Goal: Communication & Community: Answer question/provide support

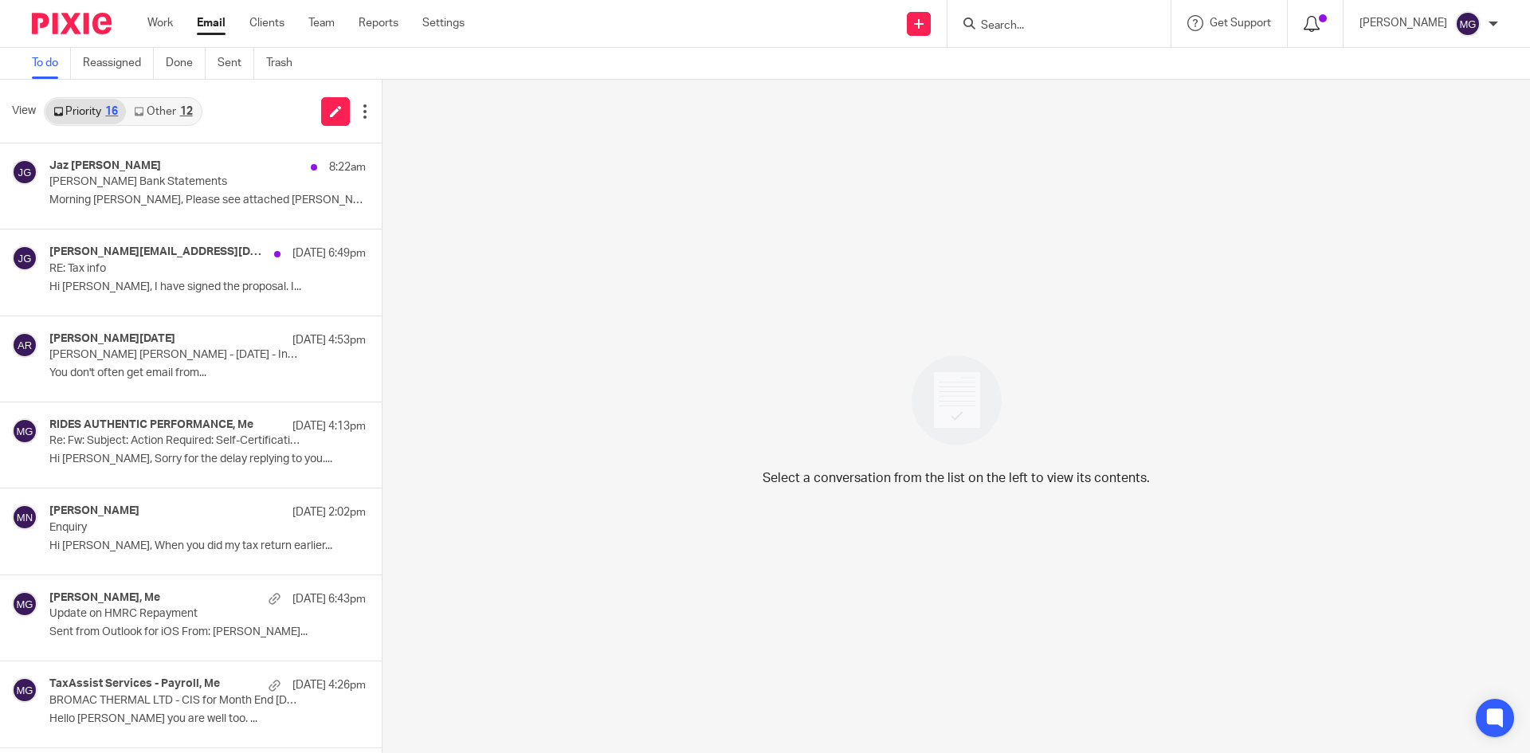
click at [1319, 22] on icon at bounding box center [1311, 24] width 16 height 16
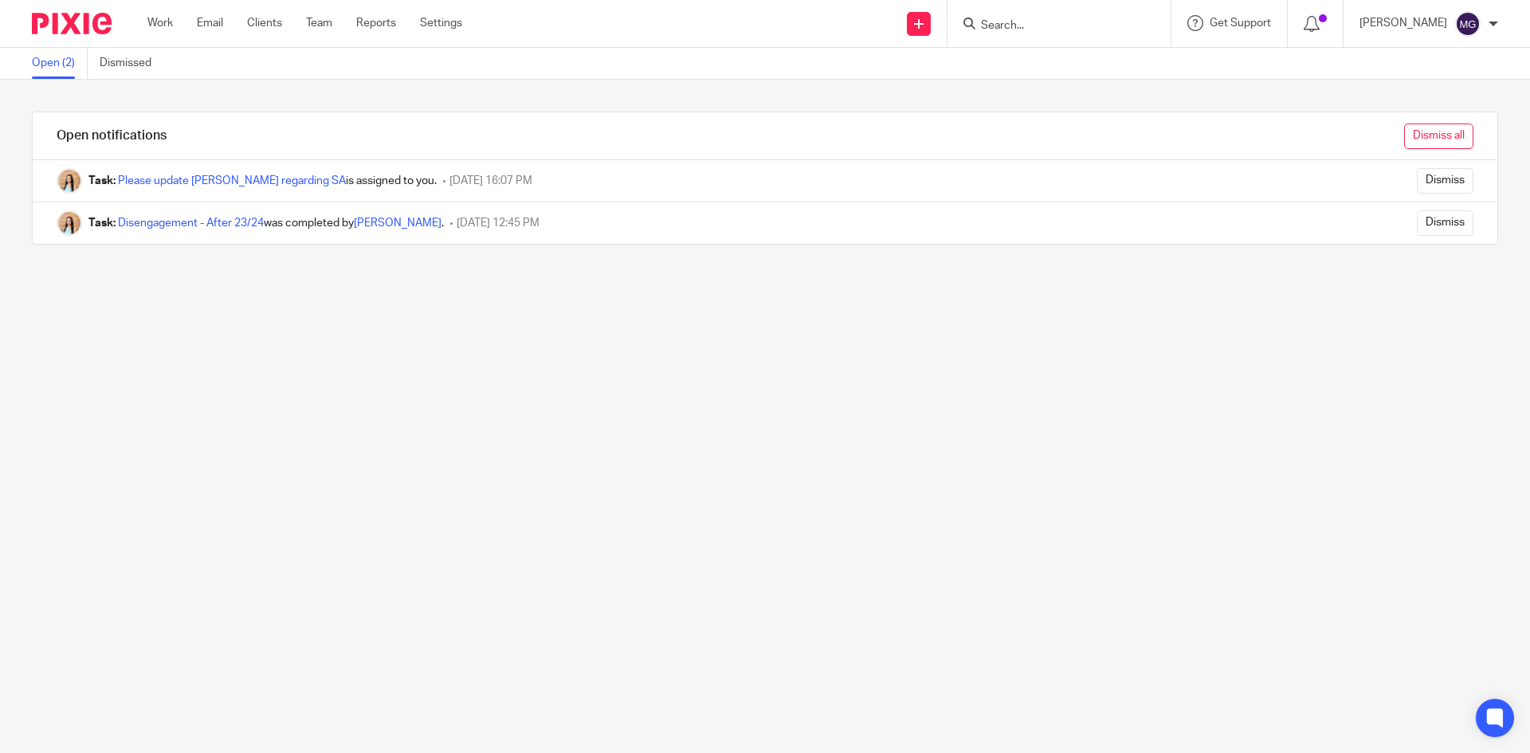
click at [1406, 137] on input "Dismiss all" at bounding box center [1438, 135] width 69 height 25
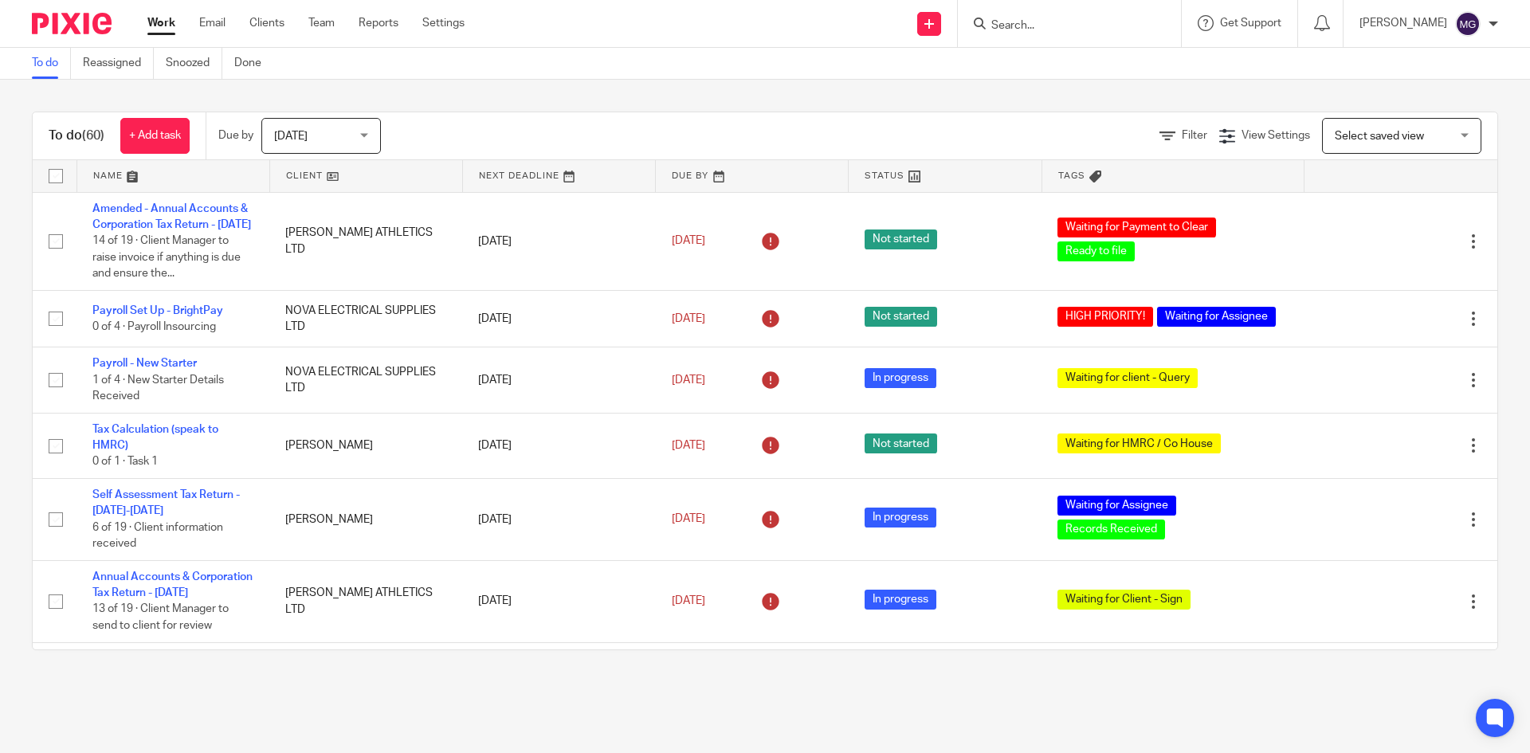
click at [120, 169] on link at bounding box center [173, 176] width 192 height 32
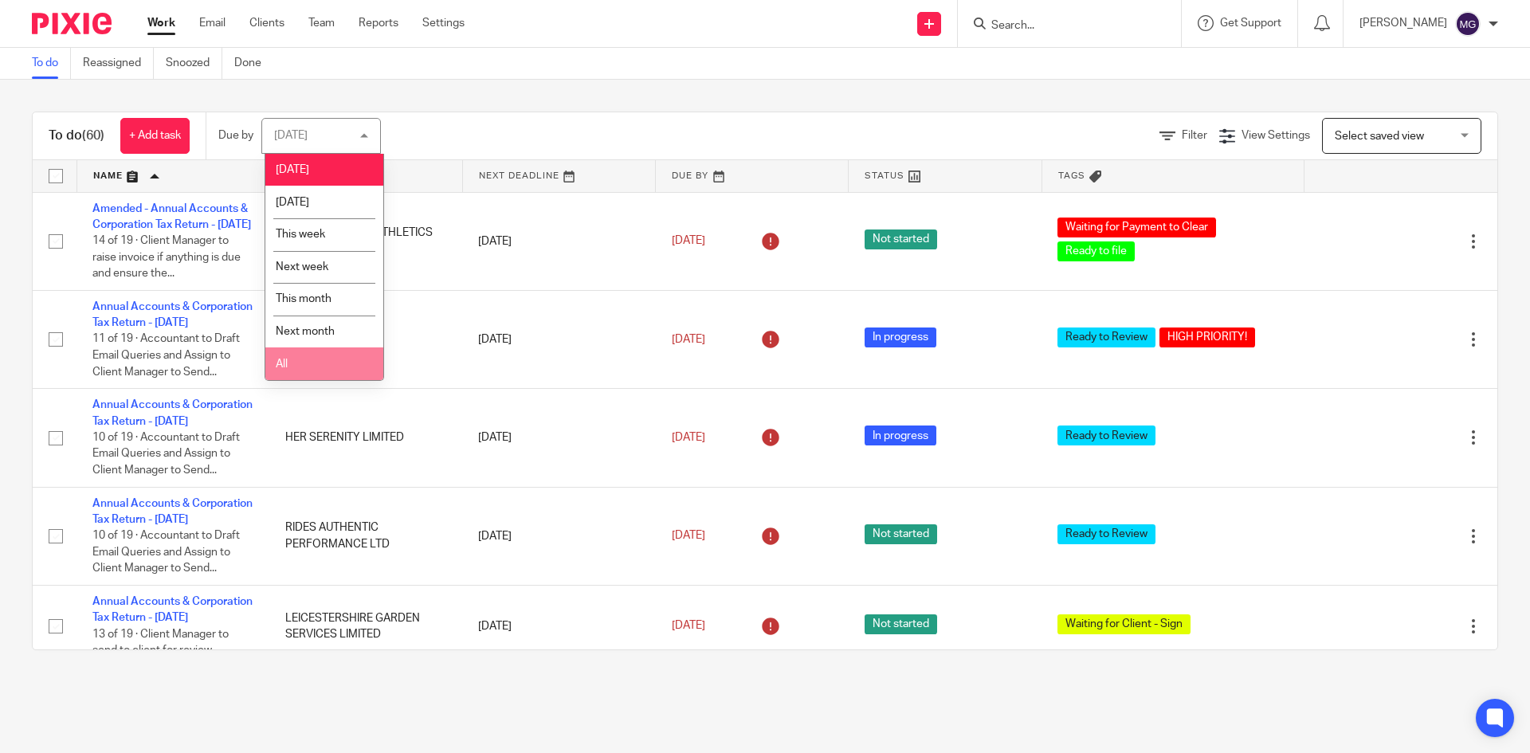
click at [313, 370] on li "All" at bounding box center [324, 363] width 118 height 33
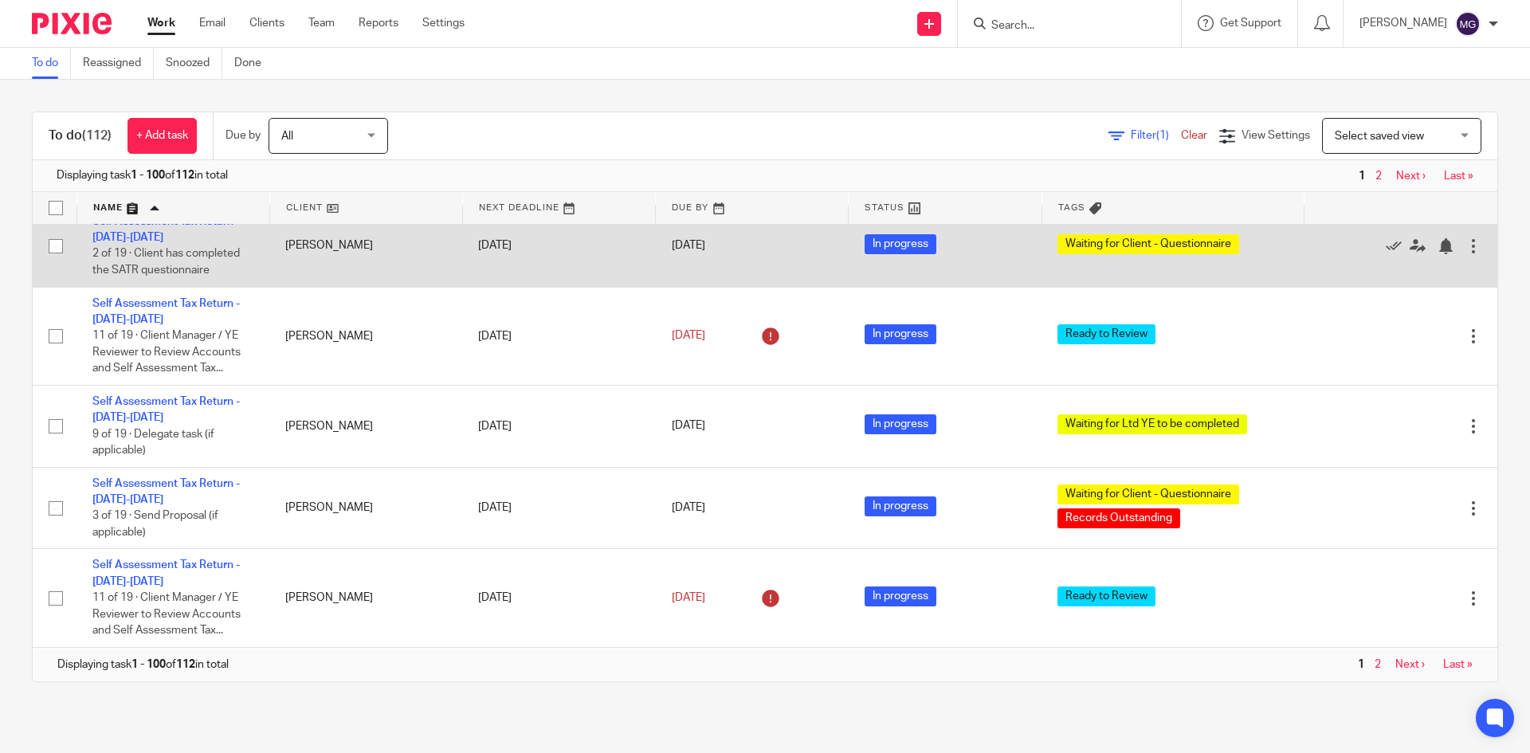
scroll to position [8723, 0]
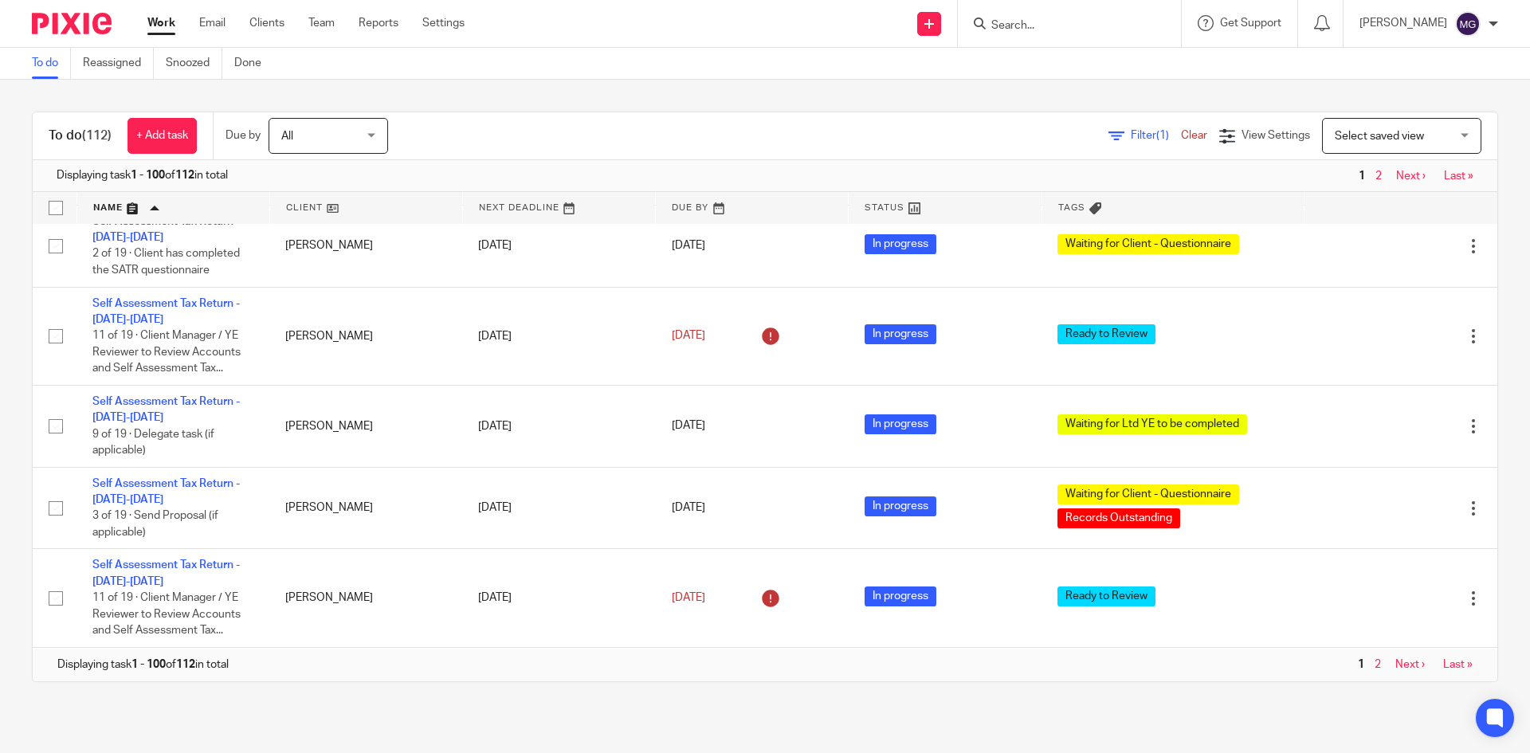
click at [1389, 666] on span "Next ›" at bounding box center [1409, 664] width 45 height 11
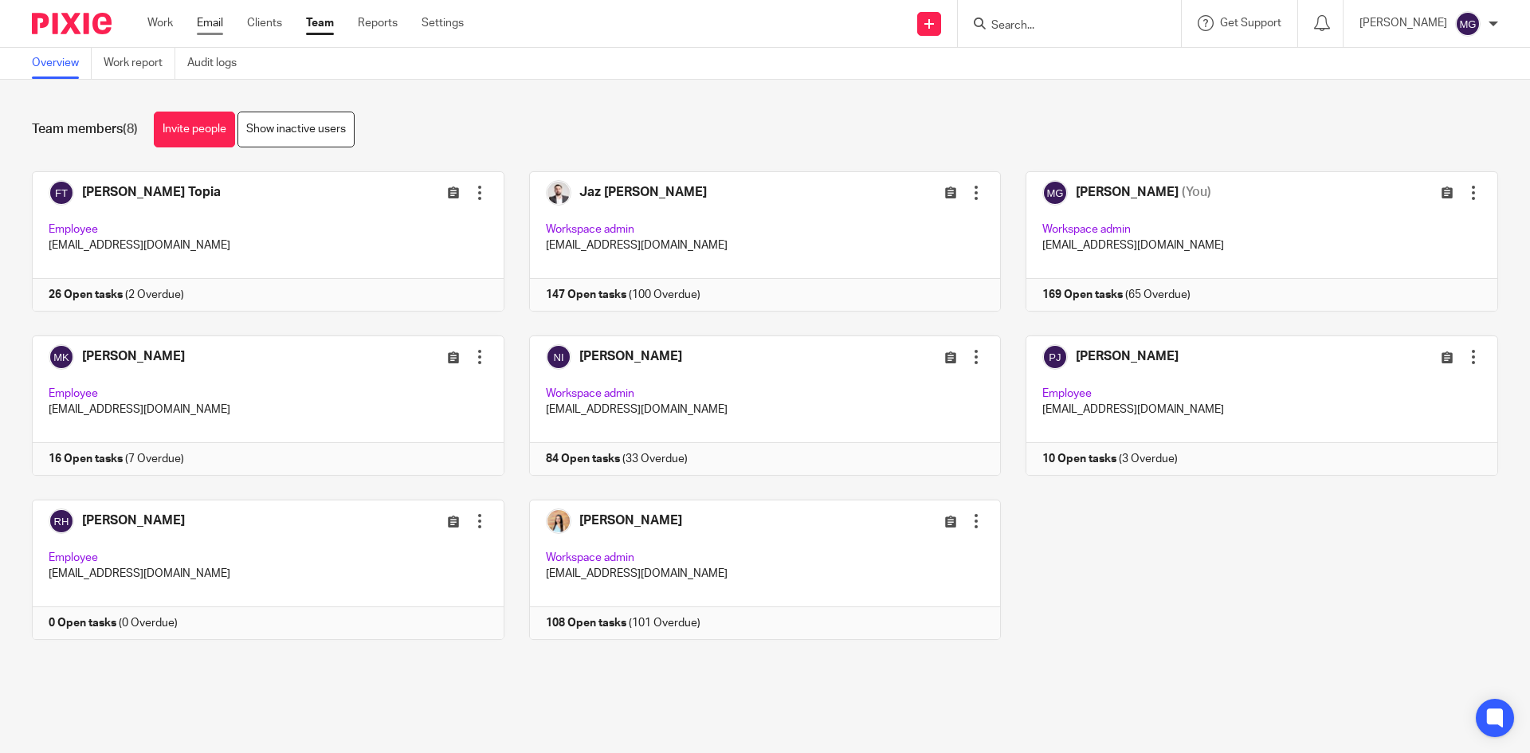
click at [202, 23] on link "Email" at bounding box center [210, 23] width 26 height 16
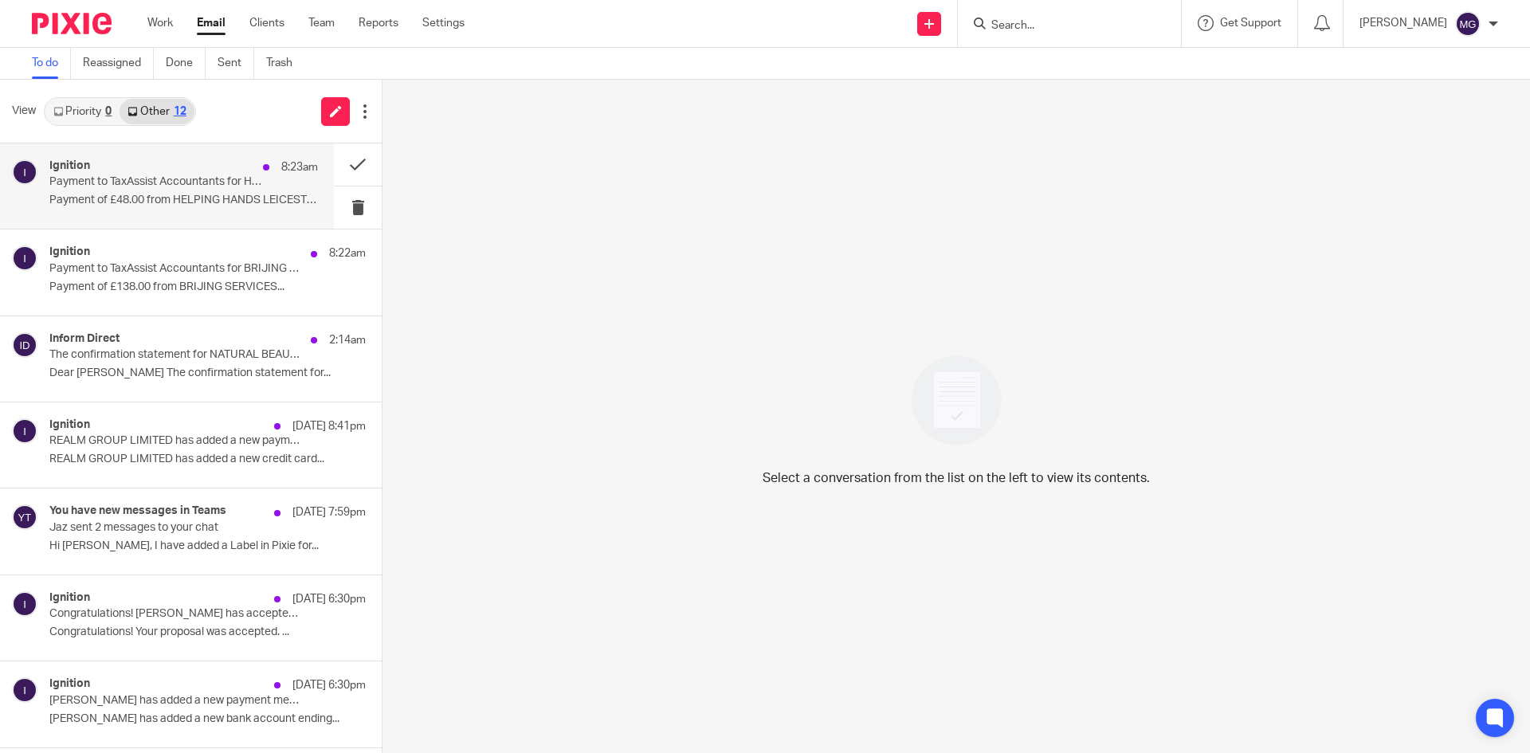
click at [194, 193] on div "Ignition 8:23am Payment to TaxAssist Accountants for HELPING HANDS LEICESTER LI…" at bounding box center [183, 185] width 268 height 53
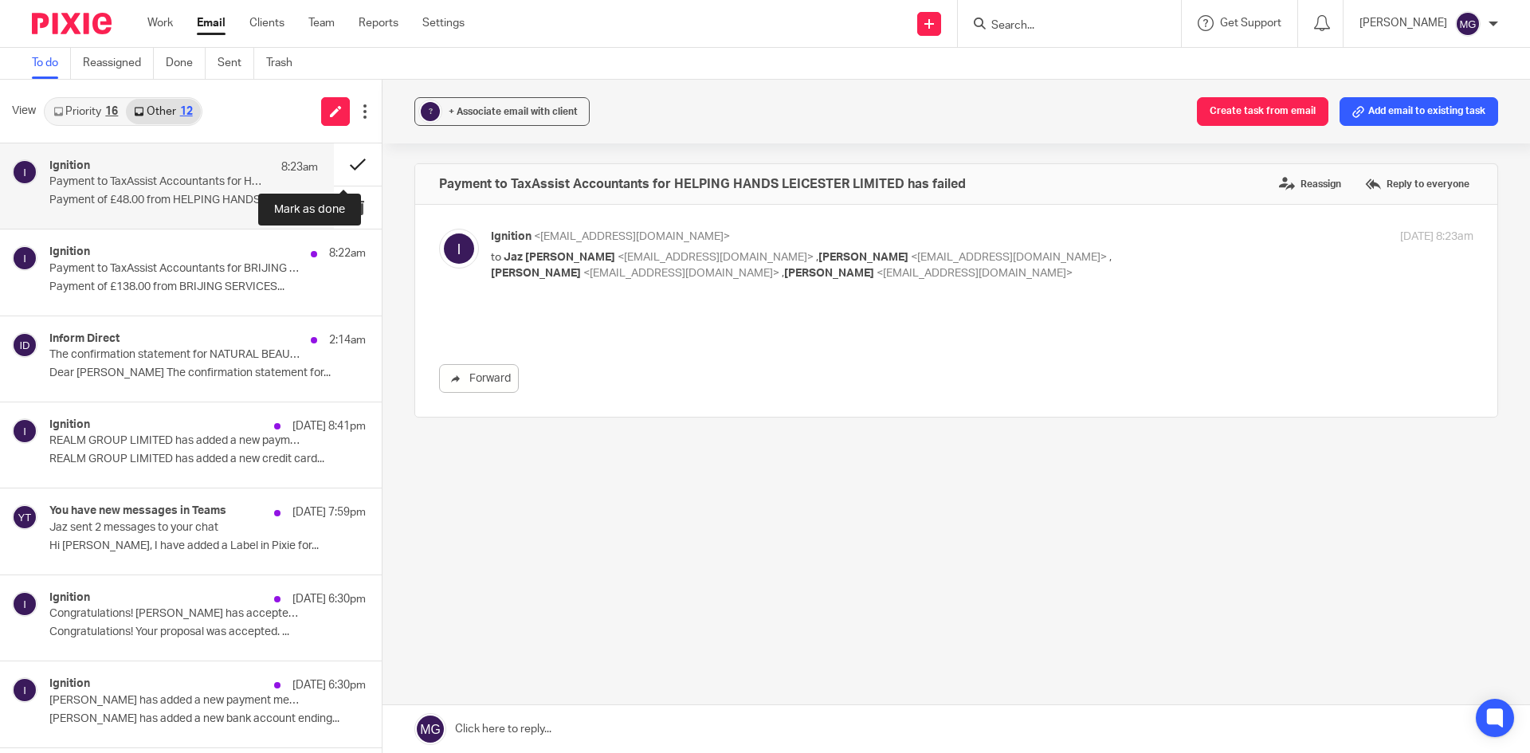
click at [338, 152] on button at bounding box center [358, 164] width 48 height 42
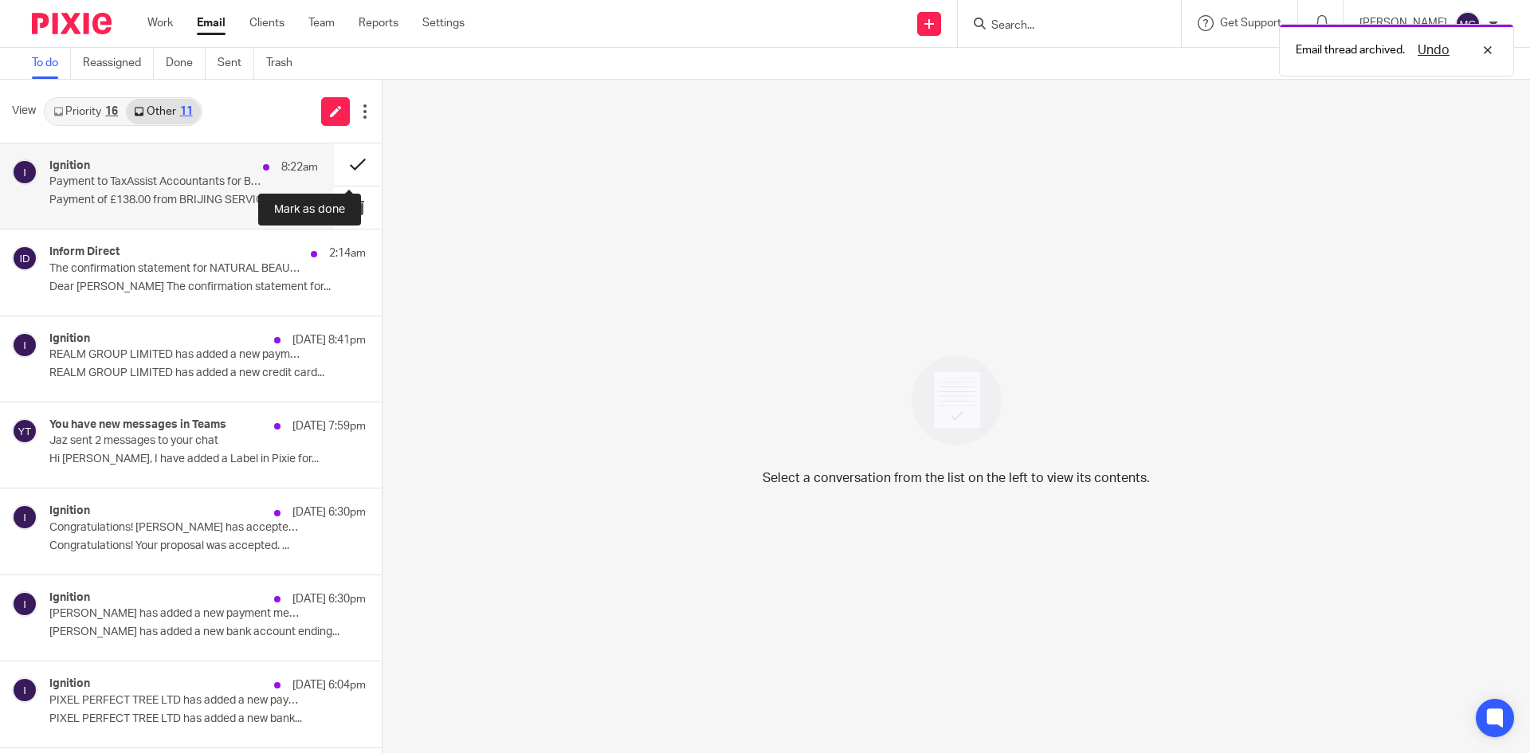
click at [343, 159] on button at bounding box center [358, 164] width 48 height 42
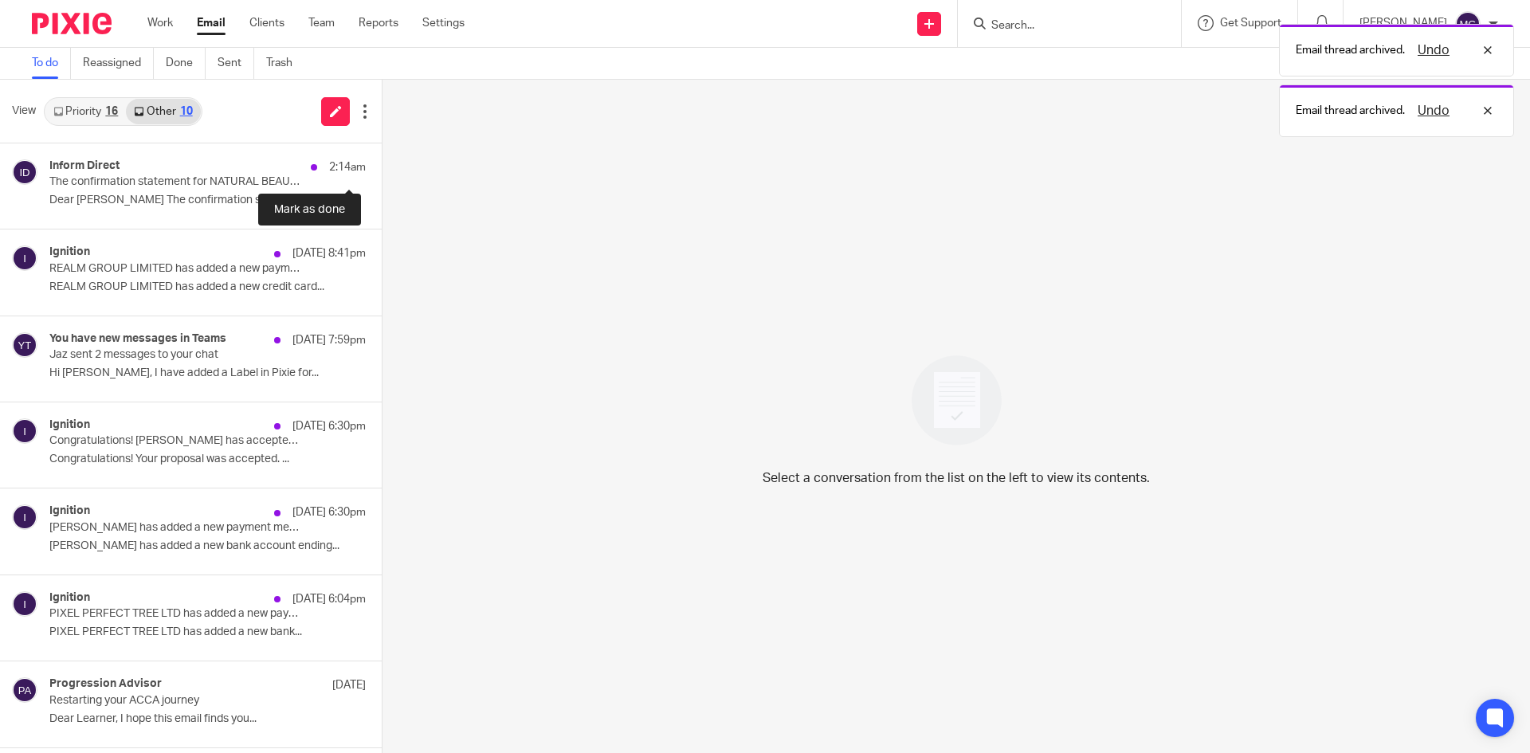
click at [382, 159] on button at bounding box center [388, 164] width 13 height 42
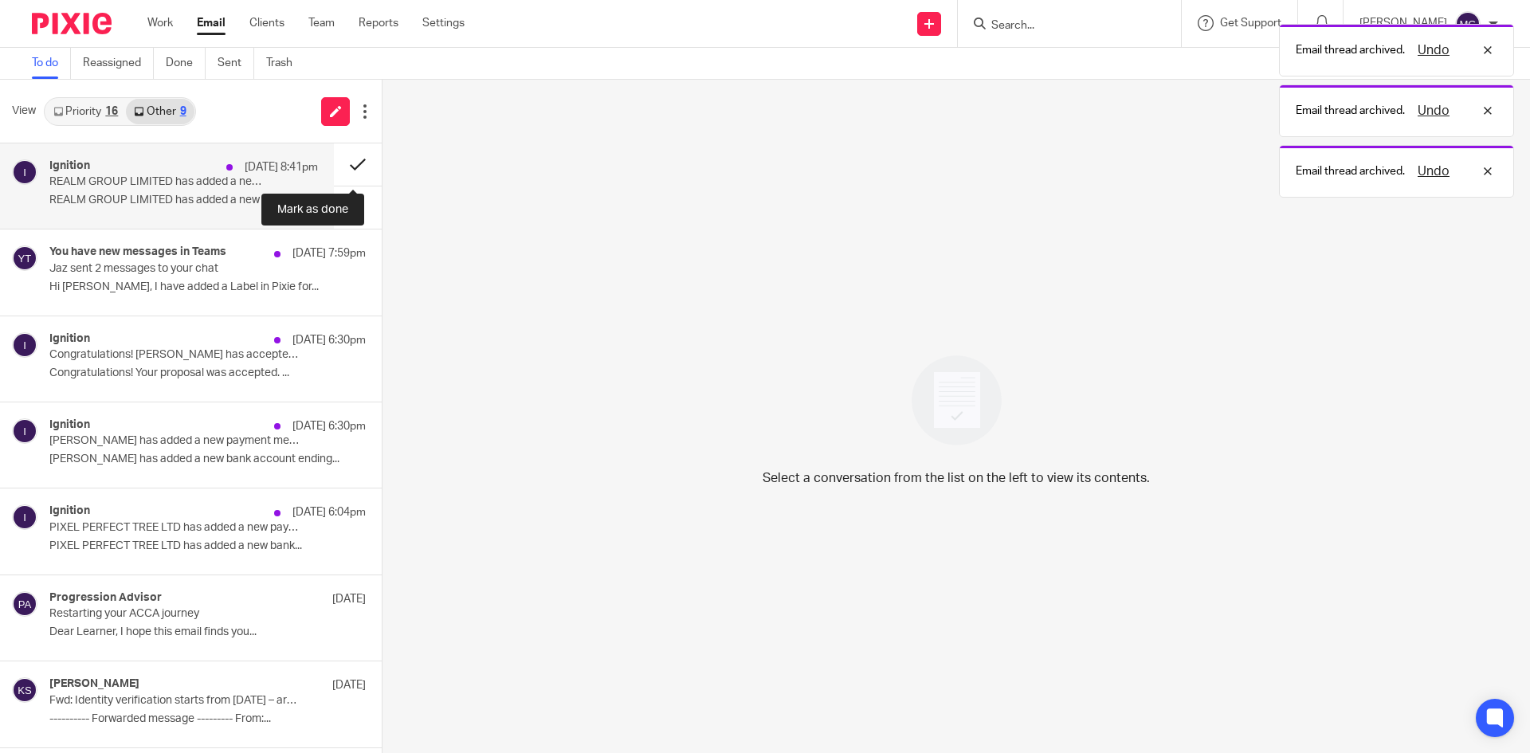
click at [343, 158] on button at bounding box center [358, 164] width 48 height 42
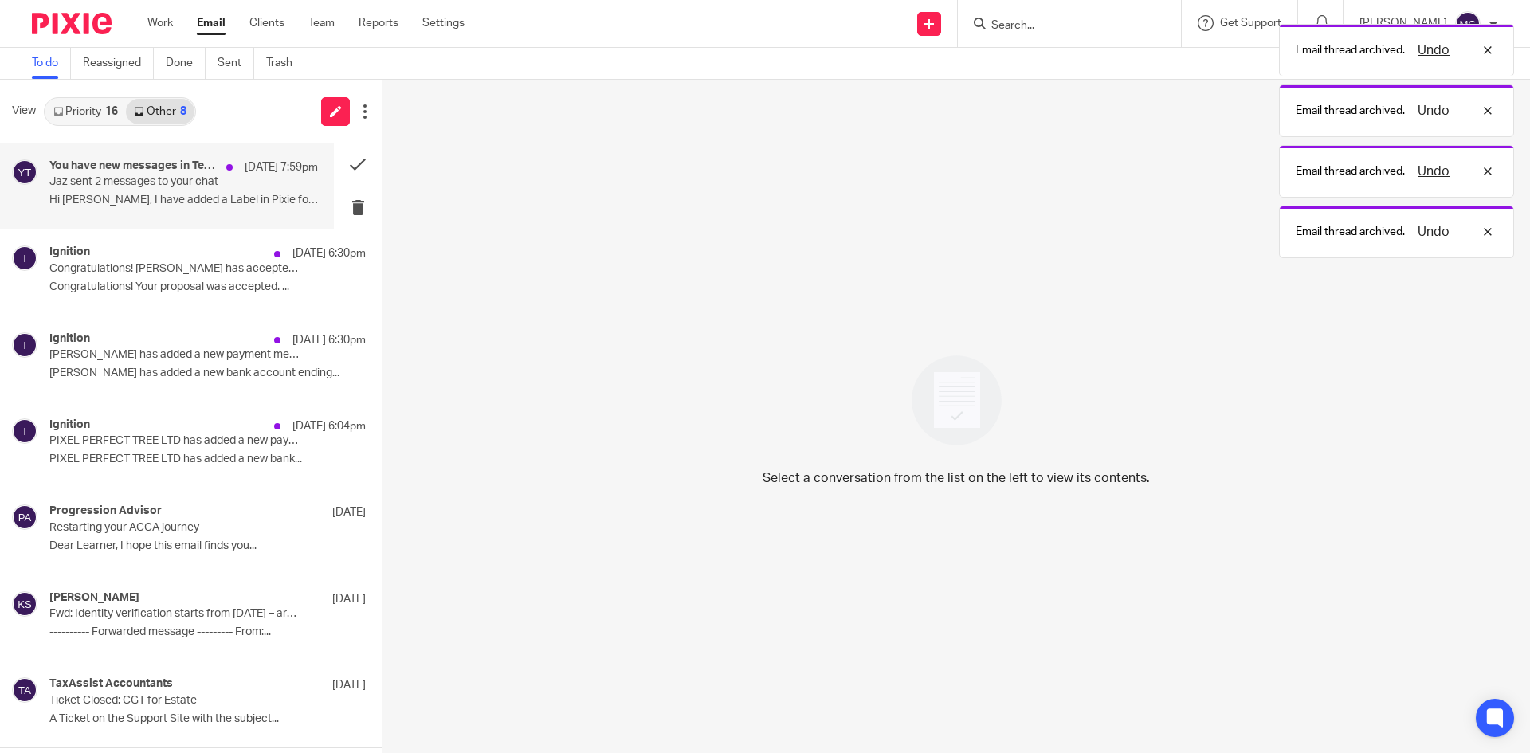
click at [283, 159] on p "17 Sep 7:59pm" at bounding box center [281, 167] width 73 height 16
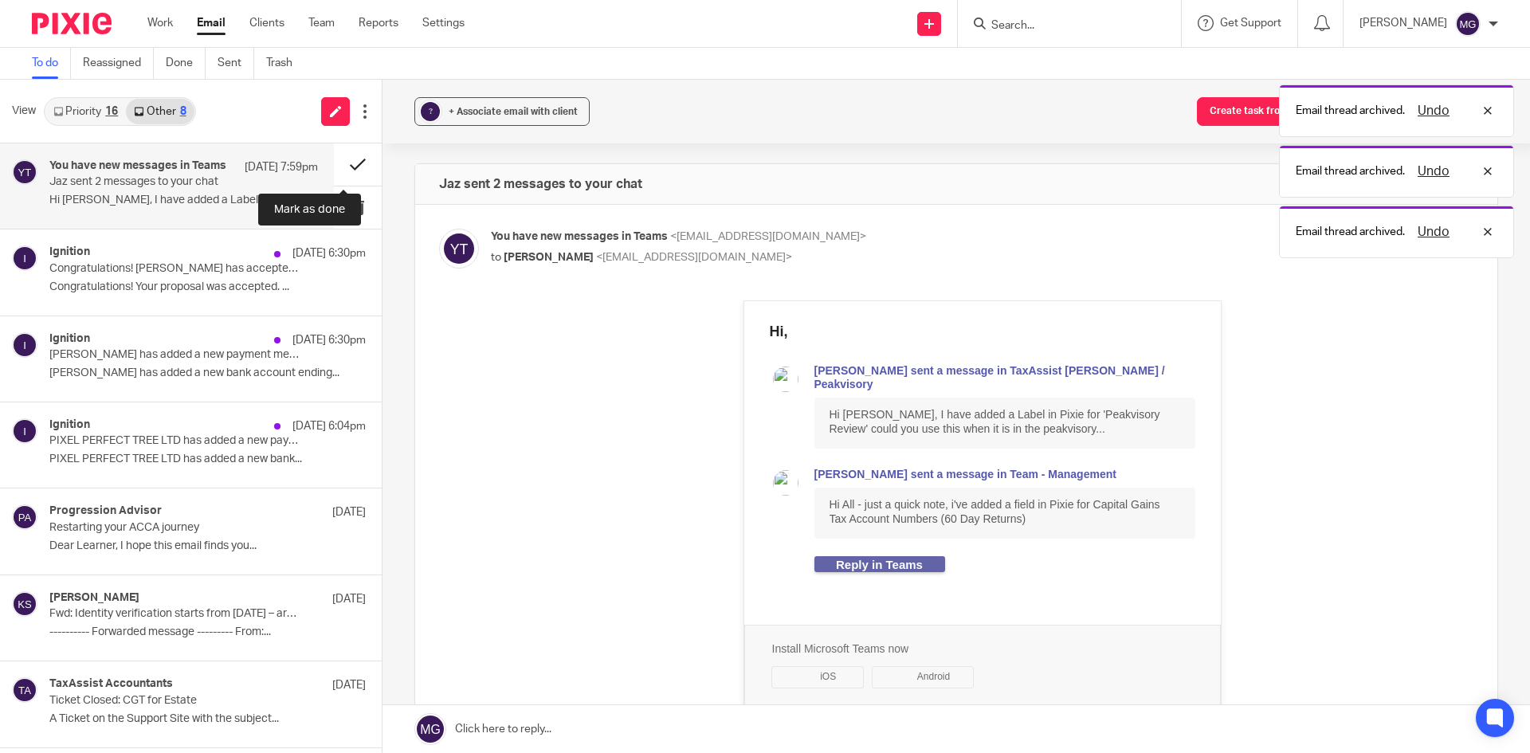
click at [346, 155] on button at bounding box center [358, 164] width 48 height 42
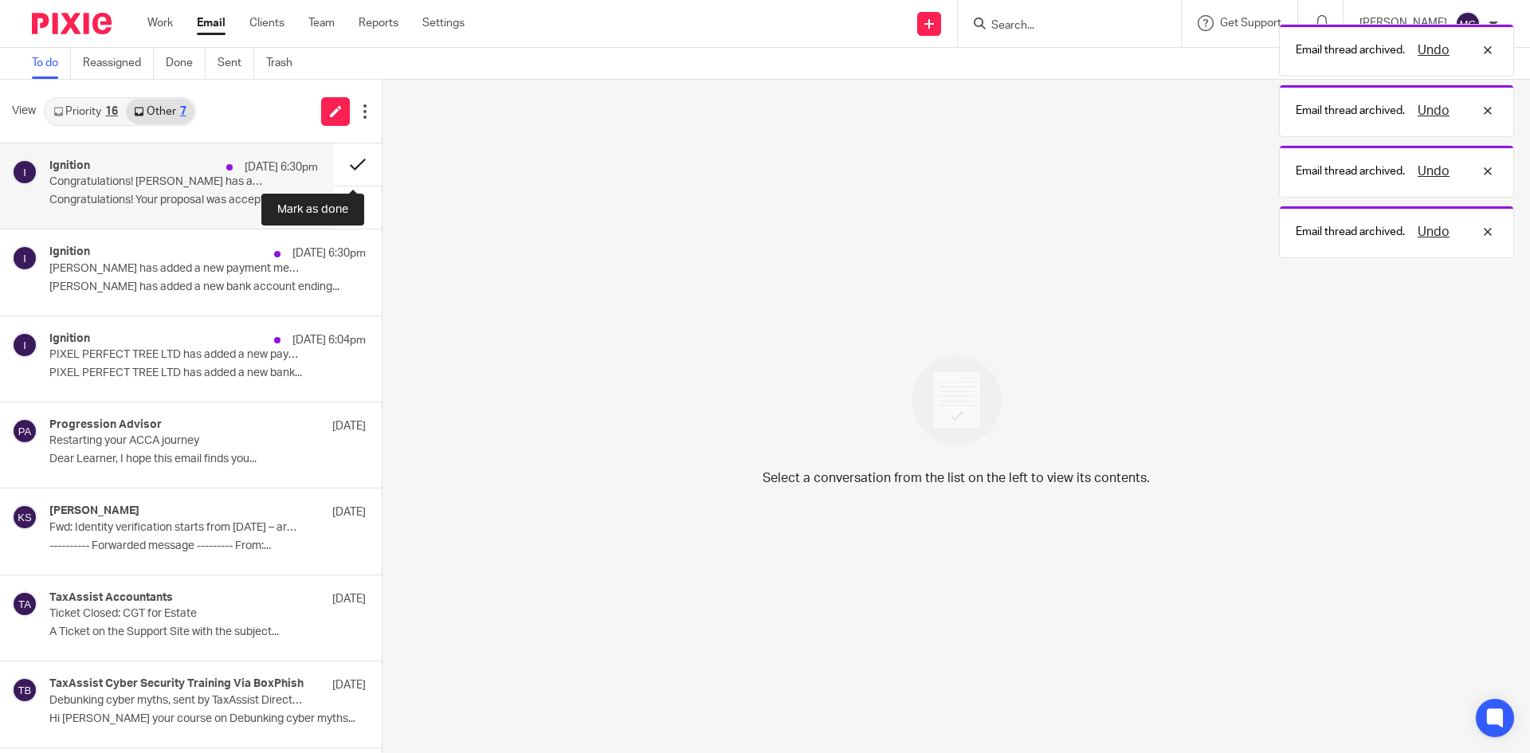
click at [346, 156] on button at bounding box center [358, 164] width 48 height 42
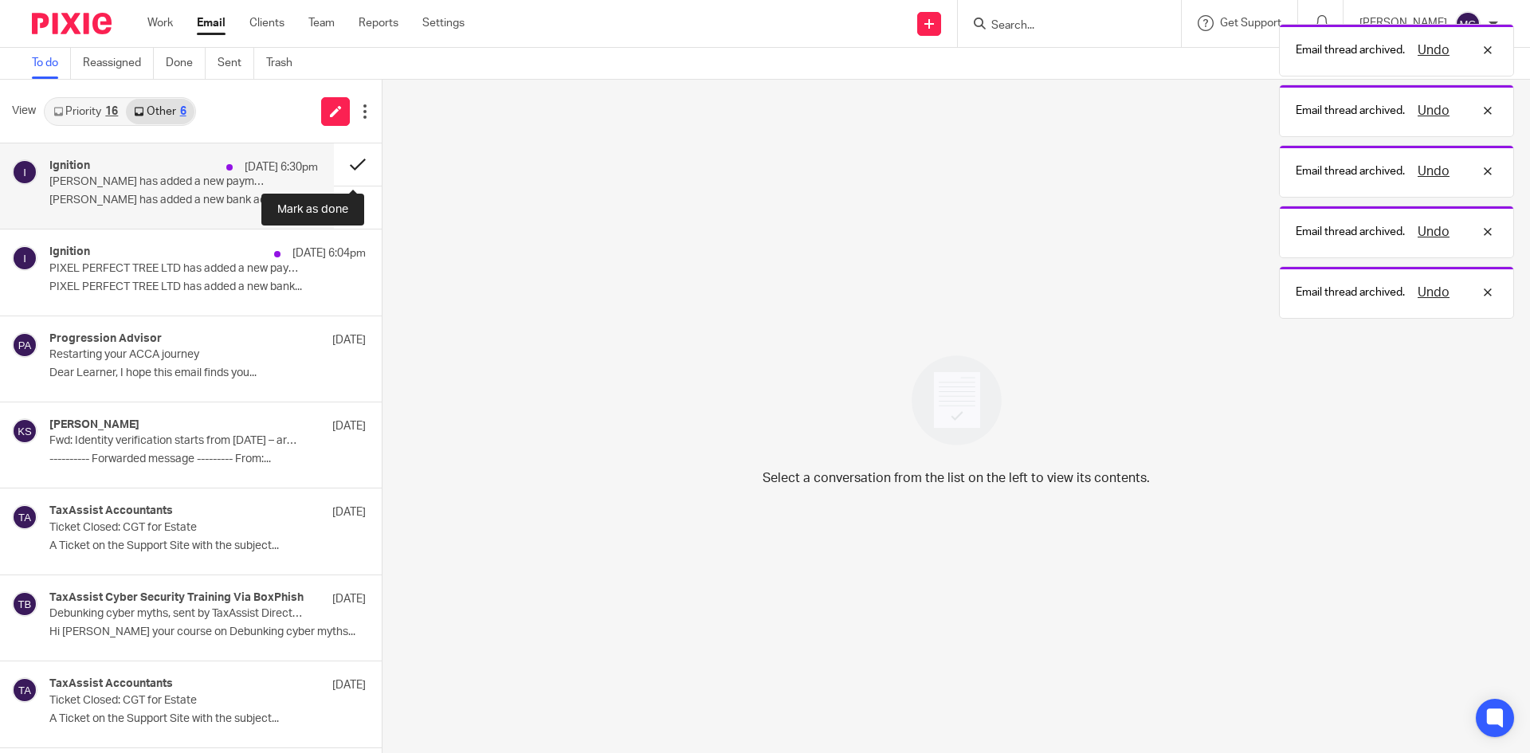
click at [339, 148] on button at bounding box center [358, 164] width 48 height 42
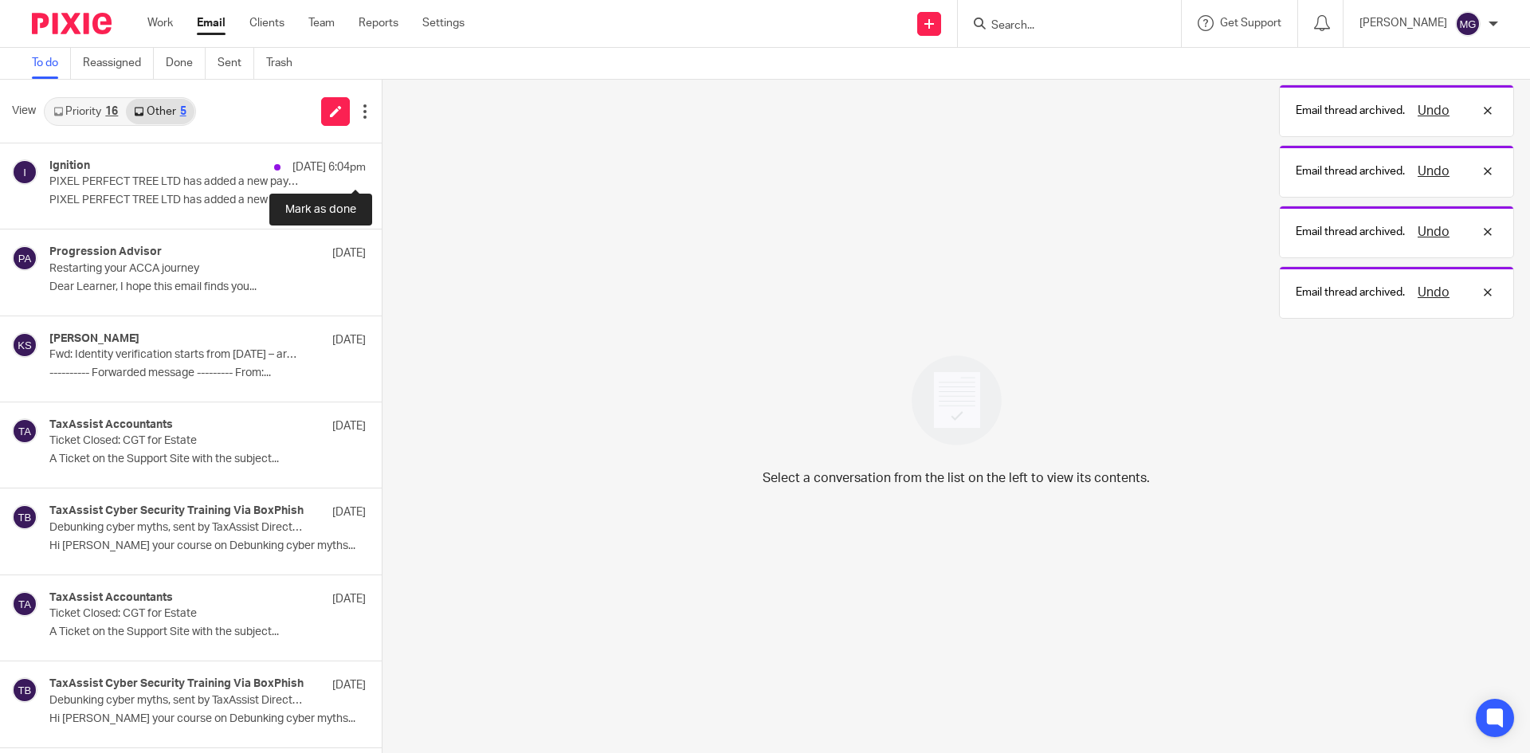
click at [382, 148] on button at bounding box center [388, 164] width 13 height 42
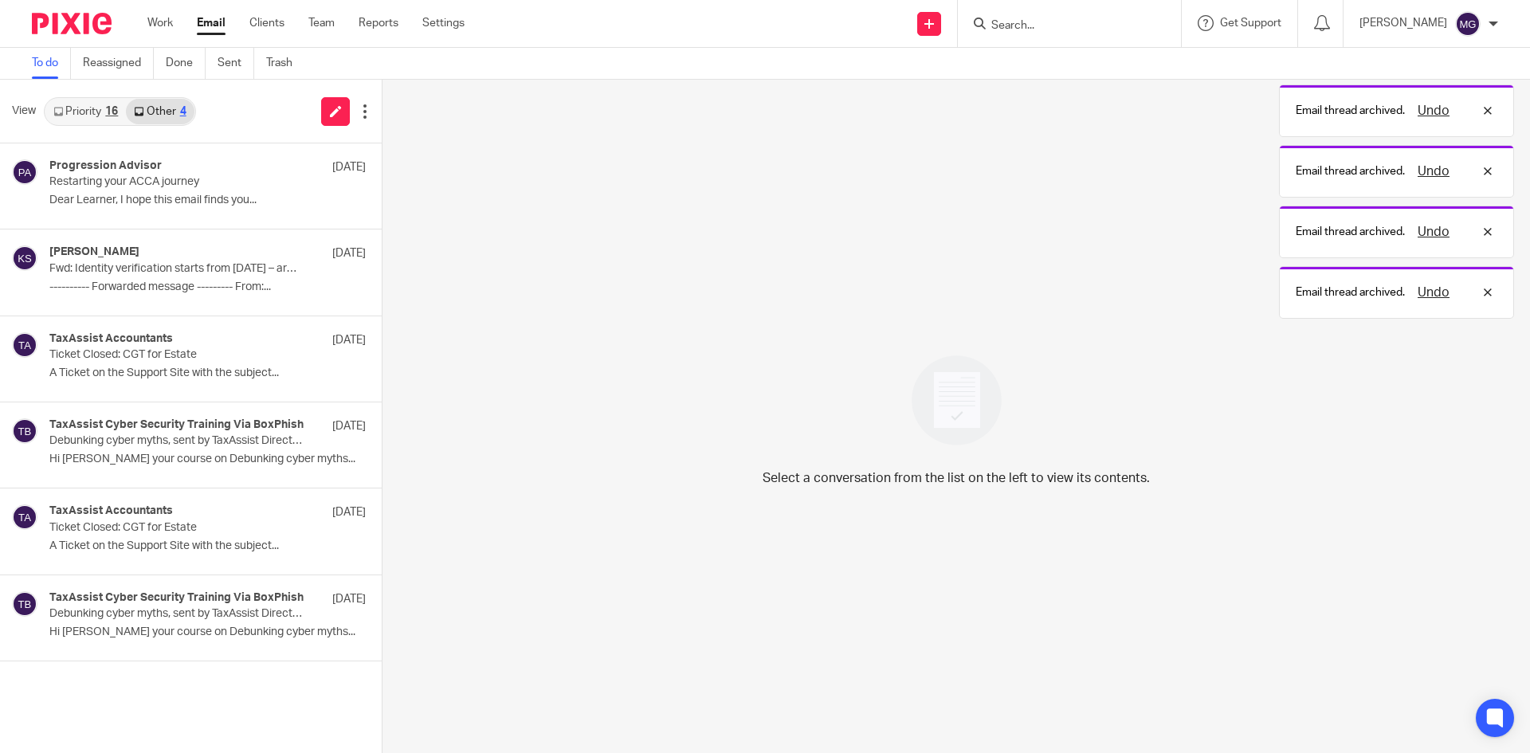
click at [95, 108] on link "Priority 16" at bounding box center [85, 111] width 80 height 25
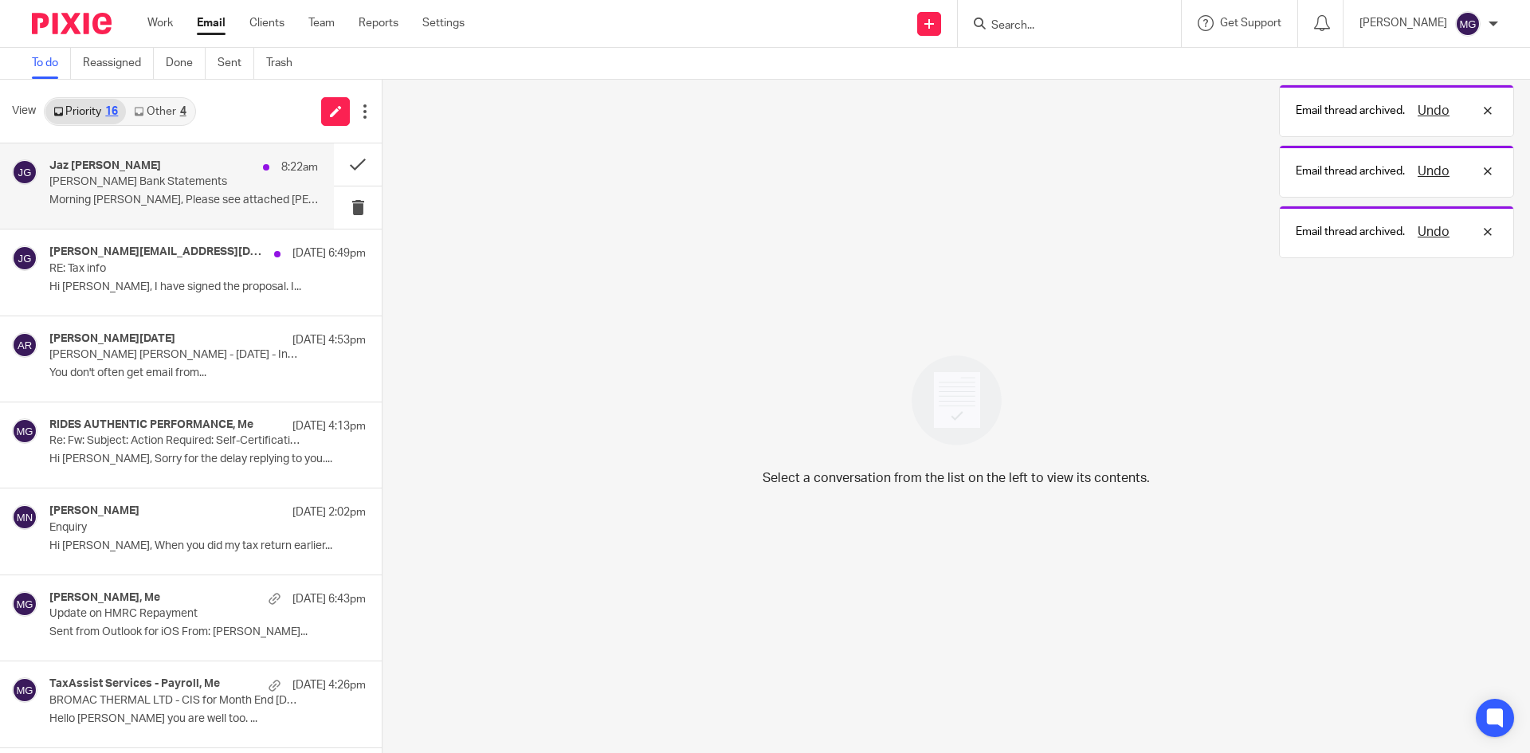
click at [153, 201] on p "Morning Mason, Please see attached Shaun..." at bounding box center [183, 201] width 268 height 14
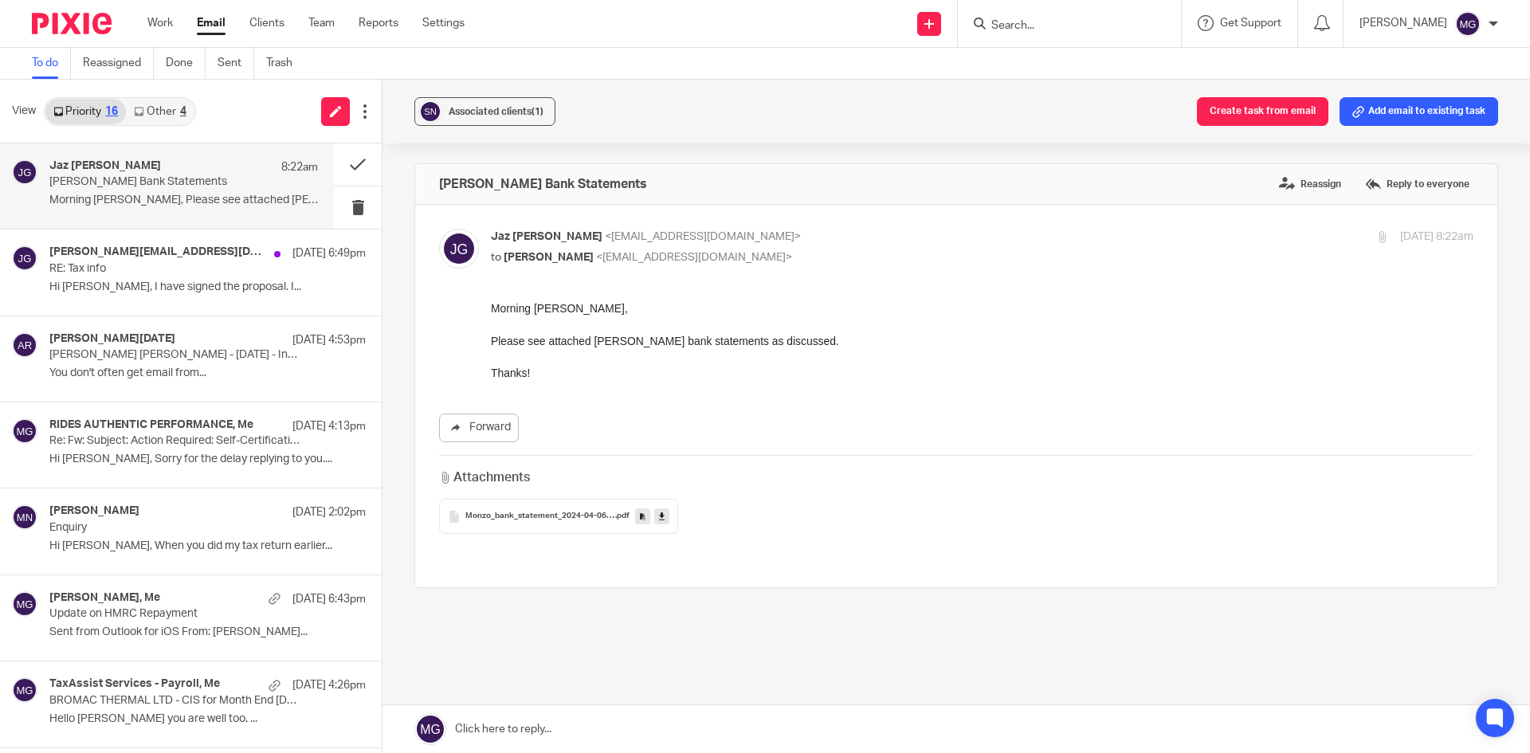
click at [1386, 93] on div "Associated clients (1) Create task from email Add email to existing task" at bounding box center [955, 112] width 1147 height 64
click at [1374, 128] on div "Associated clients (1) Create task from email Add email to existing task" at bounding box center [955, 112] width 1147 height 64
click at [1371, 109] on button "Add email to existing task" at bounding box center [1418, 111] width 159 height 29
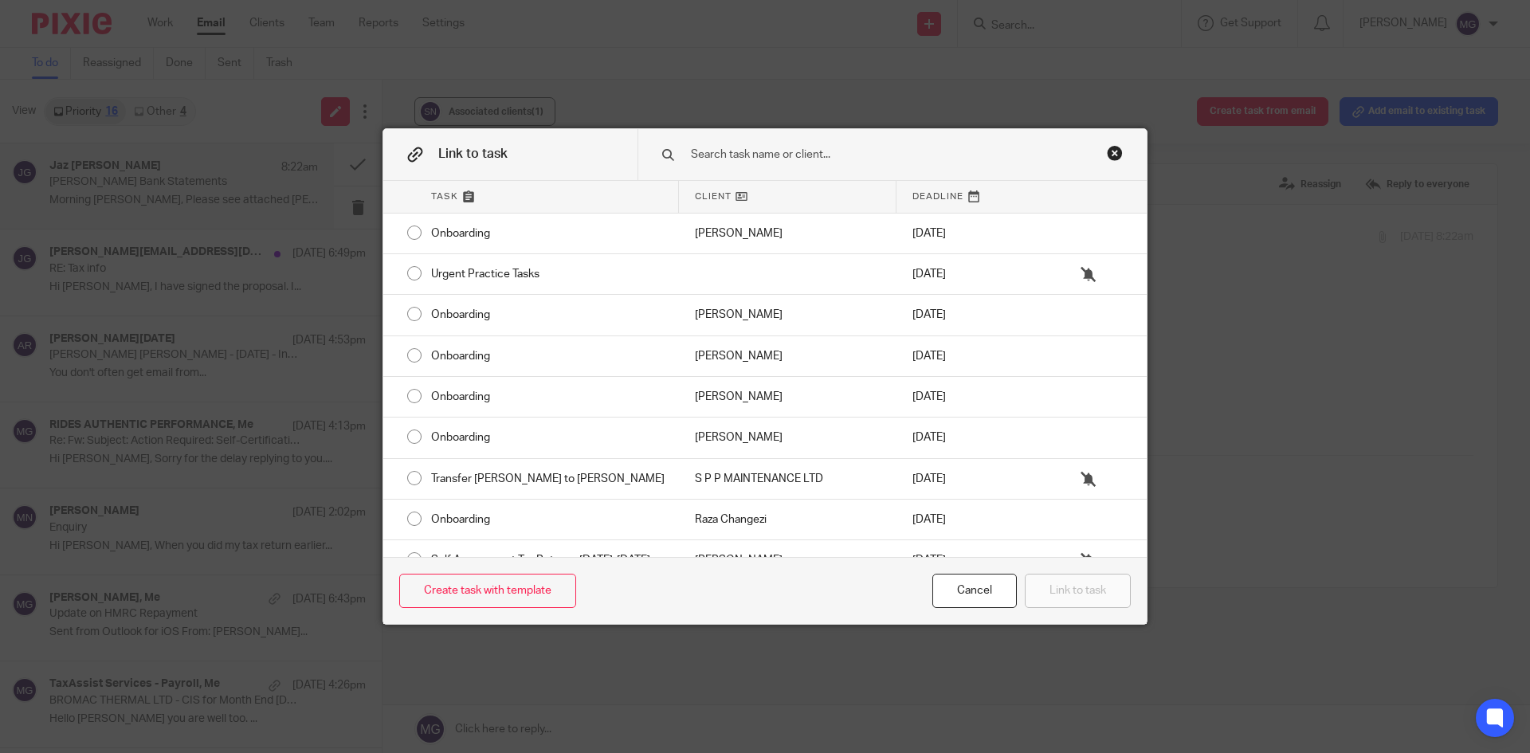
click at [866, 176] on div at bounding box center [891, 154] width 509 height 50
click at [859, 150] on input "text" at bounding box center [880, 155] width 383 height 18
click at [849, 155] on input "text" at bounding box center [880, 155] width 383 height 18
type input "d"
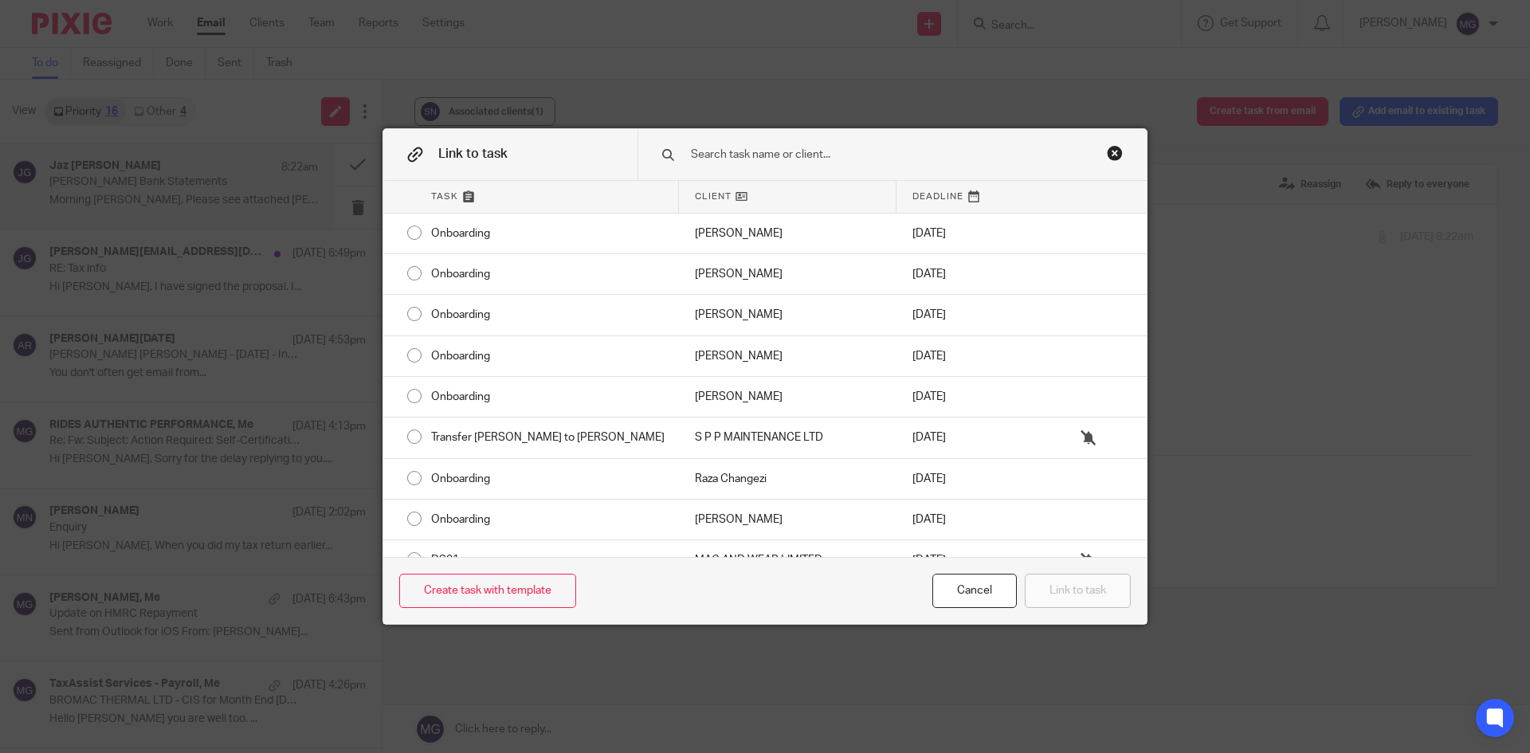
type input "d"
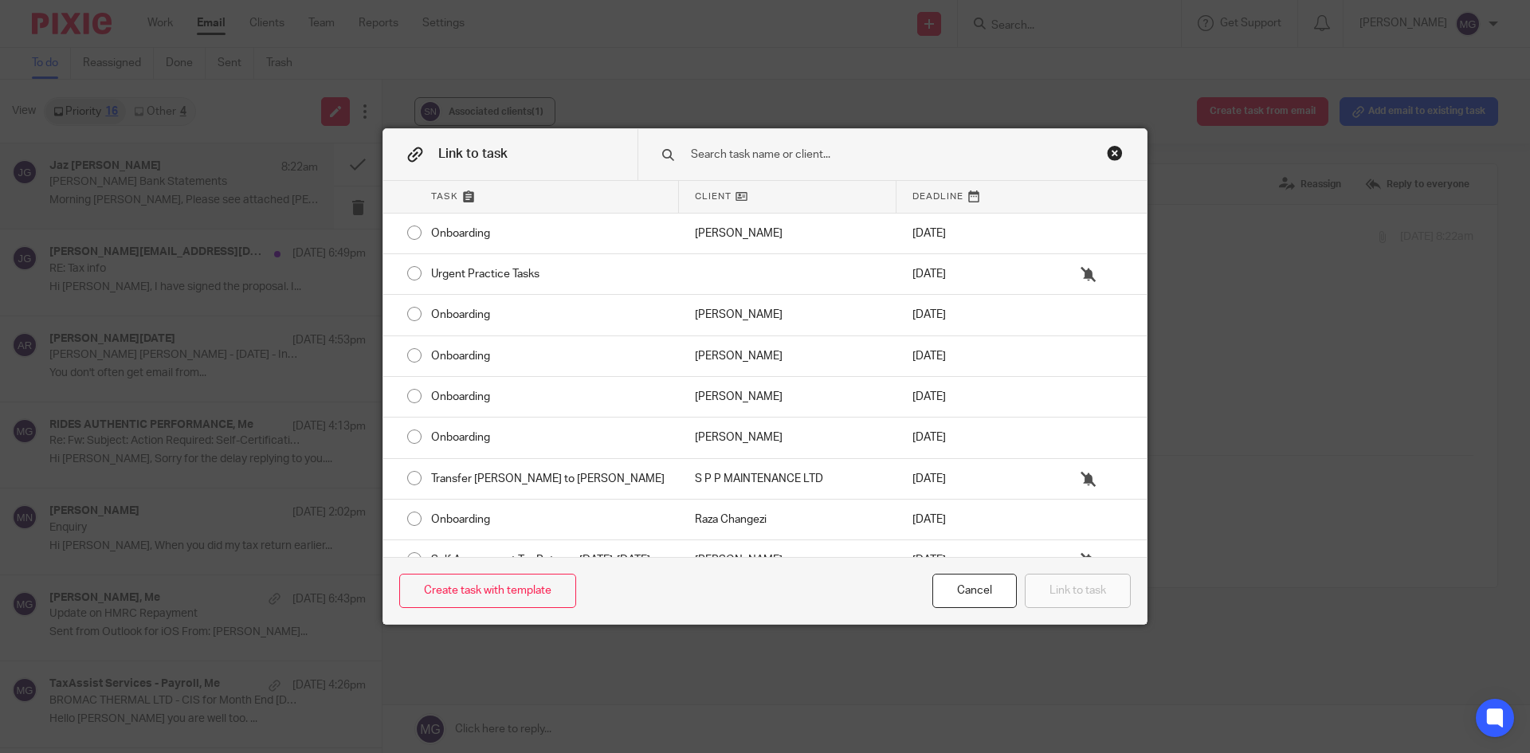
type input "s"
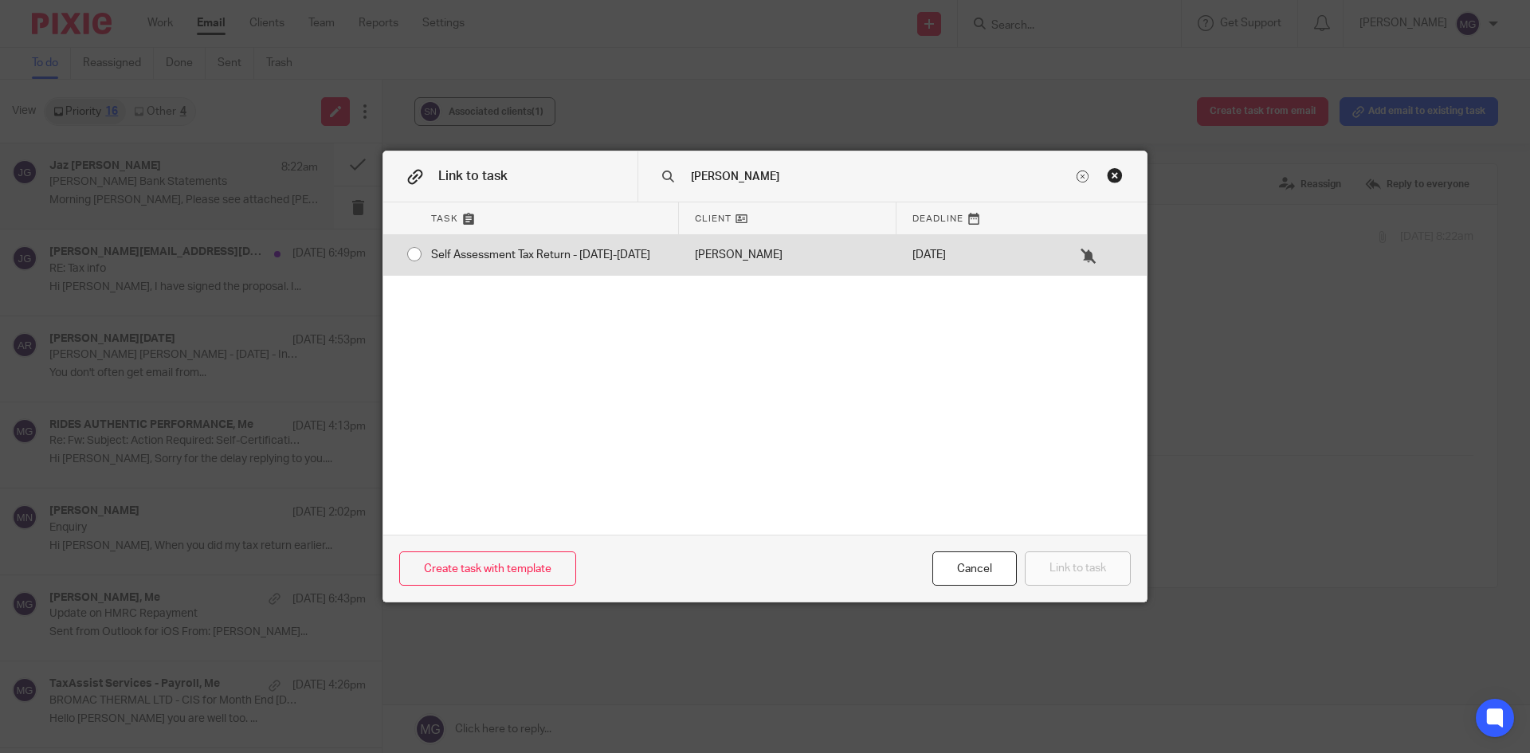
type input "shaun"
click at [829, 248] on div "[PERSON_NAME]" at bounding box center [788, 255] width 218 height 40
radio input "true"
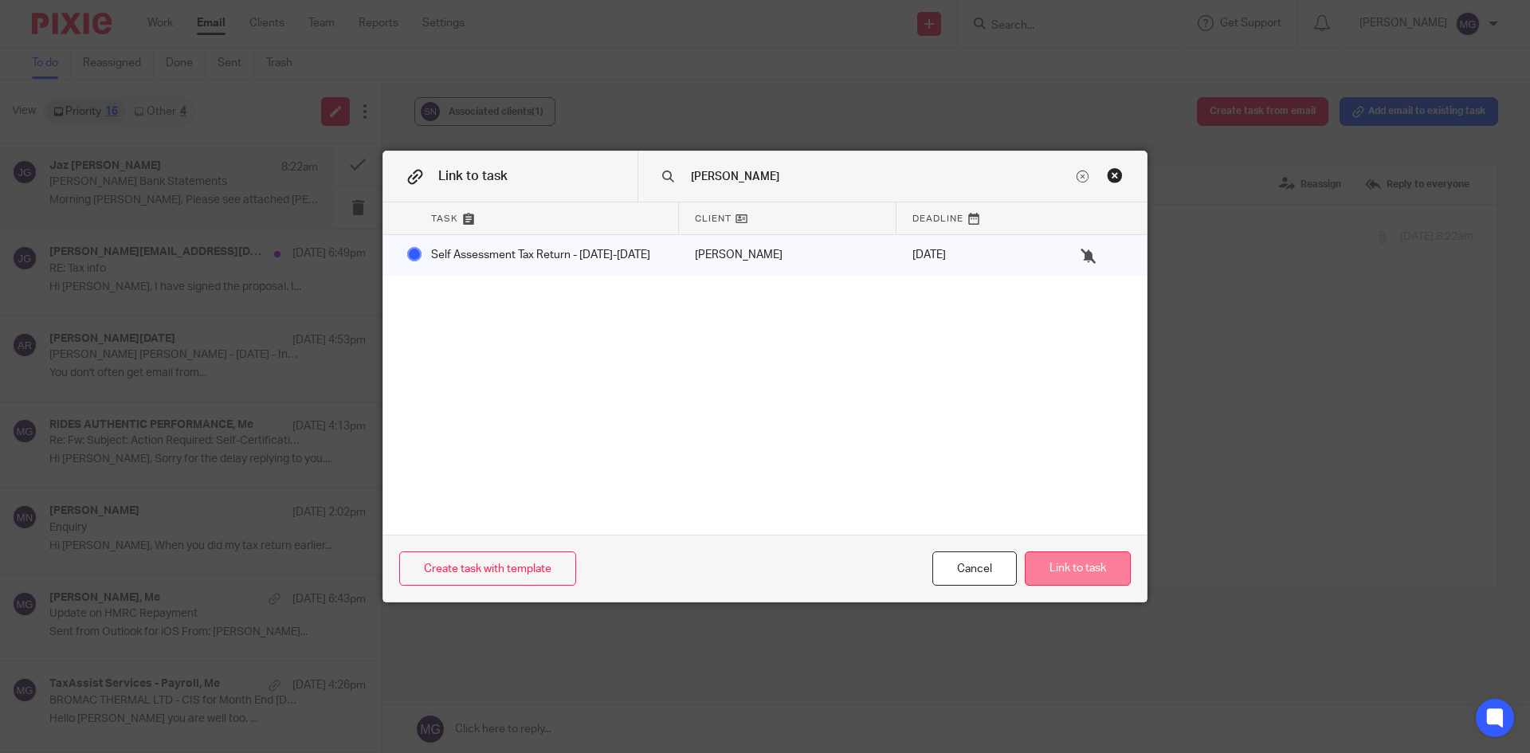
click at [1044, 571] on button "Link to task" at bounding box center [1078, 568] width 106 height 34
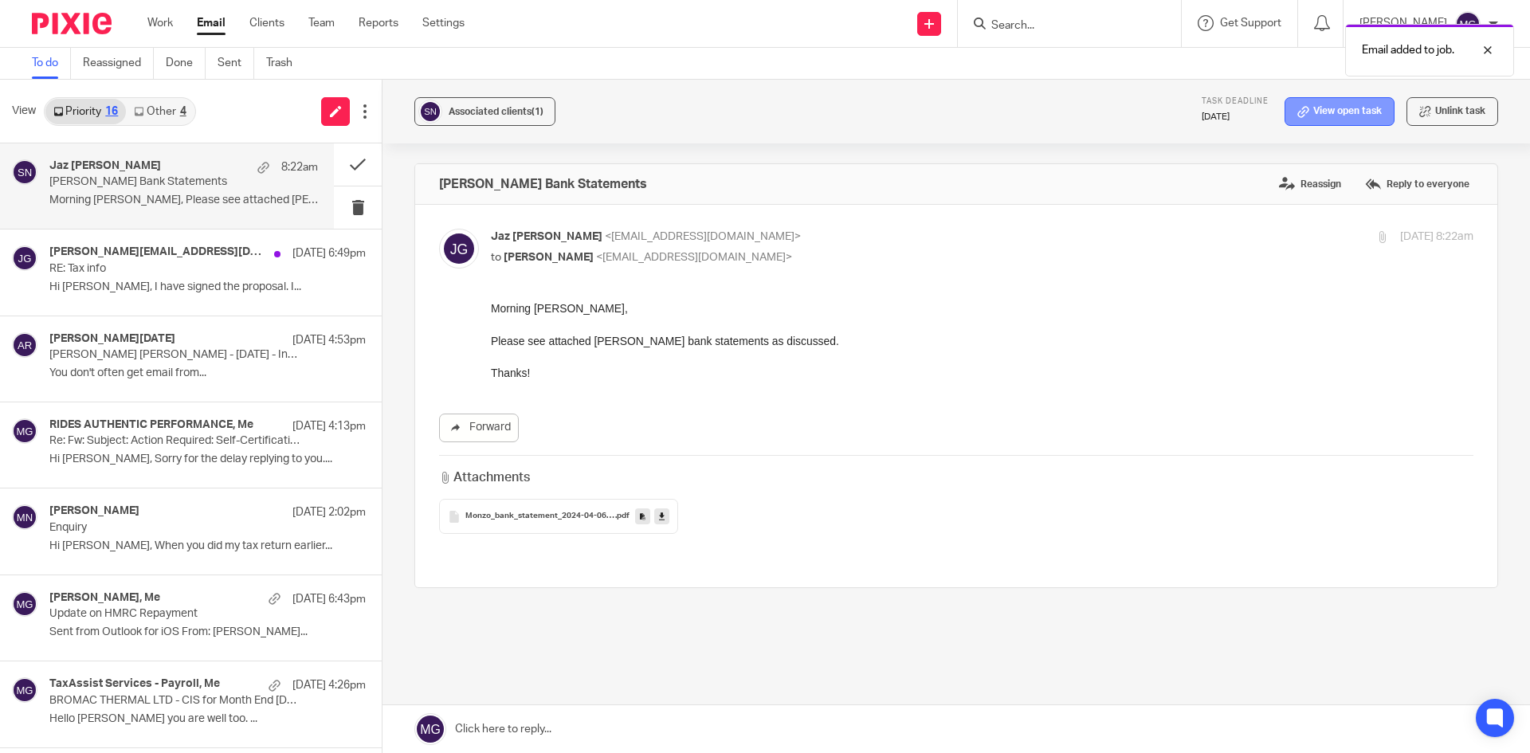
click at [1354, 115] on link "View open task" at bounding box center [1339, 111] width 110 height 29
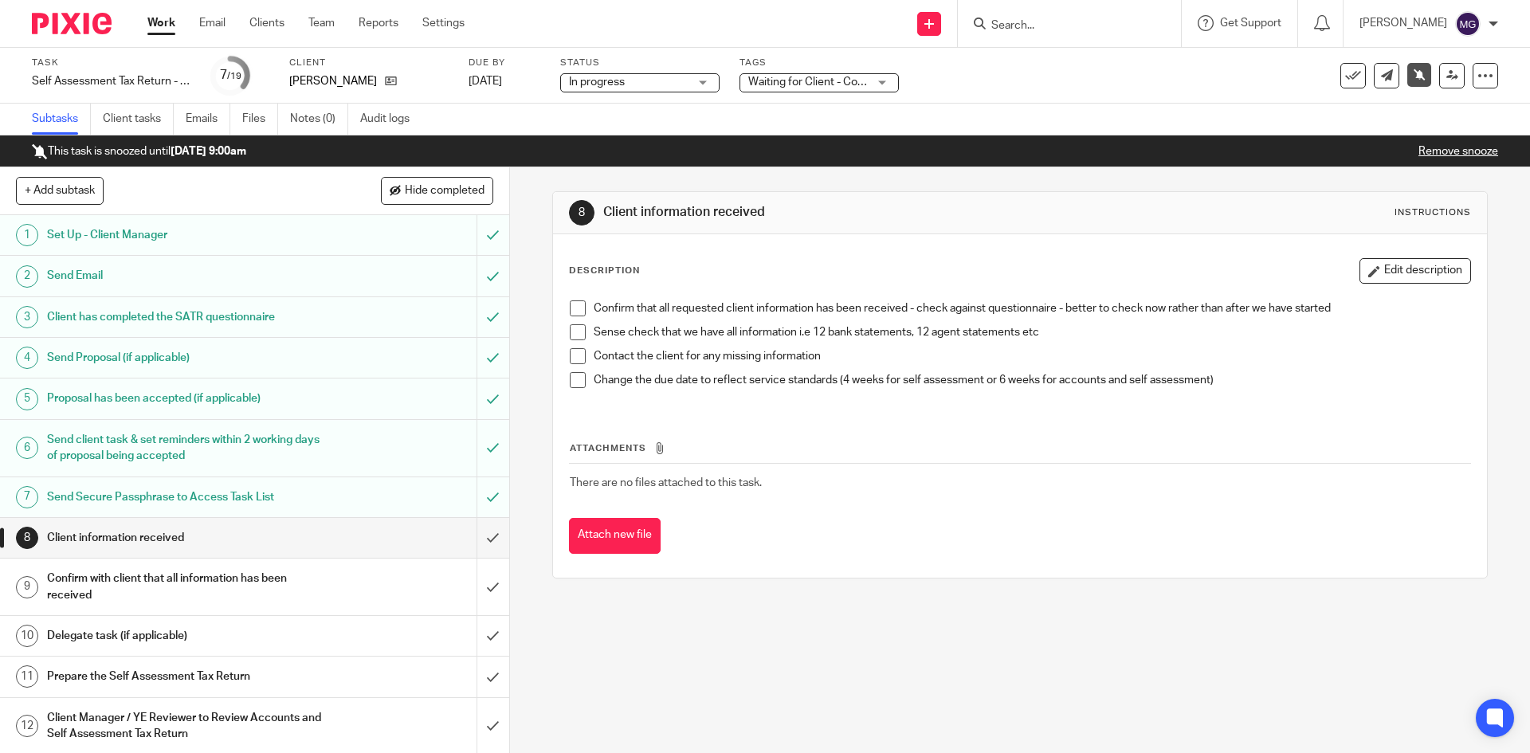
click at [1429, 151] on link "Remove snooze" at bounding box center [1458, 151] width 80 height 11
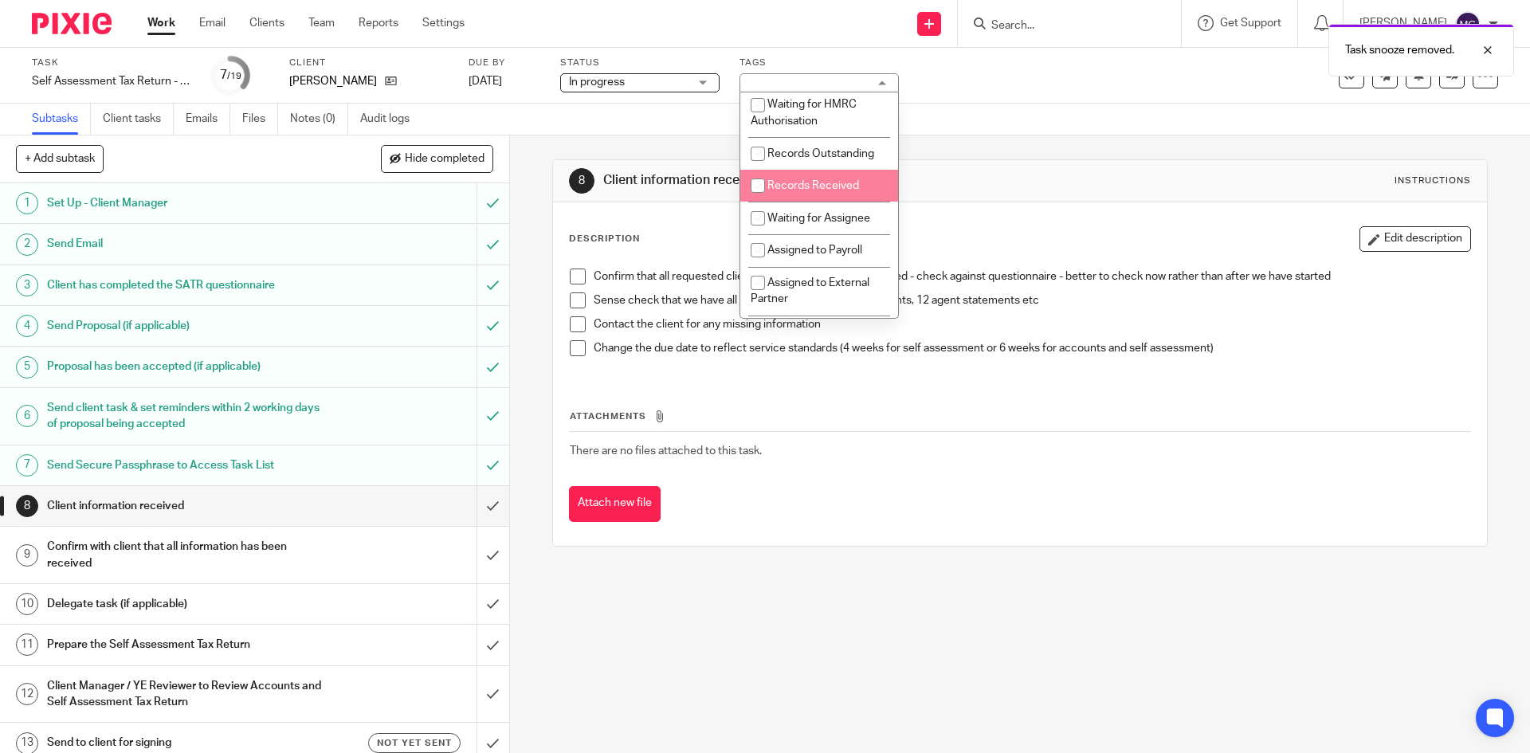
scroll to position [239, 0]
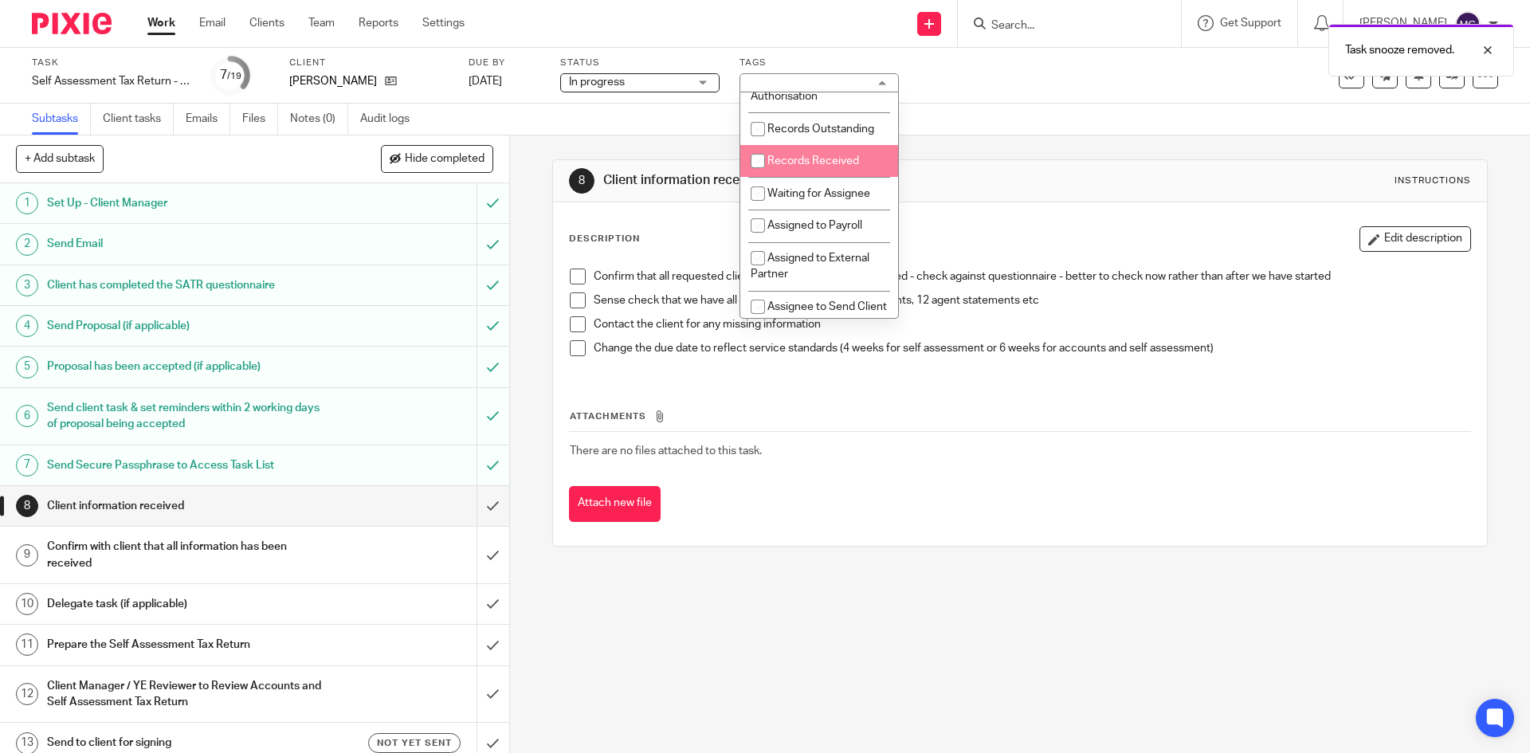
click at [830, 167] on span "Records Received" at bounding box center [813, 160] width 92 height 11
checkbox input "true"
click at [828, 199] on span "Waiting for Assignee" at bounding box center [818, 193] width 103 height 11
checkbox input "true"
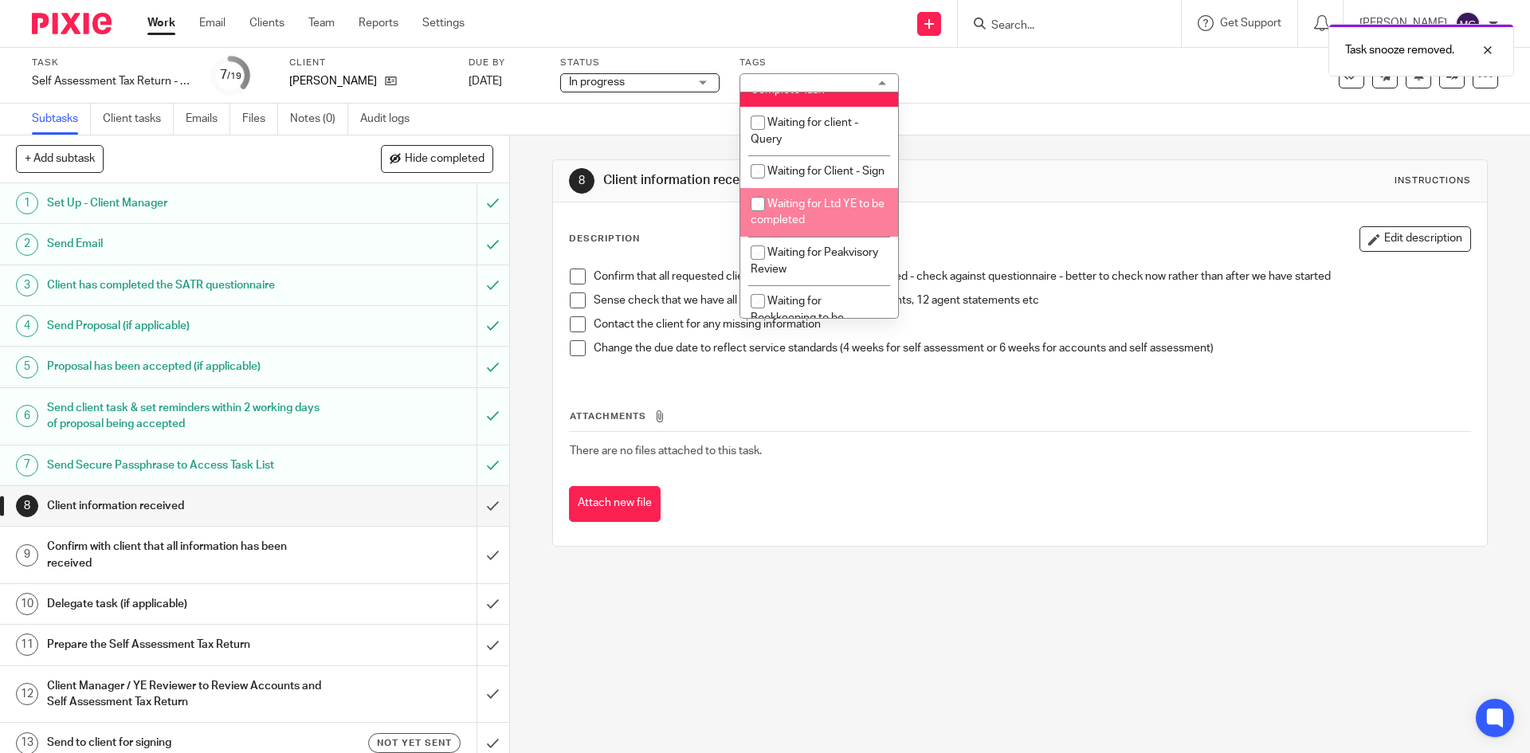
scroll to position [876, 0]
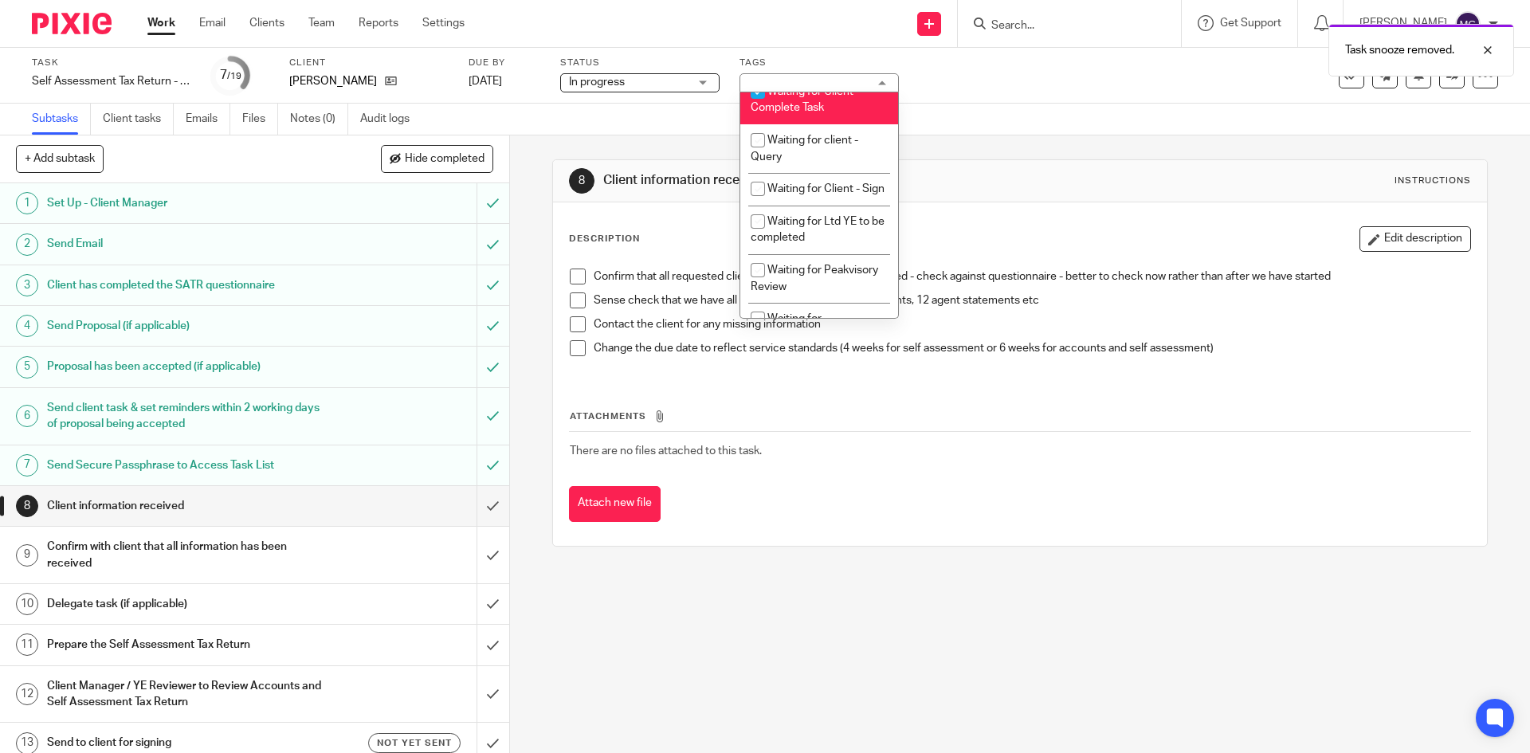
click at [804, 114] on span "Waiting for Client - Complete Task" at bounding box center [805, 100] width 109 height 28
checkbox input "false"
click at [571, 112] on div "Subtasks Client tasks Emails Files Notes (0) Audit logs" at bounding box center [765, 120] width 1530 height 32
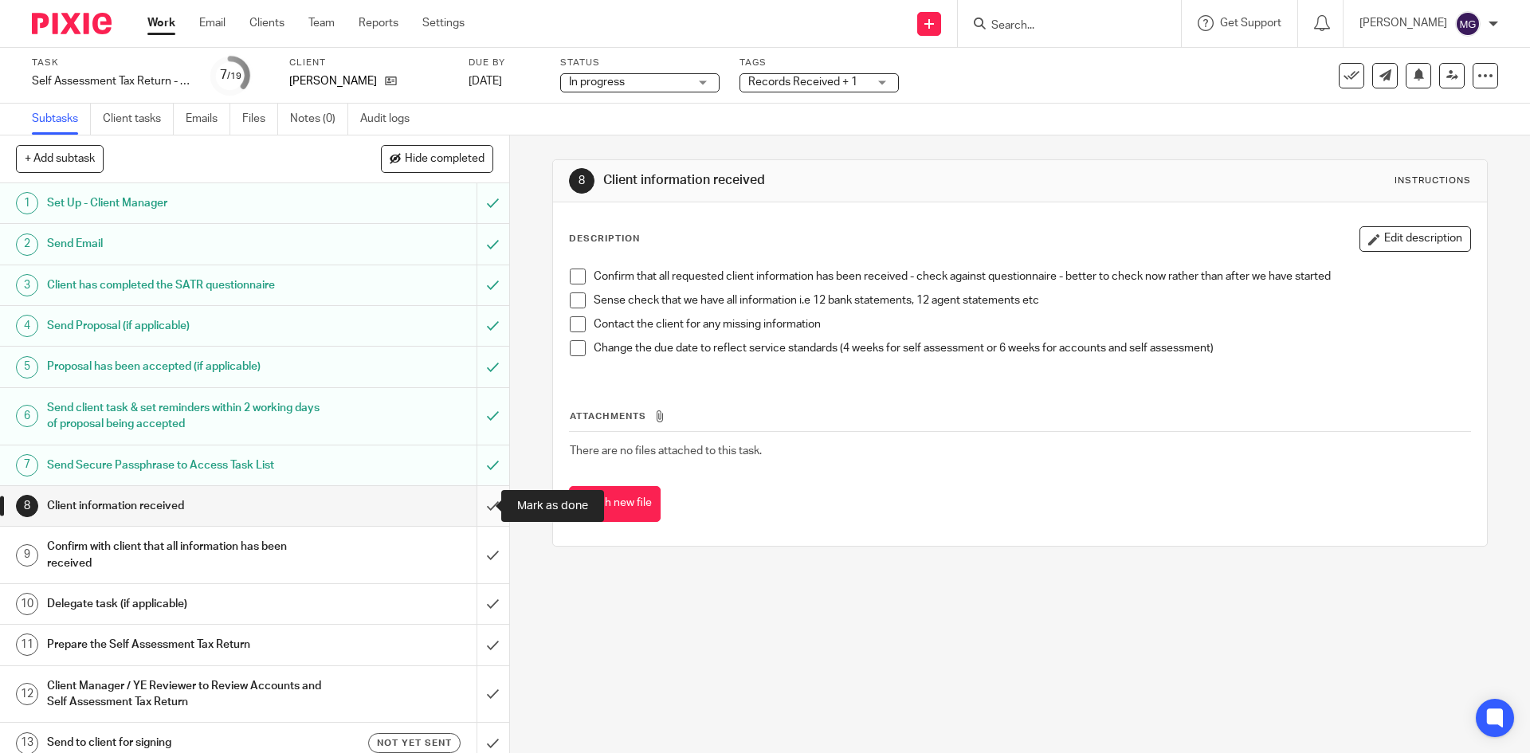
click at [472, 508] on input "submit" at bounding box center [254, 506] width 509 height 40
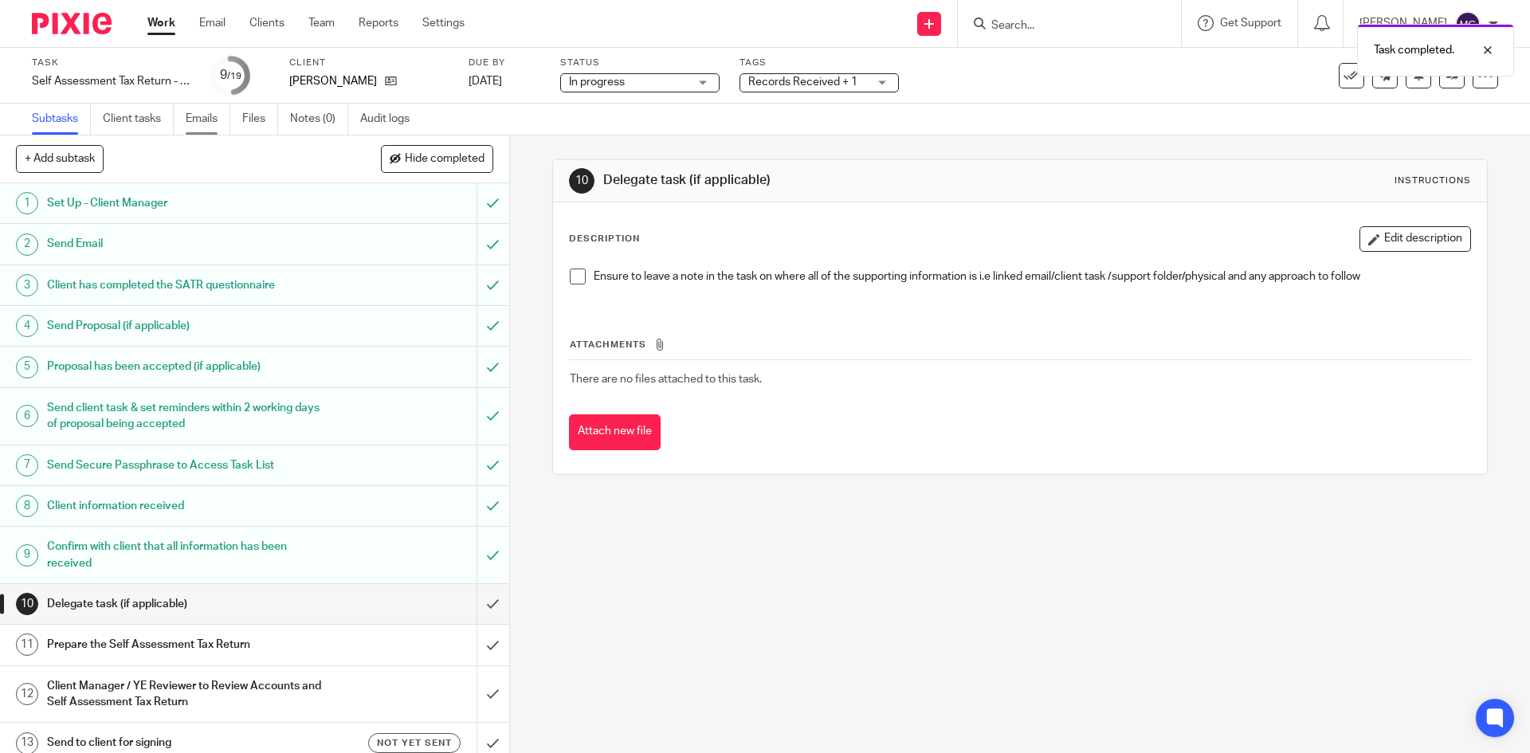
click at [202, 115] on link "Emails" at bounding box center [208, 119] width 45 height 31
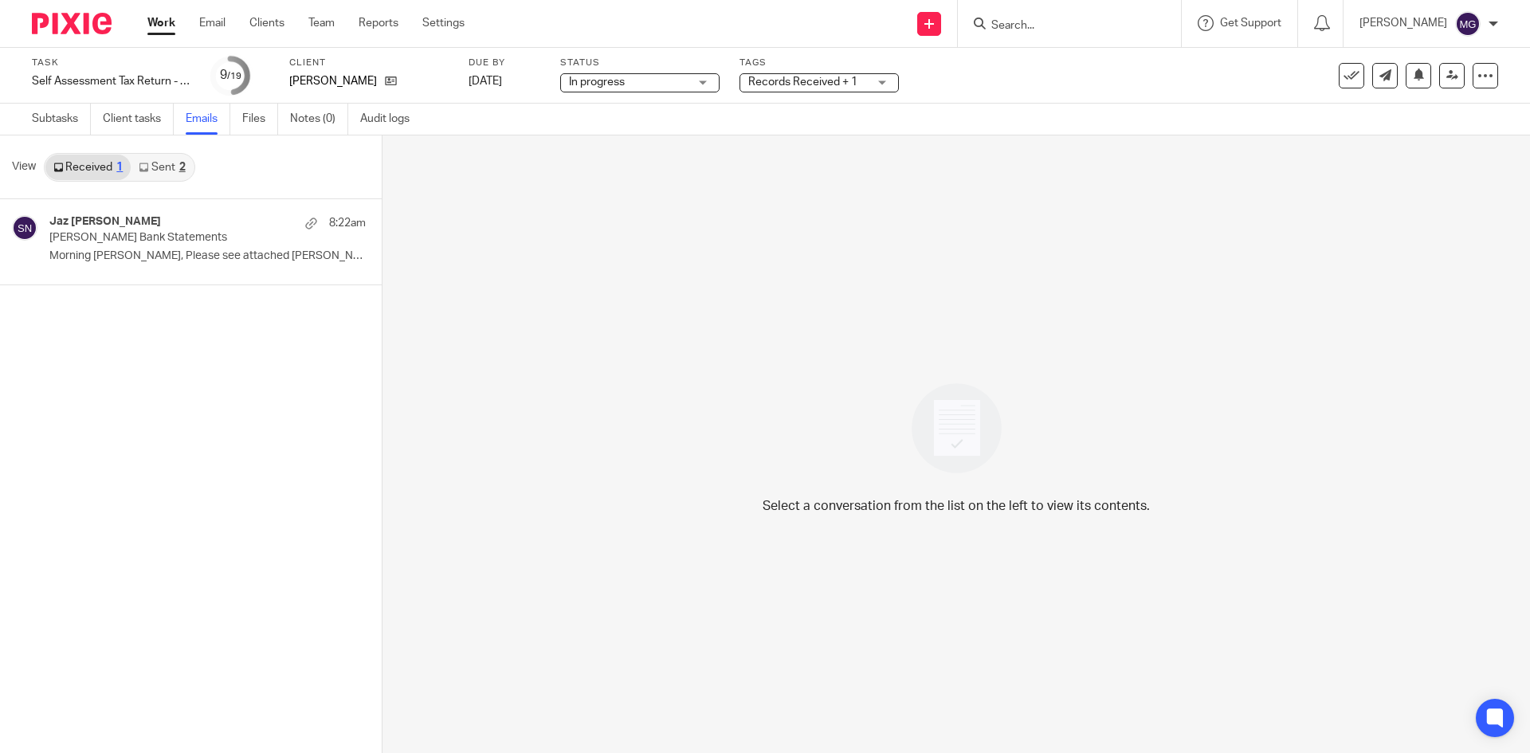
drag, startPoint x: 202, startPoint y: 237, endPoint x: 337, endPoint y: 288, distance: 145.0
click at [202, 237] on p "[PERSON_NAME] Bank Statements" at bounding box center [175, 238] width 253 height 14
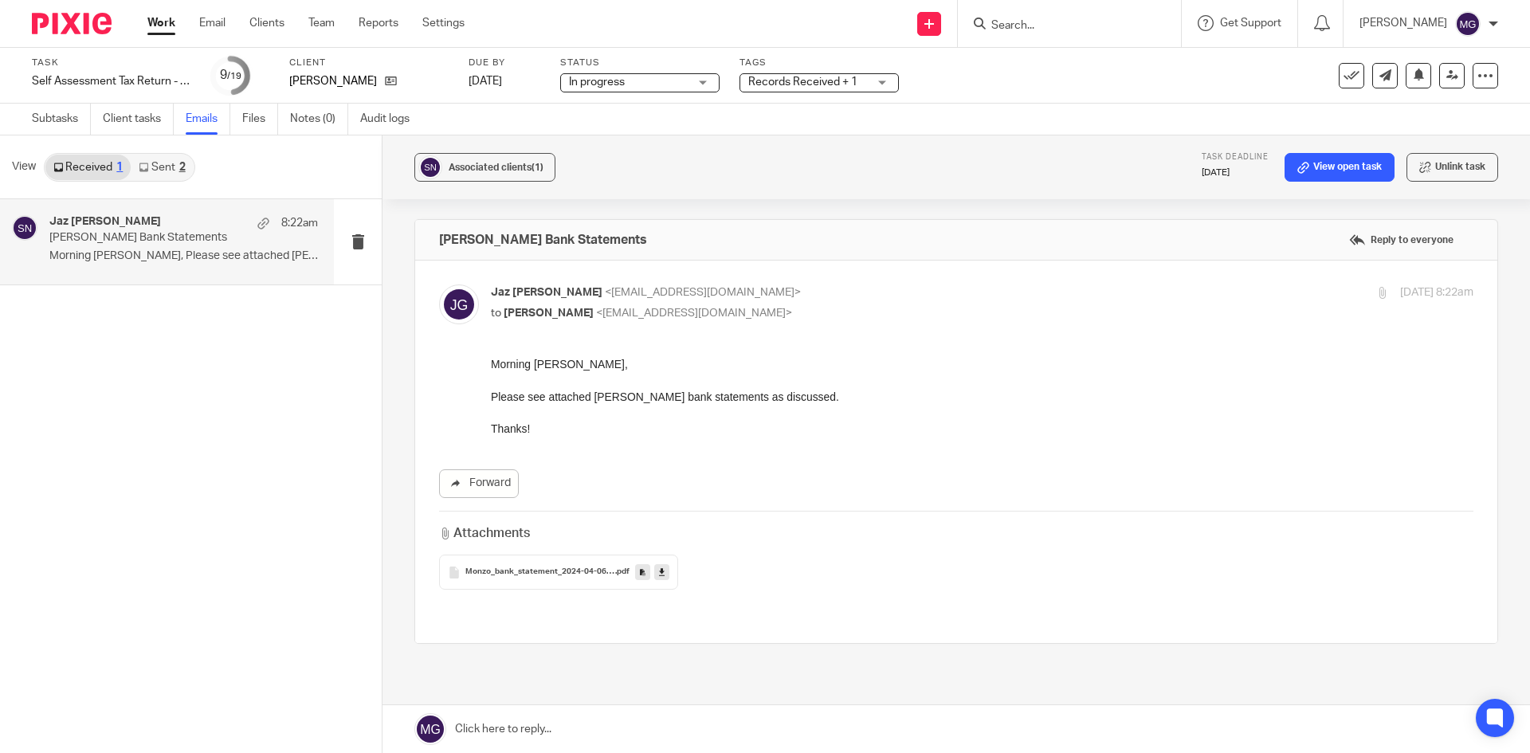
click at [641, 572] on icon at bounding box center [643, 572] width 6 height 12
click at [661, 570] on icon at bounding box center [662, 572] width 6 height 12
click at [231, 25] on ul "Work Email Clients Team Reports Settings" at bounding box center [317, 23] width 341 height 16
click at [222, 25] on link "Email" at bounding box center [212, 23] width 26 height 16
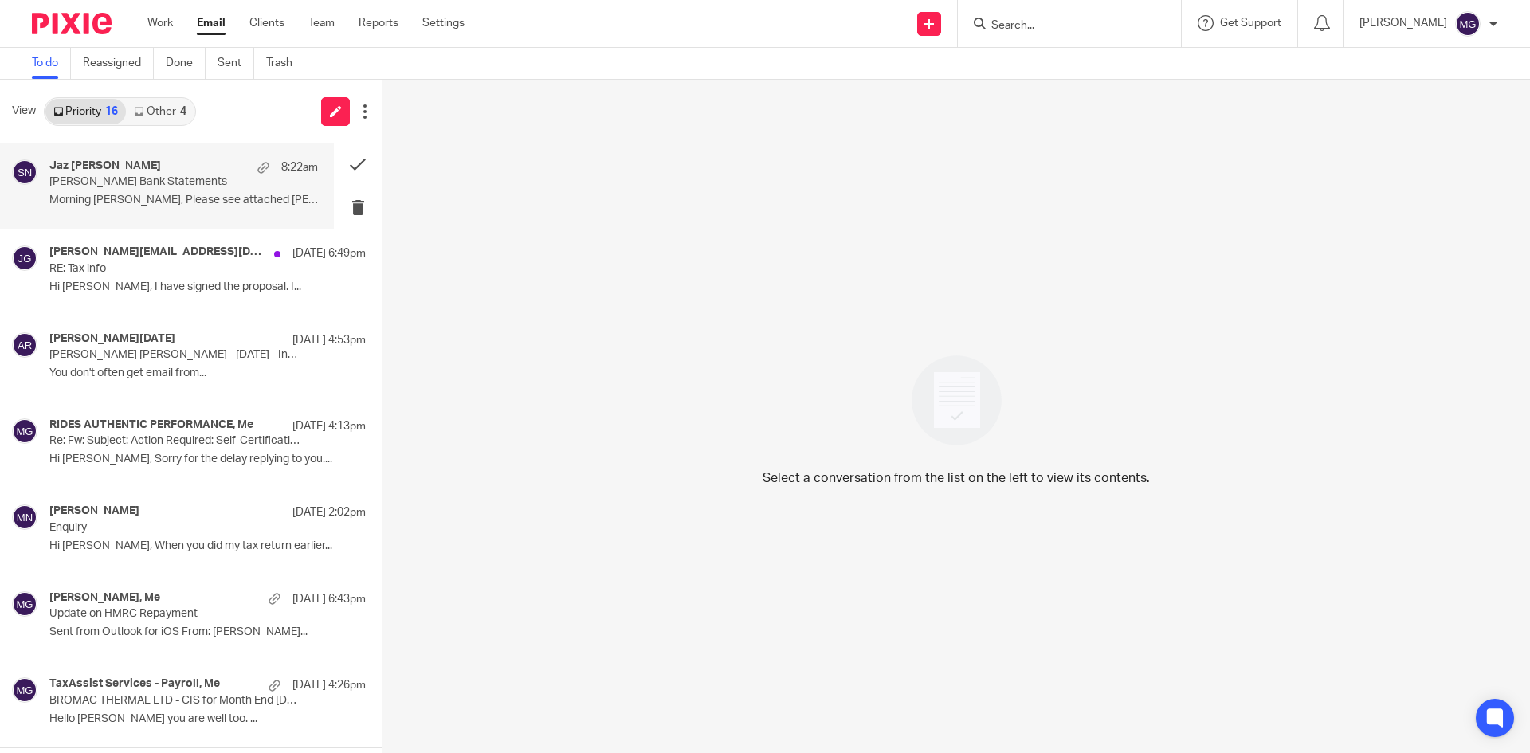
drag, startPoint x: 210, startPoint y: 174, endPoint x: 230, endPoint y: 167, distance: 21.9
click at [210, 174] on div "Jaz [PERSON_NAME] 8:22am" at bounding box center [183, 167] width 268 height 16
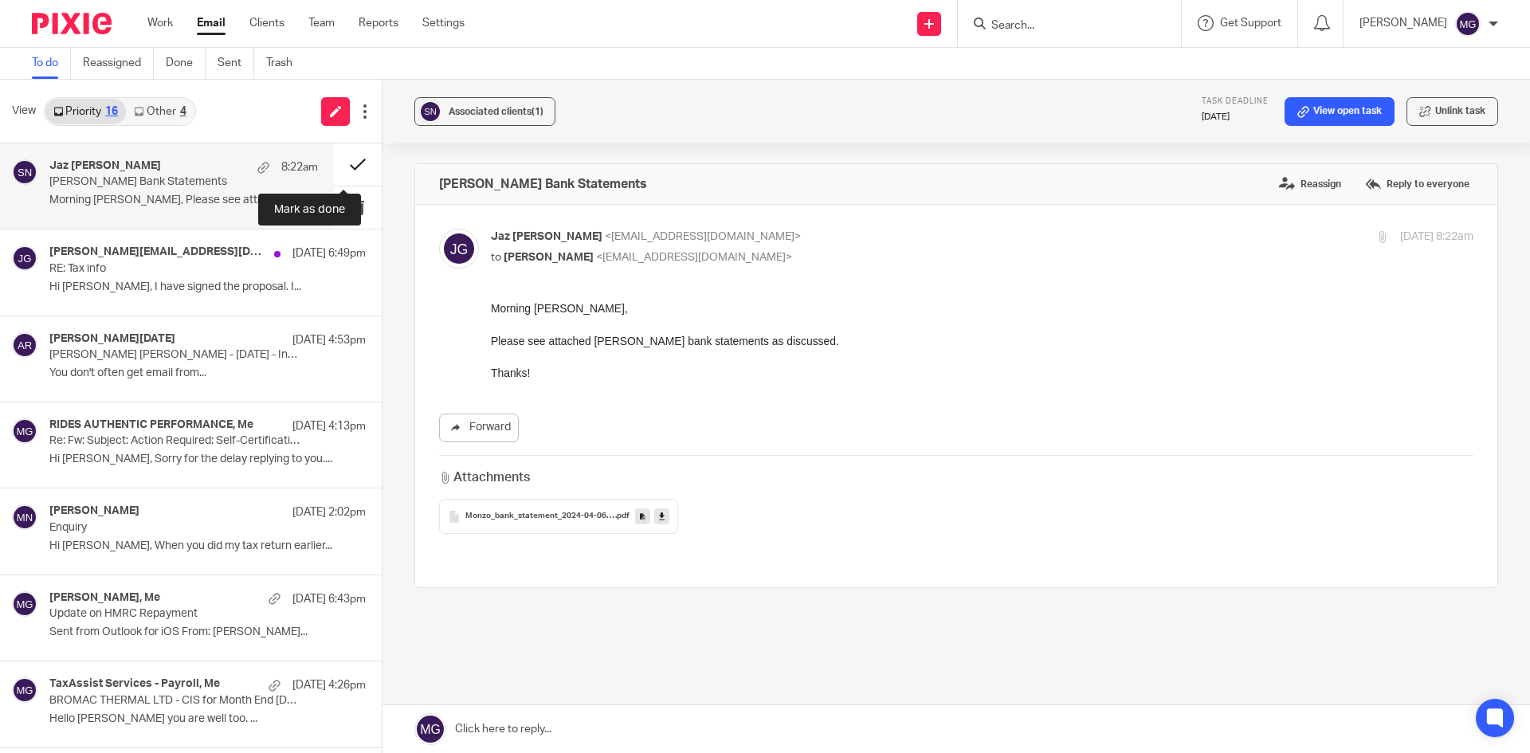
click at [344, 164] on button at bounding box center [358, 164] width 48 height 42
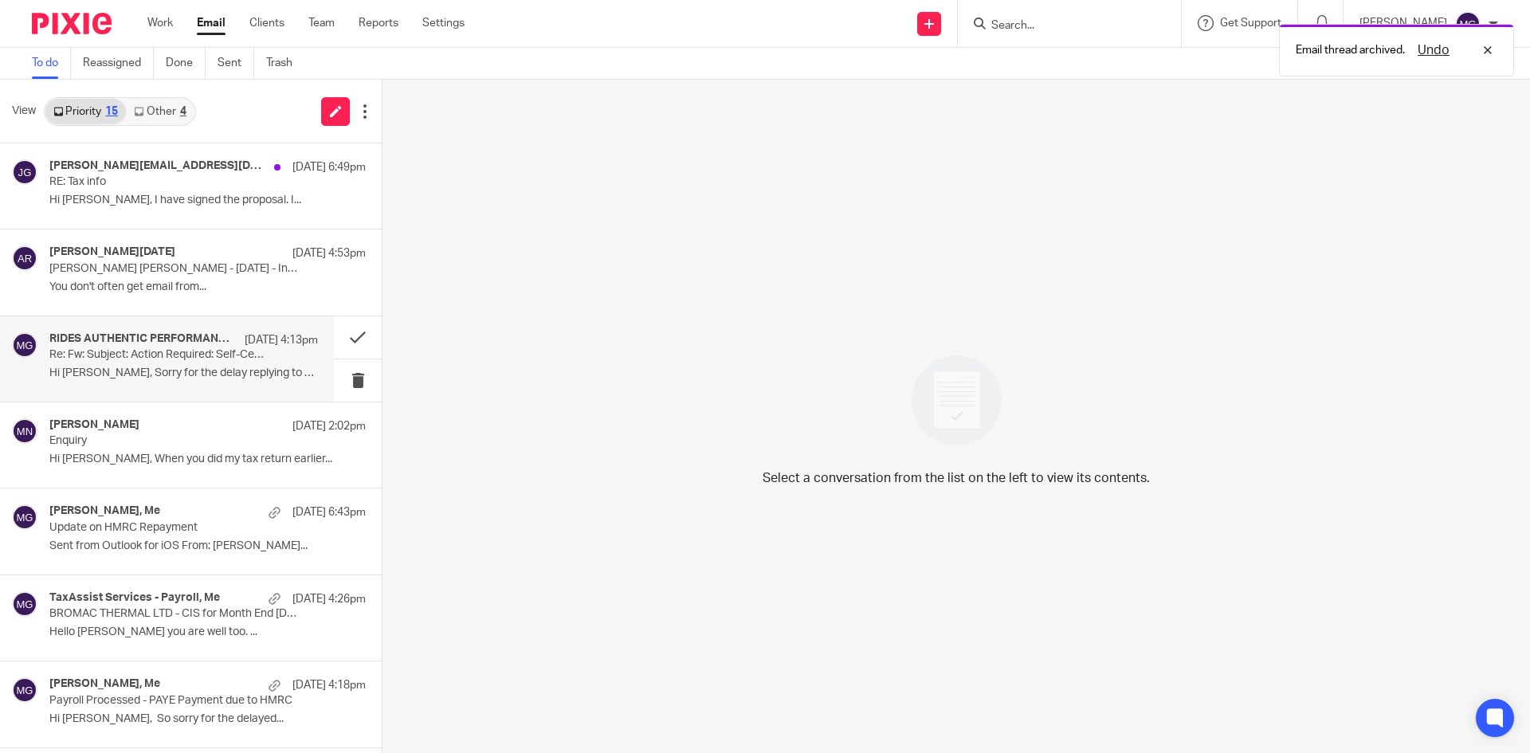
click at [165, 378] on p "Hi [PERSON_NAME], Sorry for the delay replying to you...." at bounding box center [183, 373] width 268 height 14
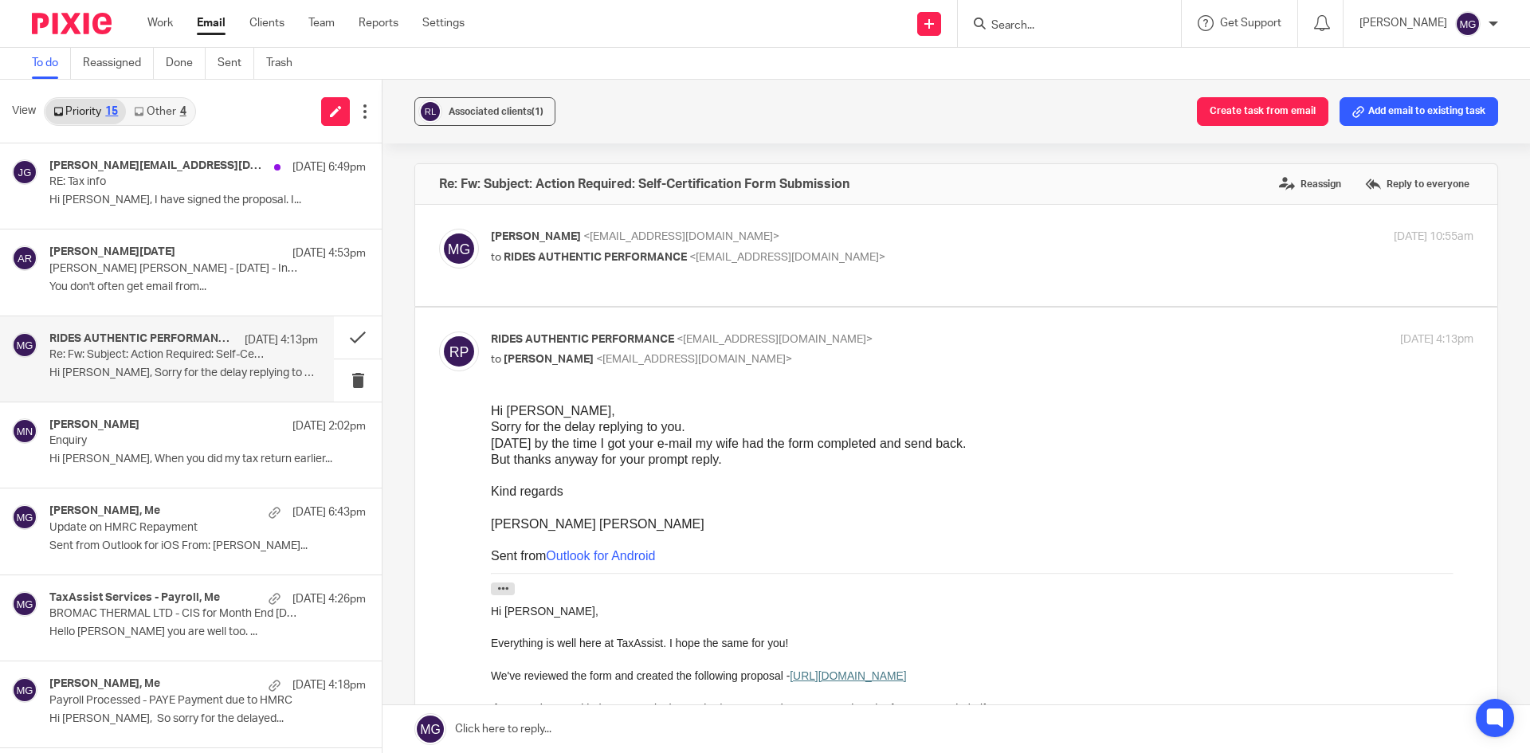
click at [540, 525] on div "[PERSON_NAME] [PERSON_NAME]" at bounding box center [982, 523] width 982 height 16
copy div "[PERSON_NAME]"
click at [585, 743] on link at bounding box center [955, 729] width 1147 height 48
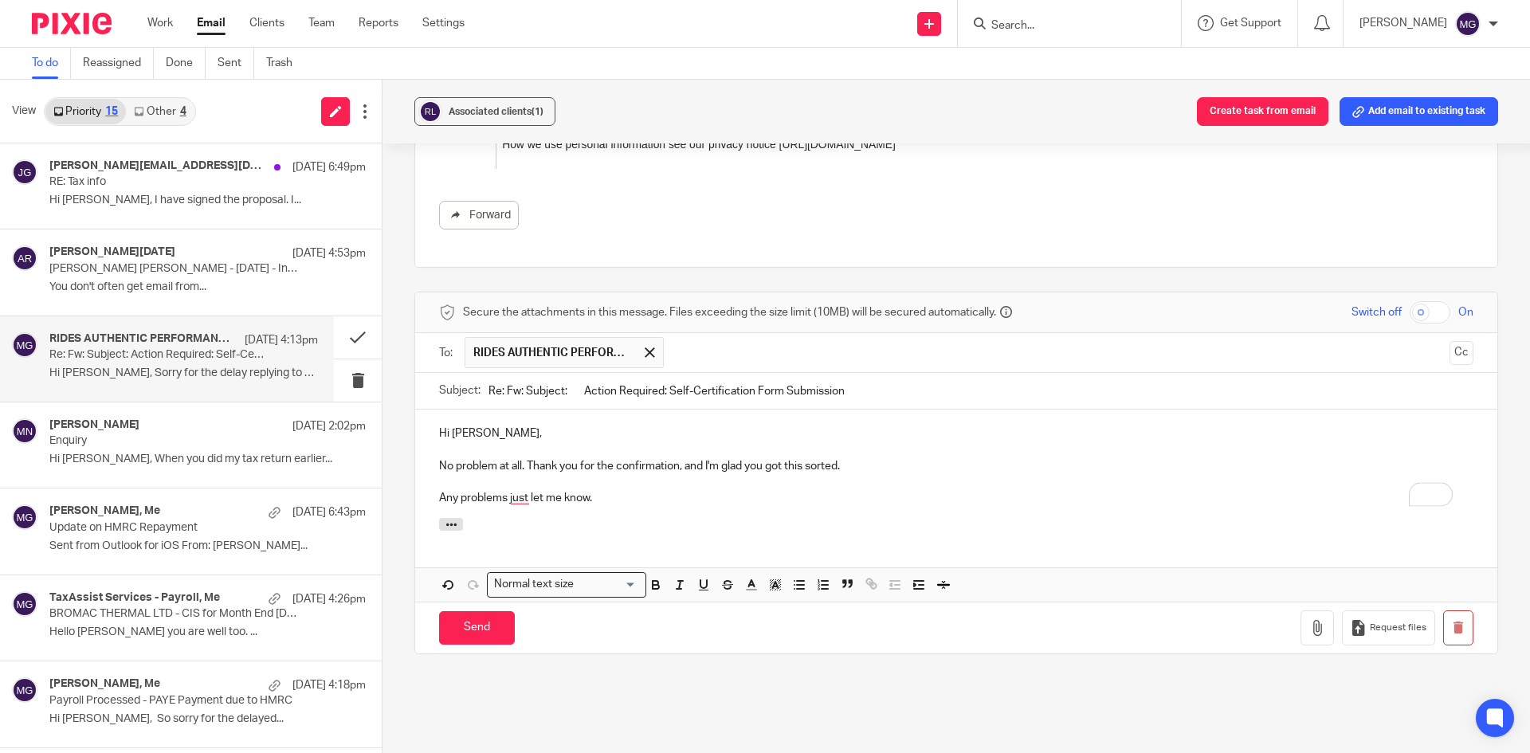
click at [681, 497] on p "Any problems just let me know." at bounding box center [956, 498] width 1034 height 16
click at [692, 490] on p "Any problems, just let me know." at bounding box center [956, 498] width 1034 height 16
click at [493, 616] on input "Send" at bounding box center [477, 628] width 76 height 34
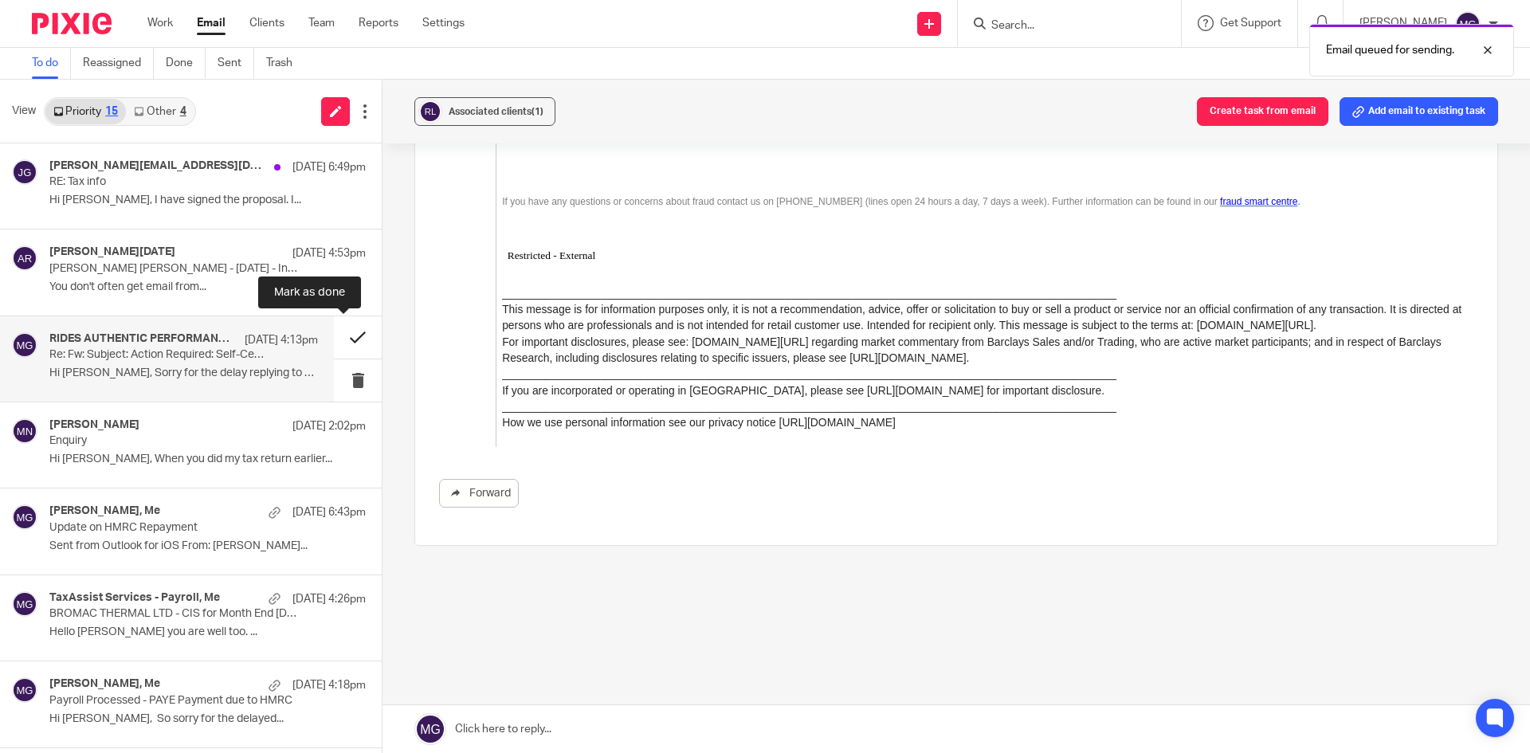
scroll to position [2042, 0]
click at [344, 334] on button at bounding box center [358, 337] width 48 height 42
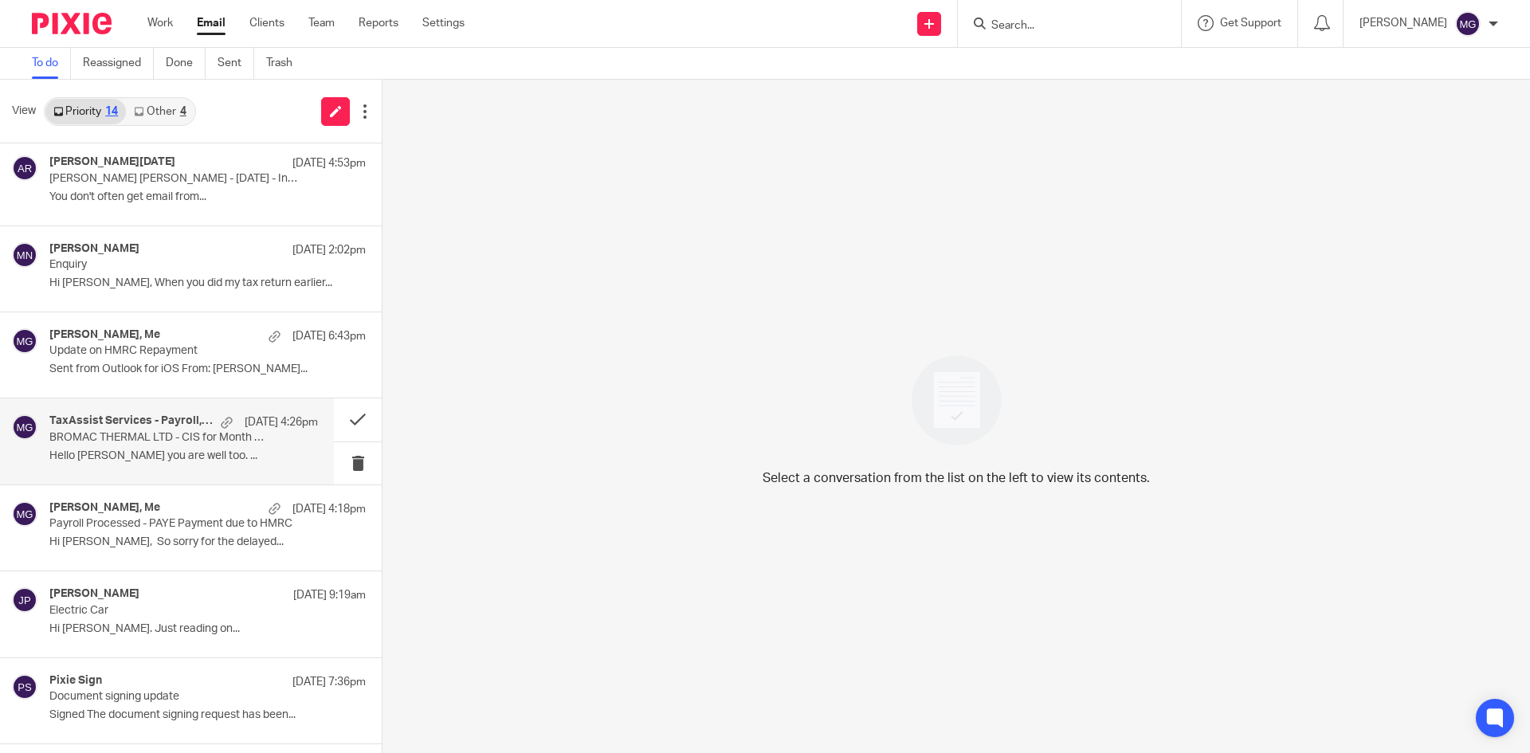
scroll to position [159, 0]
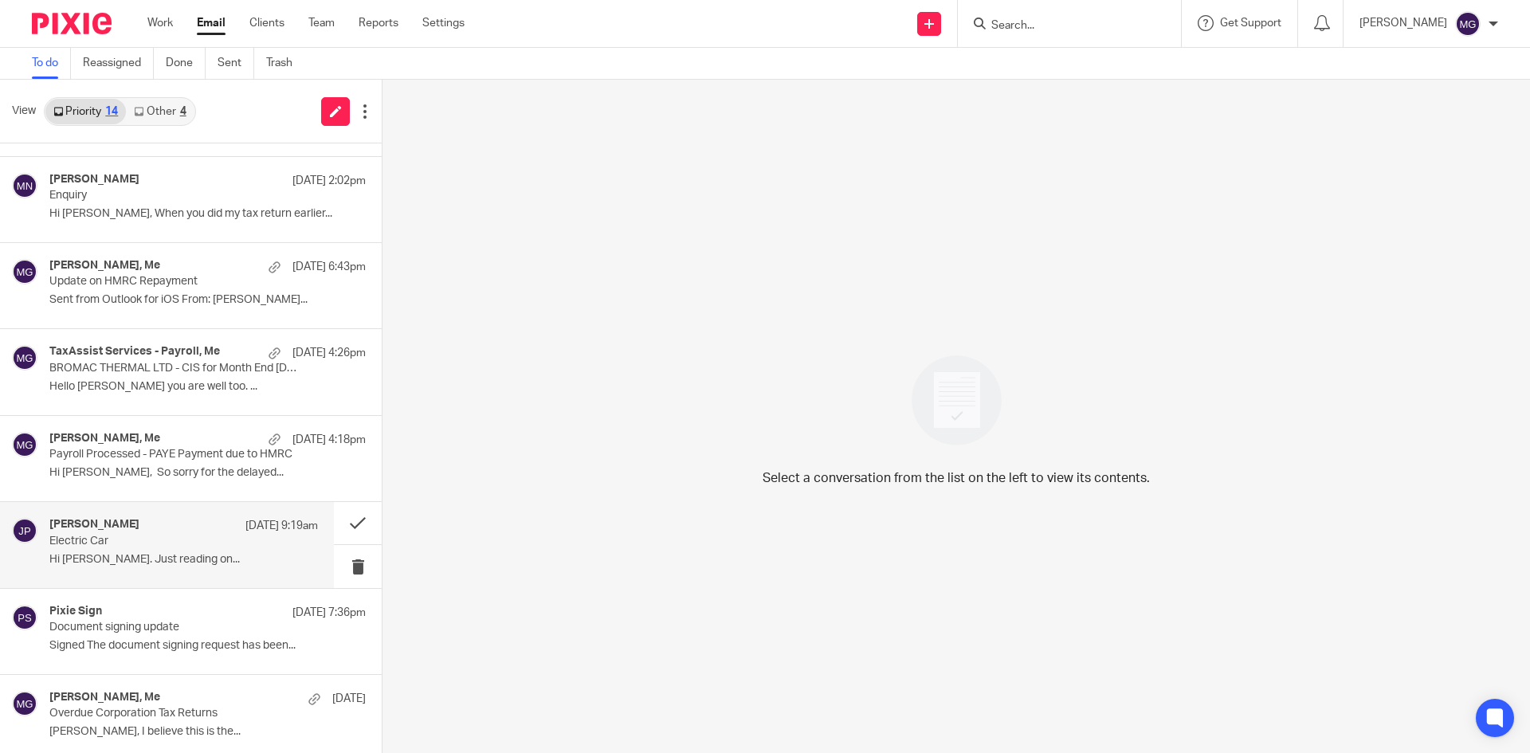
click at [174, 555] on p "Hi [PERSON_NAME]. Just reading on..." at bounding box center [183, 560] width 268 height 14
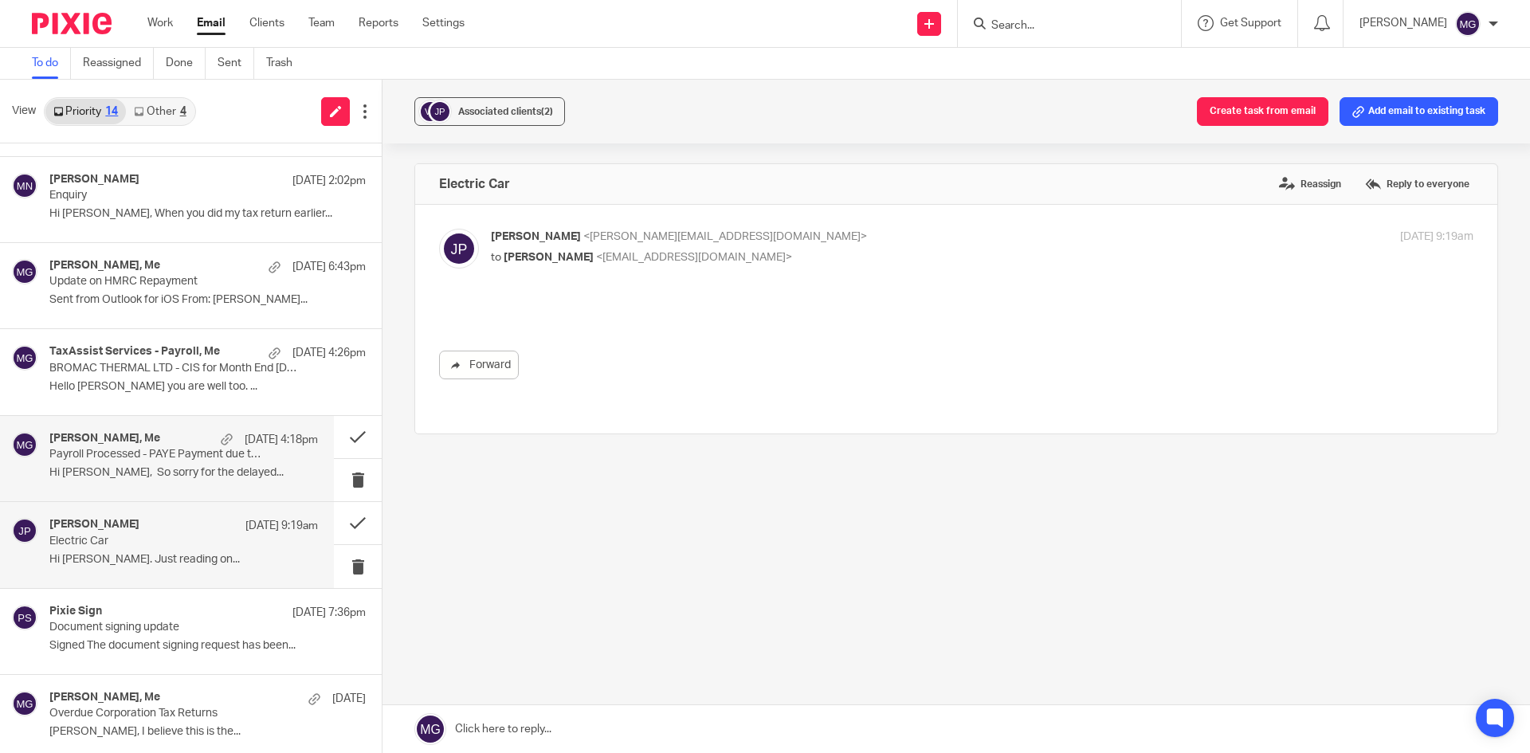
scroll to position [0, 0]
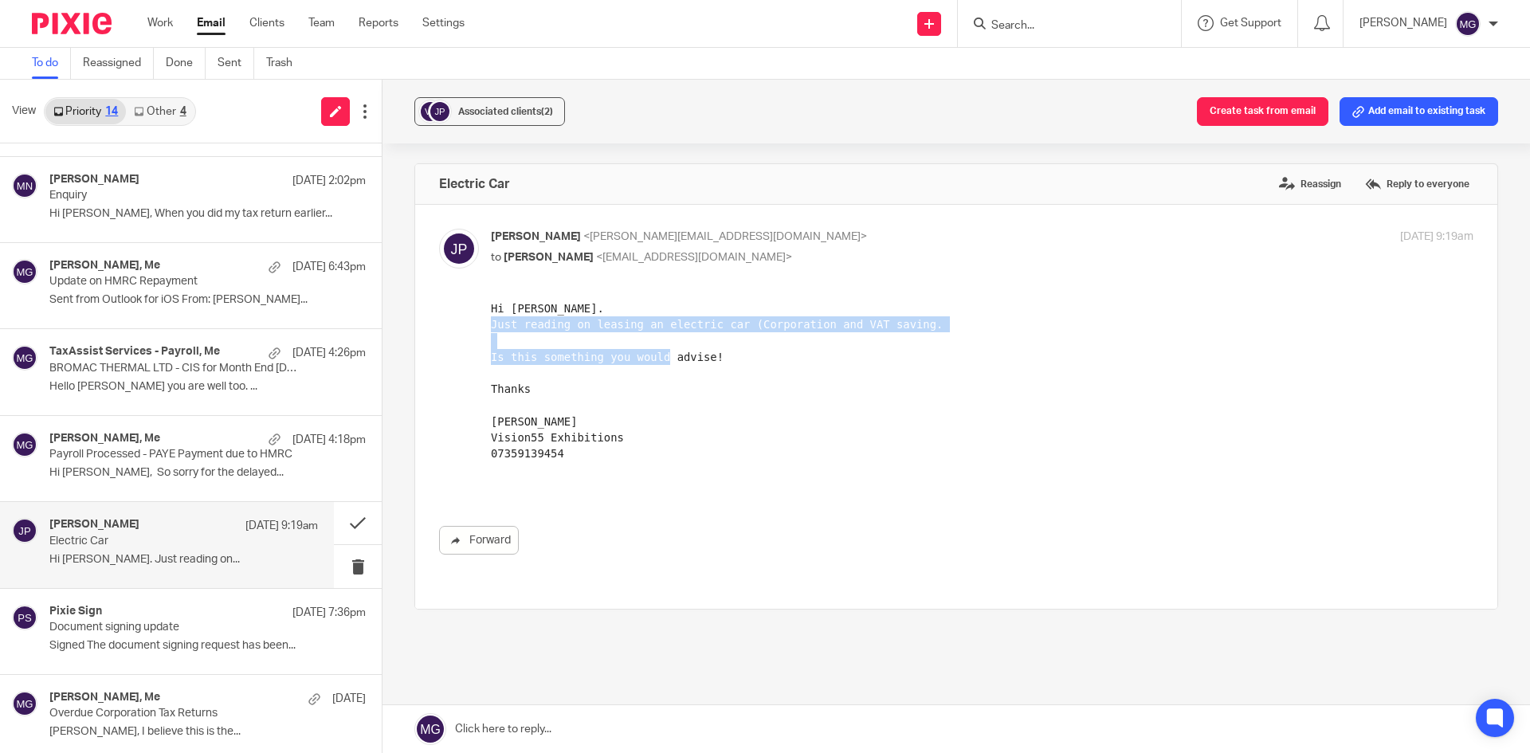
drag, startPoint x: 719, startPoint y: 359, endPoint x: 433, endPoint y: 327, distance: 286.9
click at [491, 327] on html "Hi [PERSON_NAME]. Just reading on leasing an electric car (Corporation and VAT …" at bounding box center [982, 397] width 982 height 194
copy pre "Just reading on leasing an electric car (Corporation and VAT saving. Is this so…"
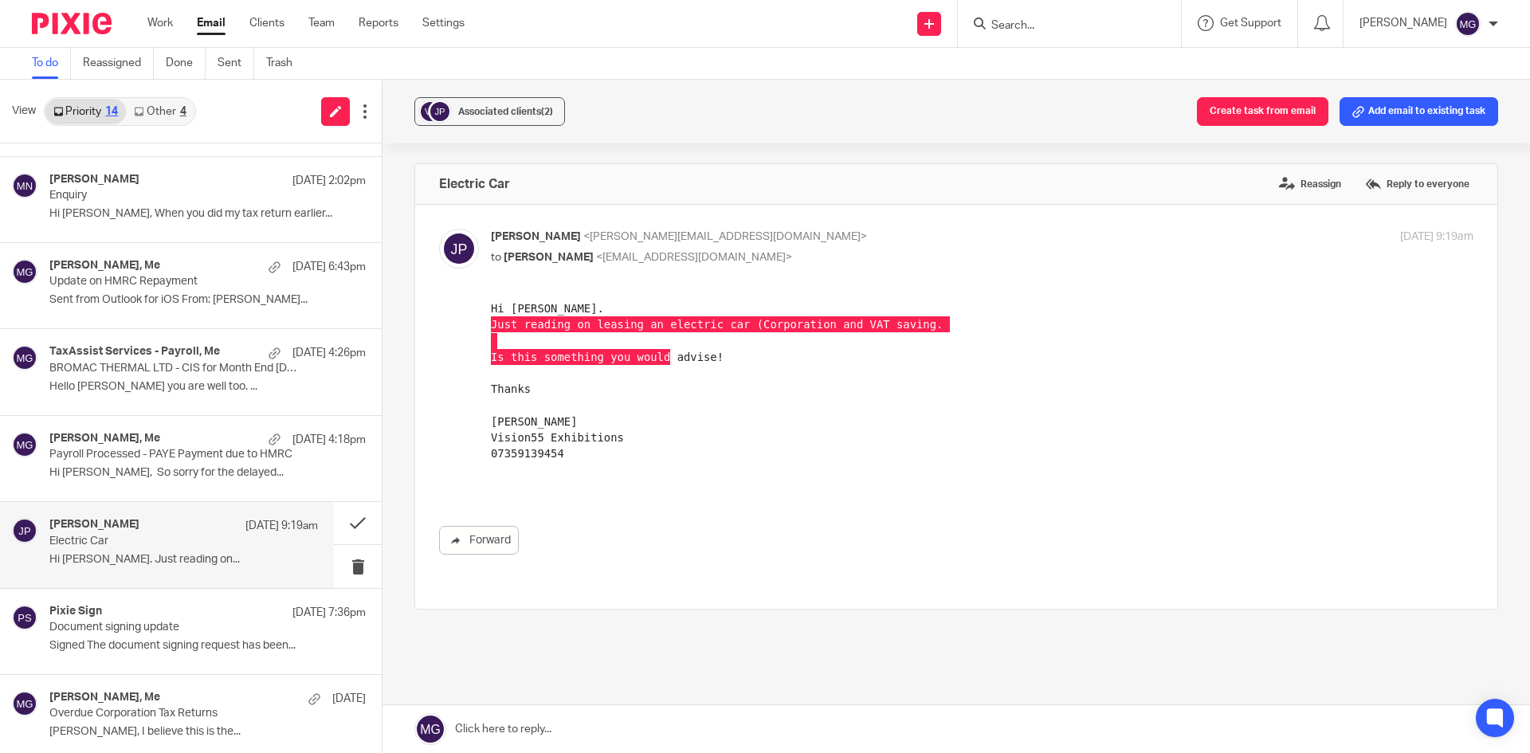
click at [574, 736] on link at bounding box center [955, 729] width 1147 height 48
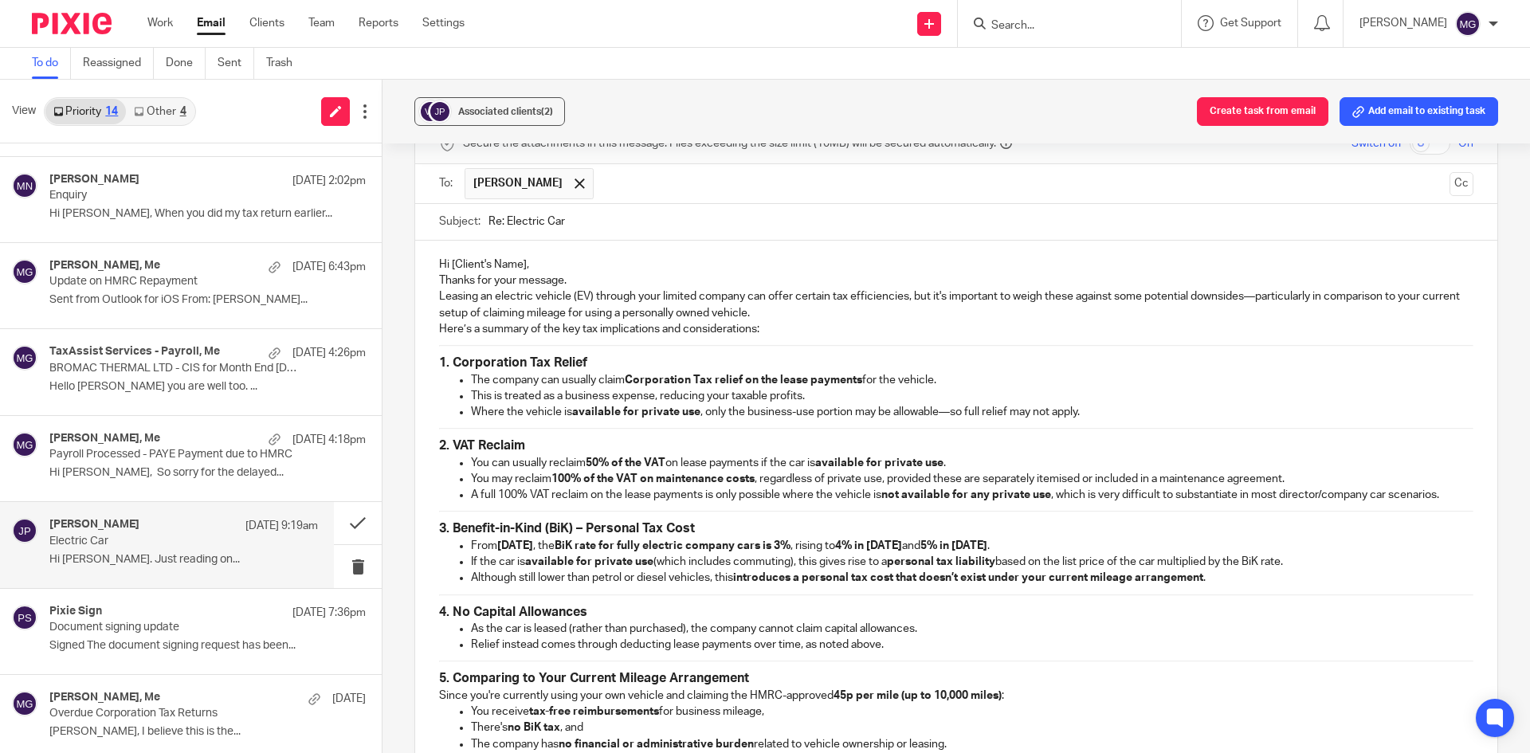
scroll to position [359, 0]
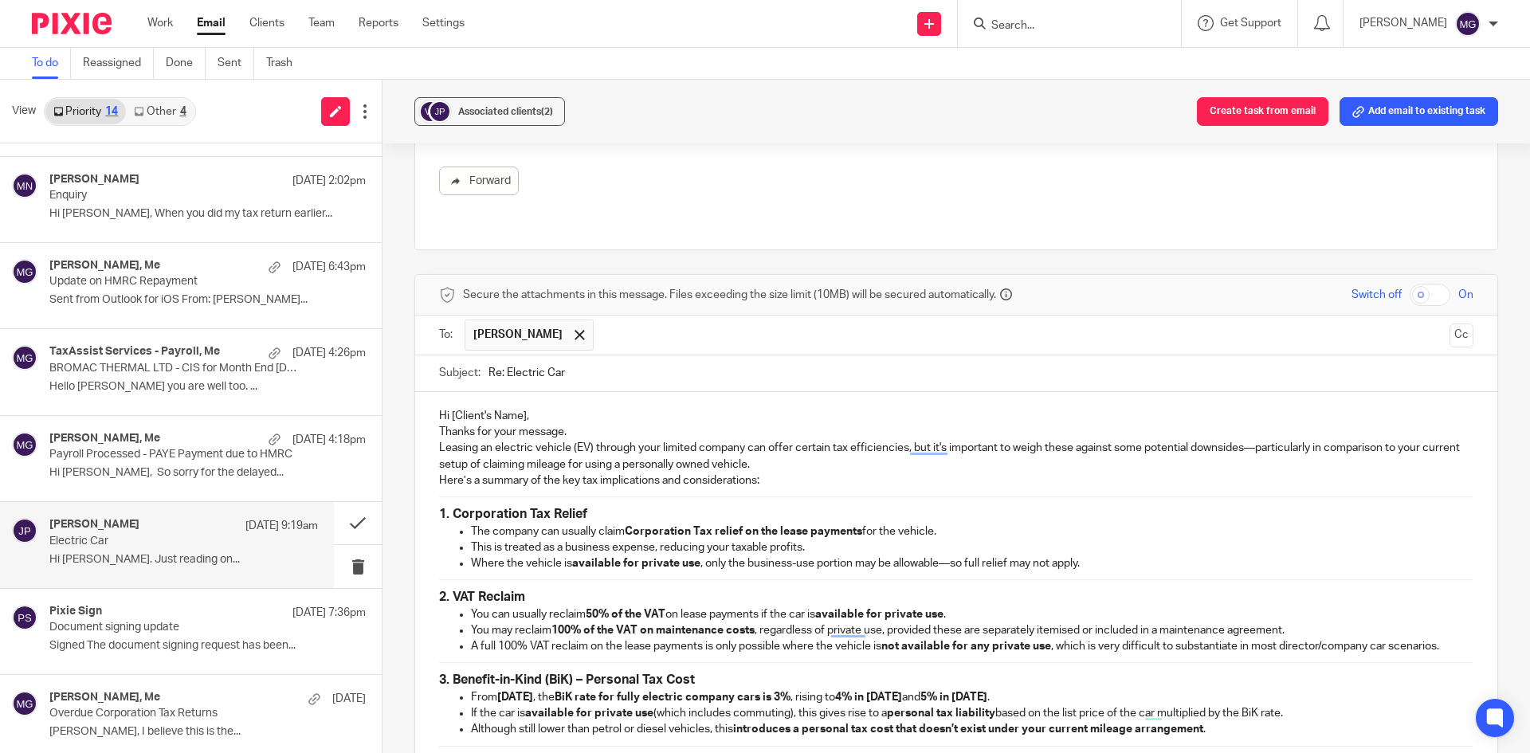
click at [445, 408] on p "Hi [Client's Name]," at bounding box center [956, 416] width 1034 height 16
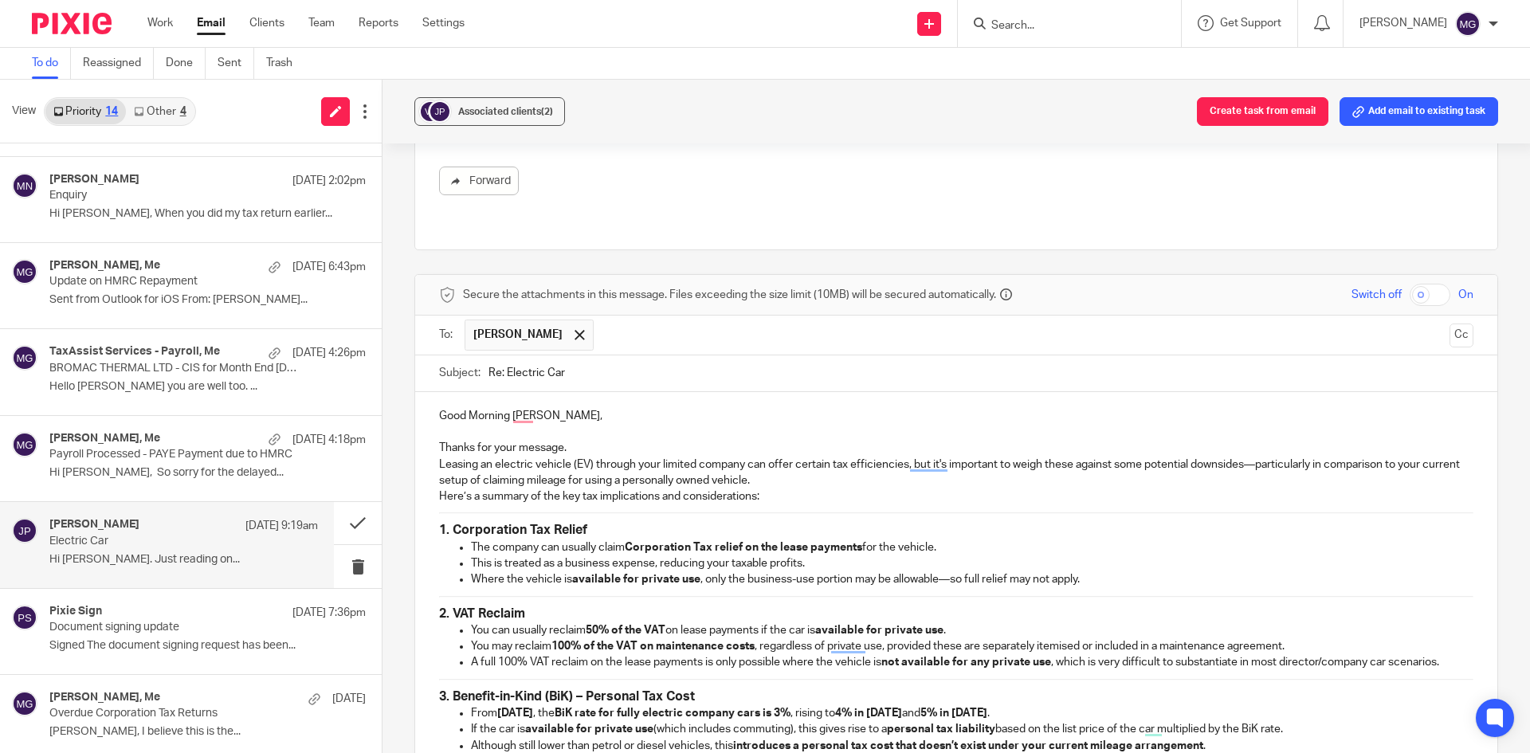
click at [571, 440] on p "Thanks for your message." at bounding box center [956, 448] width 1034 height 16
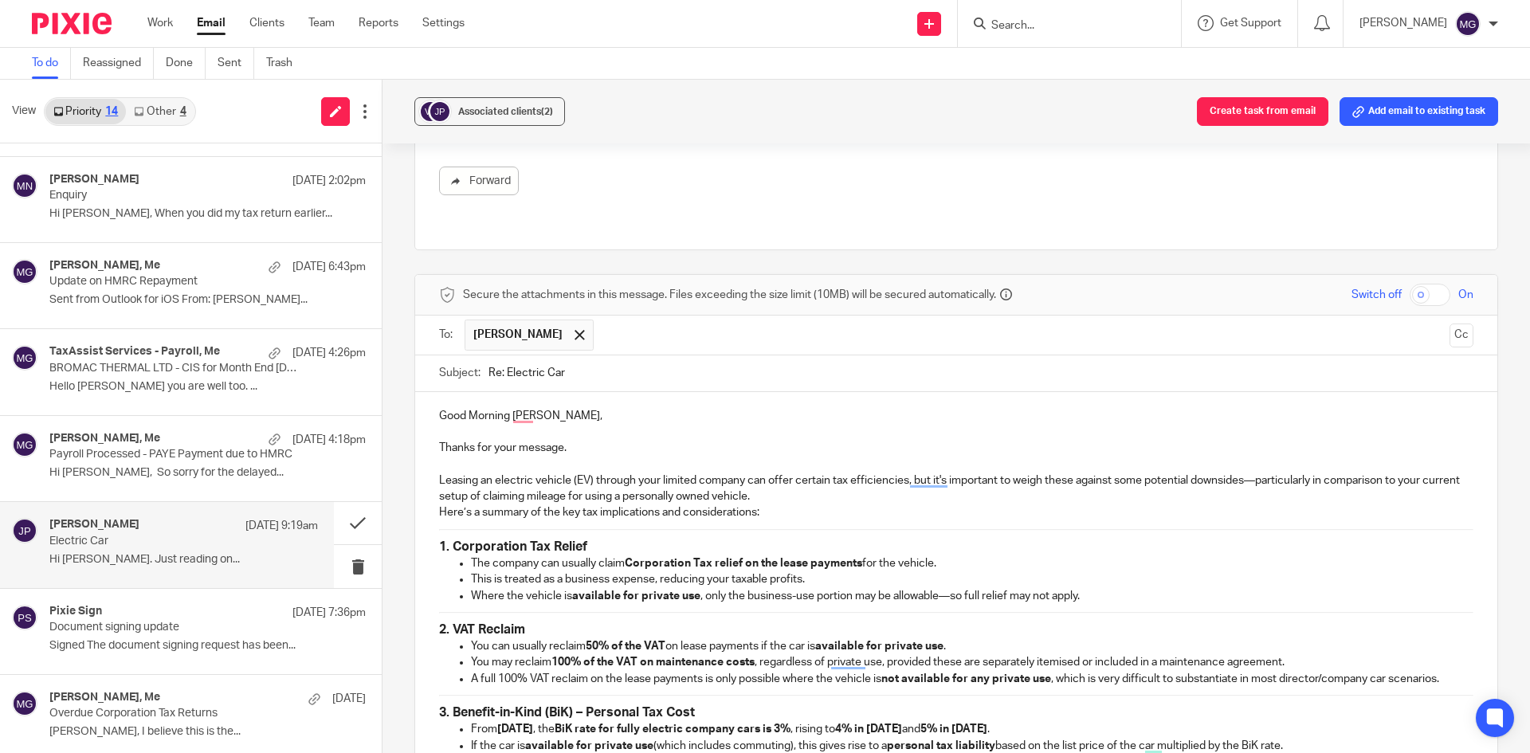
click at [1009, 529] on hr "To enrich screen reader interactions, please activate Accessibility in Grammarl…" at bounding box center [956, 530] width 1034 height 2
click at [996, 529] on hr "To enrich screen reader interactions, please activate Accessibility in Grammarl…" at bounding box center [956, 530] width 1034 height 2
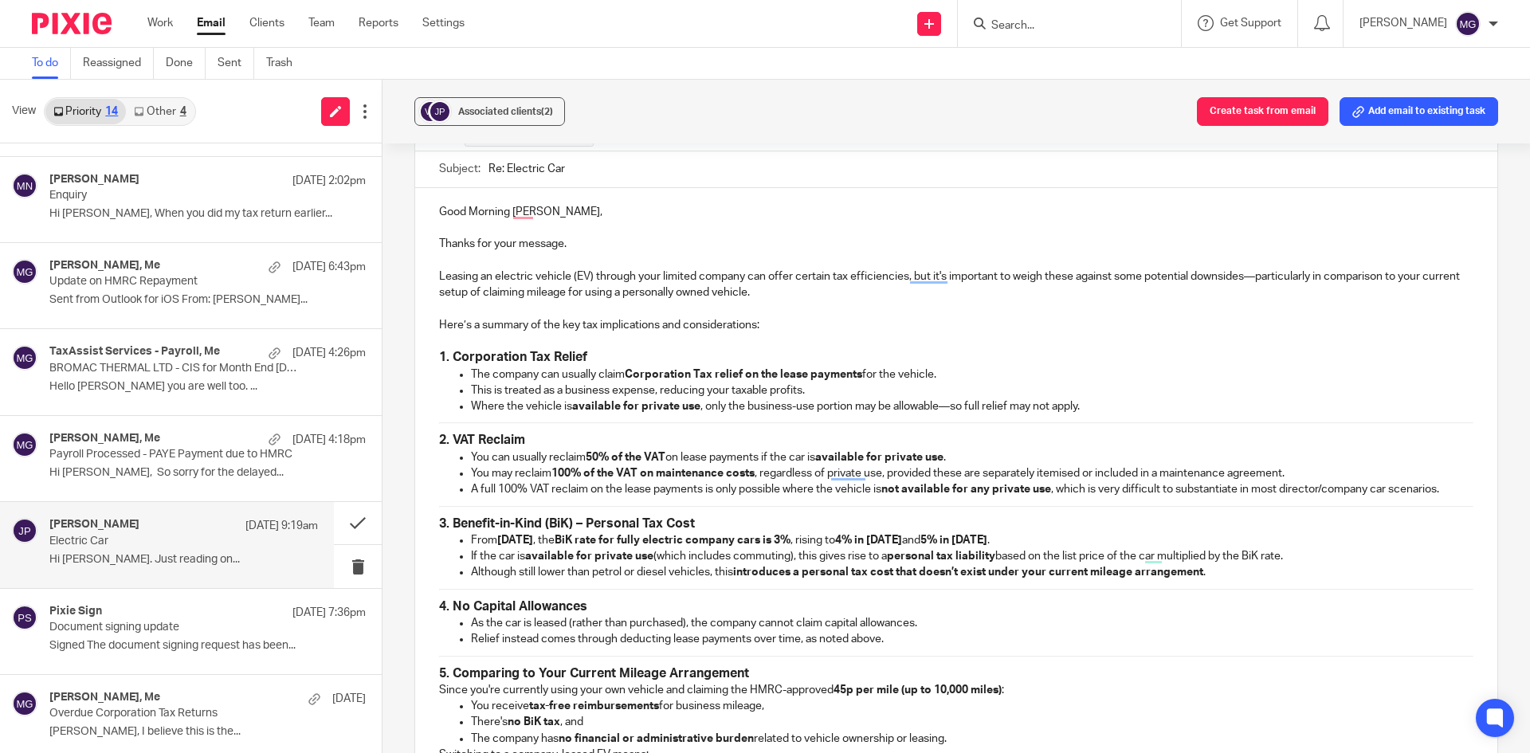
scroll to position [598, 0]
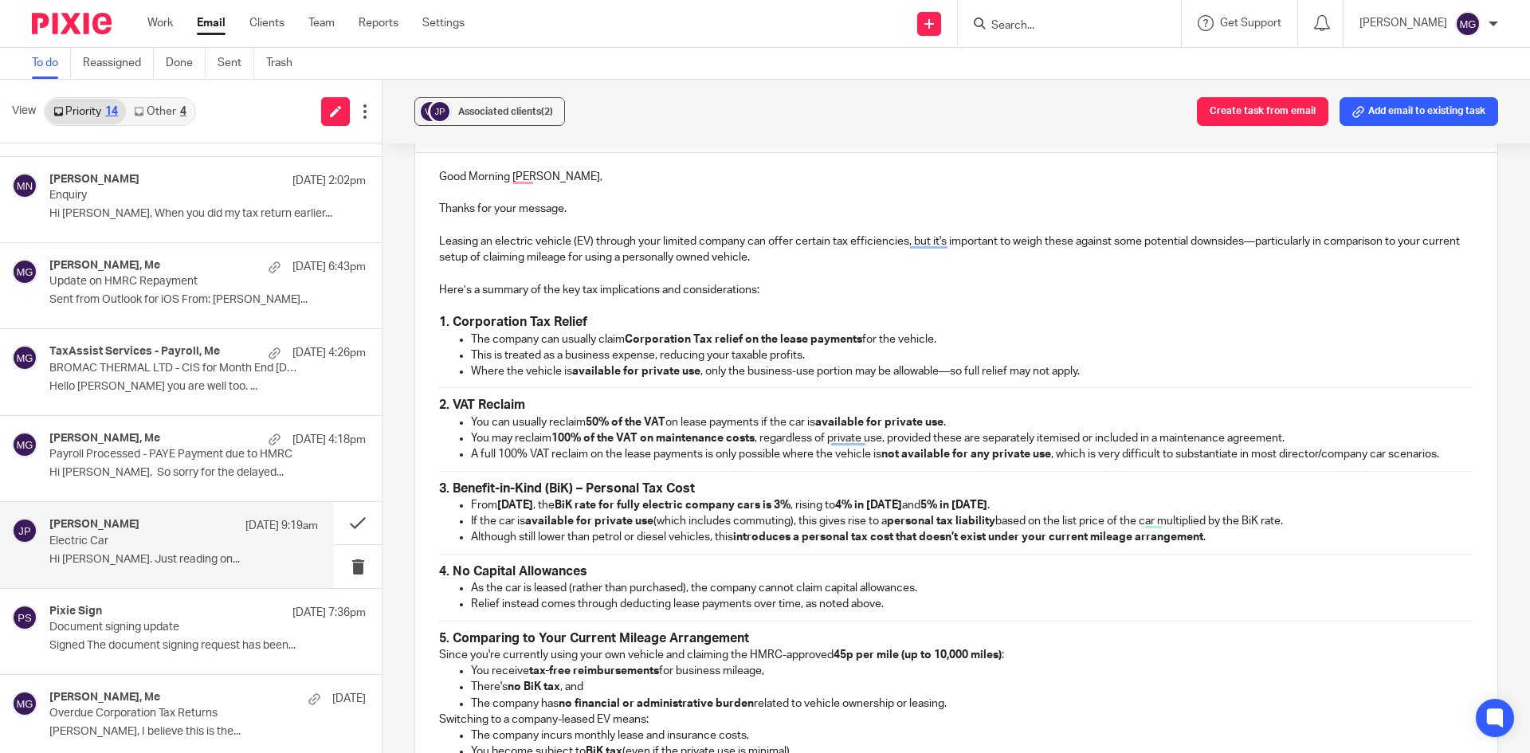
click at [530, 397] on h3 "2. VAT Reclaim" at bounding box center [956, 405] width 1034 height 17
click at [432, 386] on div "Good Morning Jon, Thanks for your message. Leasing an electric vehicle (EV) thr…" at bounding box center [956, 569] width 1082 height 833
click at [439, 480] on strong "3. Benefit-in-Kind (BiK) – Personal Tax Cost" at bounding box center [567, 486] width 256 height 13
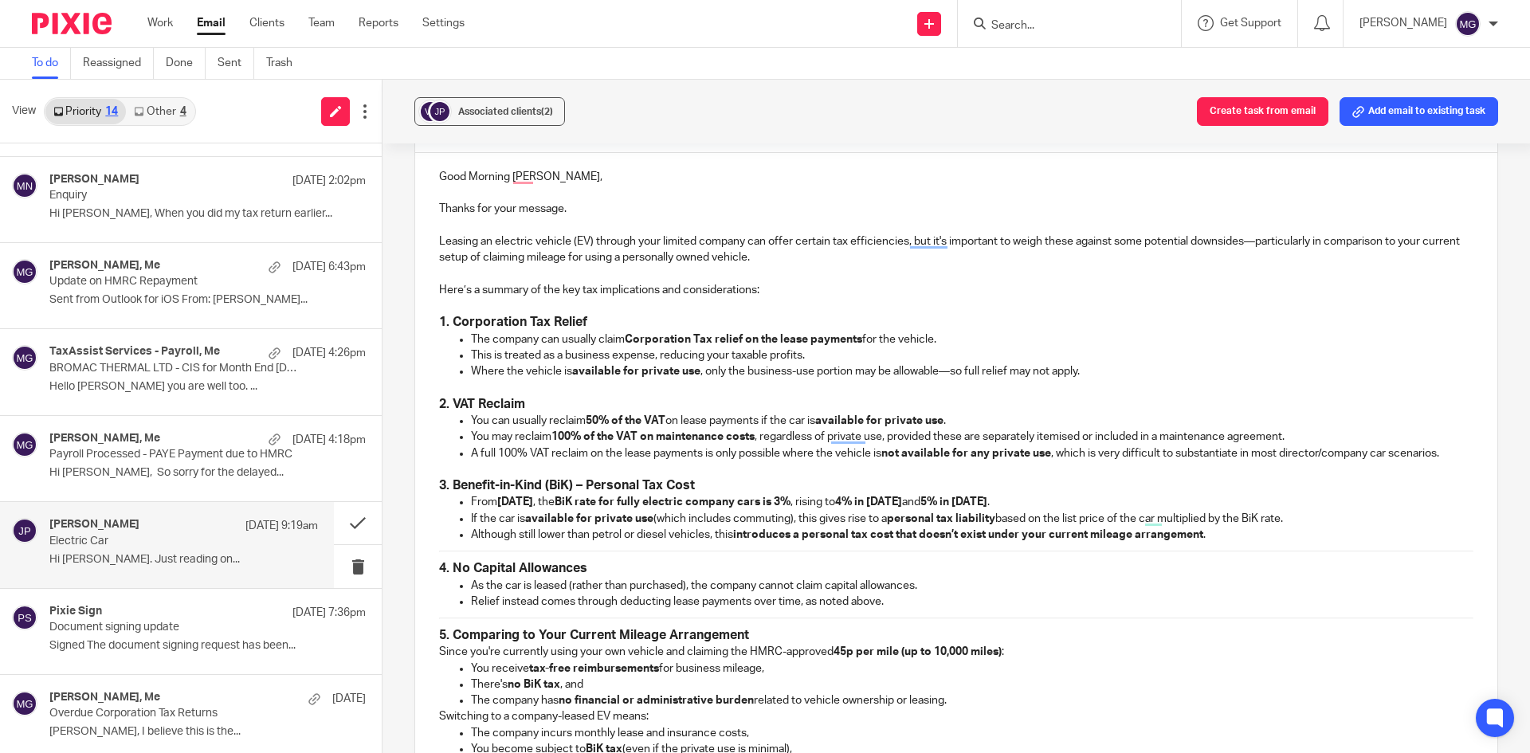
click at [439, 562] on strong "4. No Capital Allowances" at bounding box center [513, 568] width 148 height 13
click at [431, 619] on div "Good Morning Jon, Thanks for your message. Leasing an electric vehicle (EV) thr…" at bounding box center [956, 567] width 1082 height 829
click at [435, 637] on div "Good Morning Jon, Thanks for your message. Leasing an electric vehicle (EV) thr…" at bounding box center [956, 567] width 1082 height 828
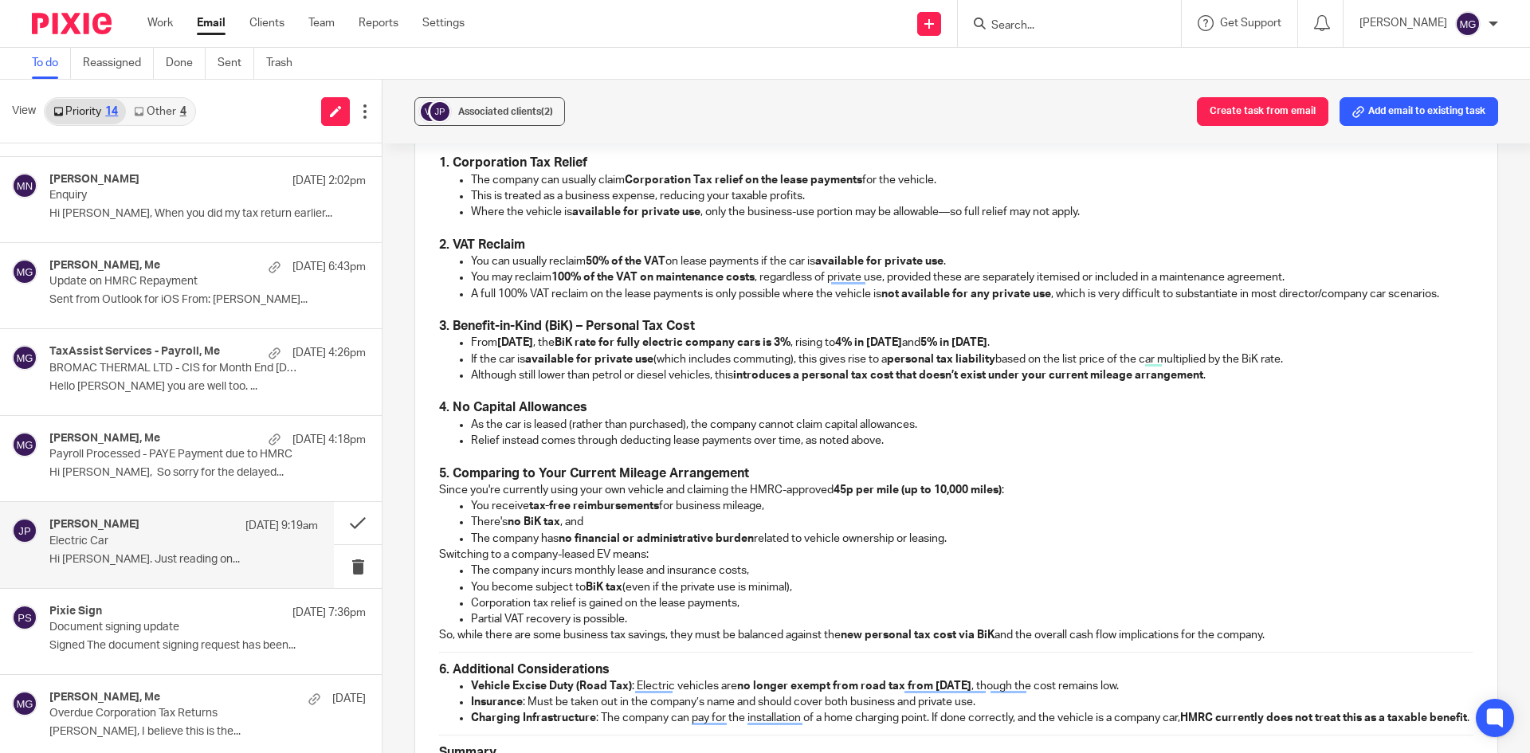
click at [424, 655] on div "Good Morning Jon, Thanks for your message. Leasing an electric vehicle (EV) thr…" at bounding box center [956, 408] width 1082 height 828
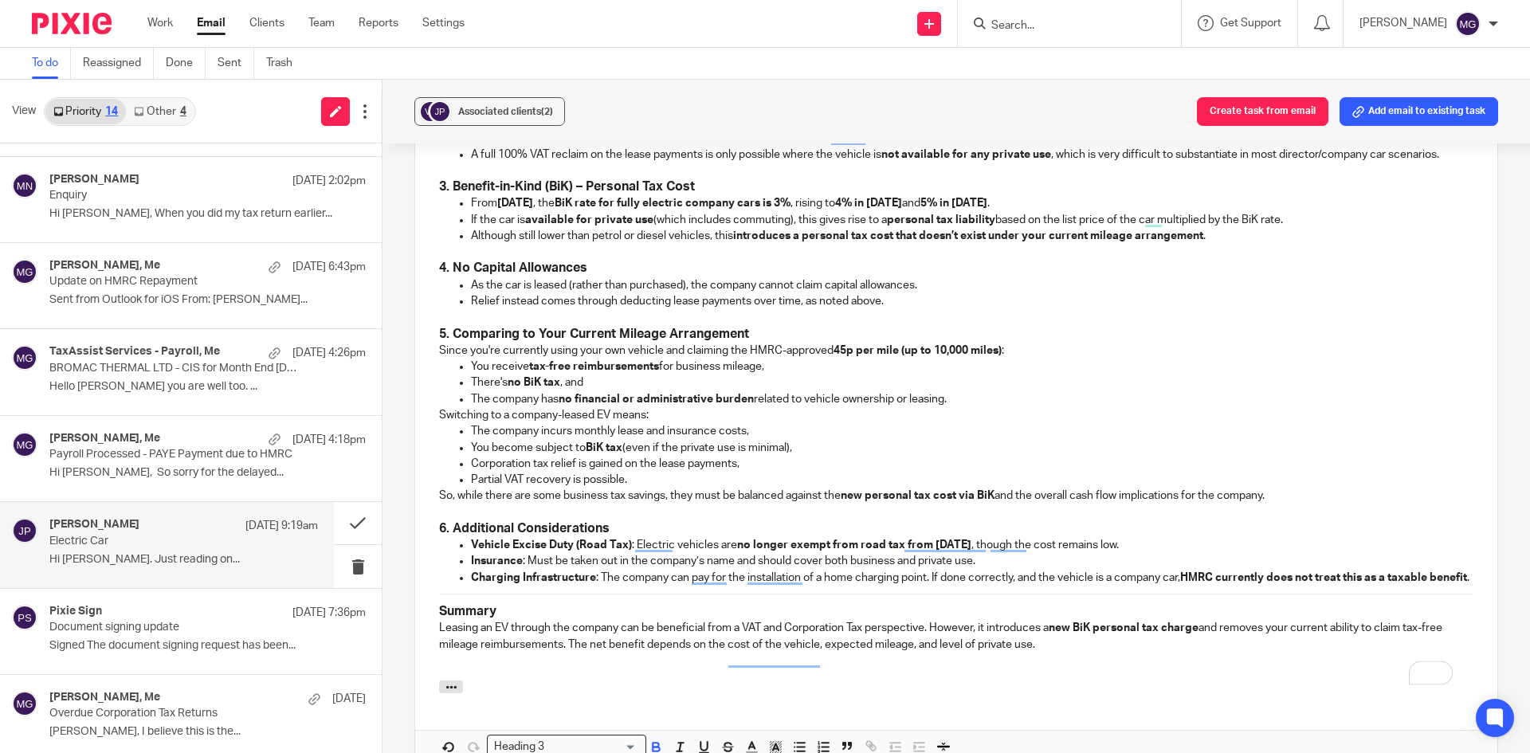
scroll to position [1092, 0]
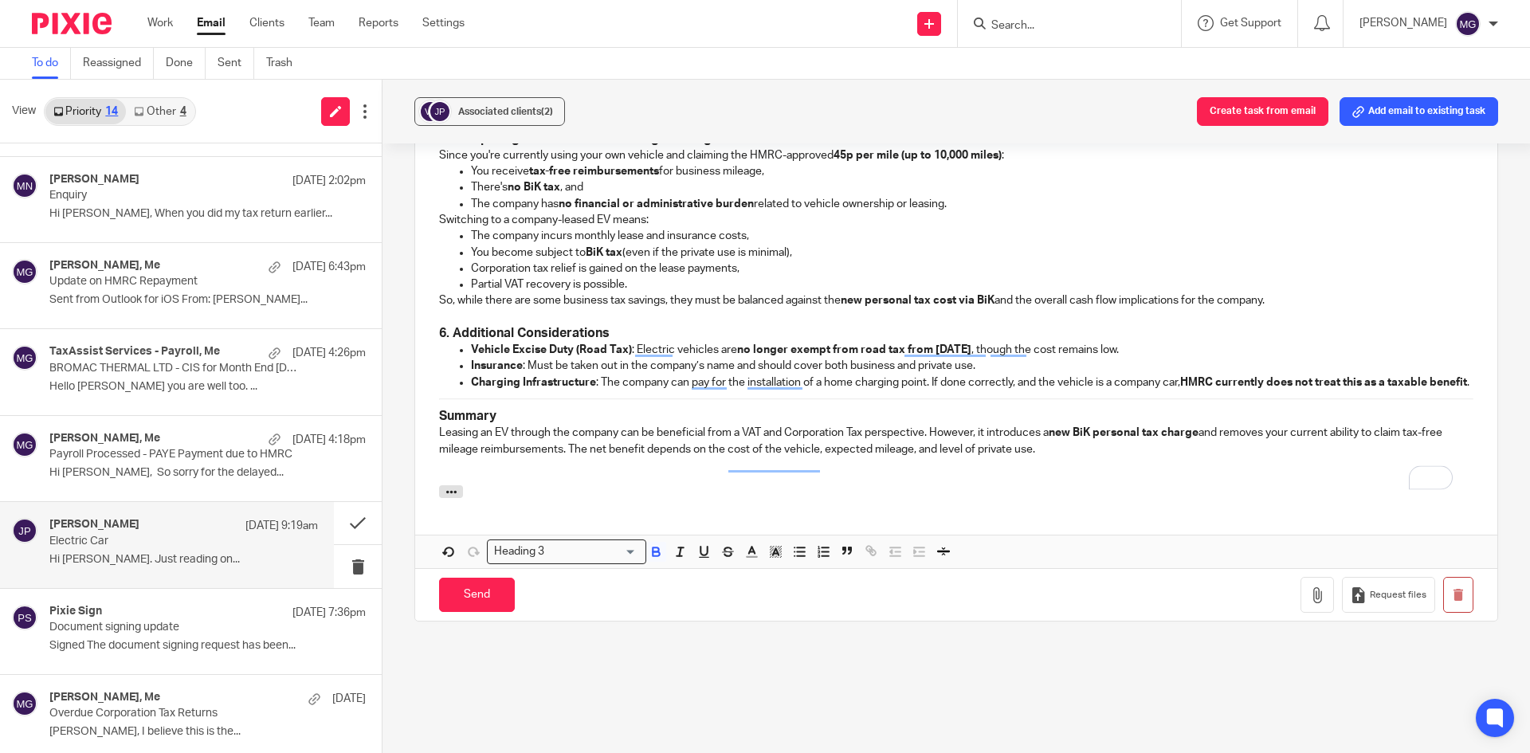
click at [435, 409] on div "Good Morning Jon, Thanks for your message. Leasing an electric vehicle (EV) thr…" at bounding box center [956, 72] width 1082 height 826
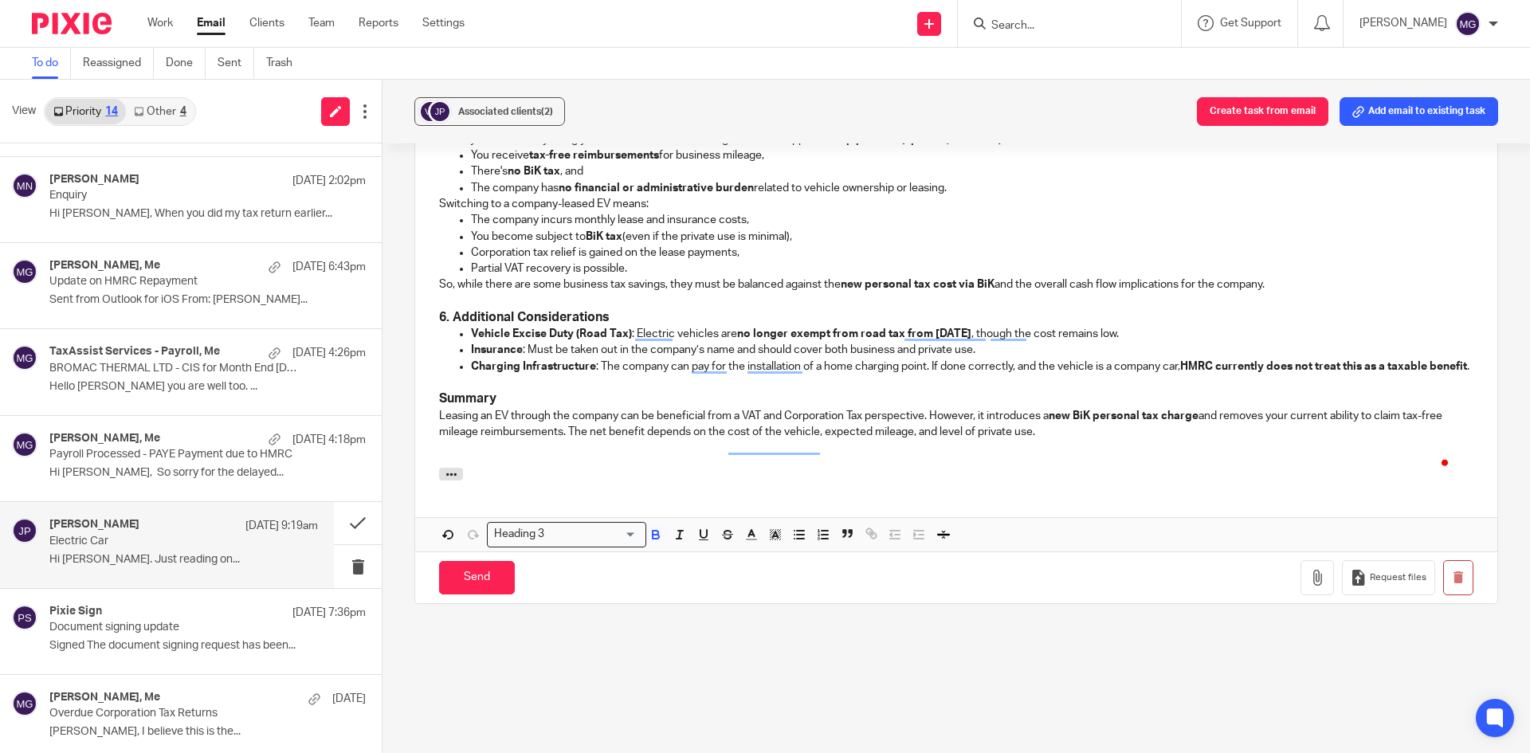
click at [1052, 435] on p "Leasing an EV through the company can be beneficial from a VAT and Corporation …" at bounding box center [956, 424] width 1034 height 33
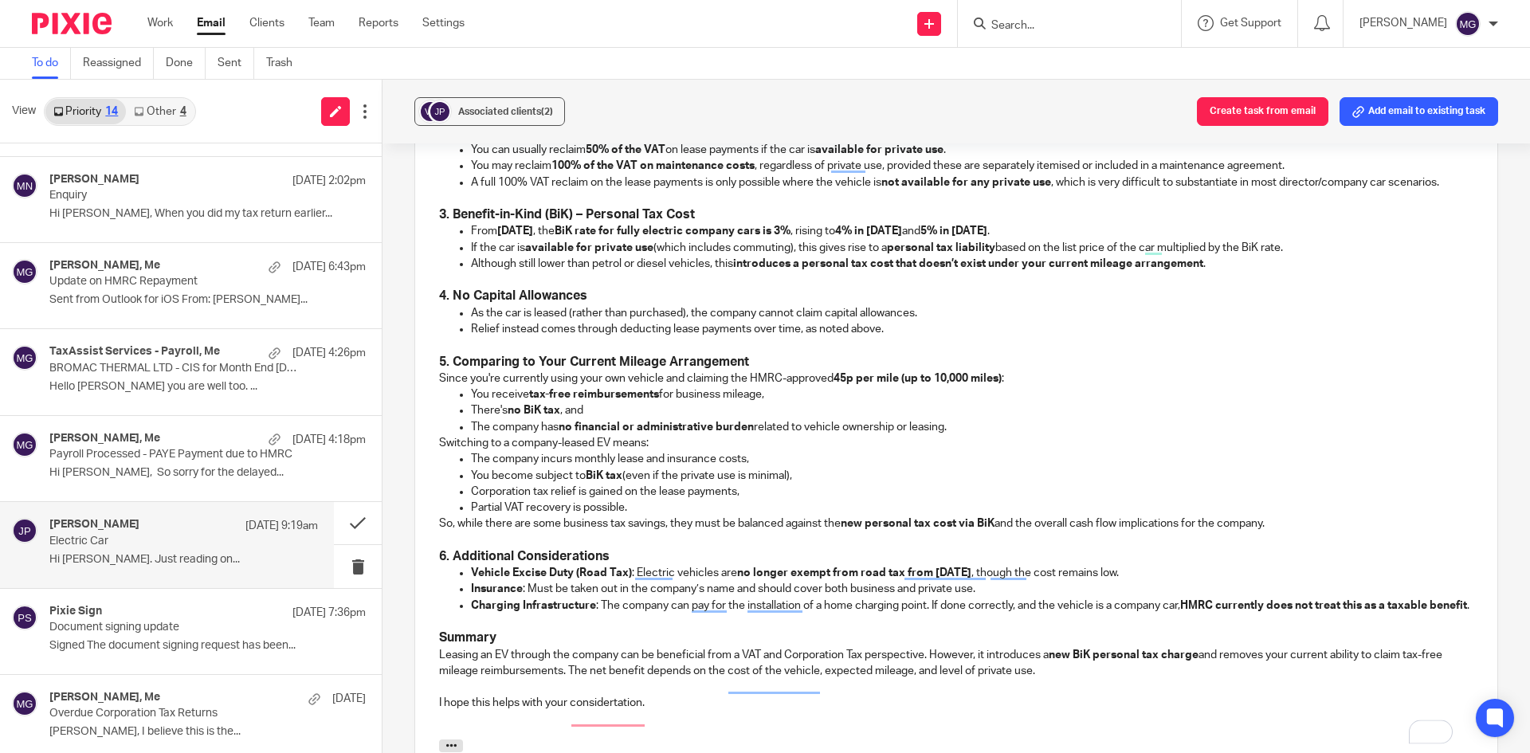
scroll to position [471, 0]
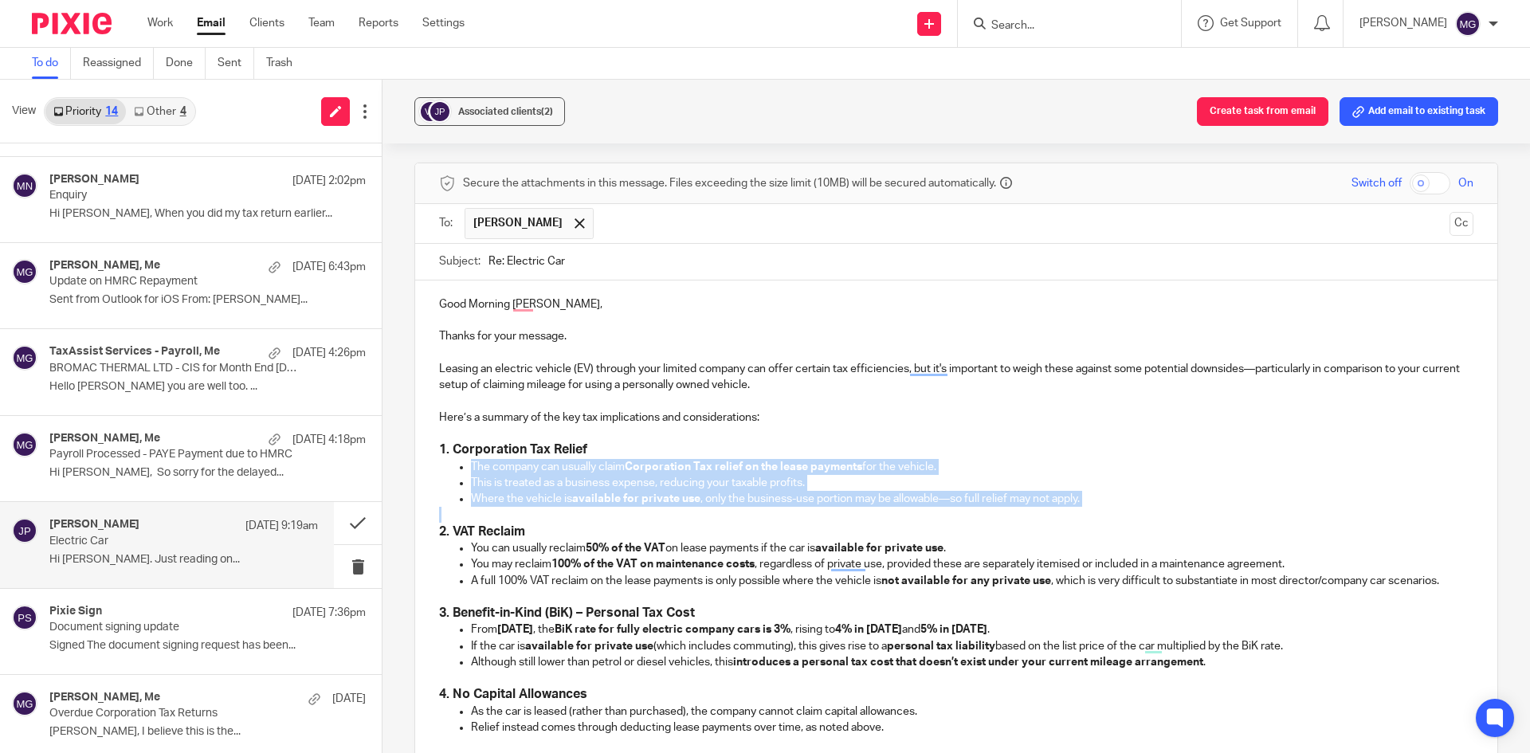
drag, startPoint x: 1120, startPoint y: 492, endPoint x: 466, endPoint y: 450, distance: 655.5
click at [466, 450] on div "Good Morning Jon, Thanks for your message. Leasing an electric vehicle (EV) thr…" at bounding box center [956, 708] width 1082 height 857
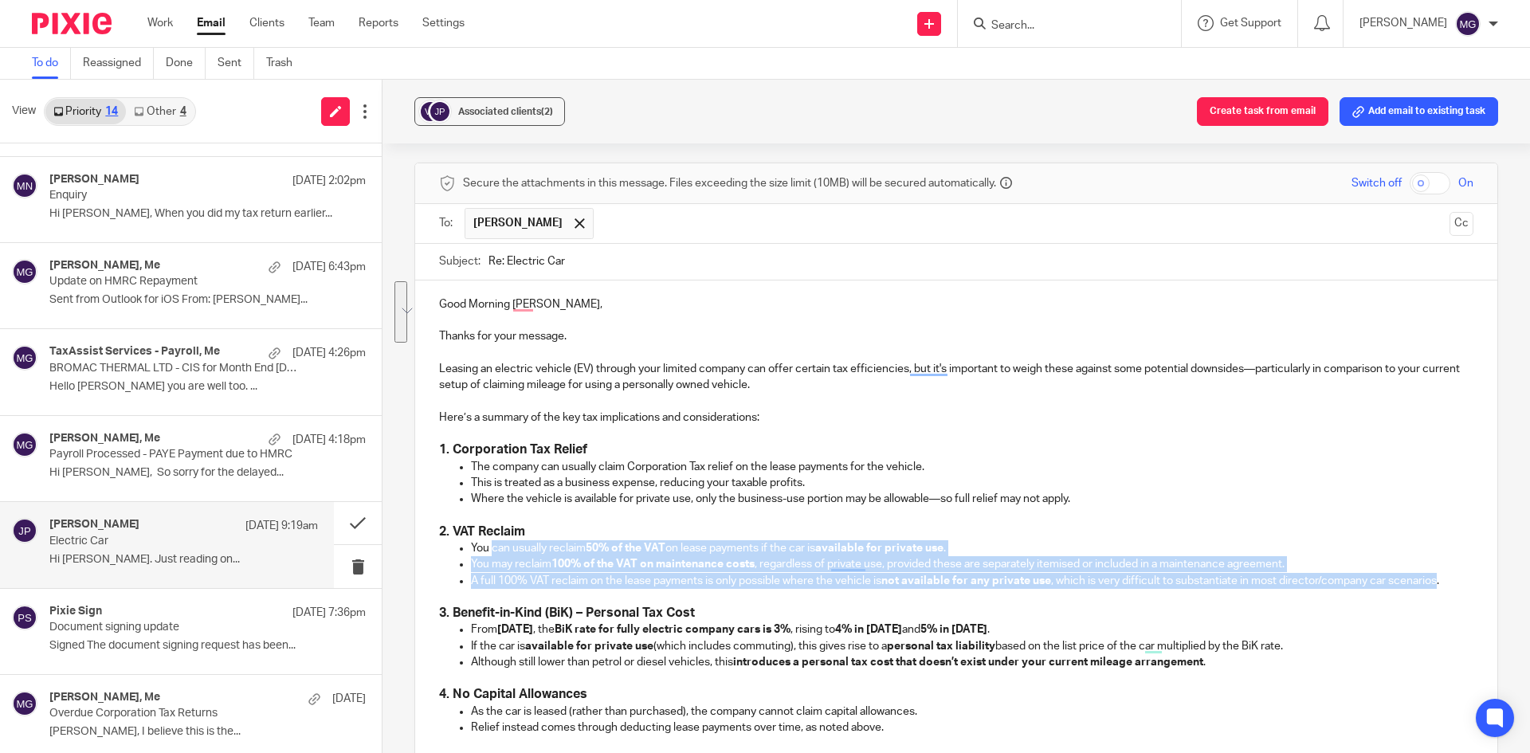
drag, startPoint x: 1353, startPoint y: 559, endPoint x: 492, endPoint y: 524, distance: 862.0
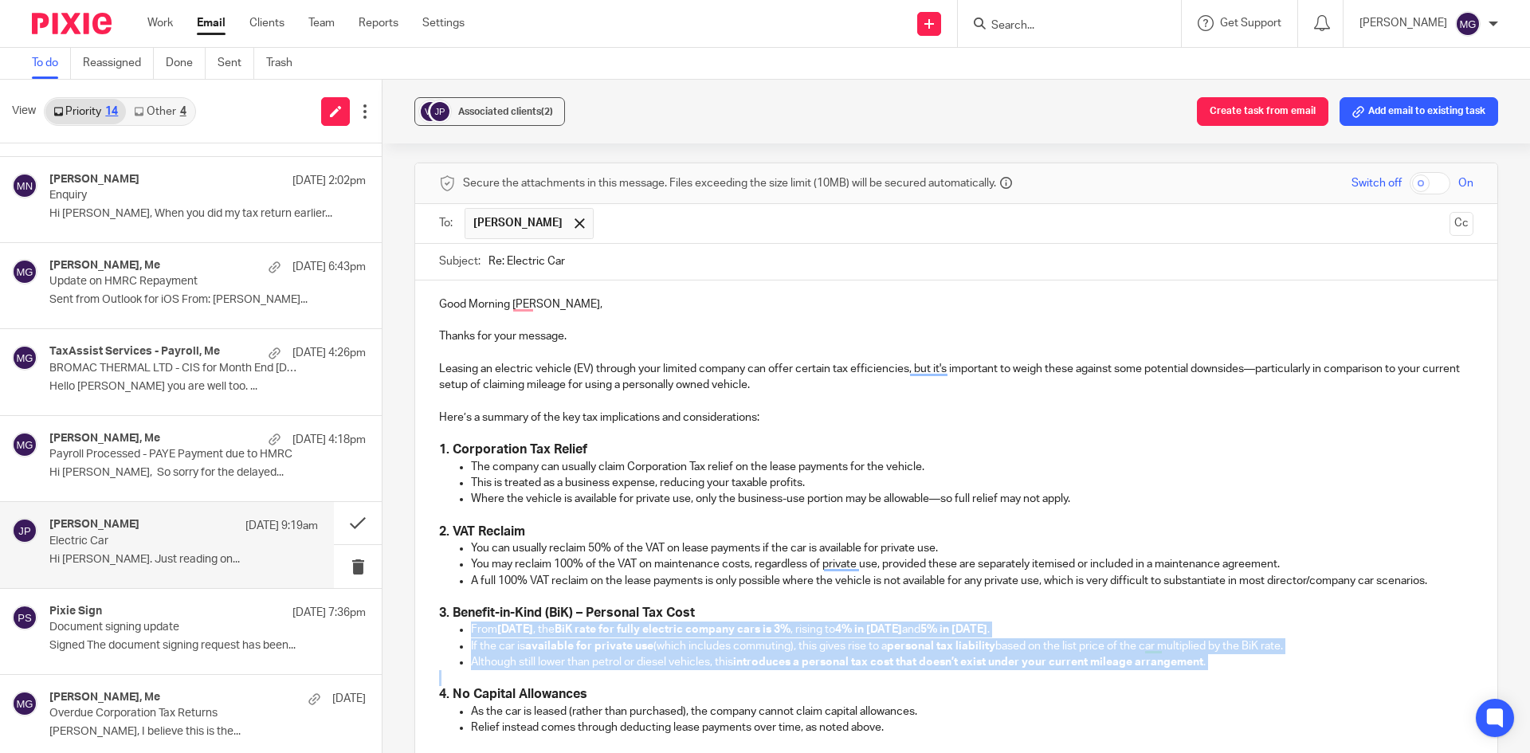
drag, startPoint x: 1223, startPoint y: 656, endPoint x: 427, endPoint y: 610, distance: 797.2
click at [427, 610] on div "Good Morning Jon, Thanks for your message. Leasing an electric vehicle (EV) thr…" at bounding box center [956, 708] width 1082 height 857
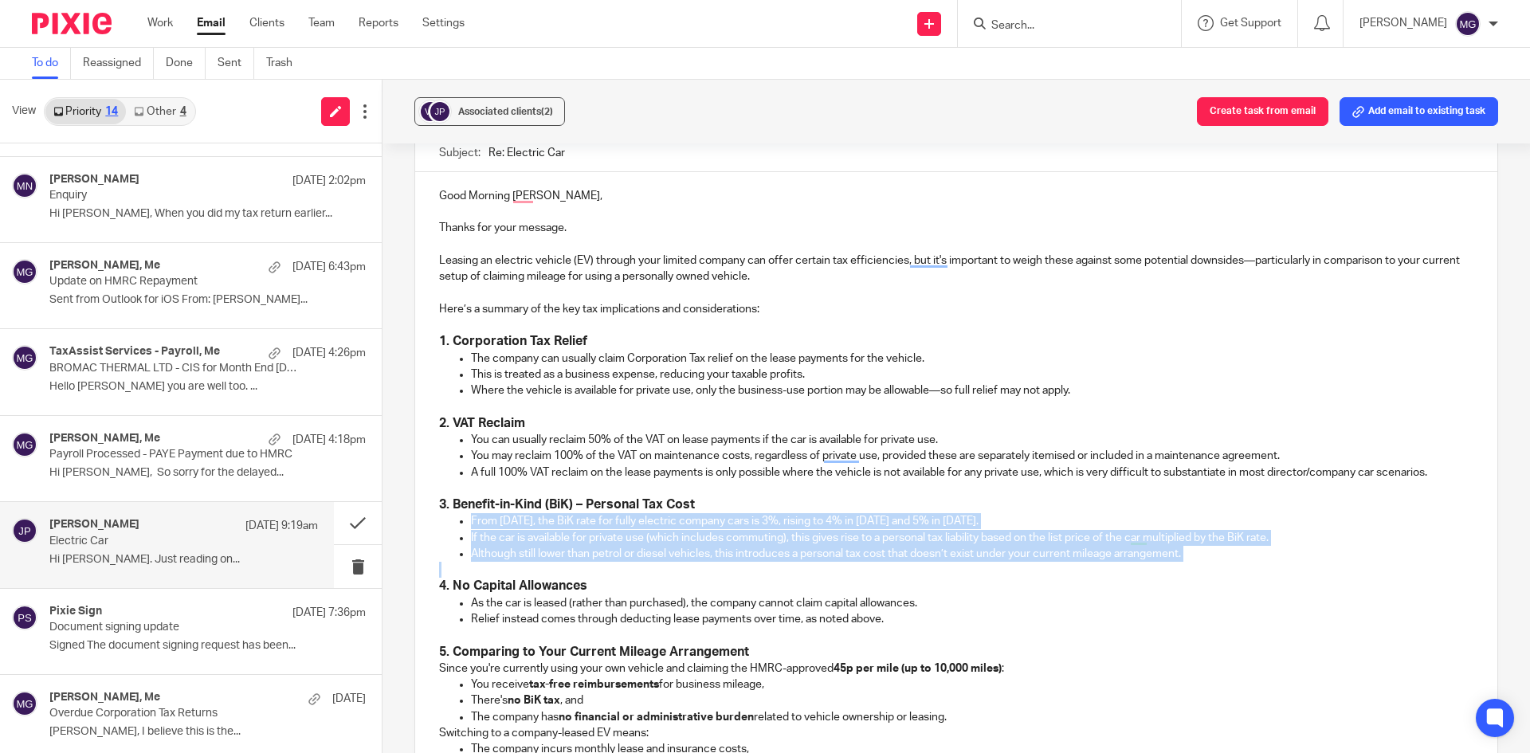
scroll to position [710, 0]
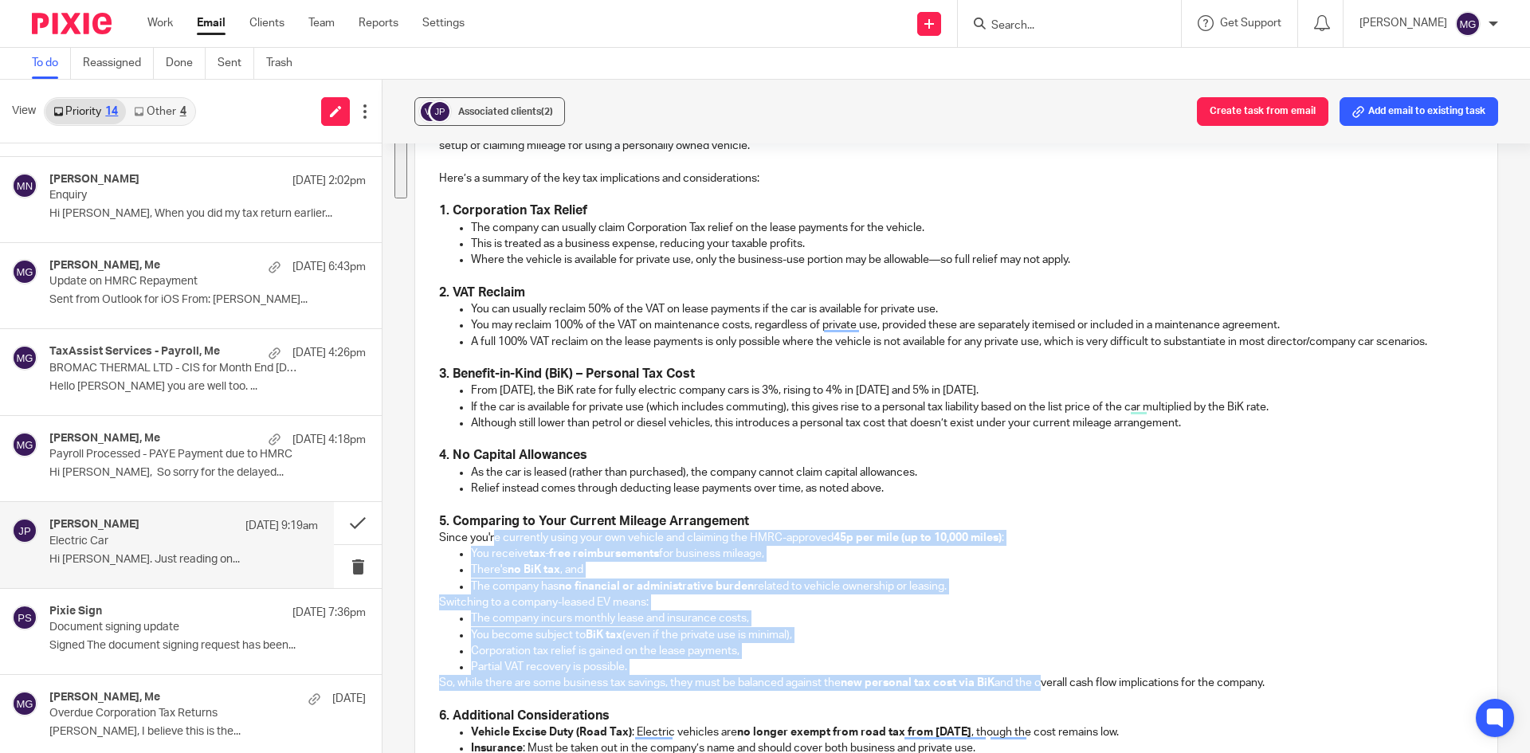
drag, startPoint x: 901, startPoint y: 653, endPoint x: 504, endPoint y: 523, distance: 418.2
click at [492, 517] on div "Good Morning Jon, Thanks for your message. Leasing an electric vehicle (EV) thr…" at bounding box center [956, 469] width 1082 height 857
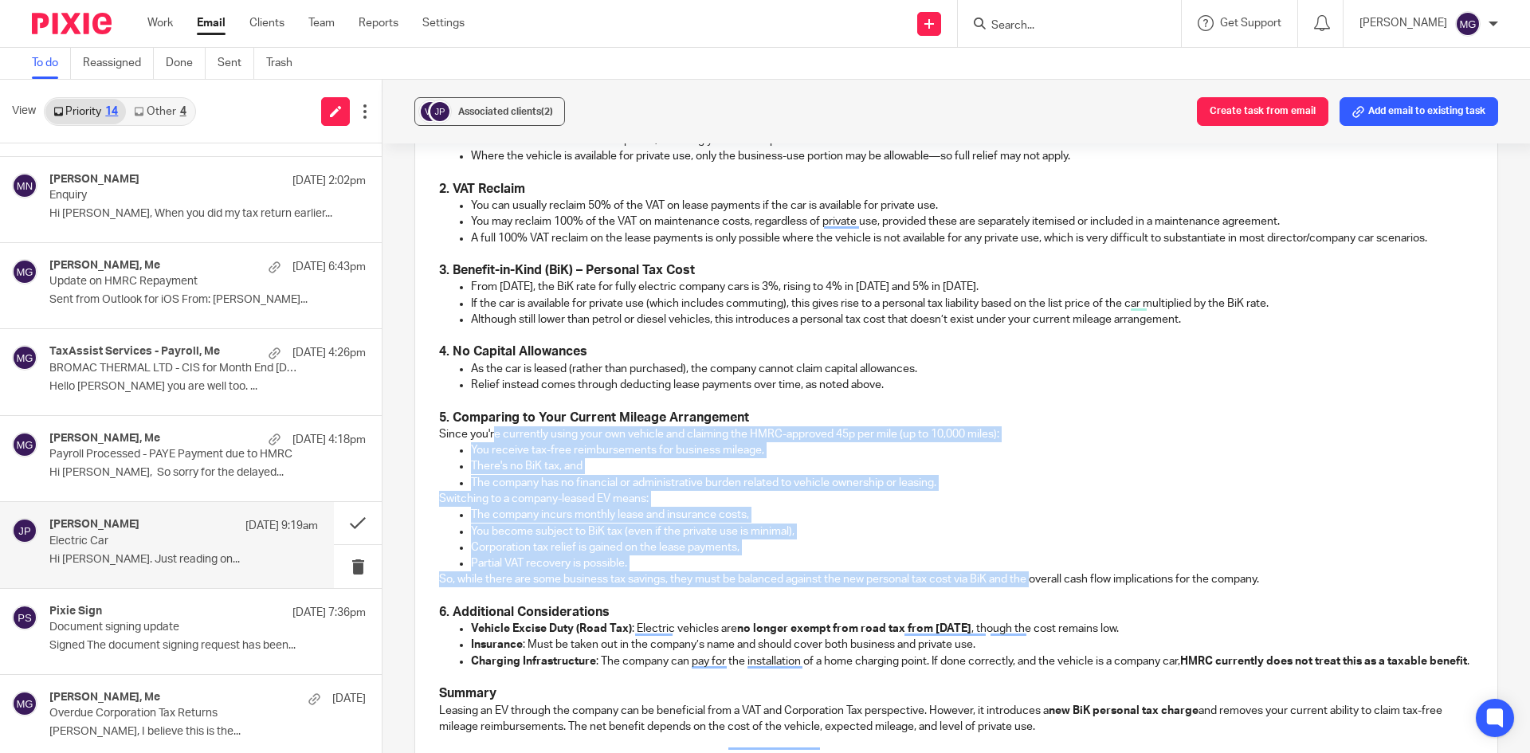
scroll to position [949, 0]
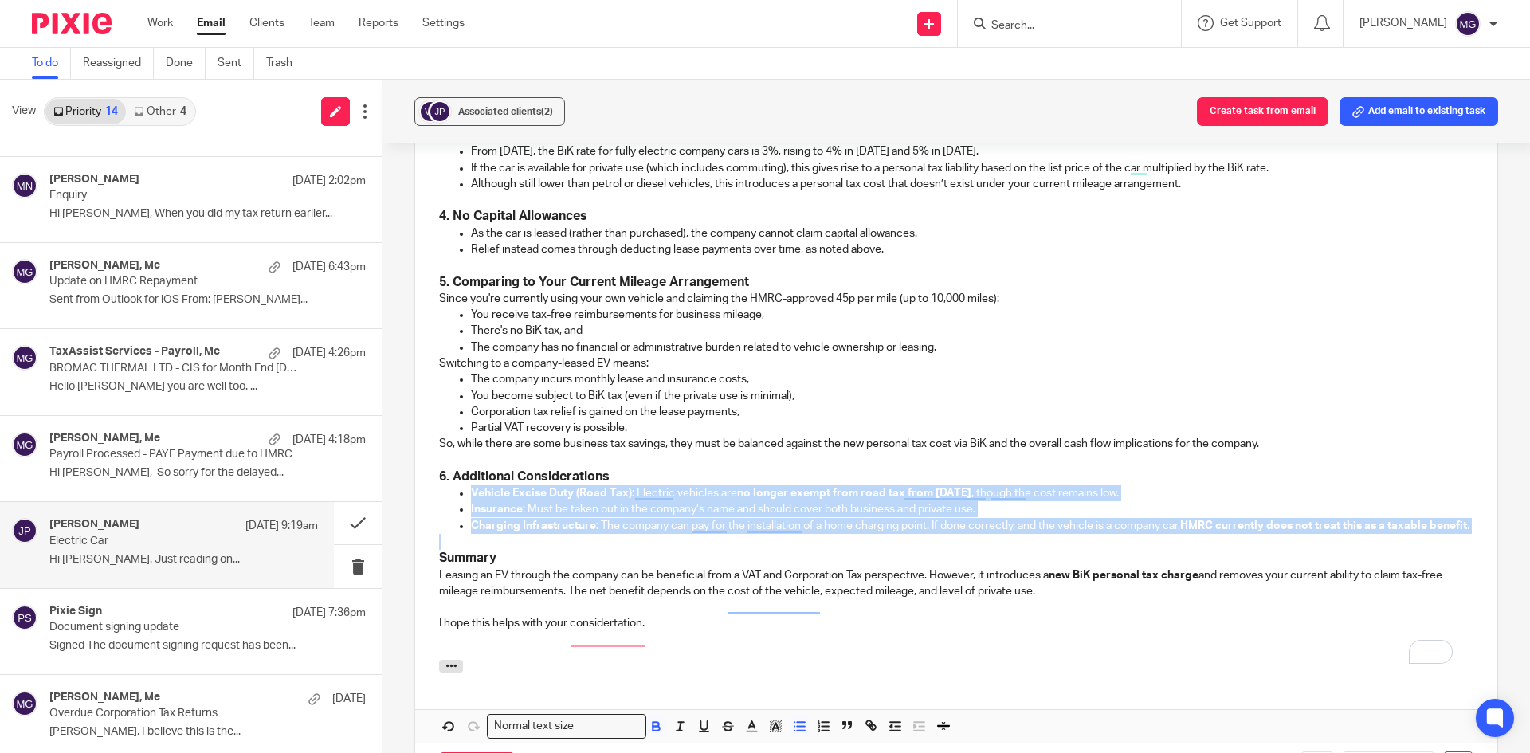
drag, startPoint x: 656, startPoint y: 543, endPoint x: 457, endPoint y: 480, distance: 209.6
click at [457, 480] on div "Good Morning Jon, Thanks for your message. Leasing an electric vehicle (EV) thr…" at bounding box center [956, 230] width 1082 height 857
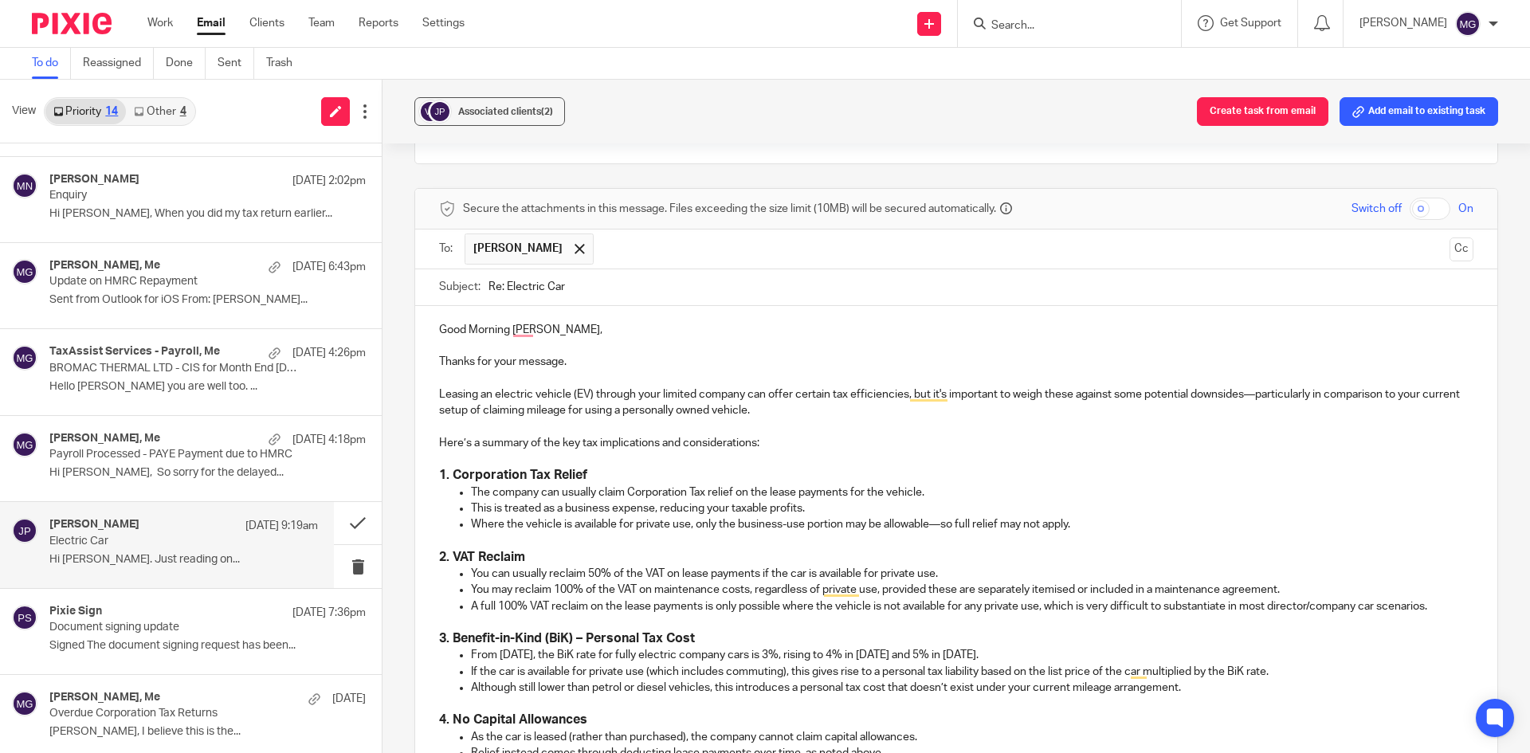
scroll to position [471, 0]
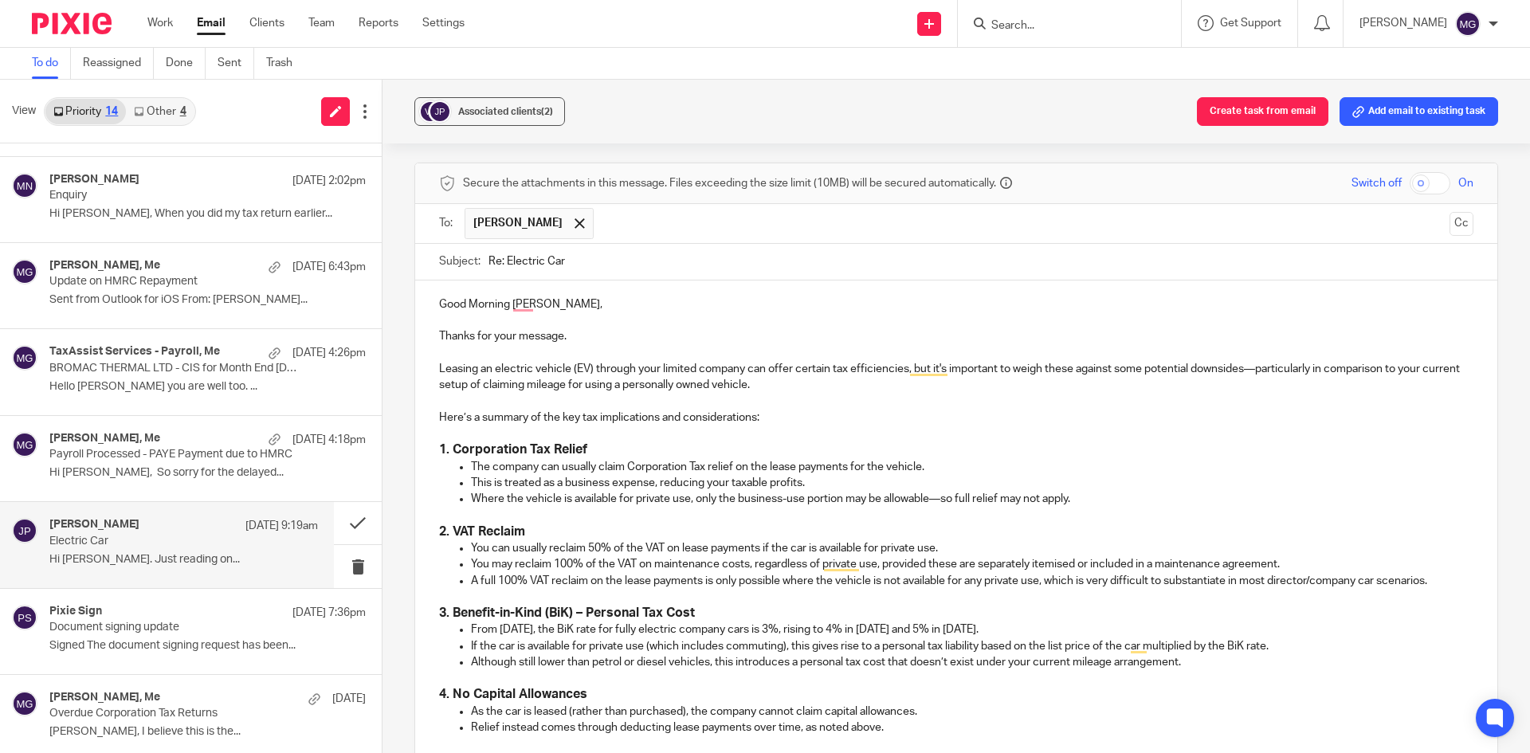
click at [593, 361] on p "Leasing an electric vehicle (EV) through your limited company can offer certain…" at bounding box center [956, 377] width 1034 height 33
click at [811, 361] on p "Leasing an electric vehicle (EV) through your limited company can offer certain…" at bounding box center [956, 377] width 1034 height 33
click at [1216, 361] on p "Leasing an electric vehicle (EV) through your limited company can offer tax eff…" at bounding box center [956, 377] width 1034 height 33
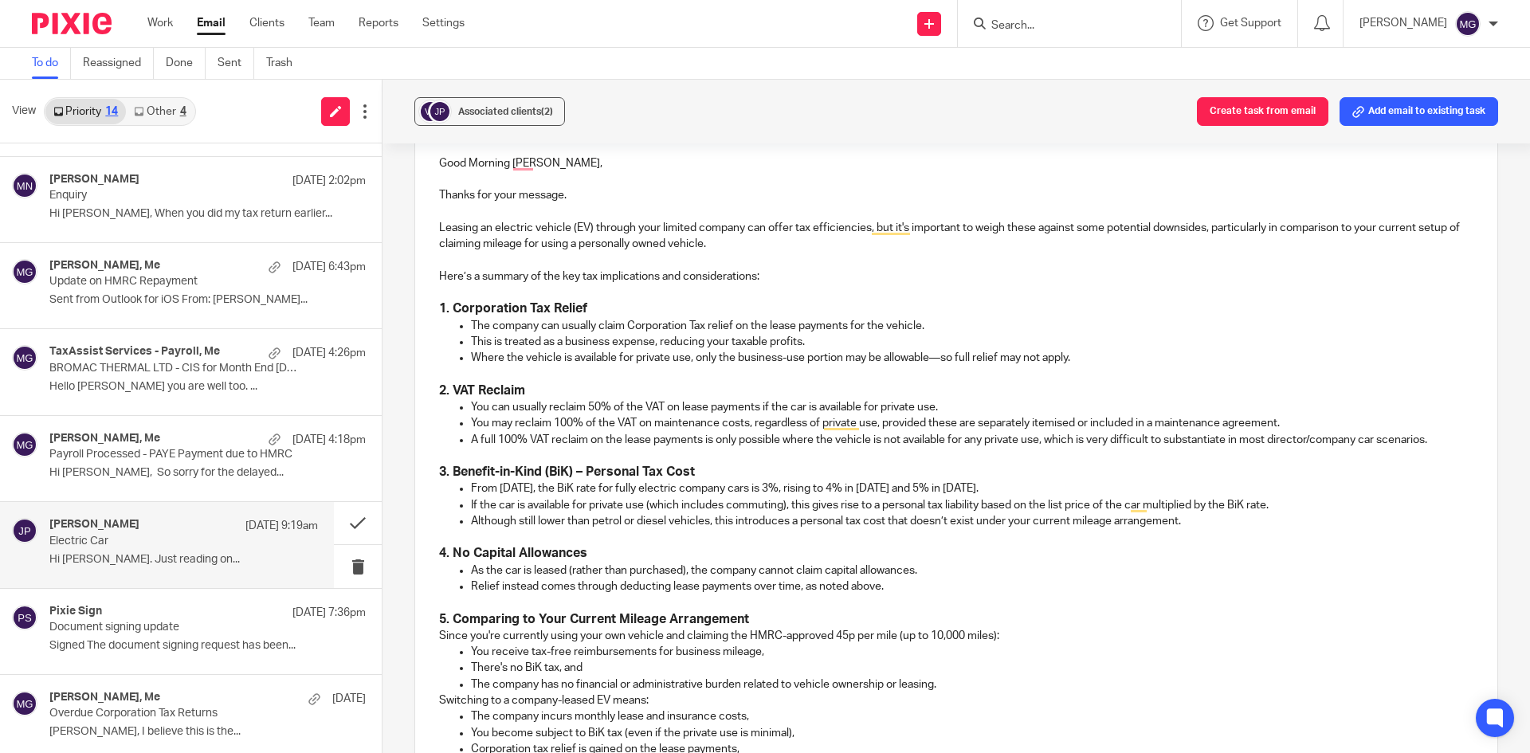
scroll to position [630, 0]
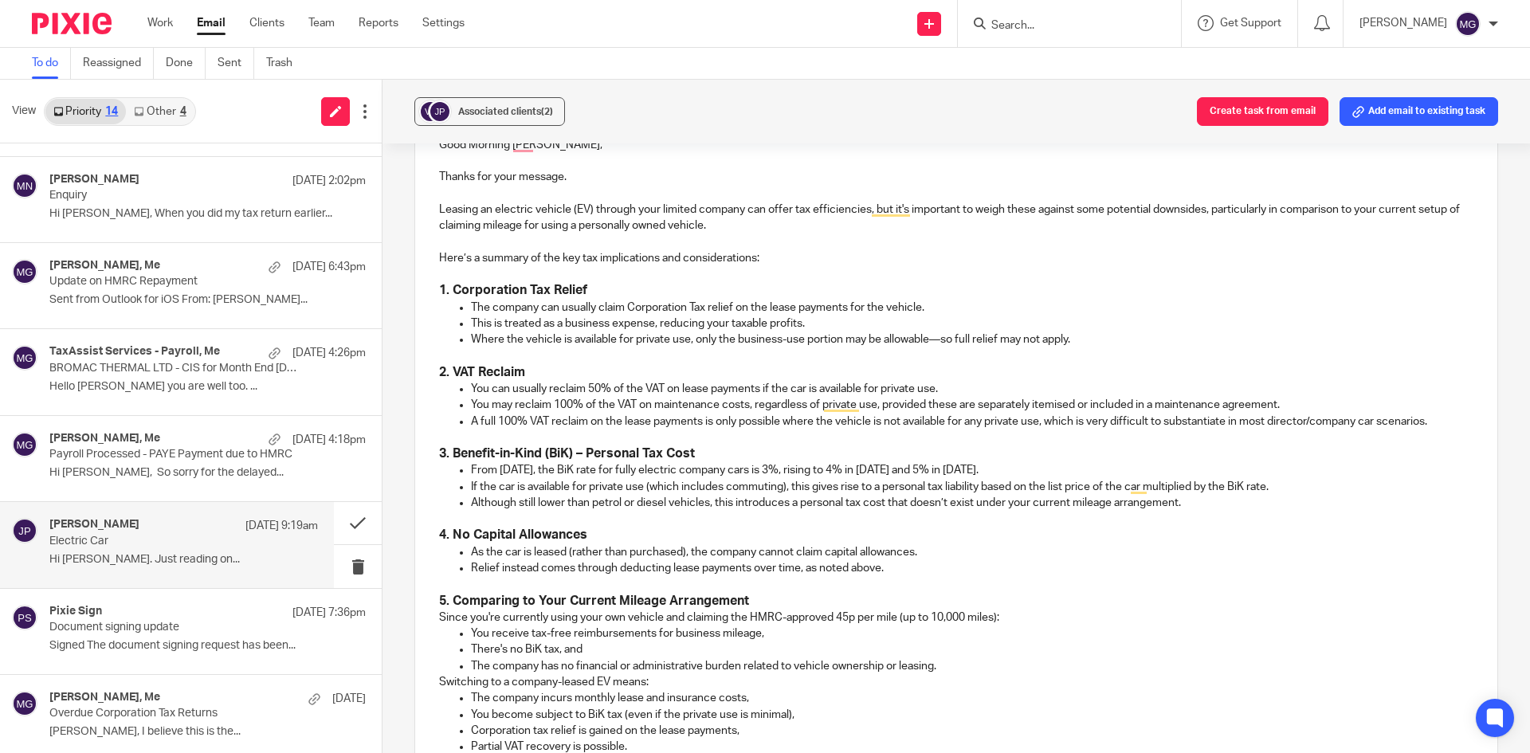
click at [942, 331] on p "Where the vehicle is available for private use, only the business-use portion m…" at bounding box center [972, 339] width 1002 height 16
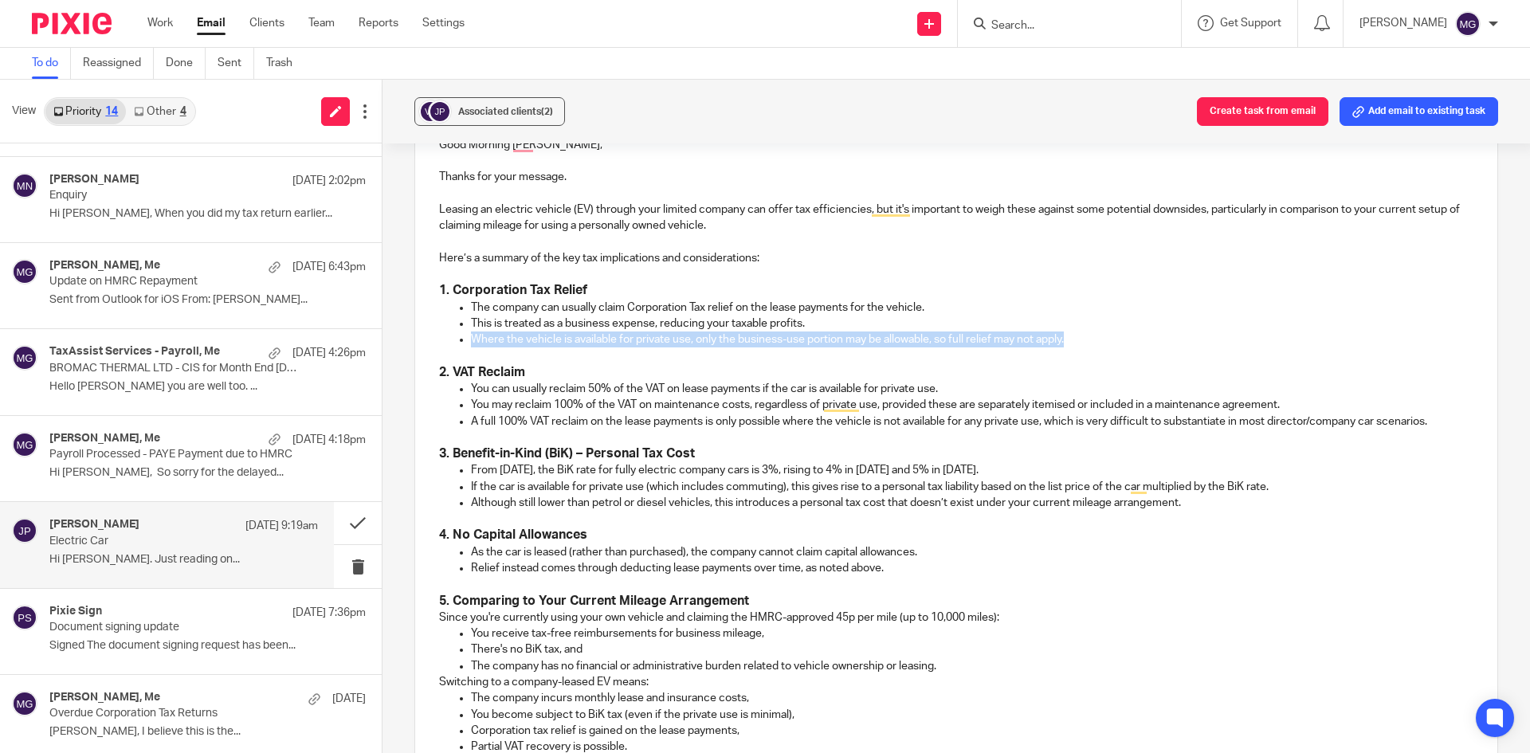
drag, startPoint x: 1088, startPoint y: 319, endPoint x: 469, endPoint y: 316, distance: 619.1
click at [471, 331] on p "Where the vehicle is available for private use, only the business-use portion m…" at bounding box center [972, 339] width 1002 height 16
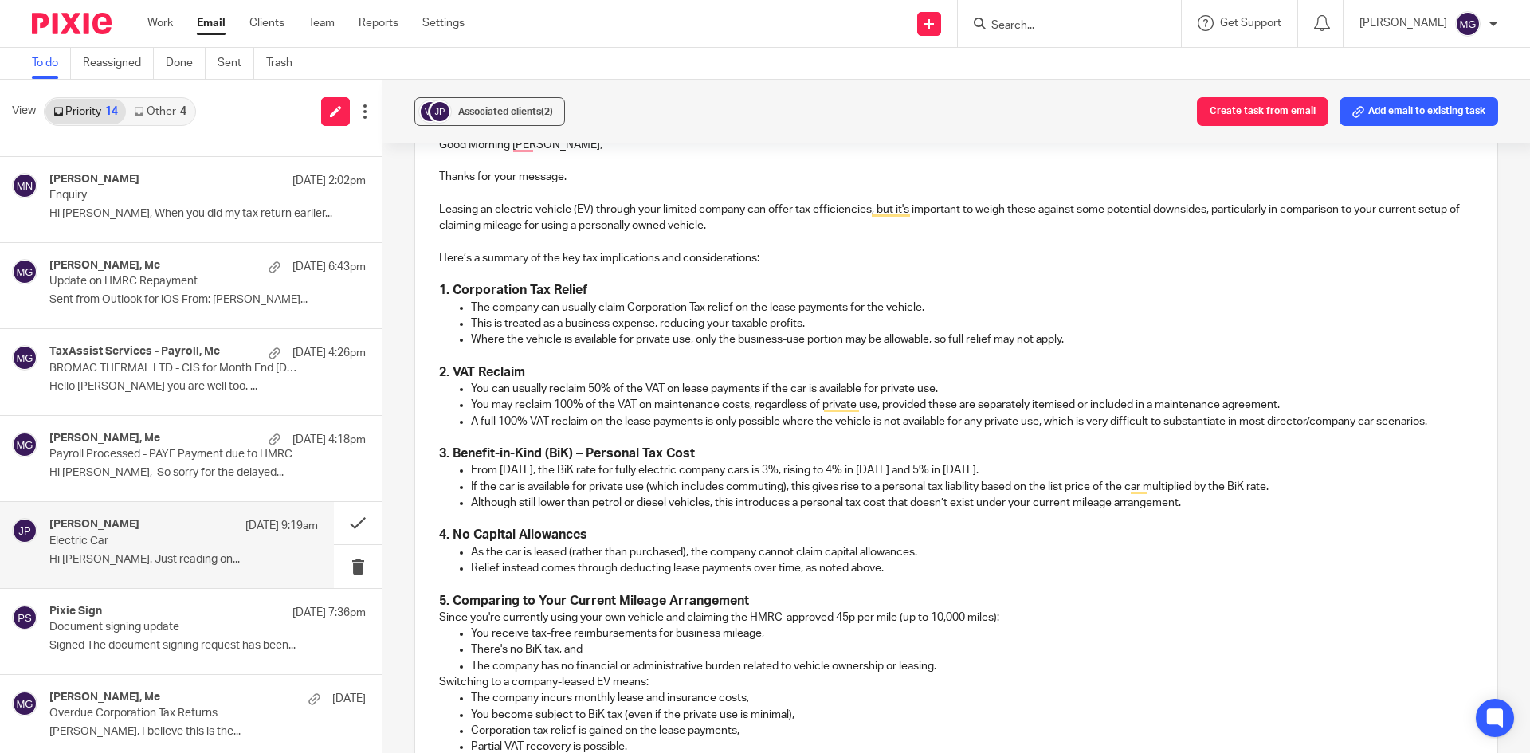
click at [850, 364] on h3 "2. VAT Reclaim" at bounding box center [956, 372] width 1034 height 17
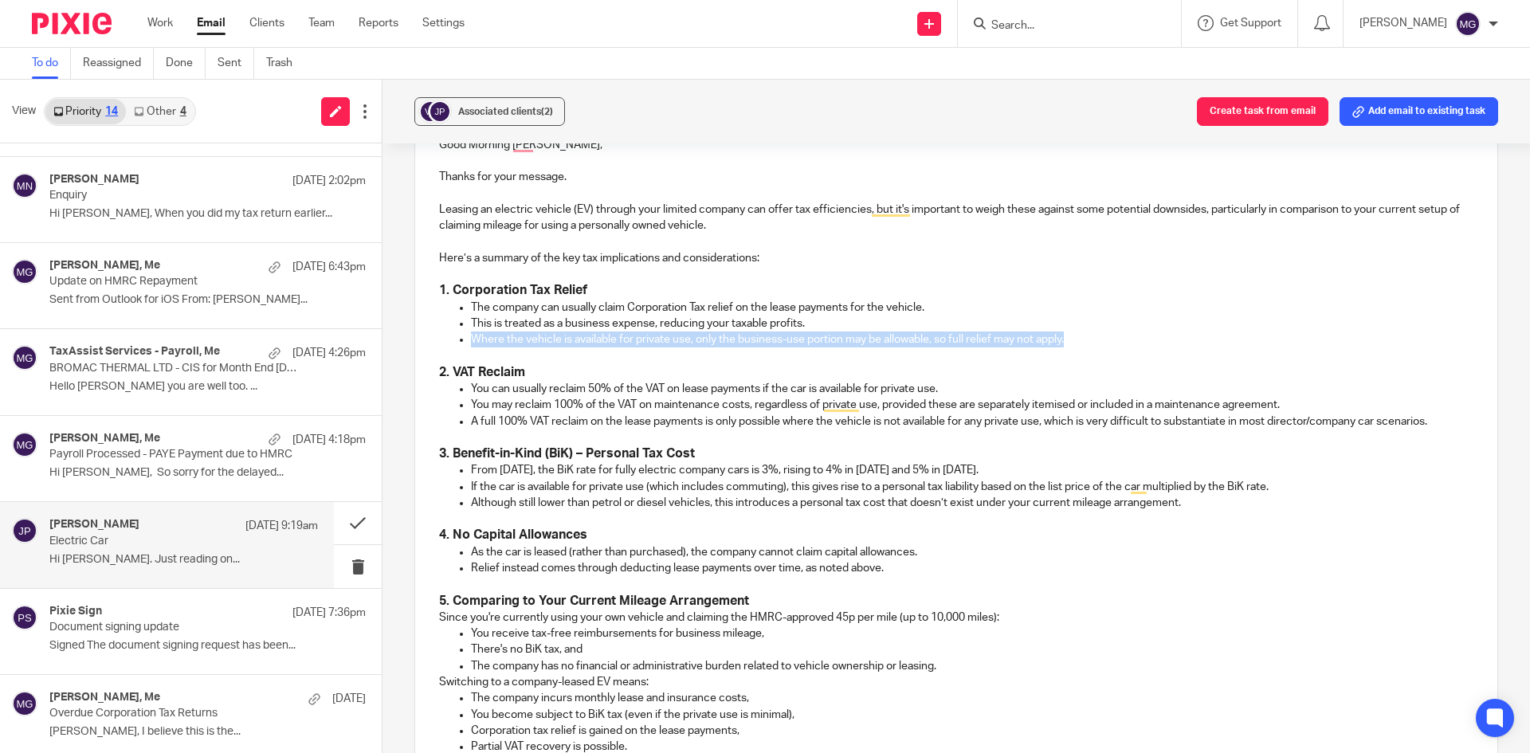
drag, startPoint x: 1097, startPoint y: 319, endPoint x: 460, endPoint y: 331, distance: 637.5
click at [471, 331] on li "Where the vehicle is available for private use, only the business-use portion m…" at bounding box center [972, 339] width 1002 height 16
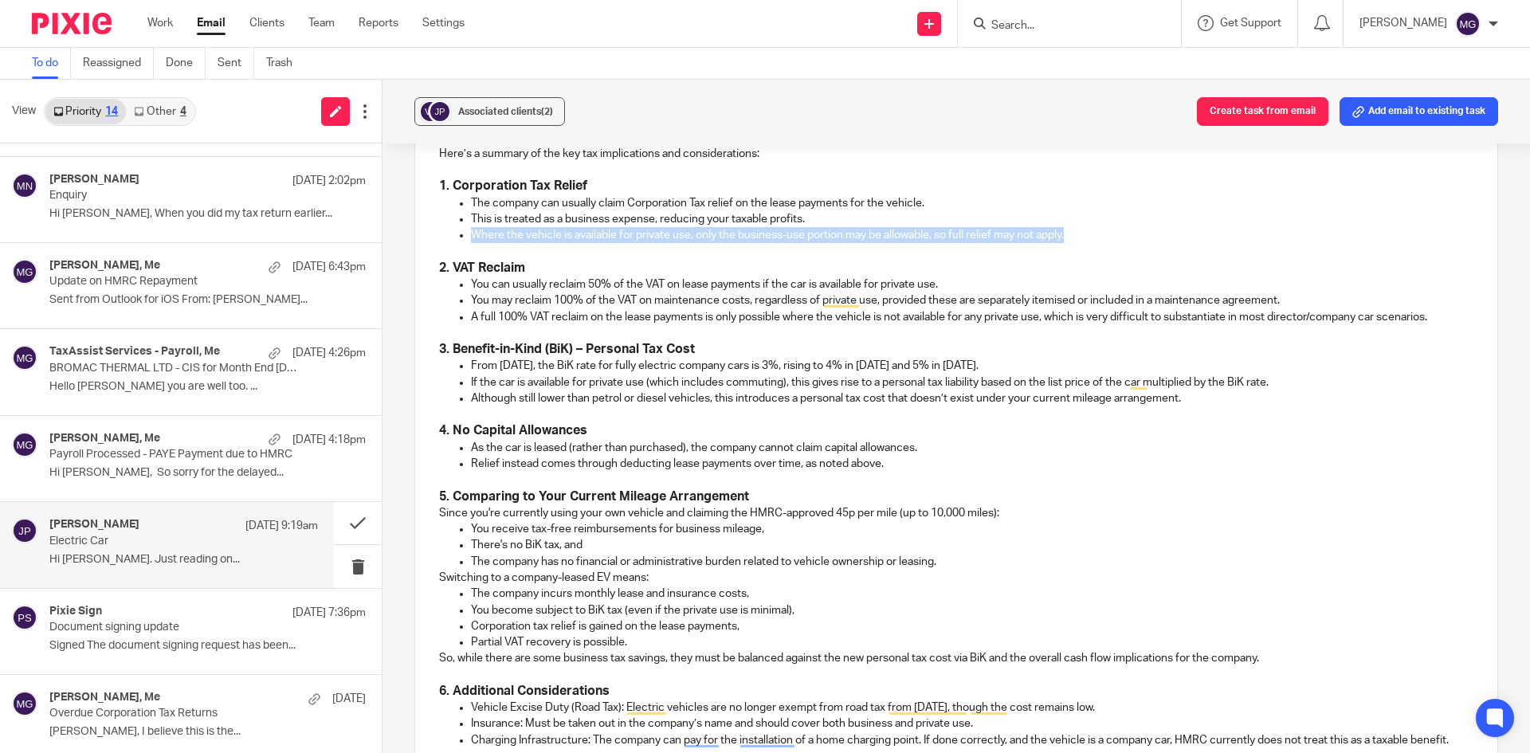
scroll to position [710, 0]
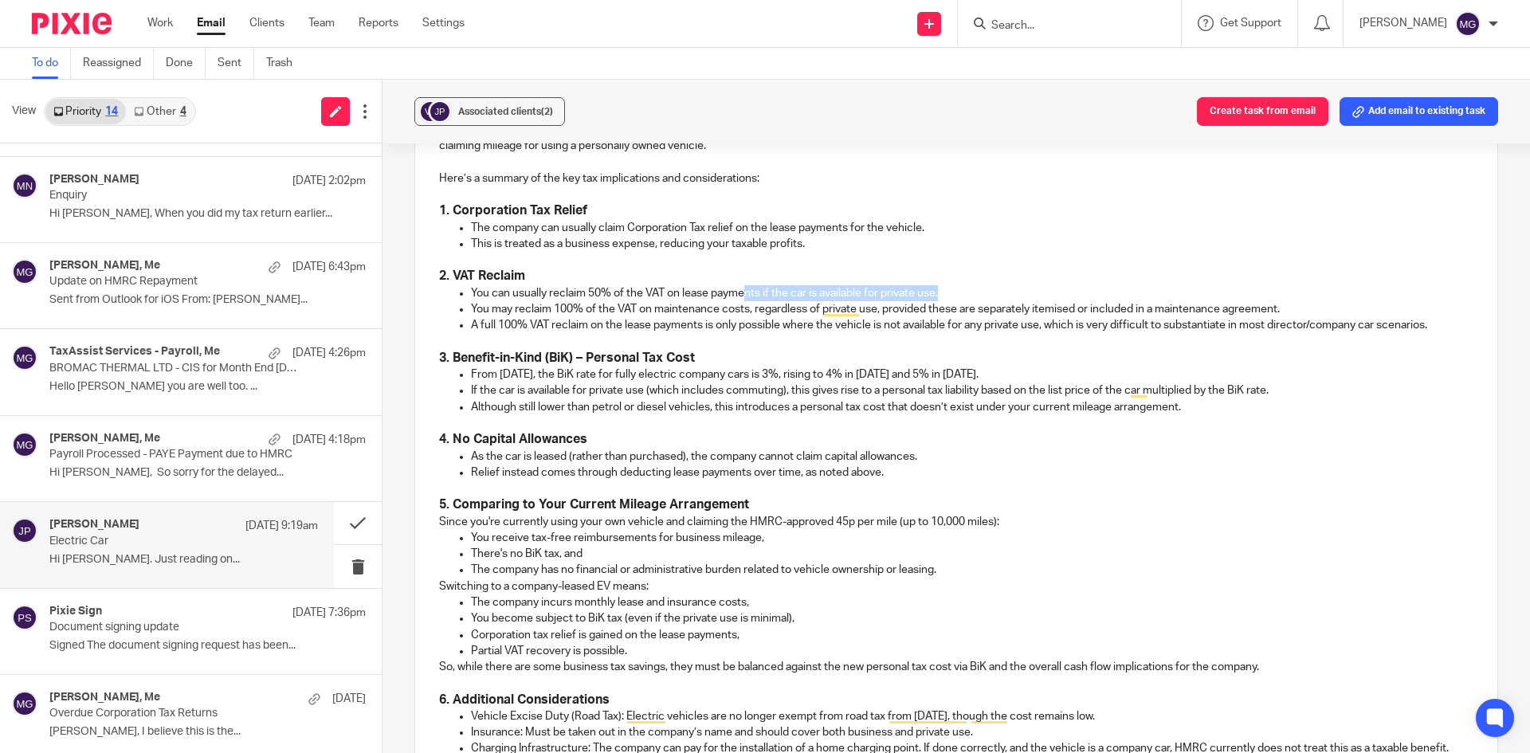
drag, startPoint x: 997, startPoint y: 276, endPoint x: 742, endPoint y: 278, distance: 255.8
click at [742, 285] on p "You can usually reclaim 50% of the VAT on lease payments if the car is availabl…" at bounding box center [972, 293] width 1002 height 16
click at [664, 317] on p "A full 100% VAT reclaim on the lease payments is only possible where the vehicl…" at bounding box center [972, 325] width 1002 height 16
click at [503, 285] on p "You can usually reclaim 50% of the VAT on lease payments if the car is availabl…" at bounding box center [972, 293] width 1002 height 16
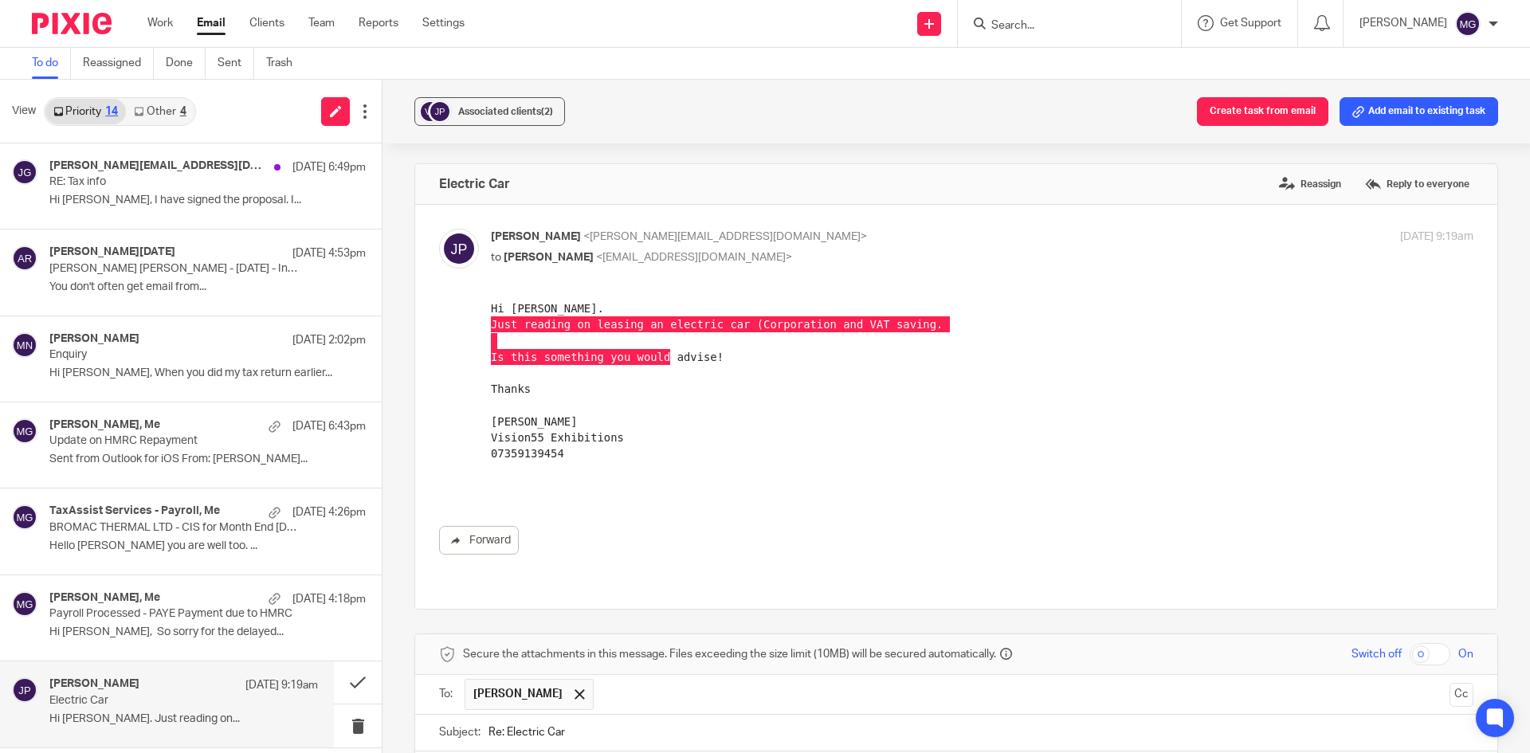
scroll to position [710, 0]
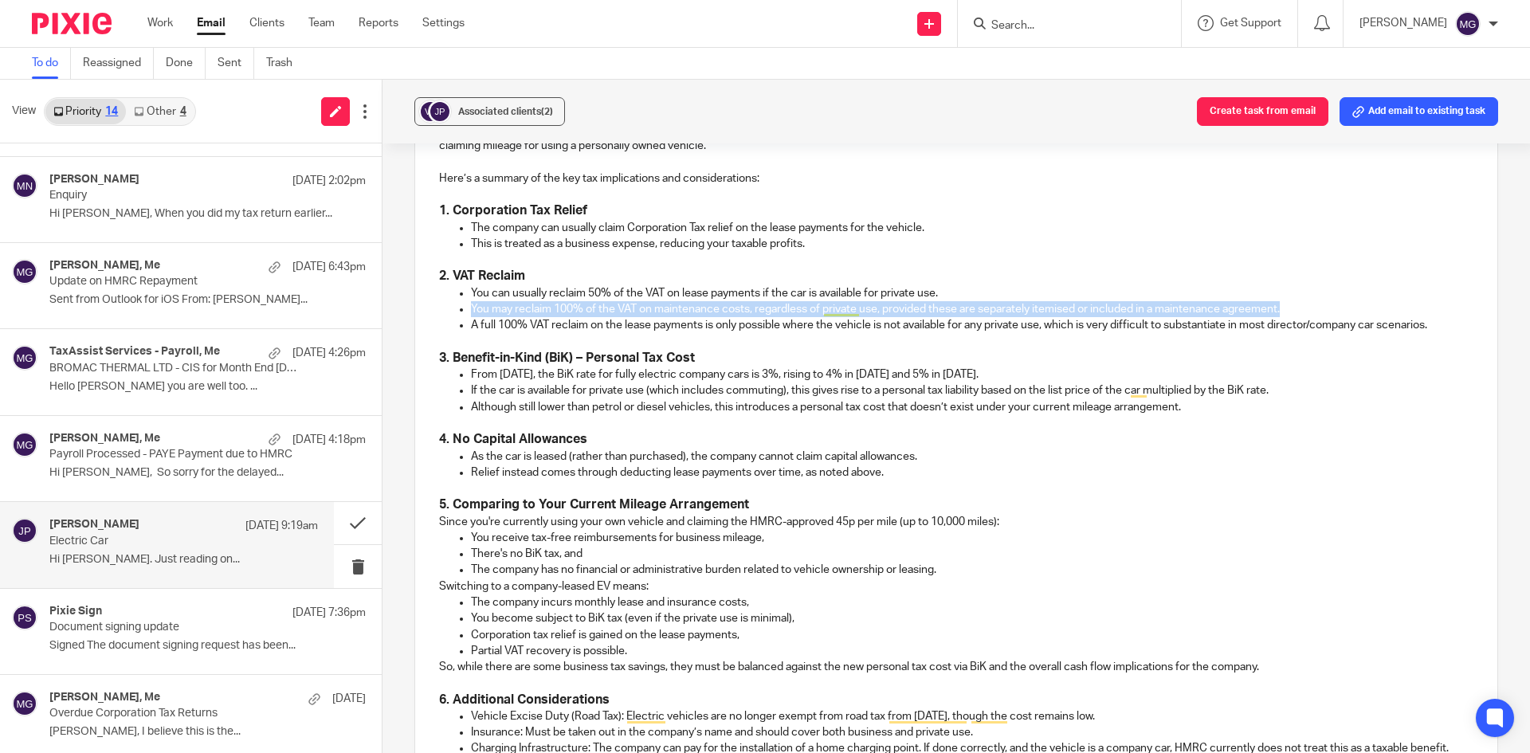
drag, startPoint x: 1369, startPoint y: 295, endPoint x: 468, endPoint y: 291, distance: 901.1
click at [471, 301] on p "You may reclaim 100% of the VAT on maintenance costs, regardless of private use…" at bounding box center [972, 309] width 1002 height 16
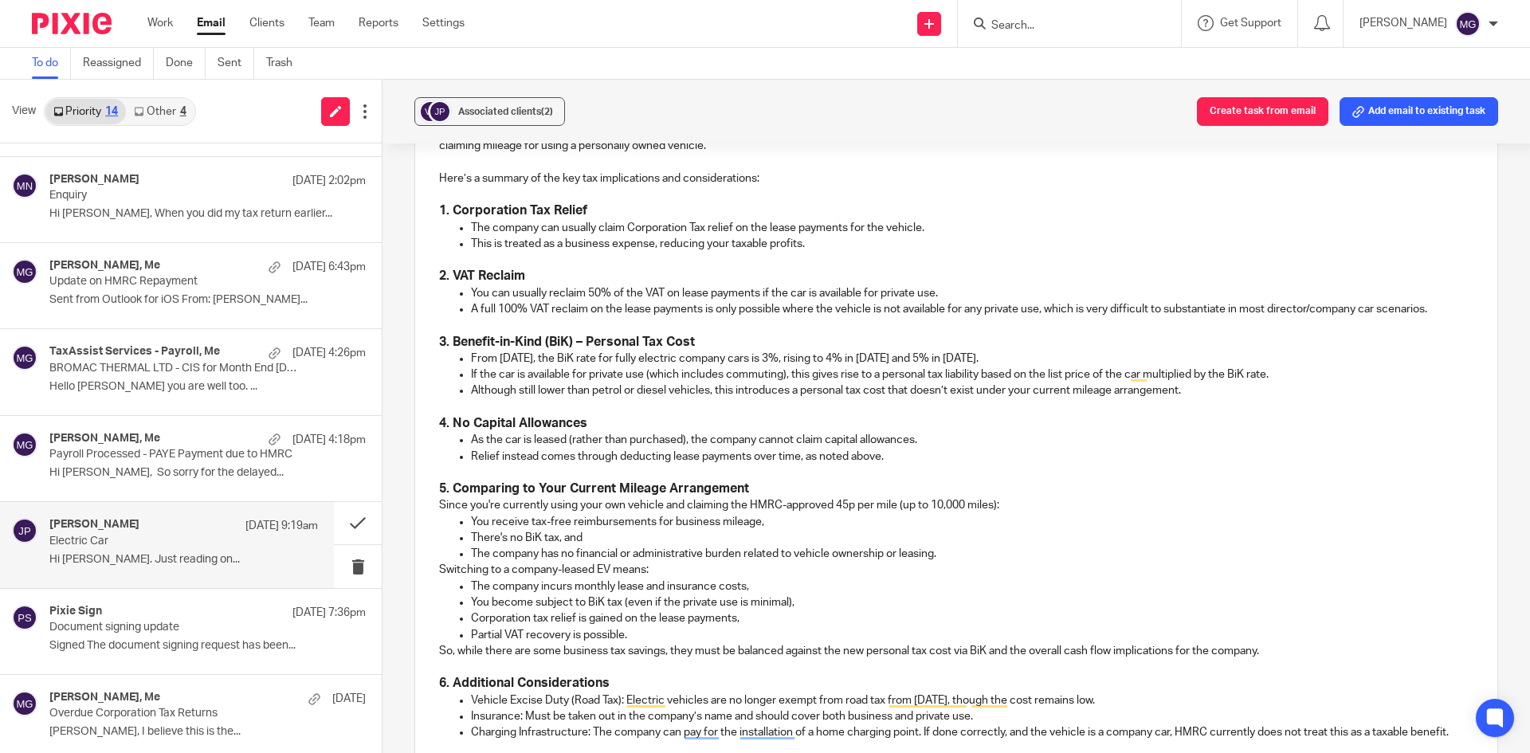
scroll to position [790, 0]
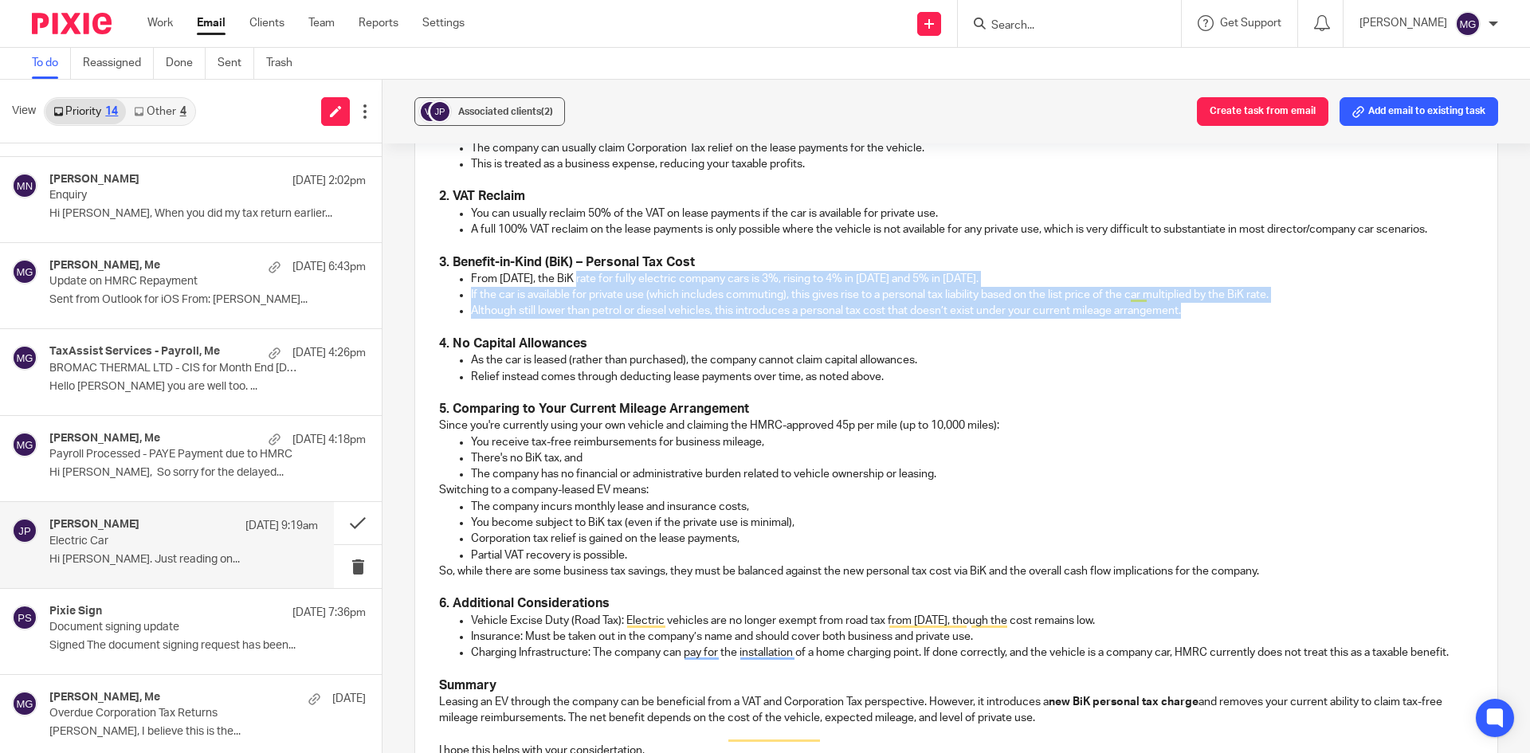
drag, startPoint x: 1213, startPoint y: 296, endPoint x: 572, endPoint y: 269, distance: 641.9
click at [572, 271] on ul "From [DATE], the BiK rate for fully electric company cars is 3%, rising to 4% i…" at bounding box center [956, 295] width 1034 height 49
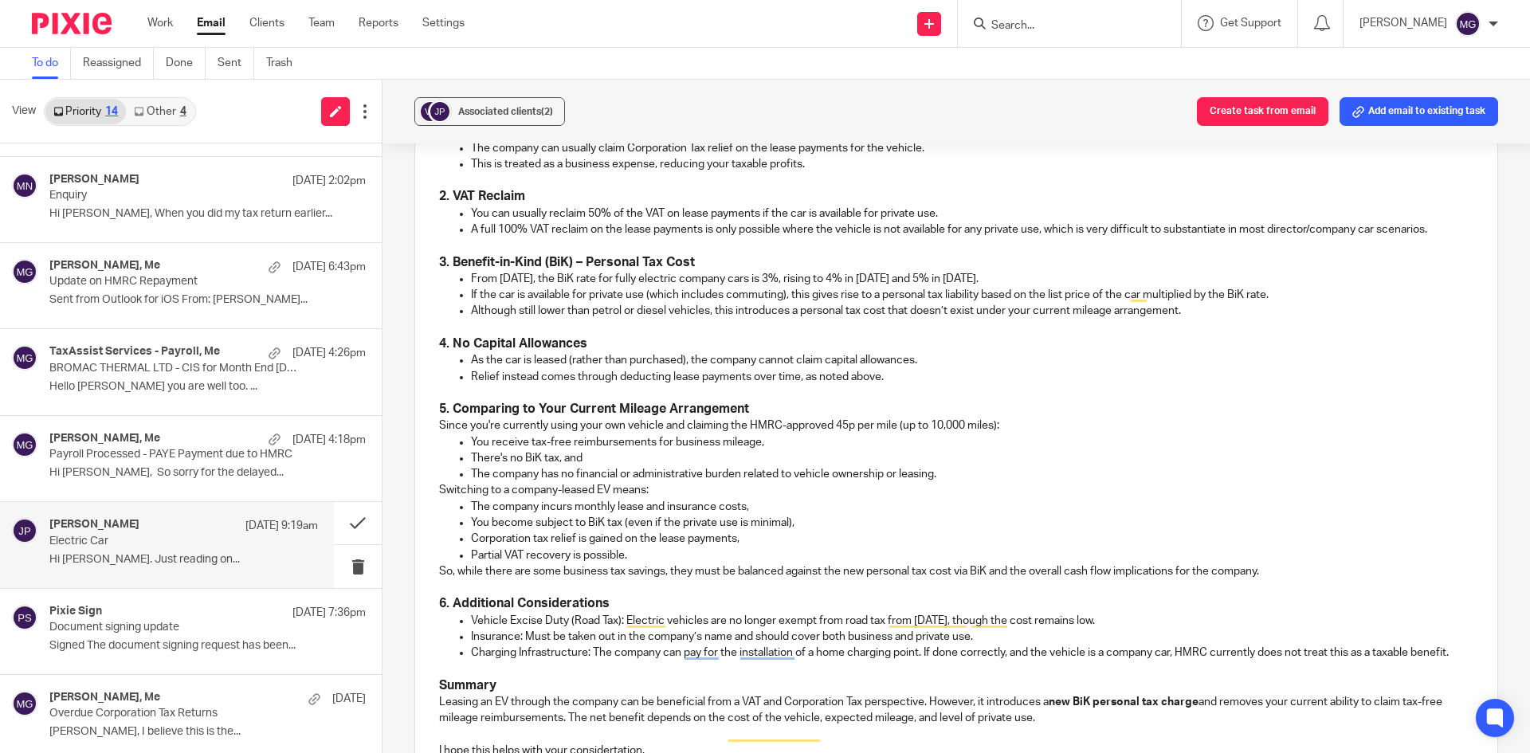
click at [546, 271] on p "From [DATE], the BiK rate for fully electric company cars is 3%, rising to 4% i…" at bounding box center [972, 279] width 1002 height 16
drag, startPoint x: 557, startPoint y: 259, endPoint x: 463, endPoint y: 261, distance: 94.0
click at [463, 271] on ul "From April 2025, the BiK rate for fully electric company cars is 3%, rising to …" at bounding box center [956, 295] width 1034 height 49
drag, startPoint x: 932, startPoint y: 256, endPoint x: 714, endPoint y: 258, distance: 218.3
click at [714, 271] on p "The BiK rate for fully electric company cars is 3%, rising to 4% in April 2026 …" at bounding box center [972, 279] width 1002 height 16
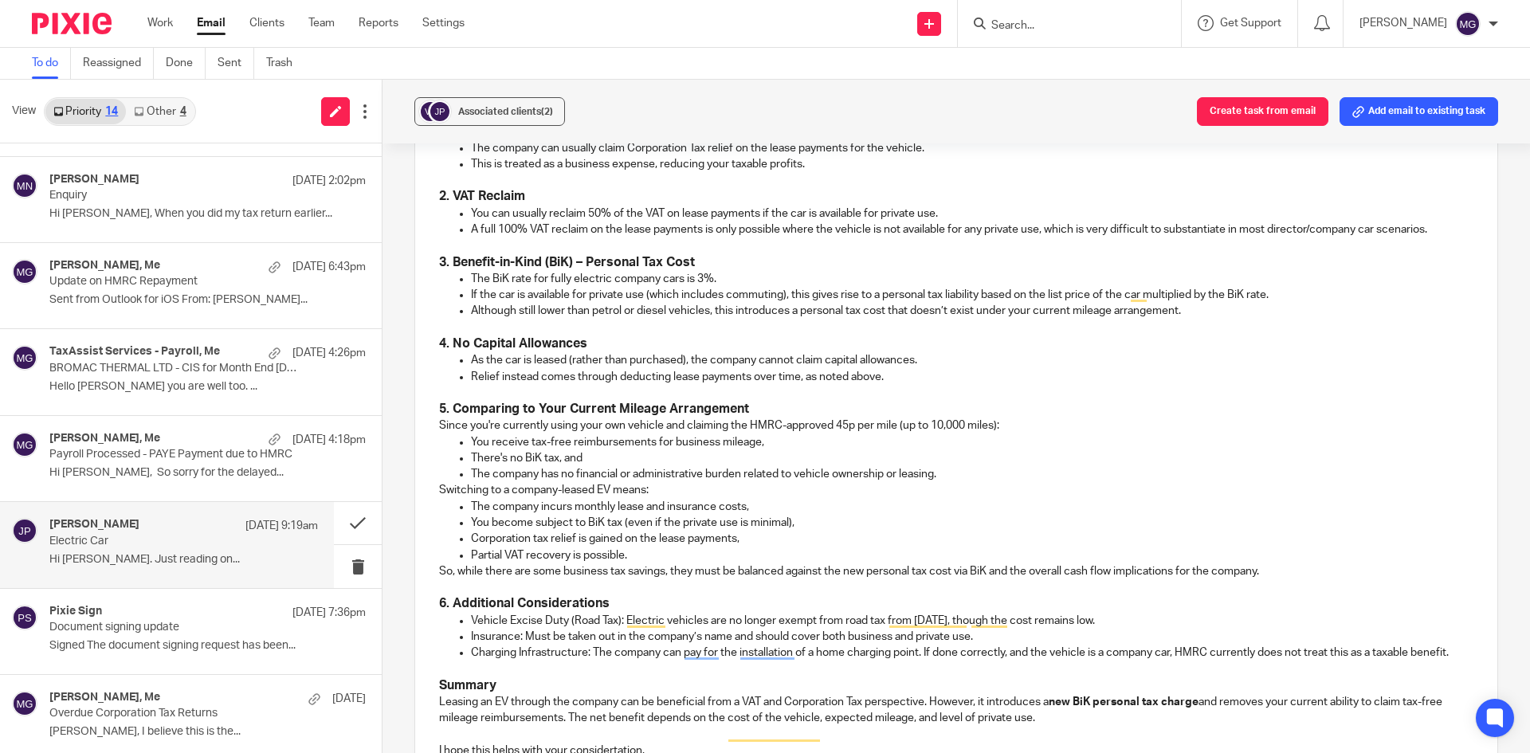
scroll to position [869, 0]
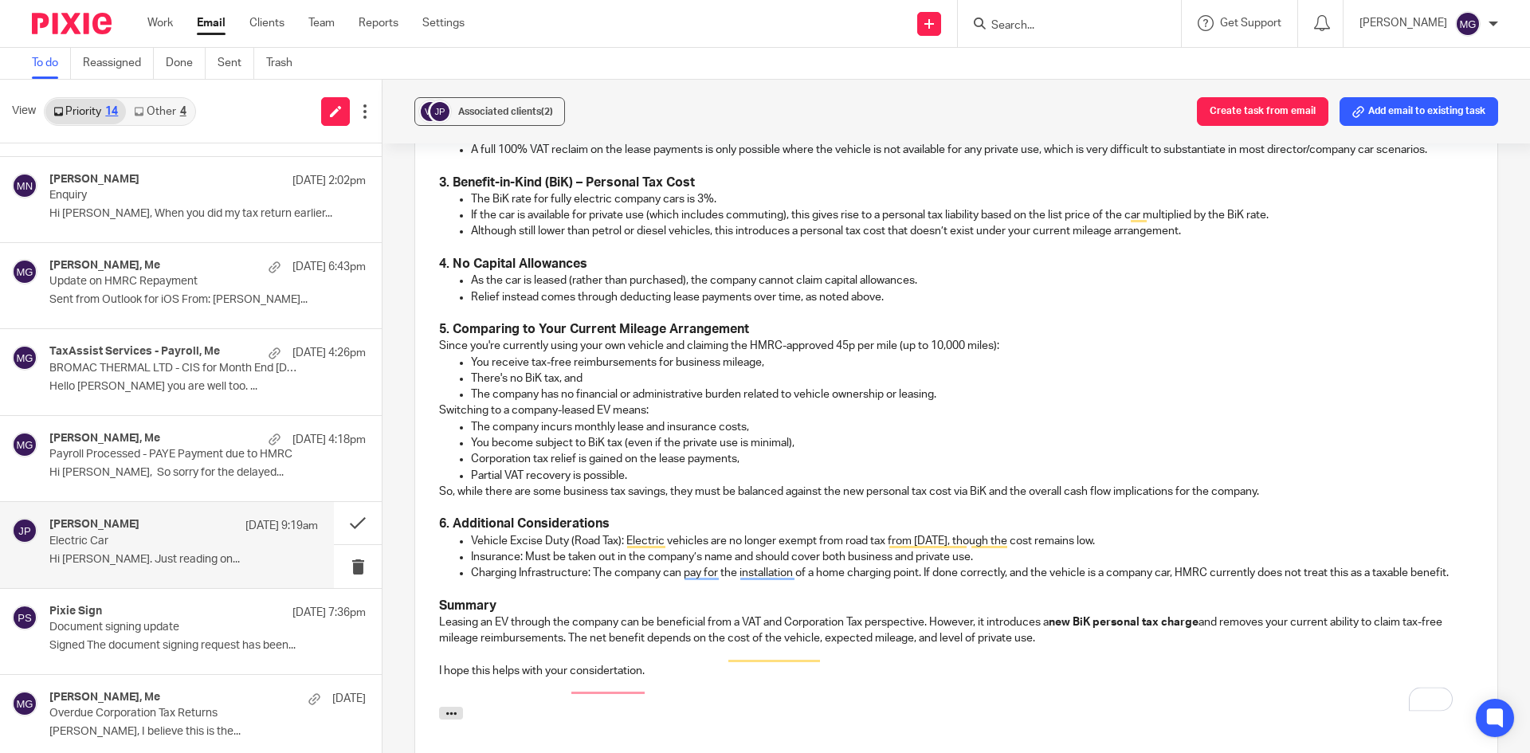
click at [693, 191] on p "The BiK rate for fully electric company cars is 3%." at bounding box center [972, 199] width 1002 height 16
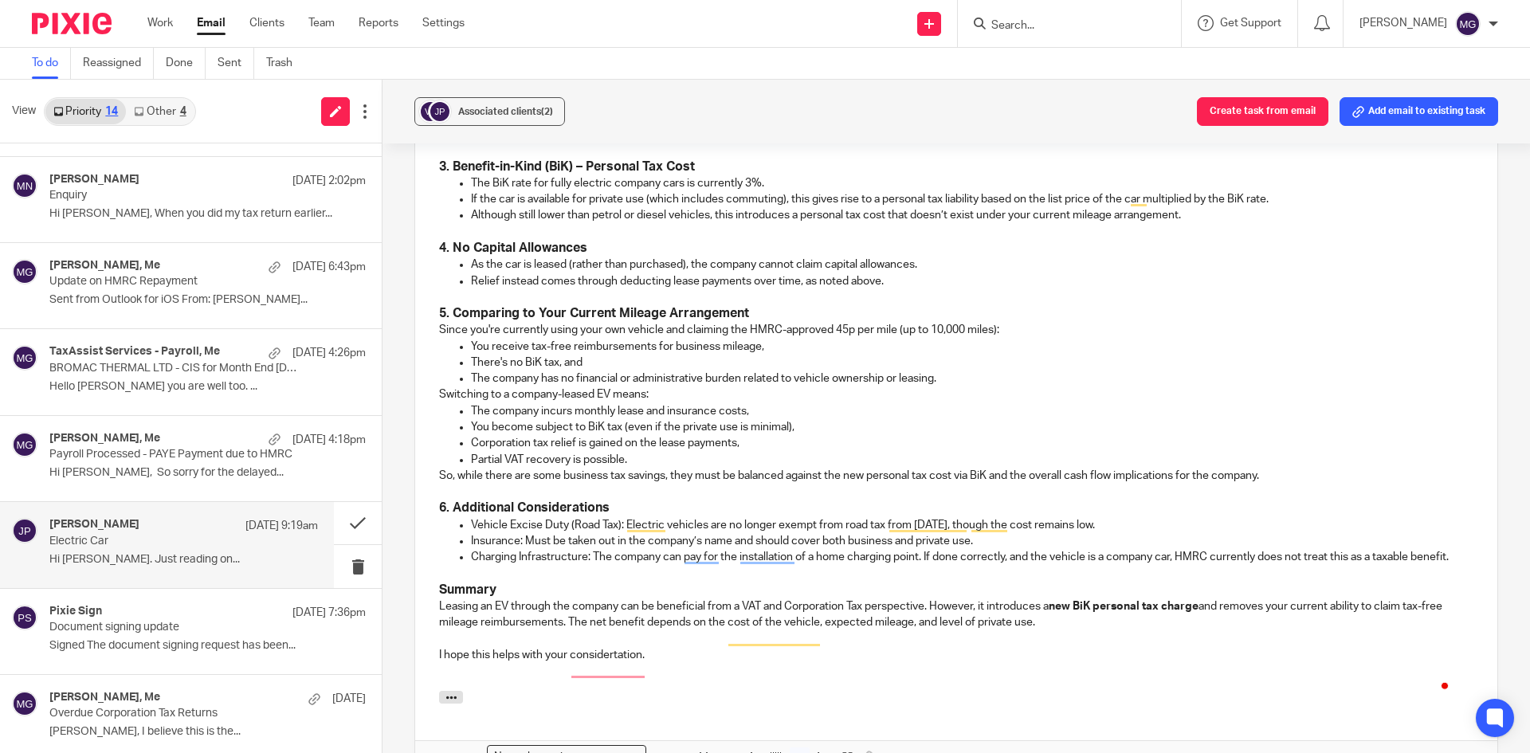
click at [534, 191] on p "If the car is available for private use (which includes commuting), this gives …" at bounding box center [972, 199] width 1002 height 16
drag, startPoint x: 784, startPoint y: 176, endPoint x: 649, endPoint y: 180, distance: 135.5
click at [649, 191] on p "If the car is available for private use (which includes commuting), this gives …" at bounding box center [972, 199] width 1002 height 16
drag, startPoint x: 681, startPoint y: 245, endPoint x: 565, endPoint y: 250, distance: 116.4
click at [565, 257] on p "As the car is leased (rather than purchased), the company cannot claim capital …" at bounding box center [972, 265] width 1002 height 16
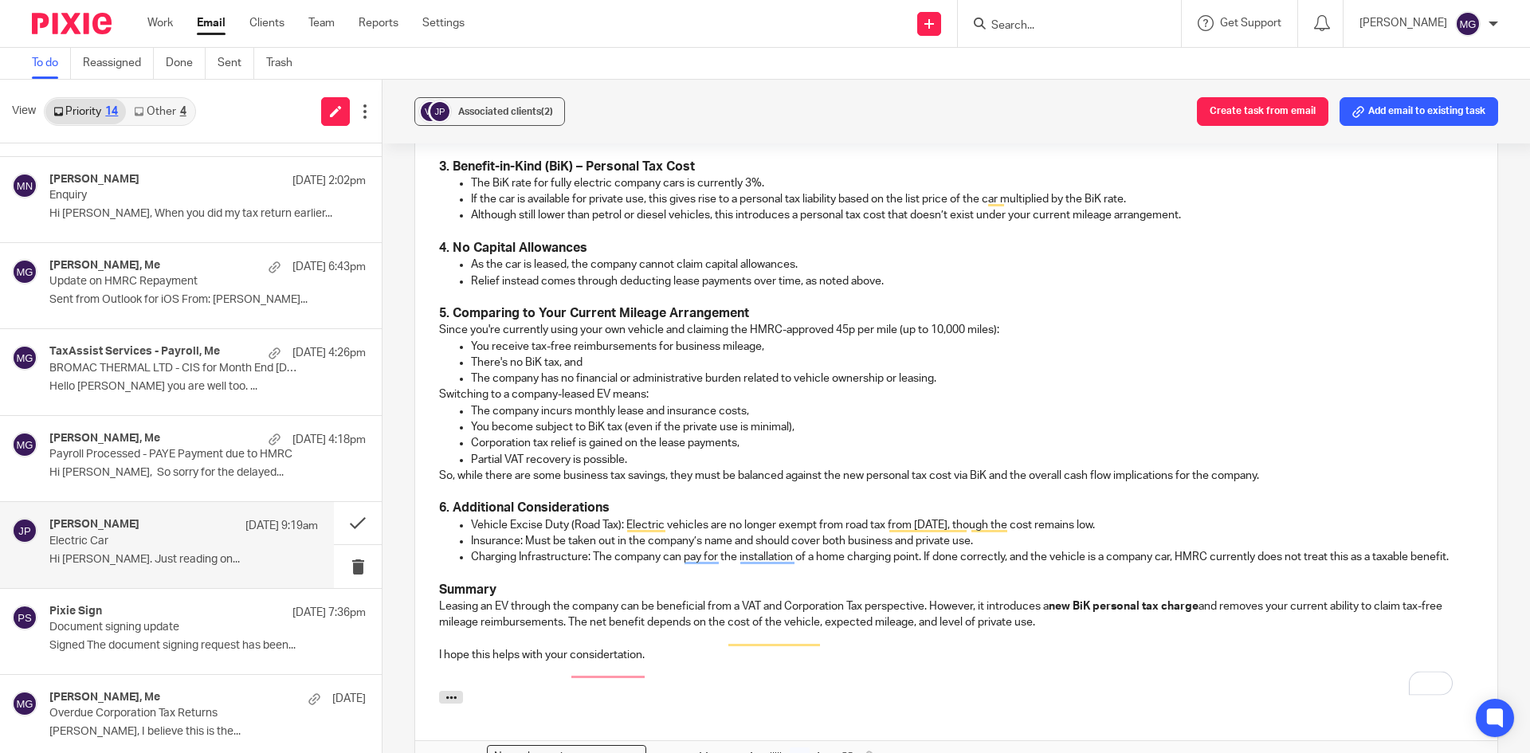
scroll to position [965, 0]
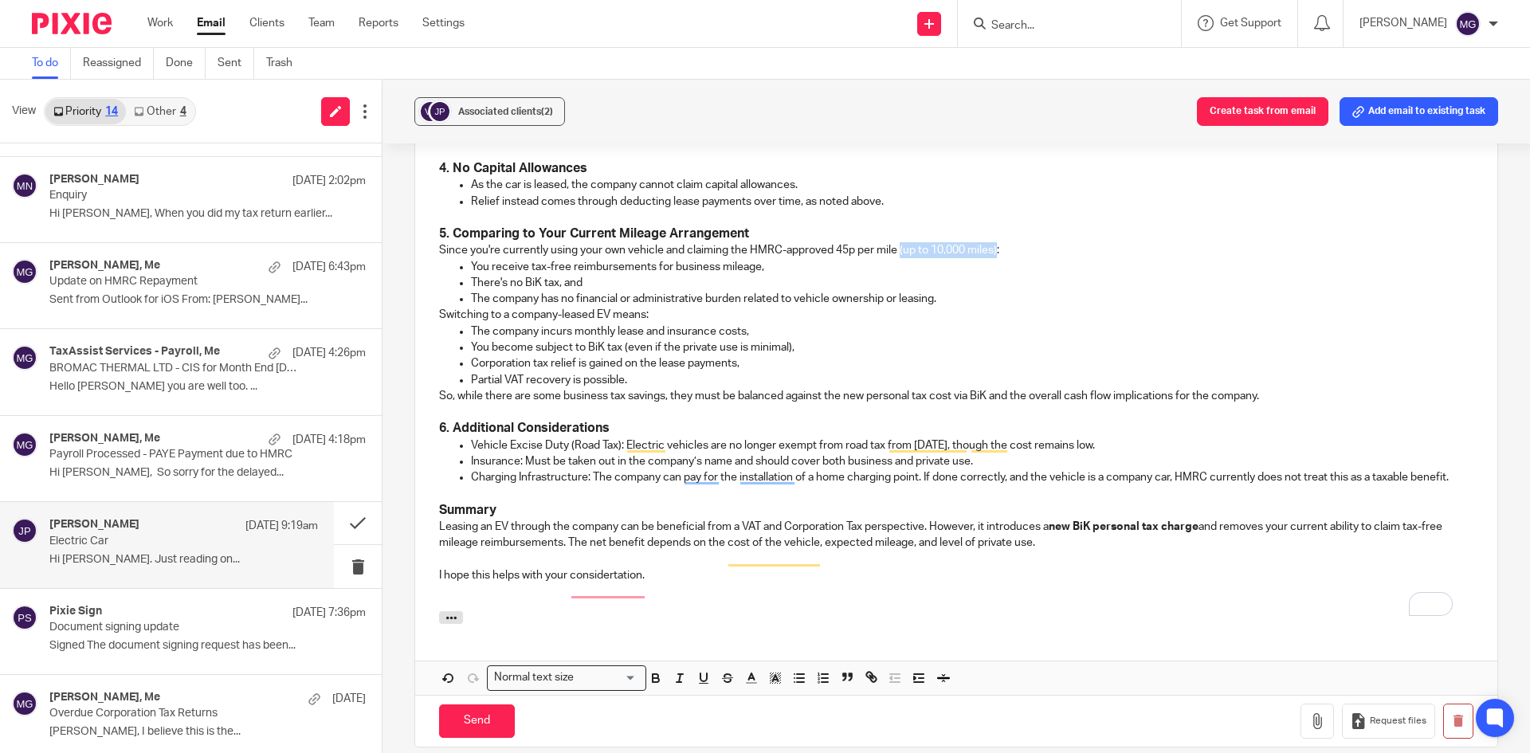
drag, startPoint x: 996, startPoint y: 230, endPoint x: 898, endPoint y: 228, distance: 98.0
click at [898, 242] on p "Since you're currently using your own vehicle and claiming the HMRC-approved 45…" at bounding box center [956, 250] width 1034 height 16
click at [616, 259] on p "You receive tax-free reimbursements for business mileage," at bounding box center [972, 267] width 1002 height 16
click at [652, 259] on p "You receive tax-free reimbursements for business mileage," at bounding box center [972, 267] width 1002 height 16
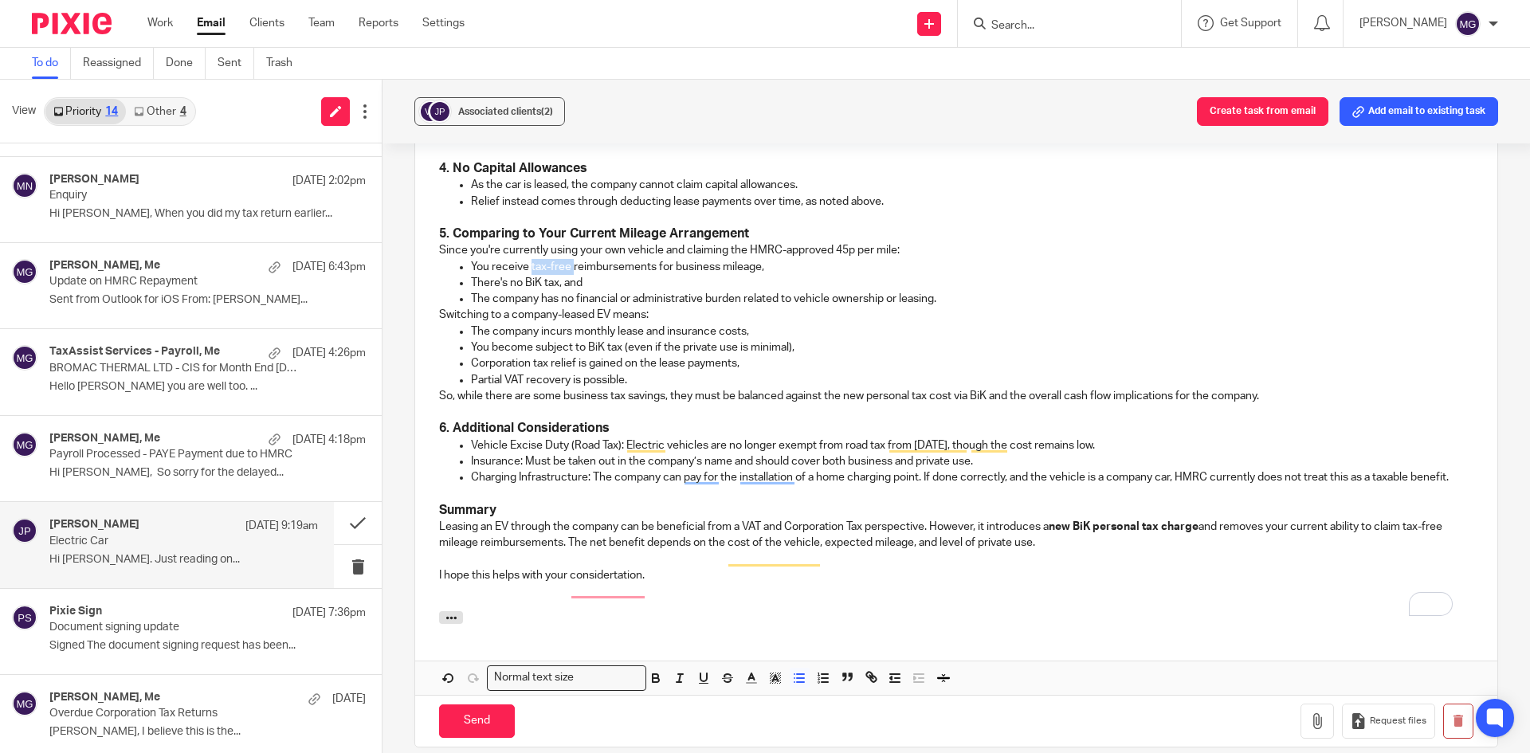
drag, startPoint x: 570, startPoint y: 248, endPoint x: 527, endPoint y: 250, distance: 42.3
click at [527, 259] on p "You receive tax-free reimbursements for business mileage," at bounding box center [972, 267] width 1002 height 16
click at [679, 291] on p "The company has no financial or administrative burden related to vehicle owners…" at bounding box center [972, 299] width 1002 height 16
click at [614, 291] on p "The company has no financial or administrative burden related to vehicle owners…" at bounding box center [972, 299] width 1002 height 16
click at [603, 275] on p "There's no BiK tax, and" at bounding box center [972, 283] width 1002 height 16
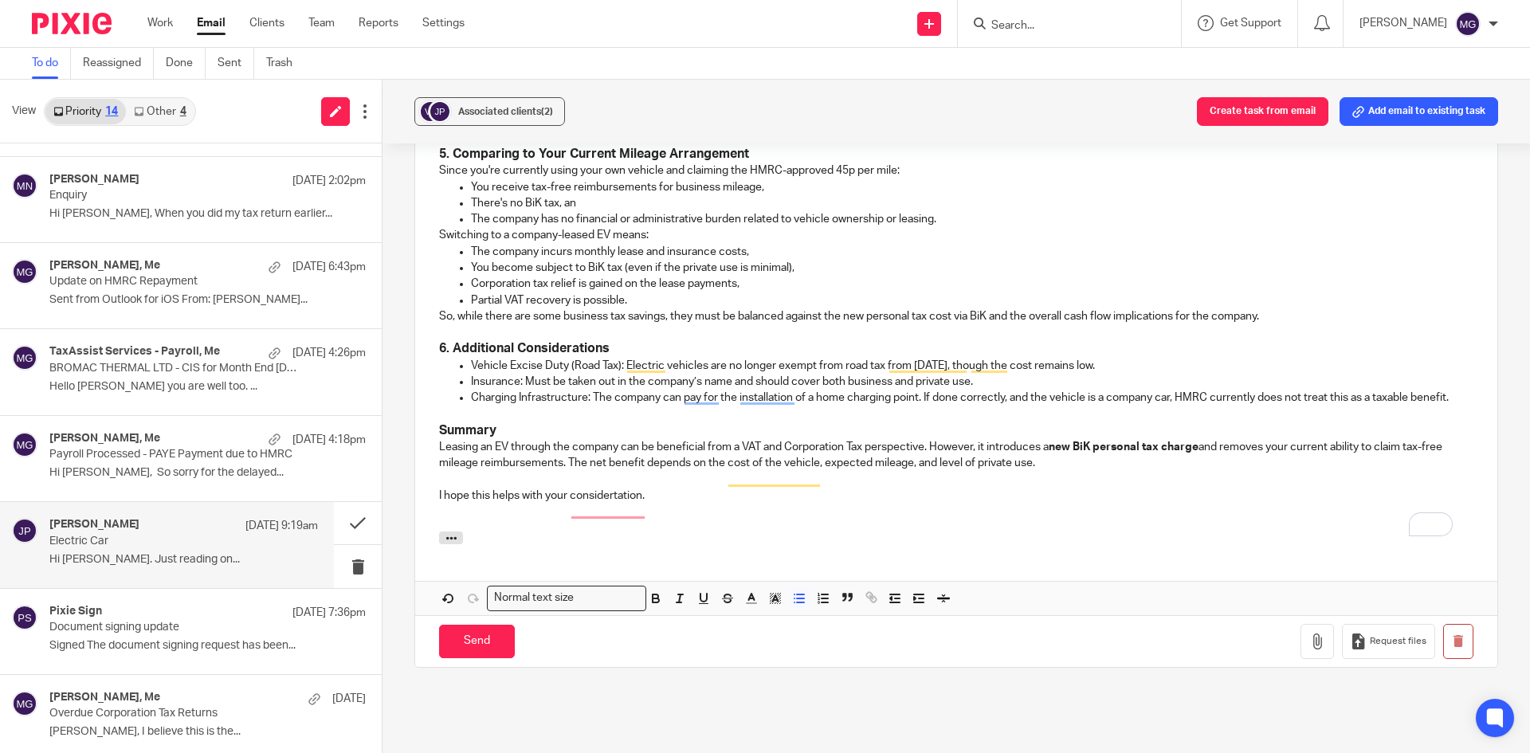
scroll to position [1061, 0]
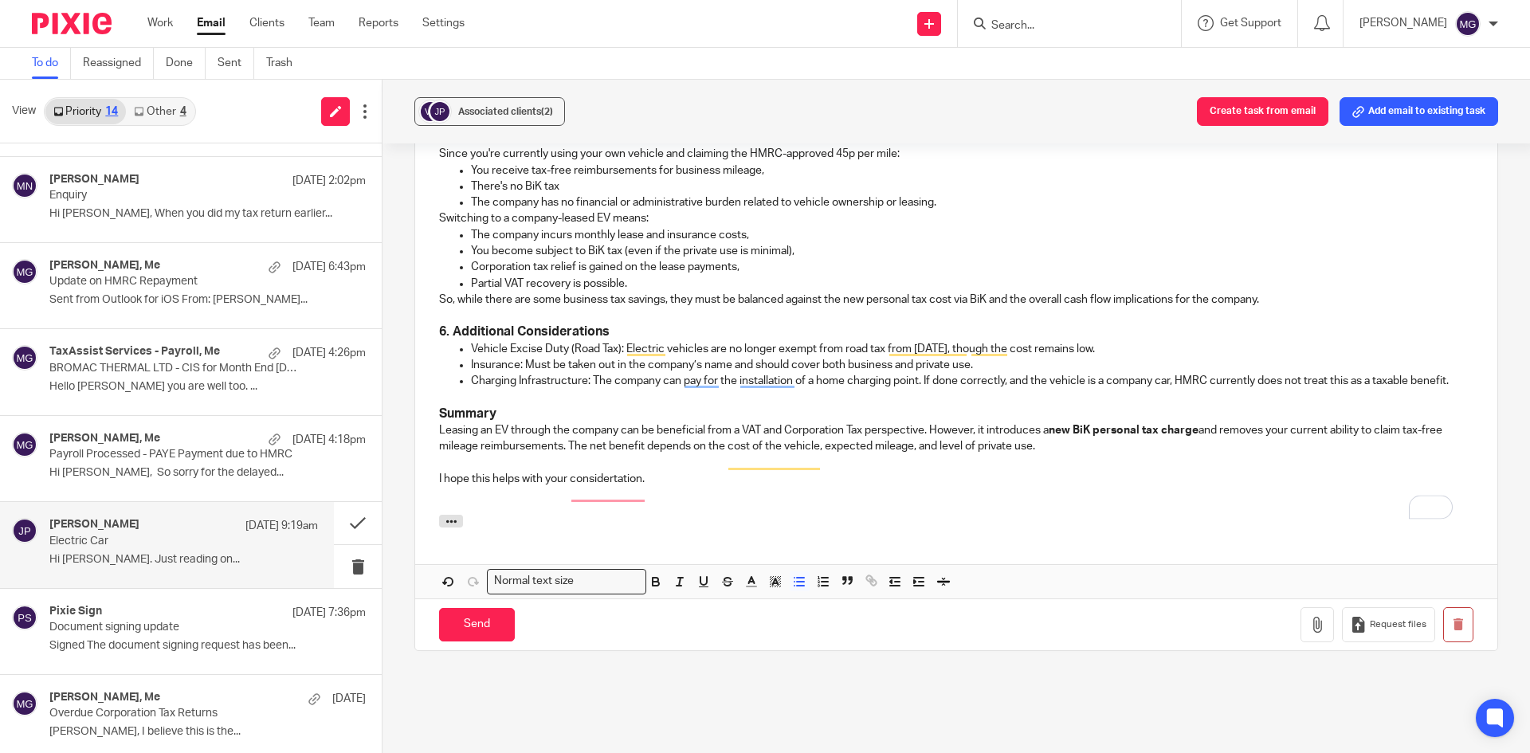
click at [941, 194] on p "The company has no financial or administrative burden related to vehicle owners…" at bounding box center [972, 202] width 1002 height 16
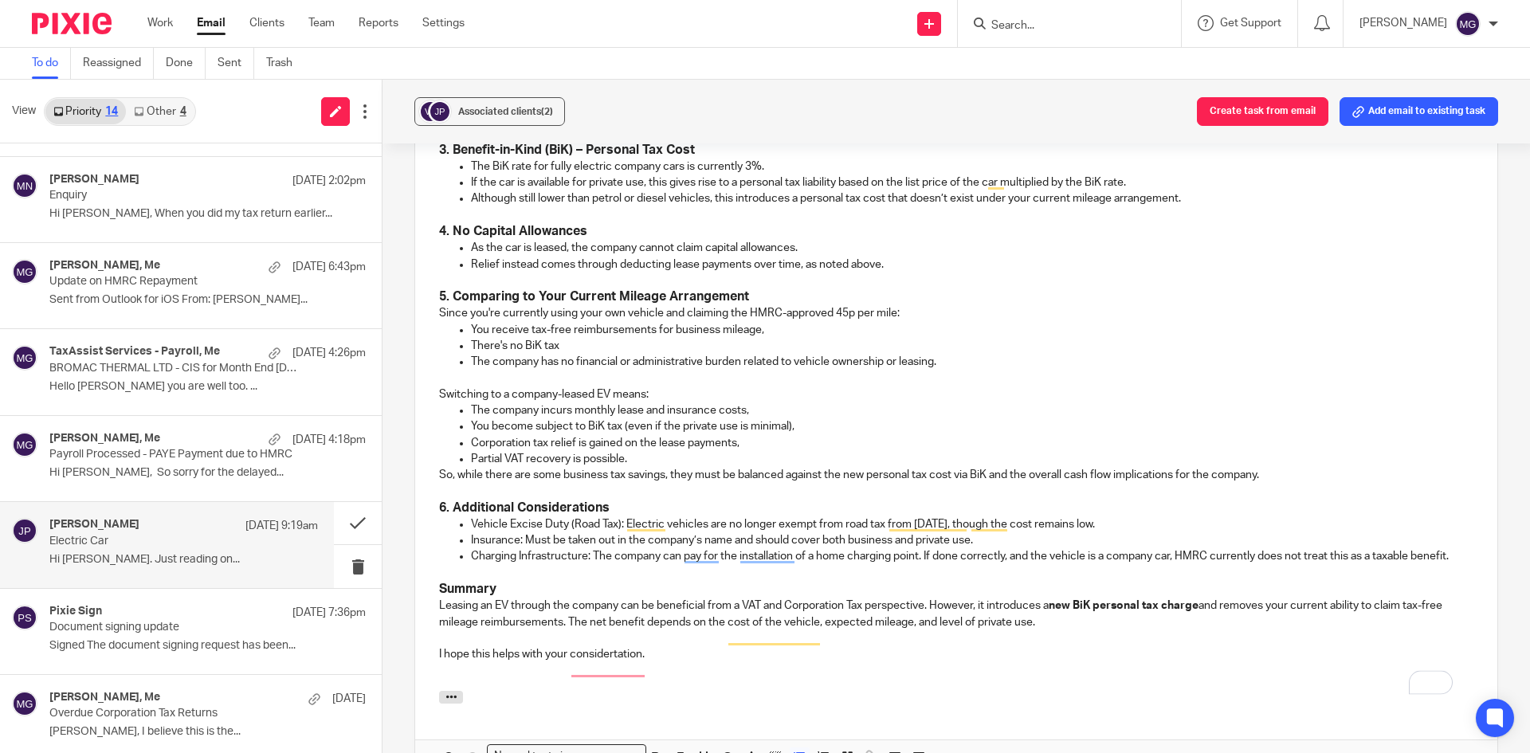
click at [762, 280] on div "Good Morning Jon, Thanks for your message. Leasing an electric vehicle (EV) thr…" at bounding box center [956, 269] width 1082 height 841
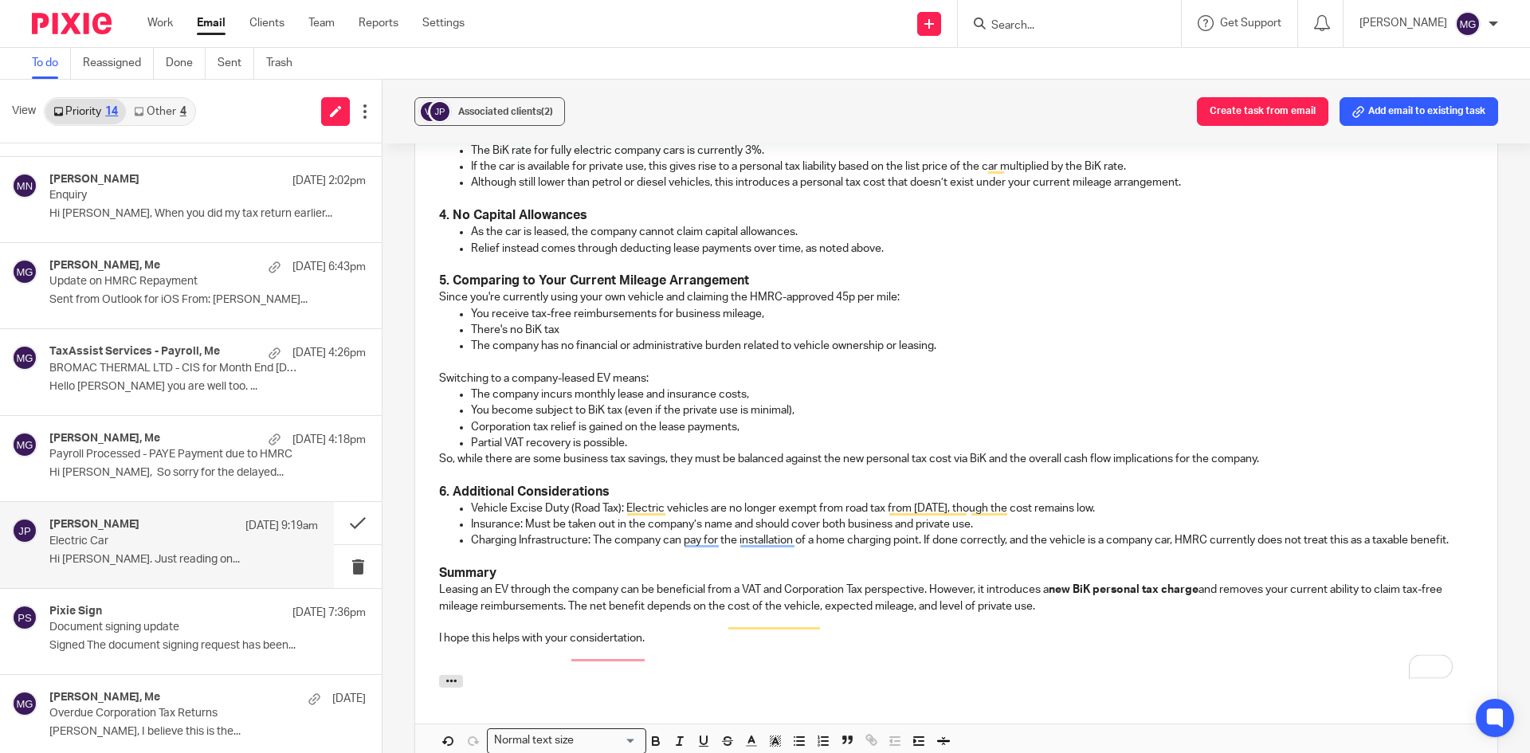
click at [593, 370] on p "Switching to a company-leased EV means:" at bounding box center [956, 378] width 1034 height 16
click at [638, 435] on p "Partial VAT recovery is possible." at bounding box center [972, 443] width 1002 height 16
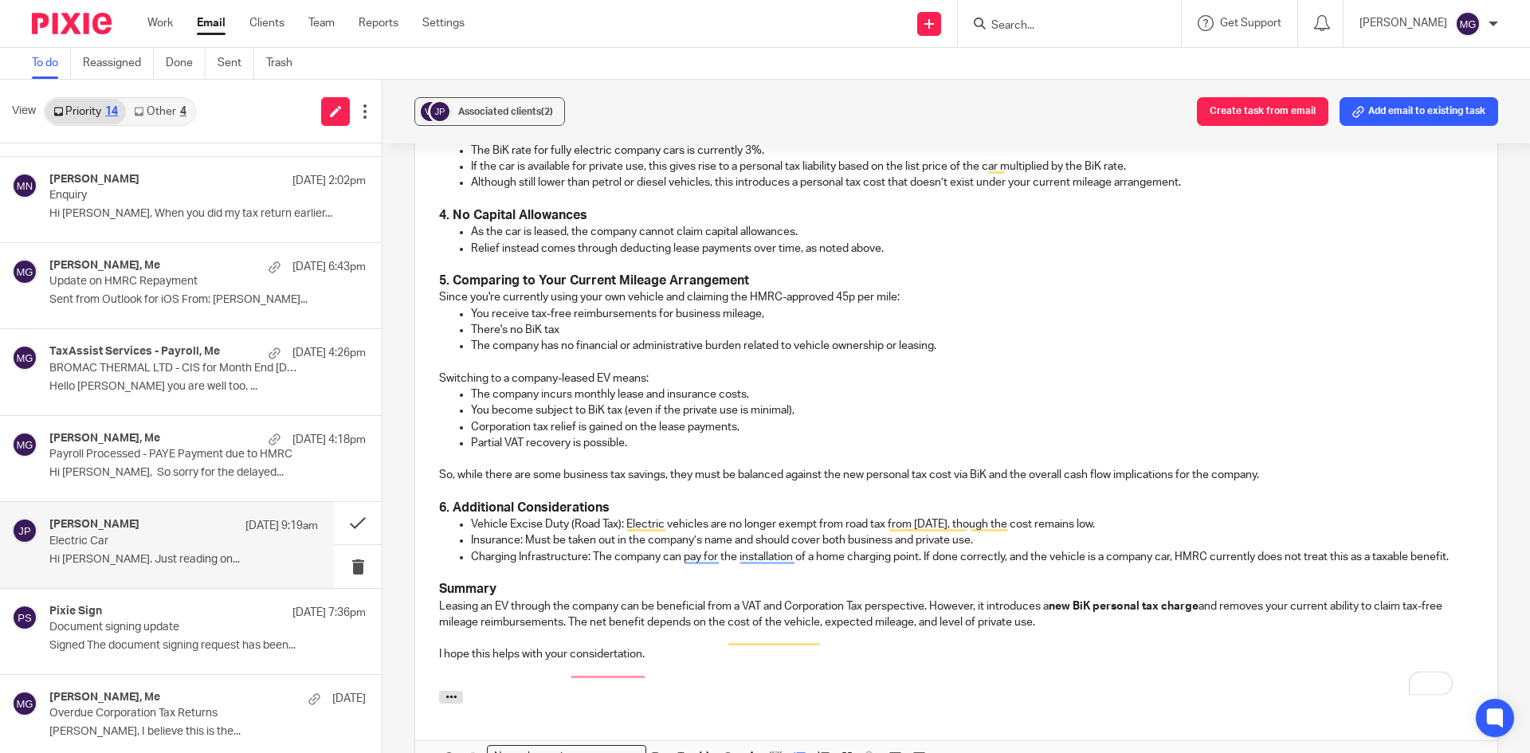
click at [534, 354] on p "To enrich screen reader interactions, please activate Accessibility in Grammarl…" at bounding box center [972, 362] width 1002 height 16
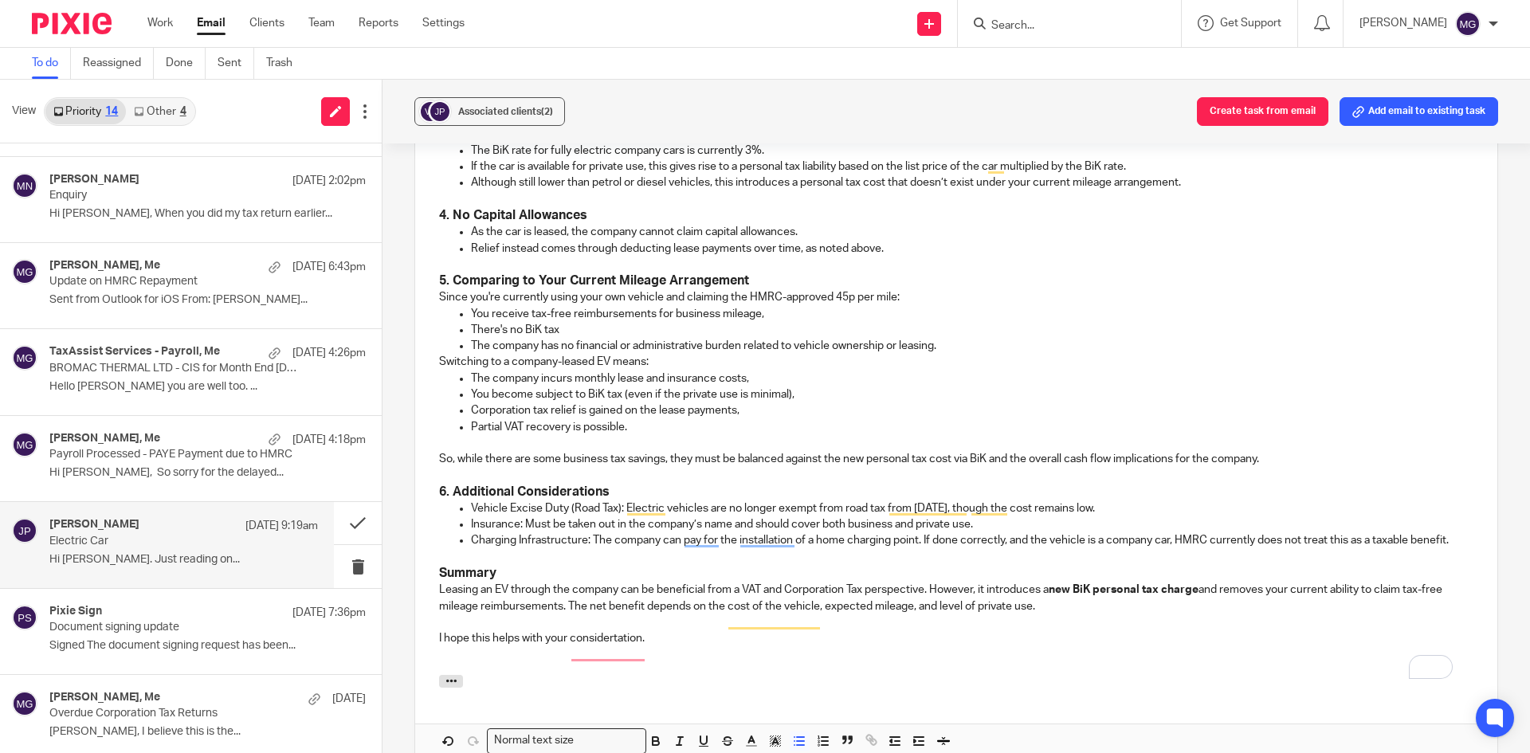
click at [942, 338] on p "The company has no financial or administrative burden related to vehicle owners…" at bounding box center [972, 346] width 1002 height 16
drag, startPoint x: 786, startPoint y: 375, endPoint x: 628, endPoint y: 378, distance: 157.8
click at [628, 386] on p "You become subject to BiK tax (even if the private use is minimal)," at bounding box center [972, 394] width 1002 height 16
click at [539, 386] on p "You become subject to BiK tax (even if the private use is minimal)," at bounding box center [972, 394] width 1002 height 16
click at [645, 419] on p "Partial VAT recovery is possible." at bounding box center [972, 427] width 1002 height 16
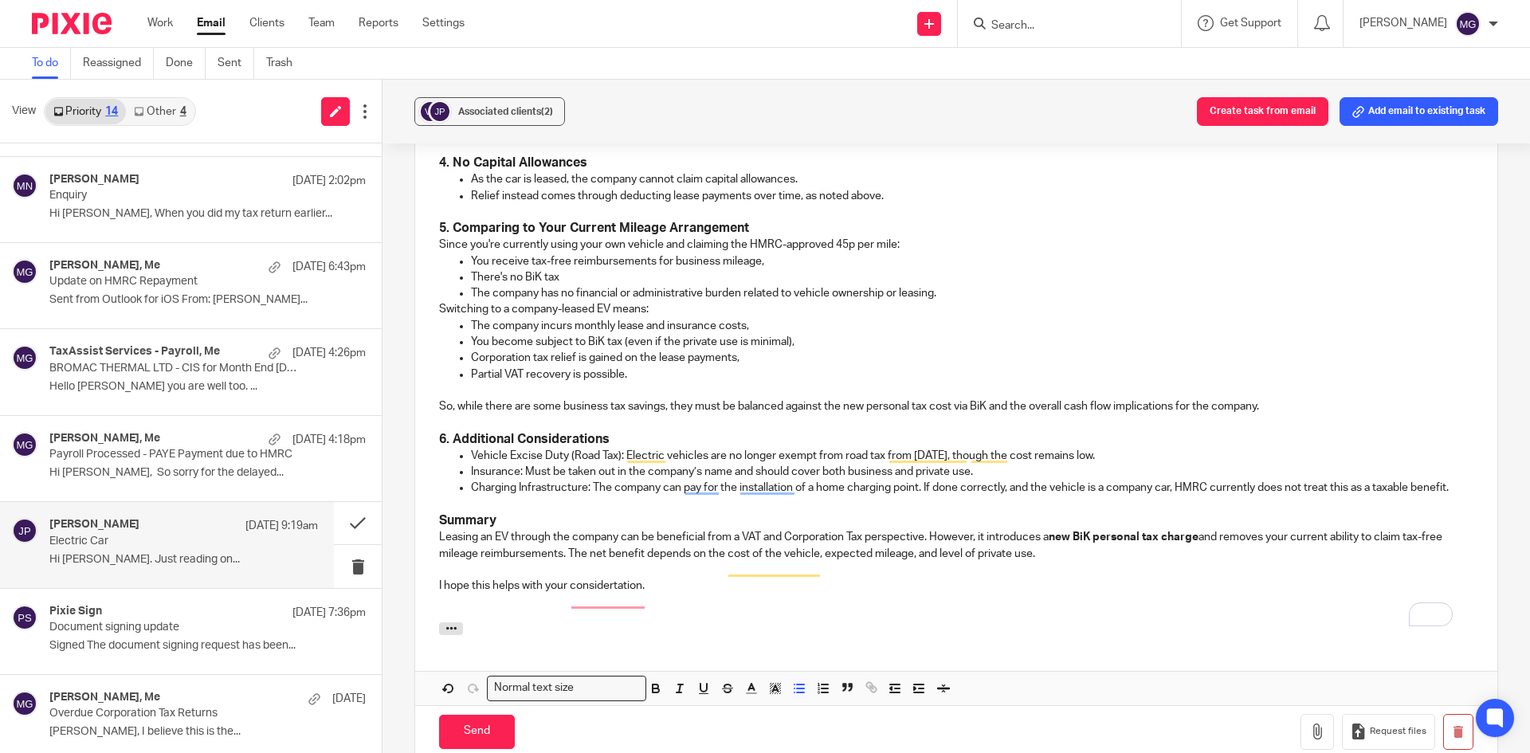
scroll to position [997, 0]
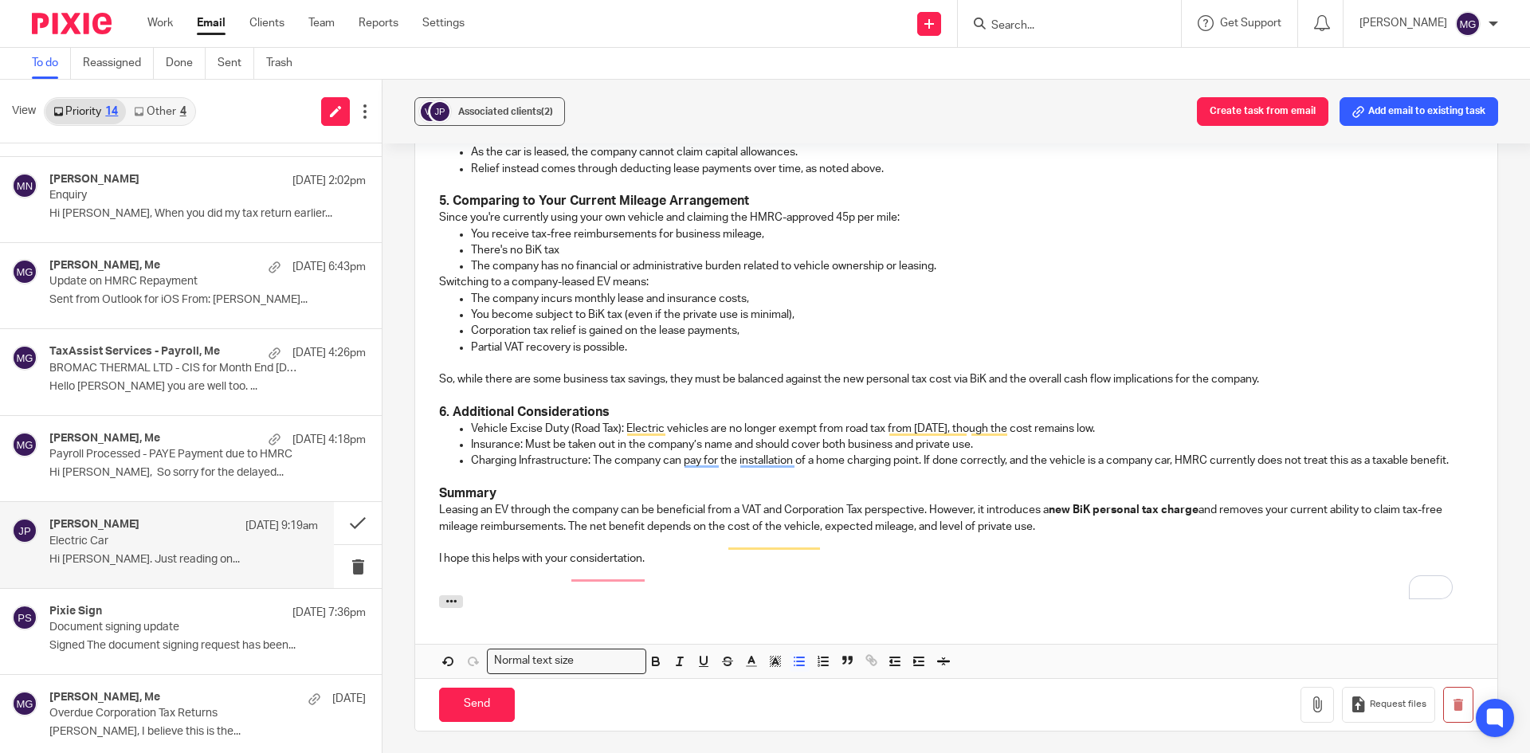
click at [647, 339] on p "Partial VAT recovery is possible." at bounding box center [972, 347] width 1002 height 16
drag, startPoint x: 993, startPoint y: 360, endPoint x: 1260, endPoint y: 358, distance: 267.7
click at [1260, 371] on p "So, while there are some business tax savings, they must be balanced against th…" at bounding box center [956, 379] width 1034 height 16
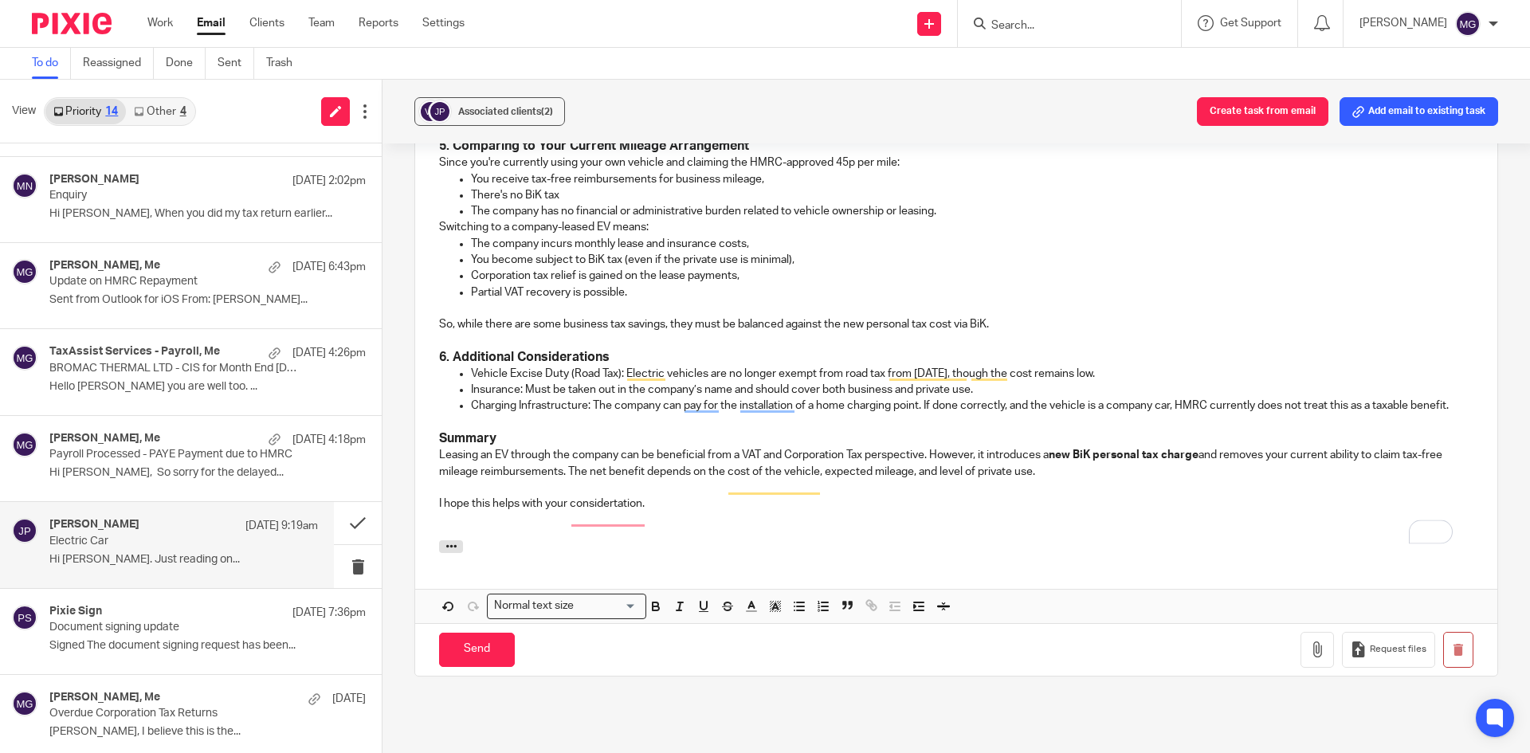
scroll to position [1077, 0]
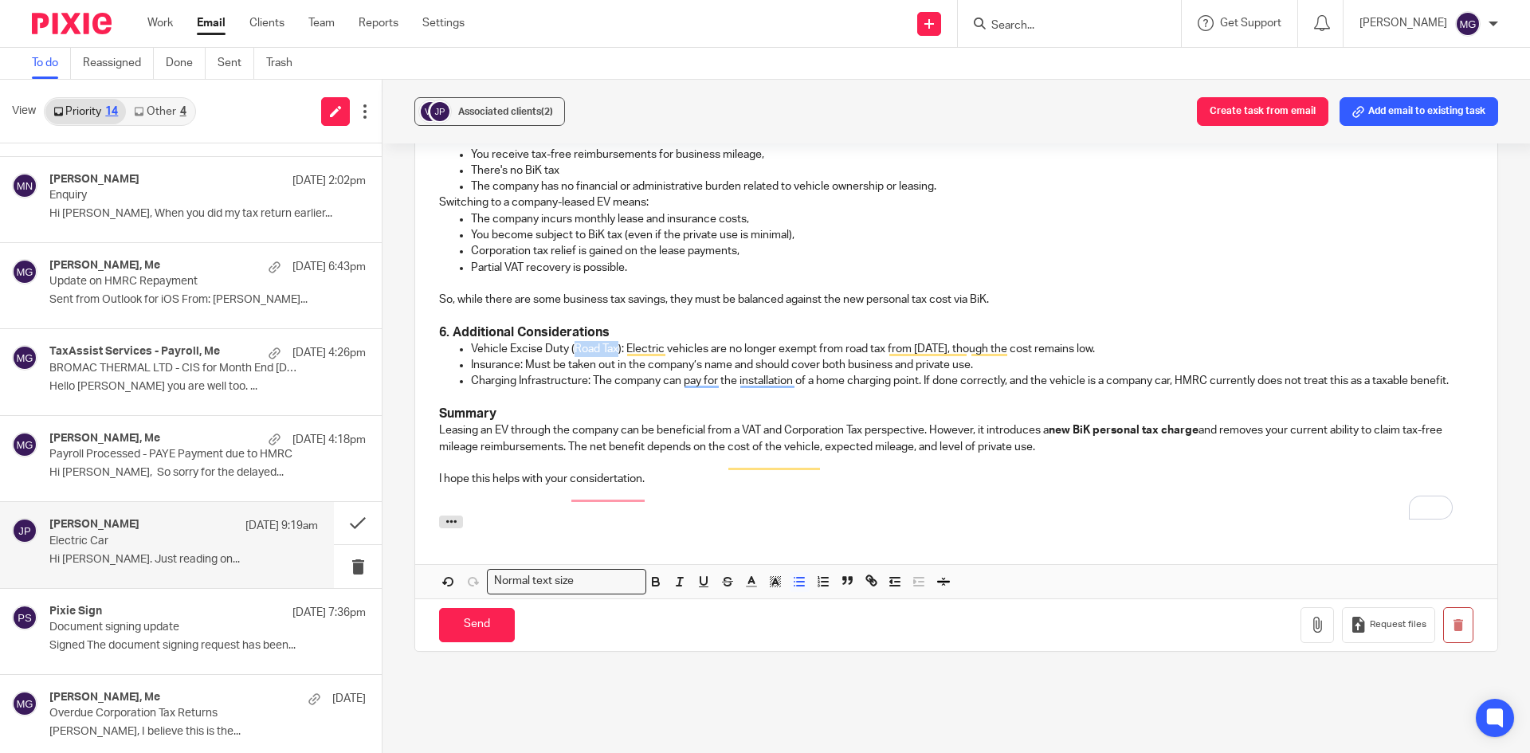
drag, startPoint x: 617, startPoint y: 327, endPoint x: 574, endPoint y: 327, distance: 43.8
click at [574, 341] on p "Vehicle Excise Duty (Road Tax): Electric vehicles are no longer exempt from roa…" at bounding box center [972, 349] width 1002 height 16
click at [573, 341] on p "Vehicle Excise Duty (Road Tax): Electric vehicles are no longer exempt from roa…" at bounding box center [972, 349] width 1002 height 16
drag, startPoint x: 571, startPoint y: 329, endPoint x: 473, endPoint y: 328, distance: 98.0
click at [473, 341] on p "Vehicle Excise Duty (Road Tax): Electric vehicles are no longer exempt from roa…" at bounding box center [972, 349] width 1002 height 16
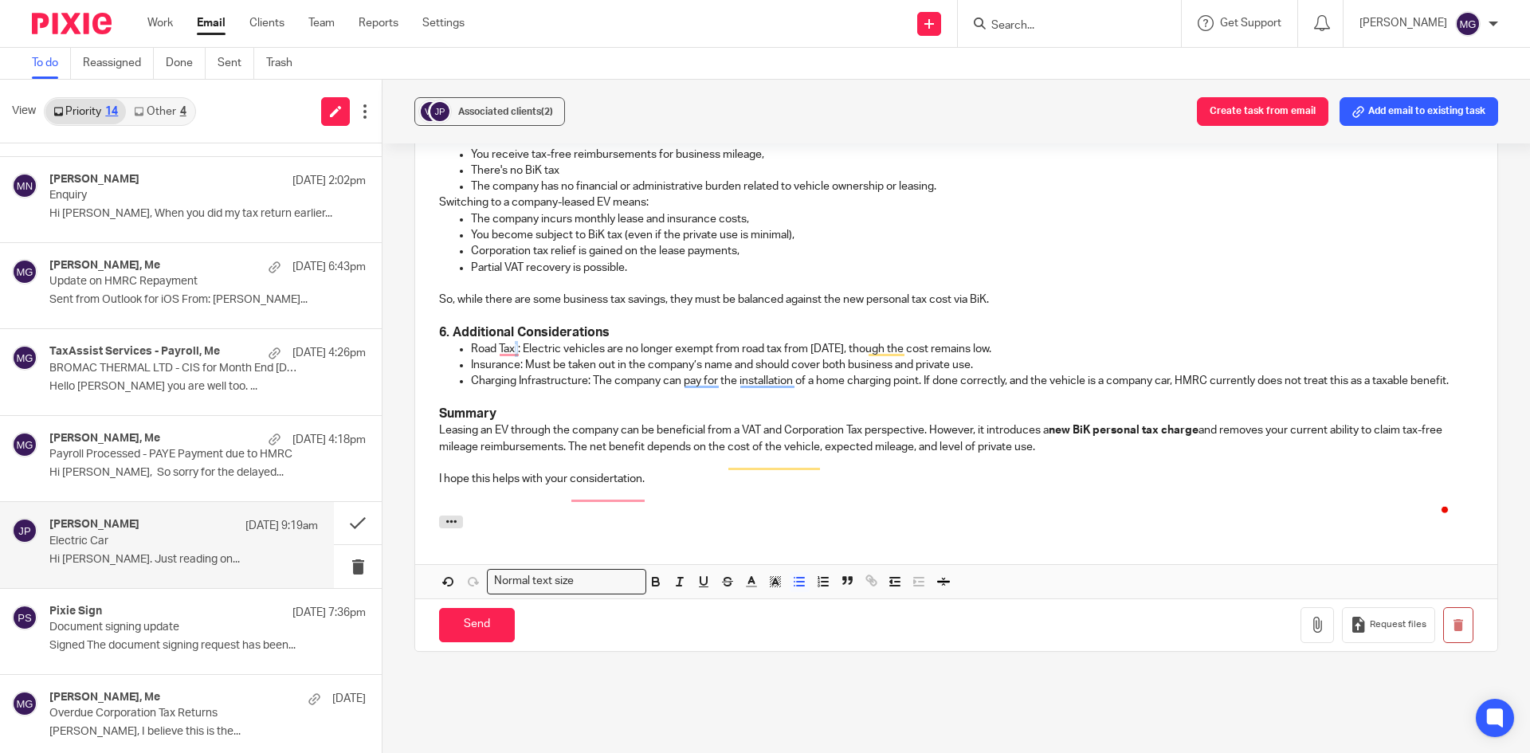
click at [514, 341] on p "Road Tax): Electric vehicles are no longer exempt from road tax from April 2025…" at bounding box center [972, 349] width 1002 height 16
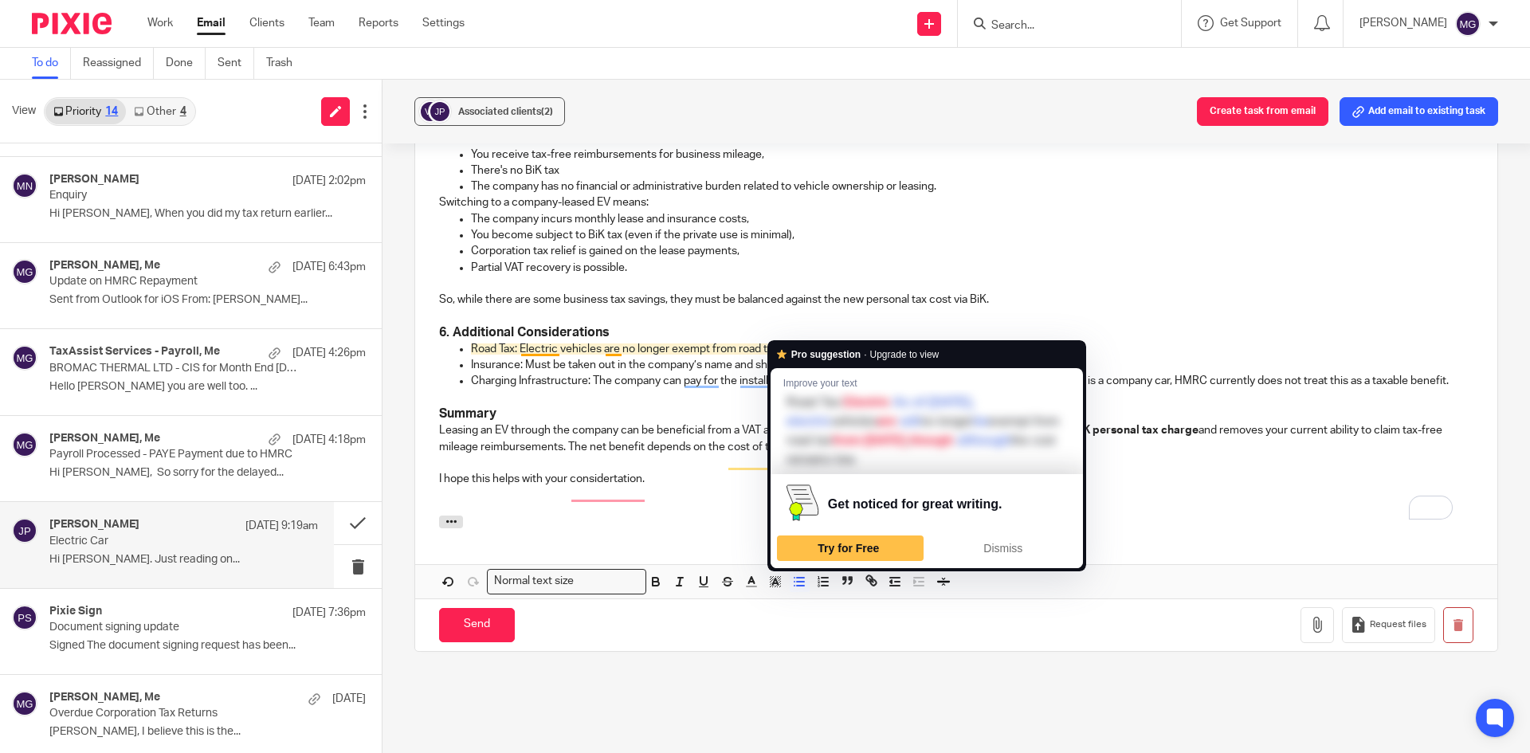
drag, startPoint x: 857, startPoint y: 331, endPoint x: 781, endPoint y: 329, distance: 76.5
click at [781, 341] on p "Road Tax: Electric vehicles are no longer exempt from road tax from April 2025,…" at bounding box center [972, 349] width 1002 height 16
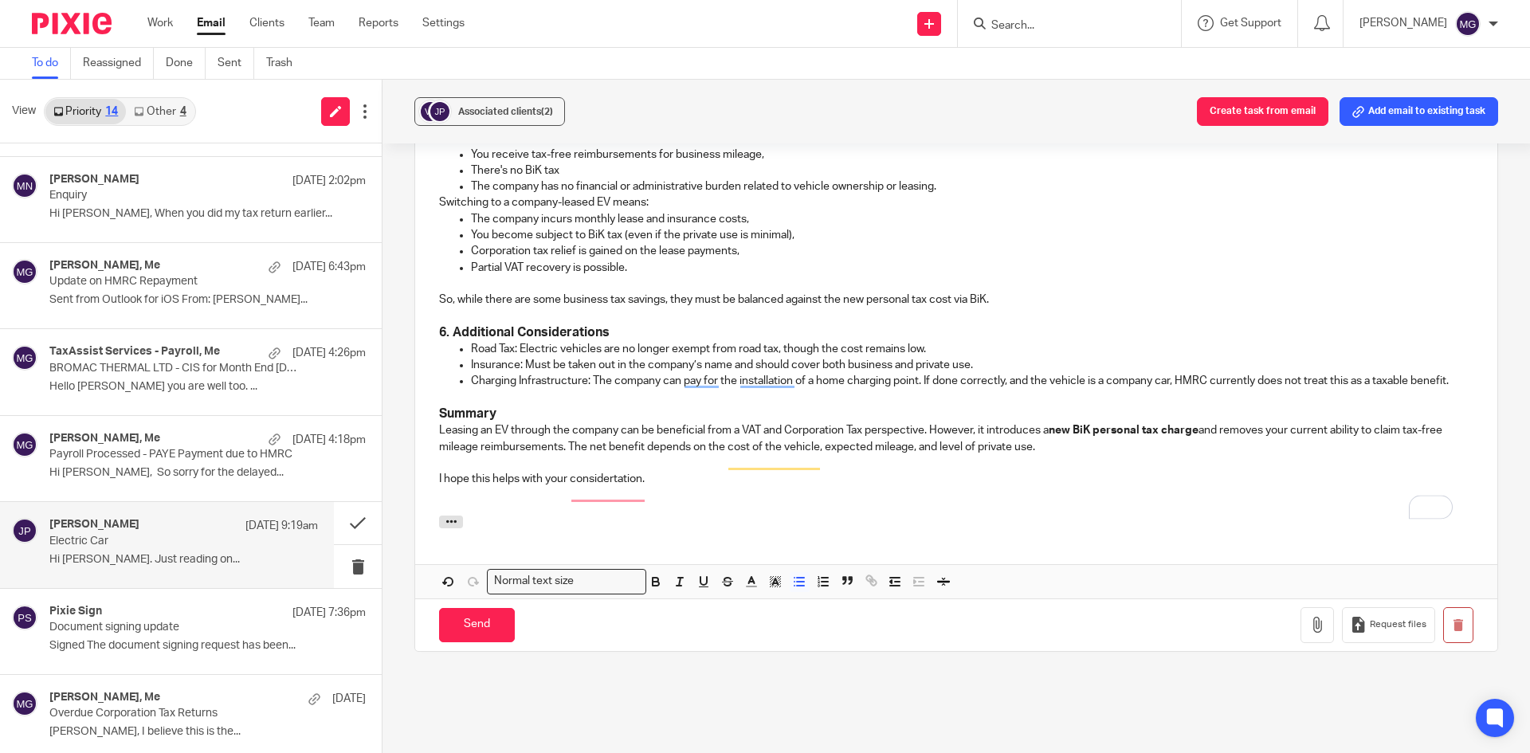
scroll to position [1157, 0]
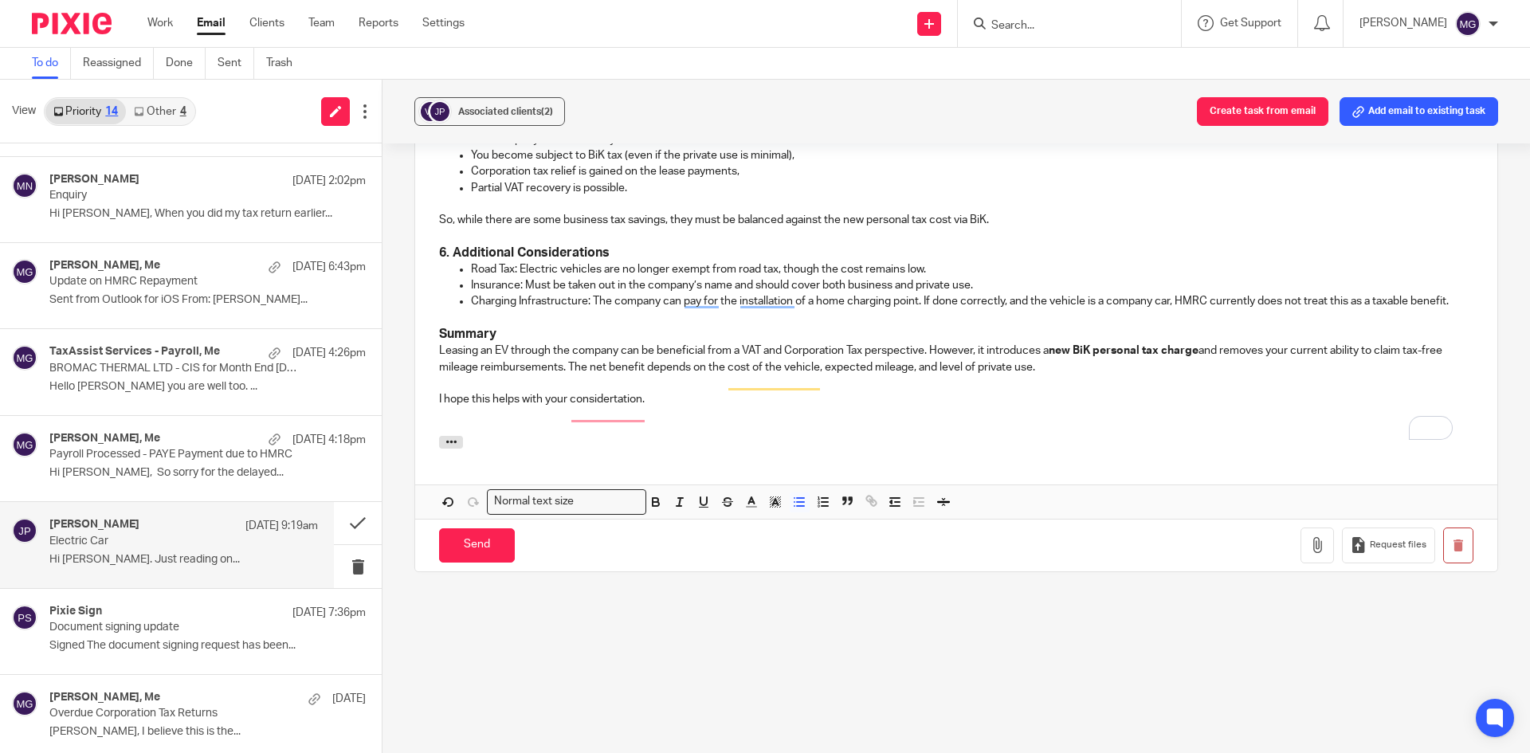
click at [557, 306] on p "Charging Infrastructure: The company can pay for the installation of a home cha…" at bounding box center [972, 301] width 1002 height 16
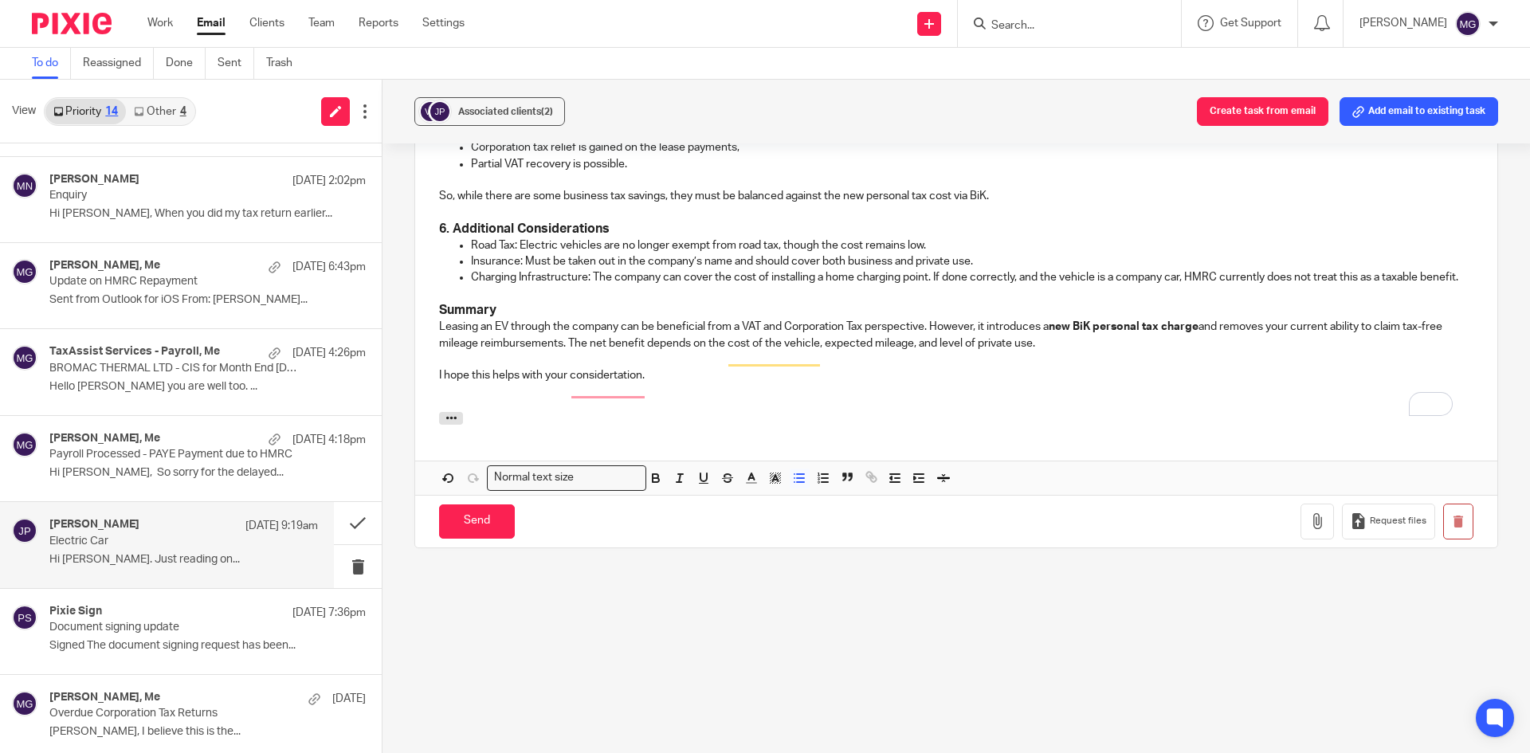
scroll to position [1182, 0]
click at [513, 311] on h3 "Summary" at bounding box center [956, 308] width 1034 height 17
drag, startPoint x: 1201, startPoint y: 322, endPoint x: 1053, endPoint y: 317, distance: 147.5
click at [1053, 317] on p "Leasing an EV through the company can be beneficial from a VAT and Corporation …" at bounding box center [956, 333] width 1034 height 33
click at [1107, 358] on p "To enrich screen reader interactions, please activate Accessibility in Grammarl…" at bounding box center [956, 358] width 1034 height 16
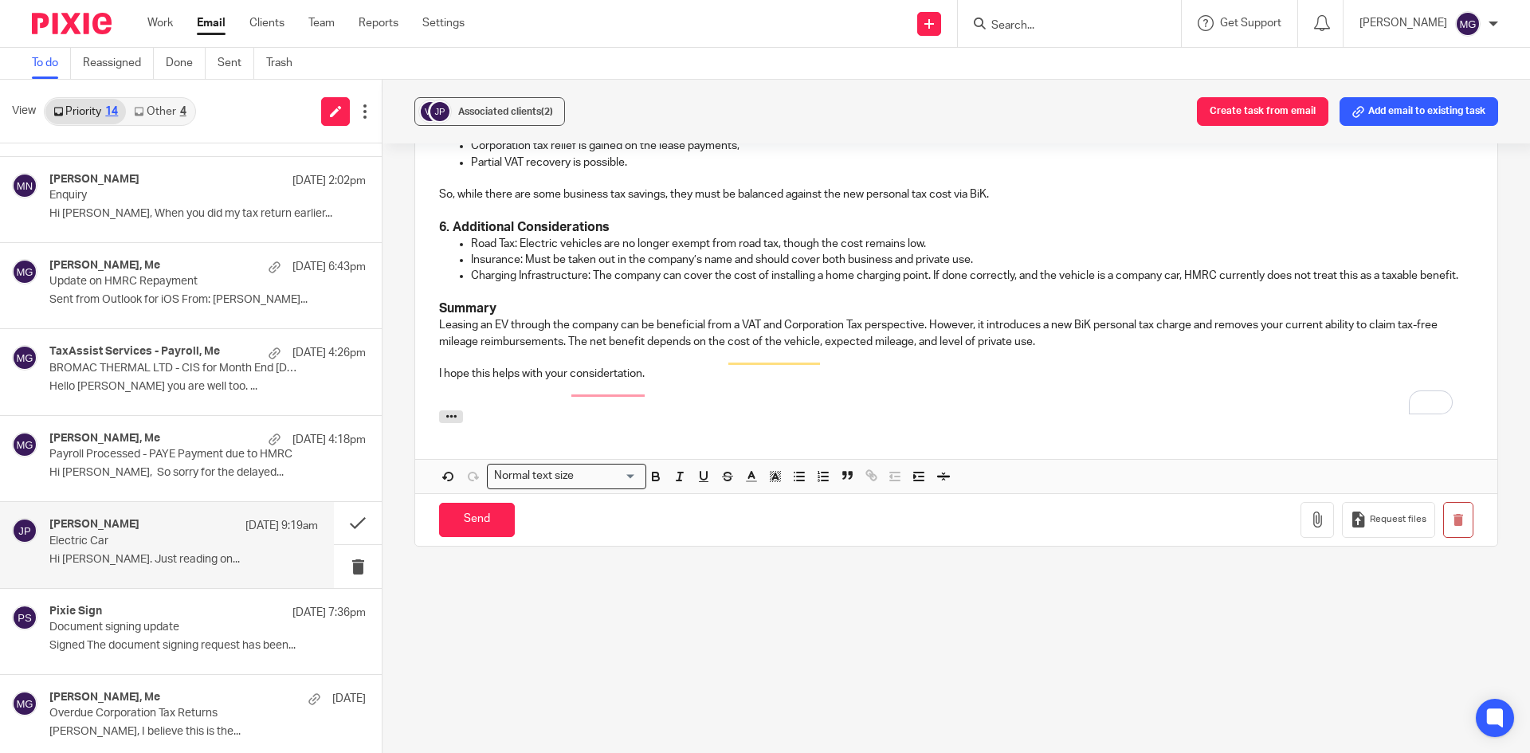
click at [1144, 335] on p "Leasing an EV through the company can be beneficial from a VAT and Corporation …" at bounding box center [956, 333] width 1034 height 33
click at [1197, 322] on p "Leasing an EV through the company can be beneficial from a VAT and Corporation …" at bounding box center [956, 333] width 1034 height 33
click at [1215, 323] on p "Leasing an EV through the company can be beneficial from a VAT and Corporation …" at bounding box center [956, 333] width 1034 height 33
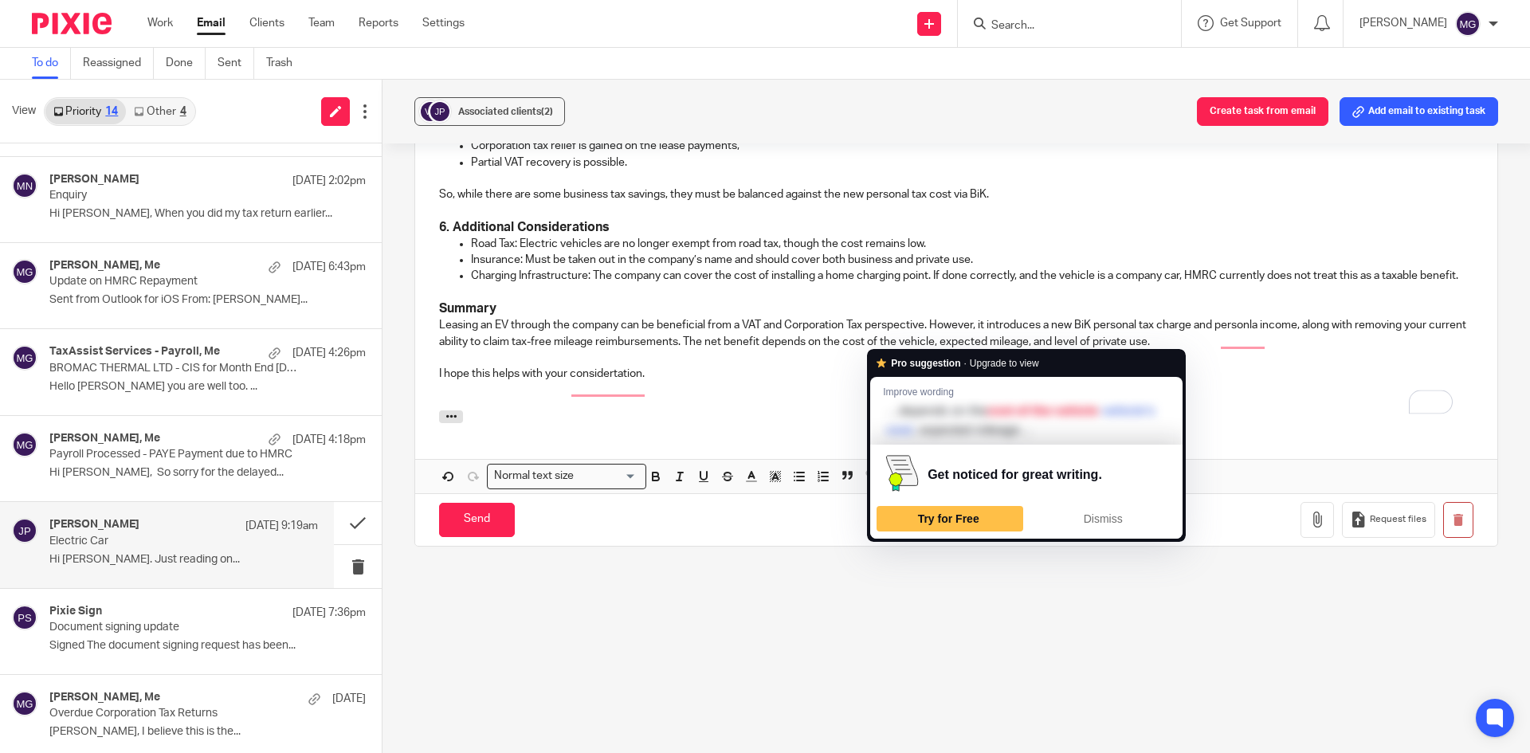
click at [817, 378] on p "I hope this helps with your considertation." at bounding box center [956, 374] width 1034 height 16
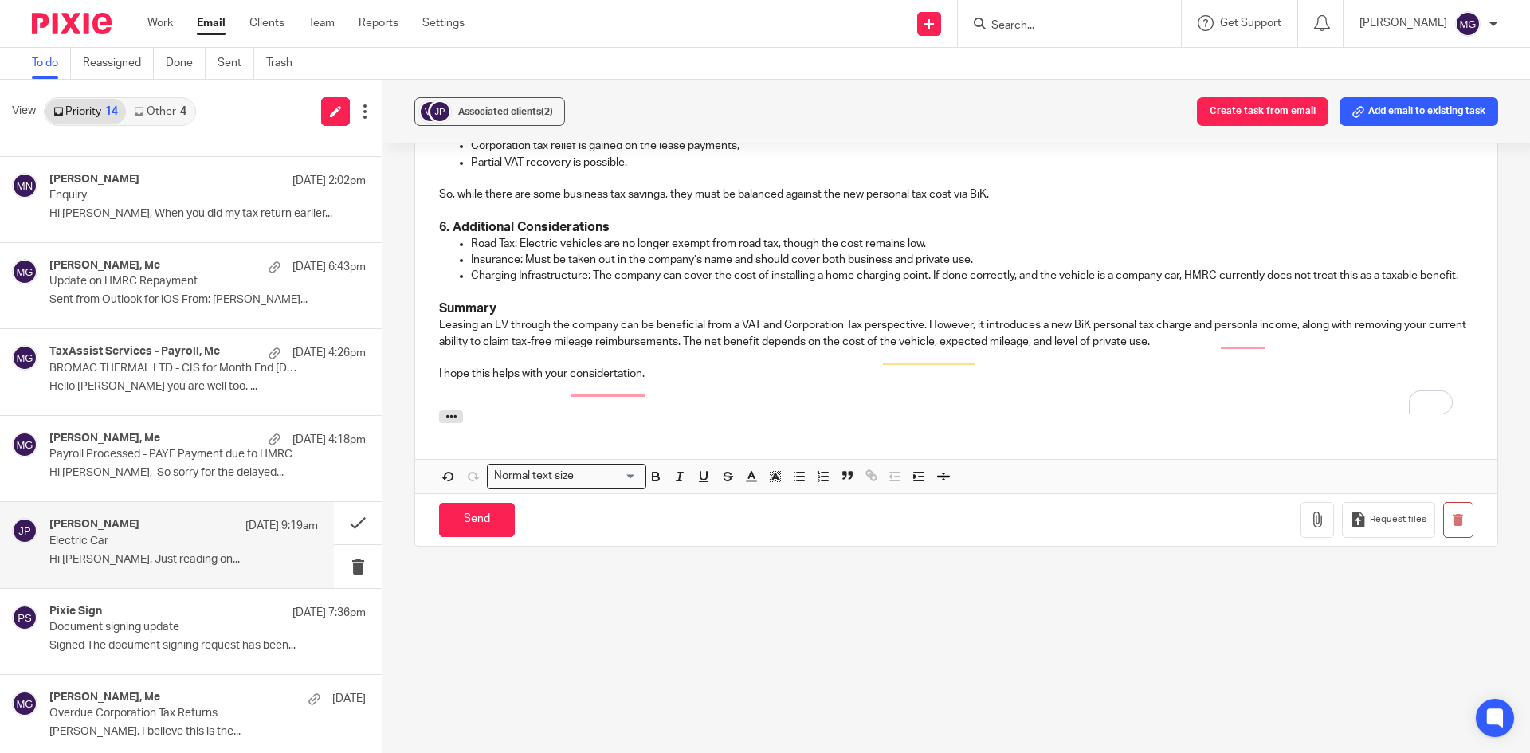
click at [737, 374] on p "I hope this helps with your considertation." at bounding box center [956, 374] width 1034 height 16
click at [607, 373] on p "I hope this helps with your dissertation." at bounding box center [956, 374] width 1034 height 16
click at [606, 373] on p "I hope this helps with your dissertation." at bounding box center [956, 374] width 1034 height 16
click at [681, 323] on p "Leasing an EV through the company can be beneficial from a VAT and Corporation …" at bounding box center [956, 333] width 1034 height 33
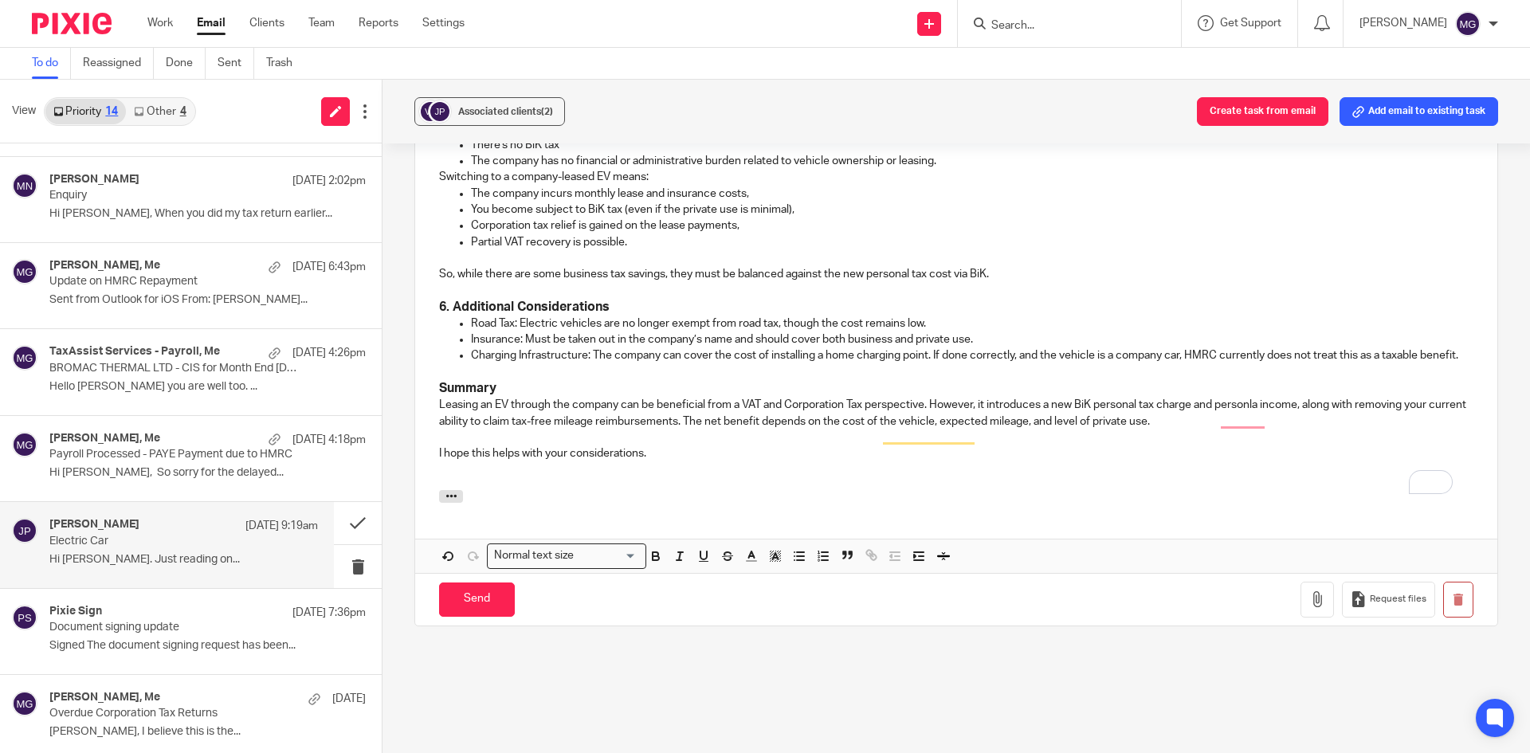
drag, startPoint x: 460, startPoint y: 614, endPoint x: 442, endPoint y: 613, distance: 17.5
click at [459, 613] on input "Send" at bounding box center [477, 599] width 76 height 34
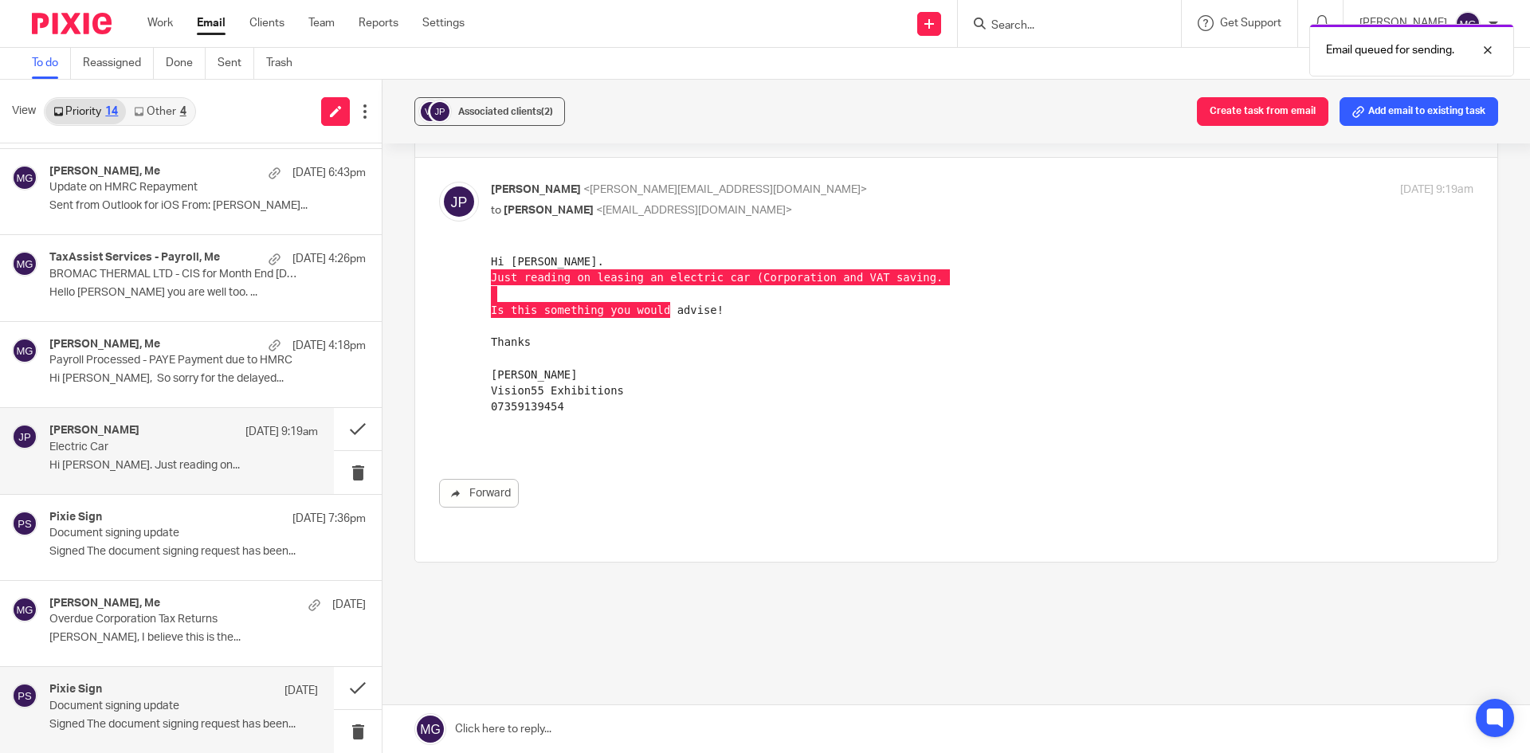
scroll to position [398, 0]
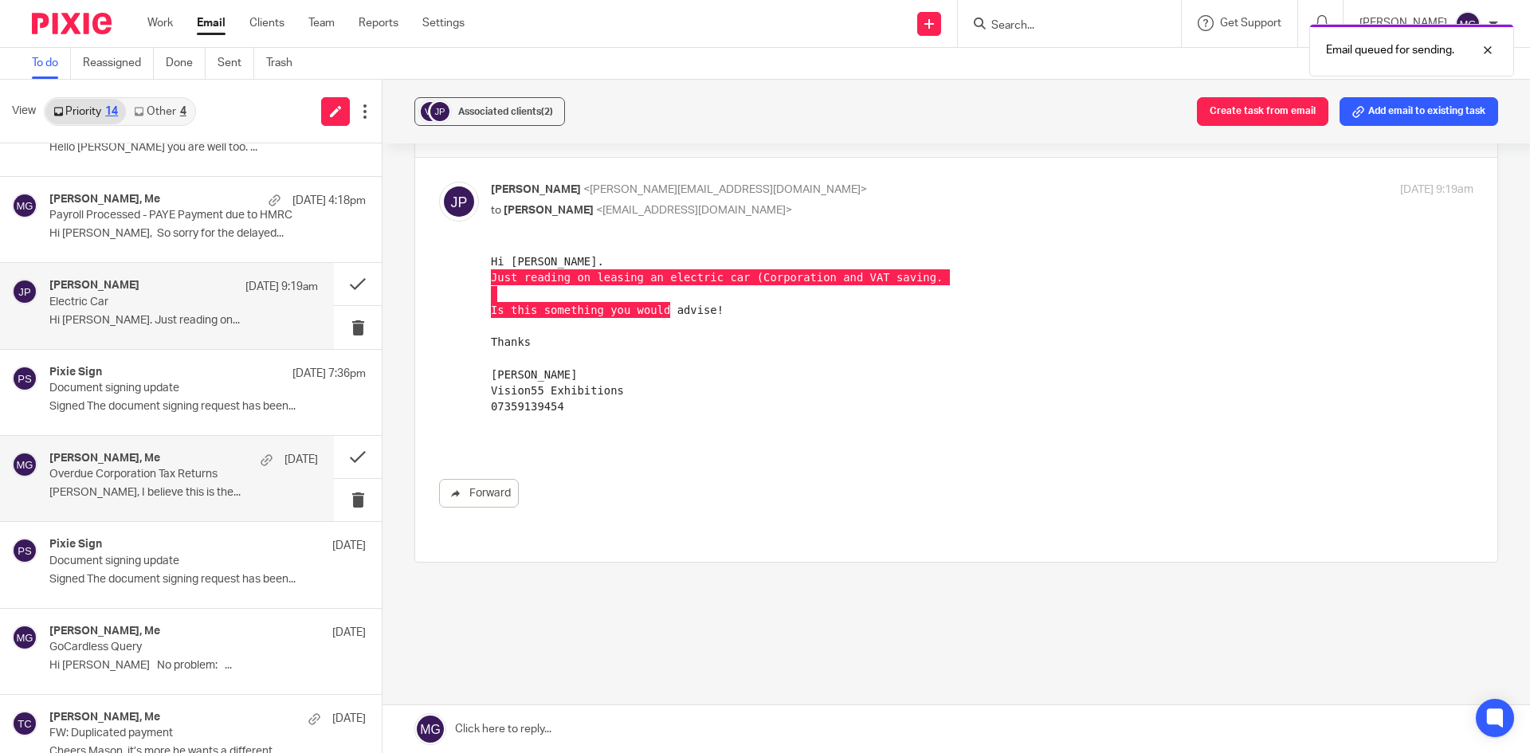
click at [153, 468] on p "Overdue Corporation Tax Returns" at bounding box center [156, 475] width 215 height 14
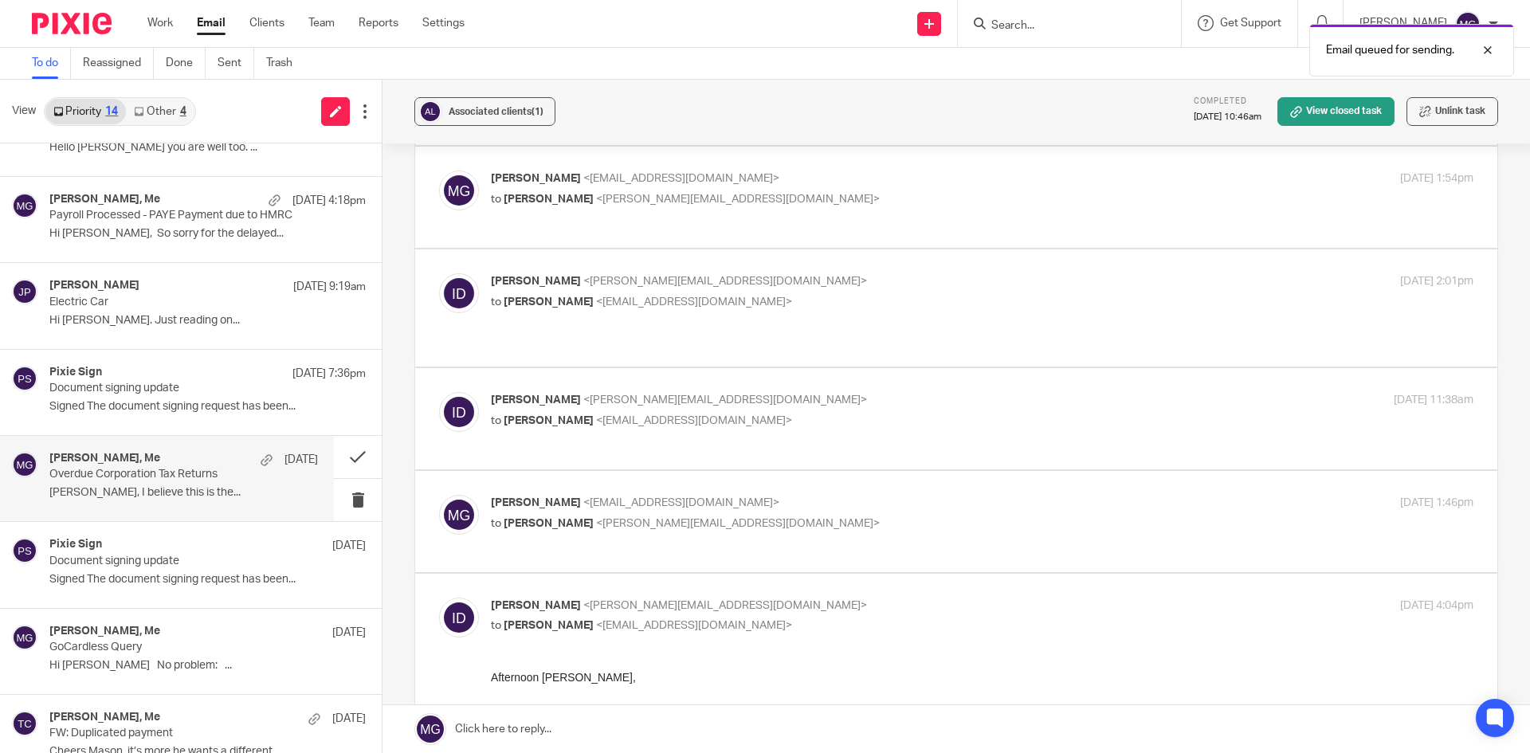
scroll to position [717, 0]
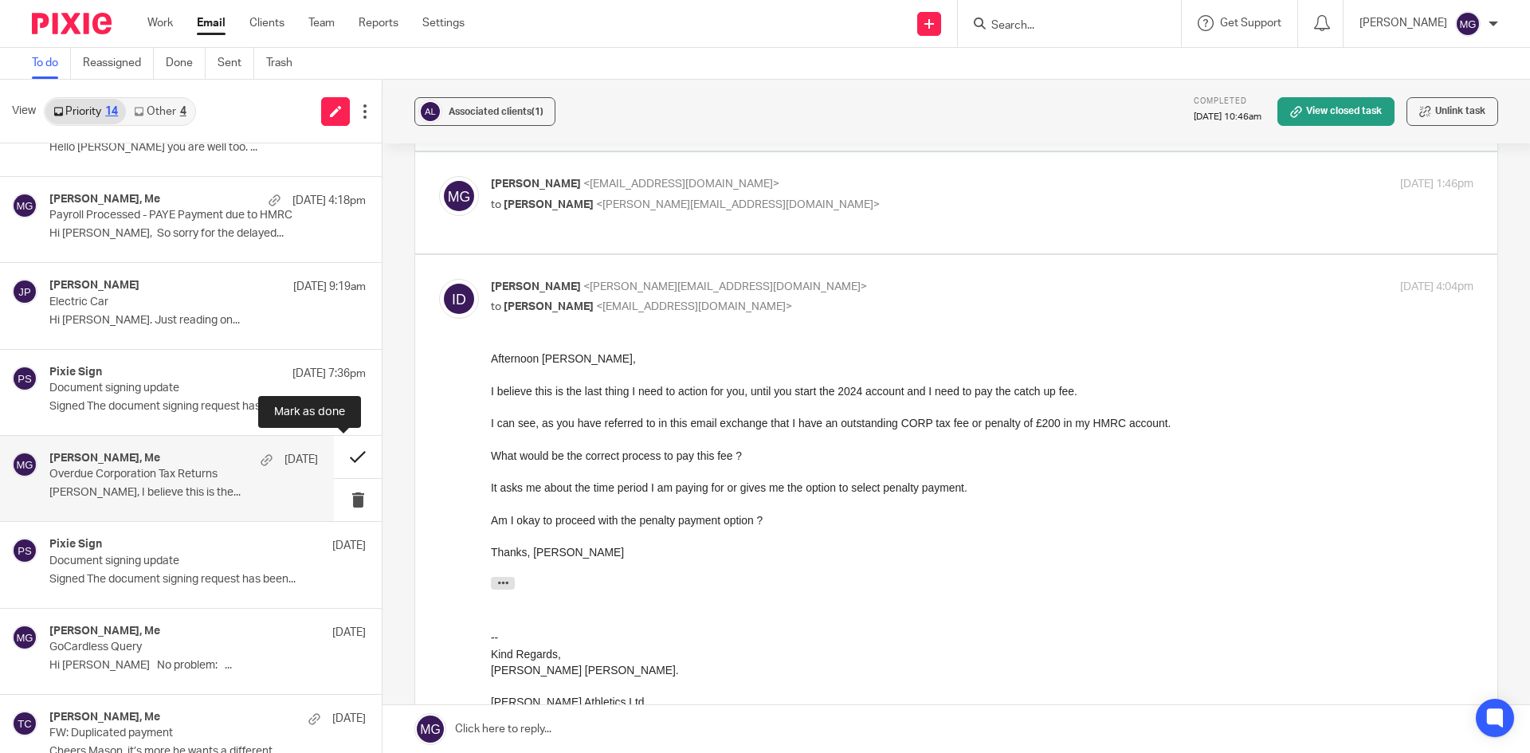
click at [346, 457] on button at bounding box center [358, 457] width 48 height 42
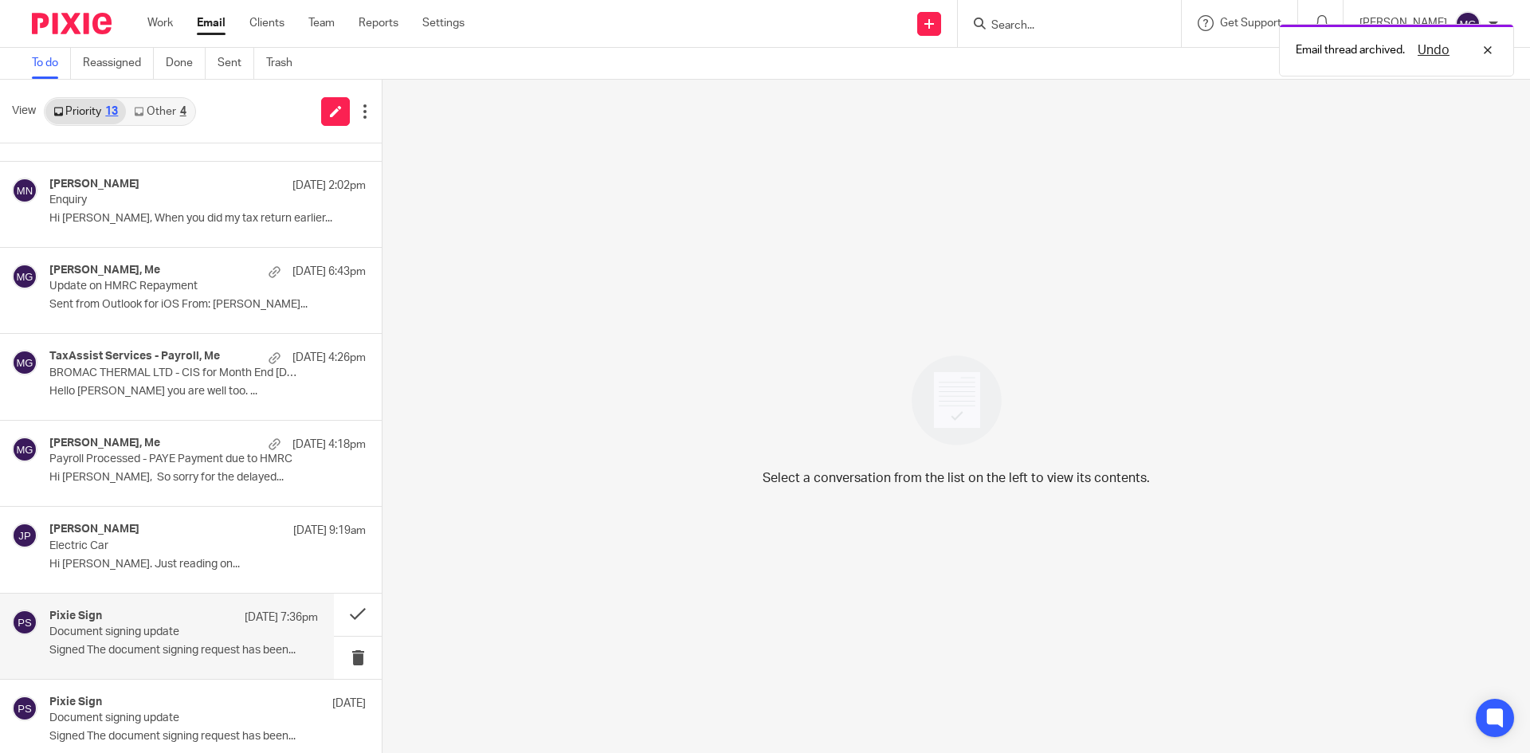
scroll to position [115, 0]
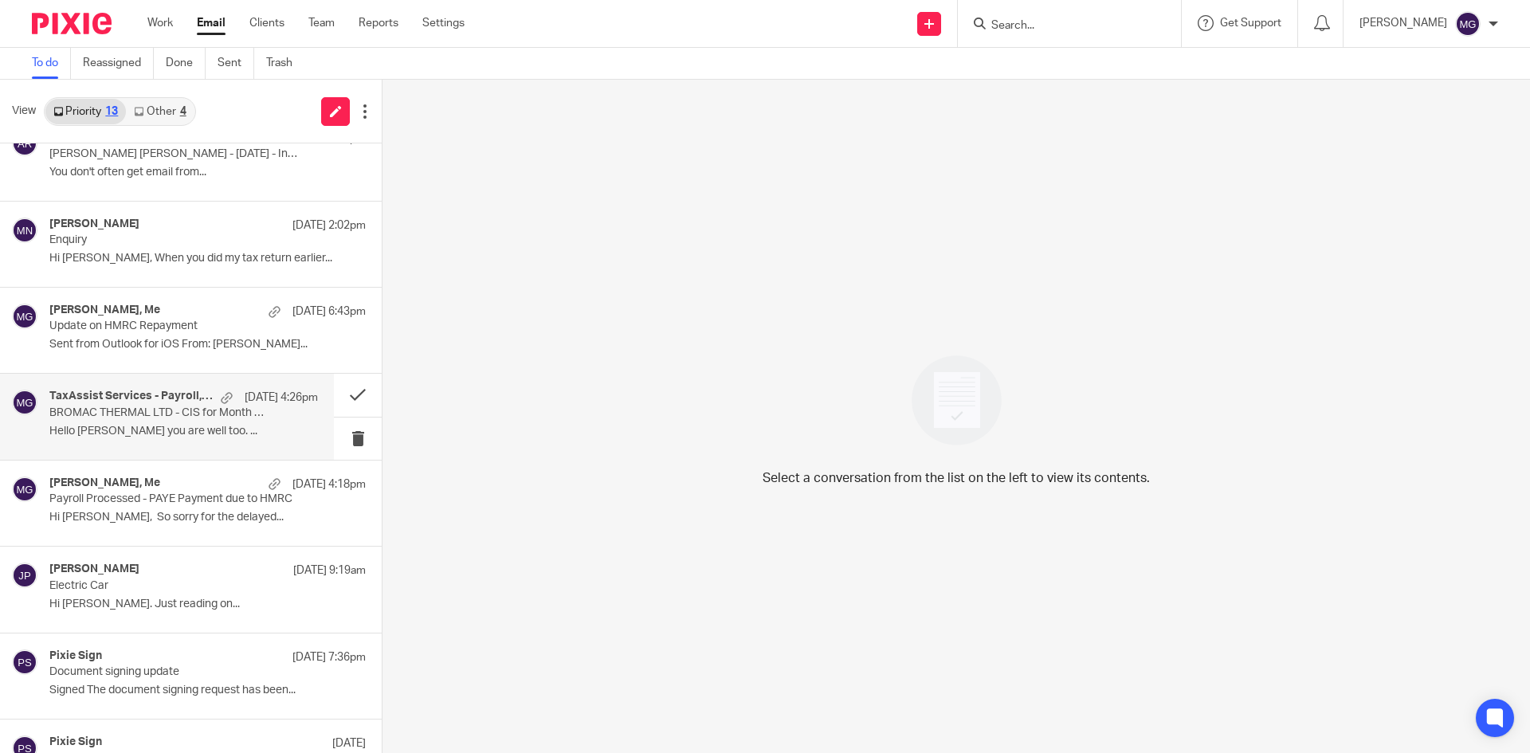
click at [213, 401] on div "16 Sep 4:26pm" at bounding box center [265, 398] width 105 height 16
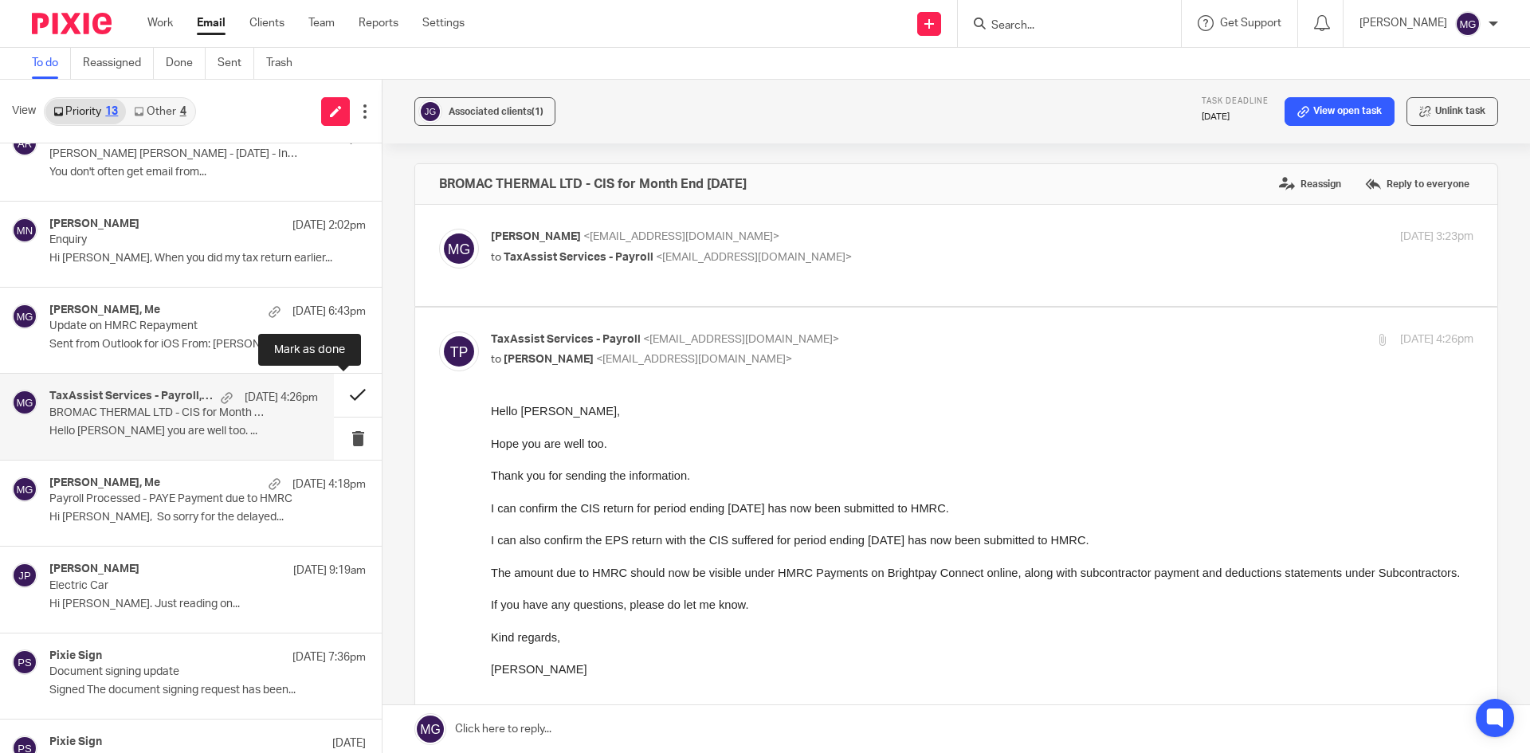
scroll to position [0, 0]
click at [340, 388] on button at bounding box center [358, 395] width 48 height 42
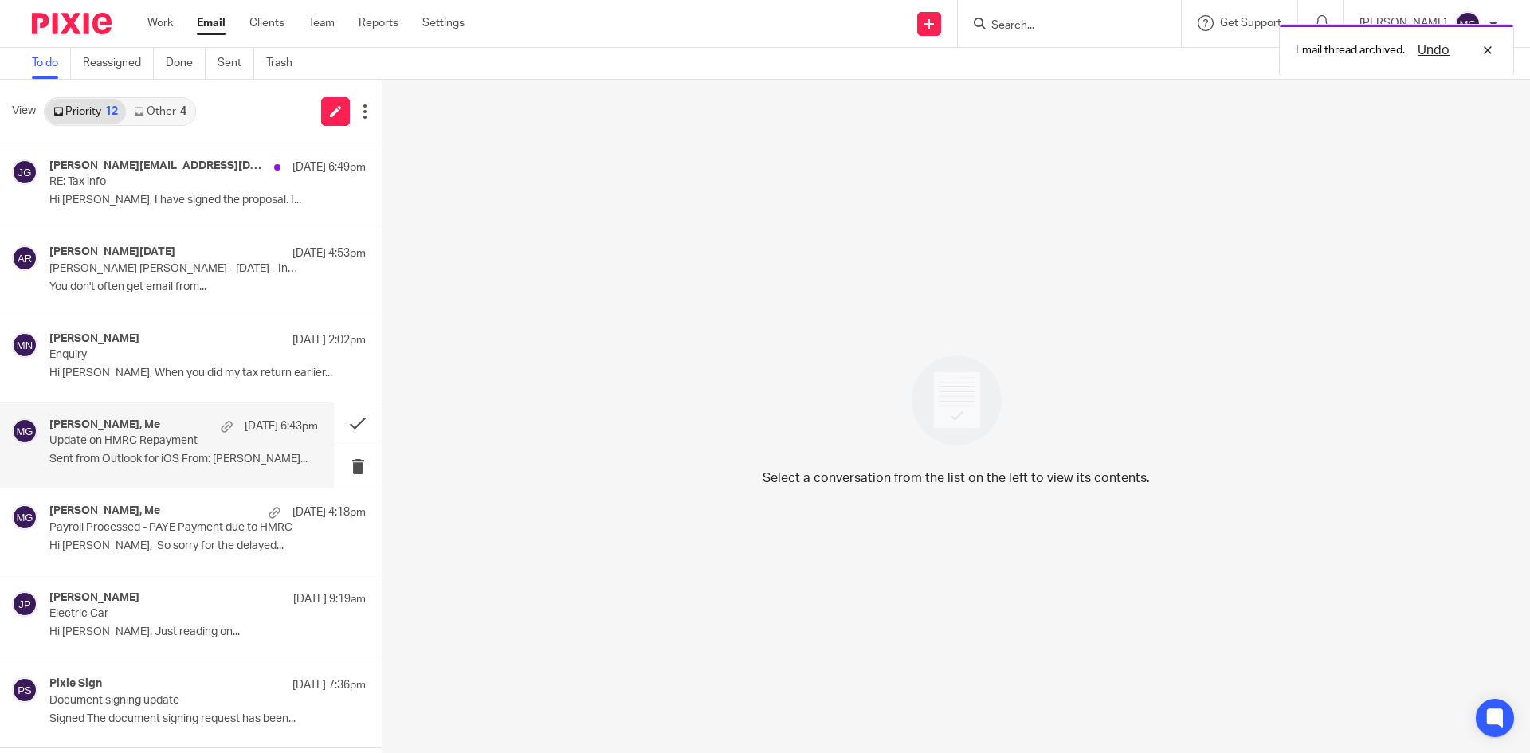
click at [200, 452] on div "tony colgan, Me 16 Sep 6:43pm Update on HMRC Repayment Sent from Outlook for iO…" at bounding box center [183, 444] width 268 height 53
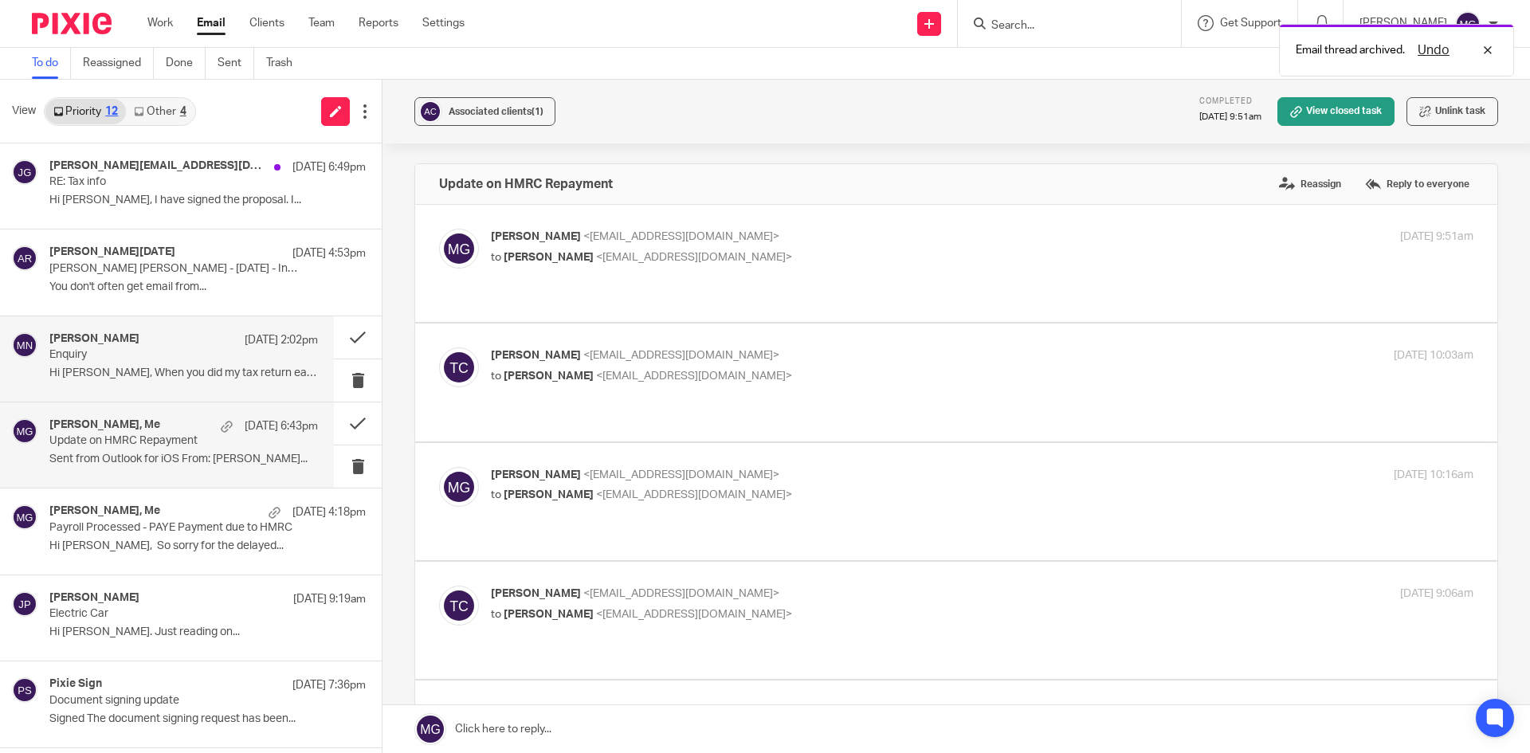
click at [168, 377] on p "Hi Mason, When you did my tax return earlier..." at bounding box center [183, 373] width 268 height 14
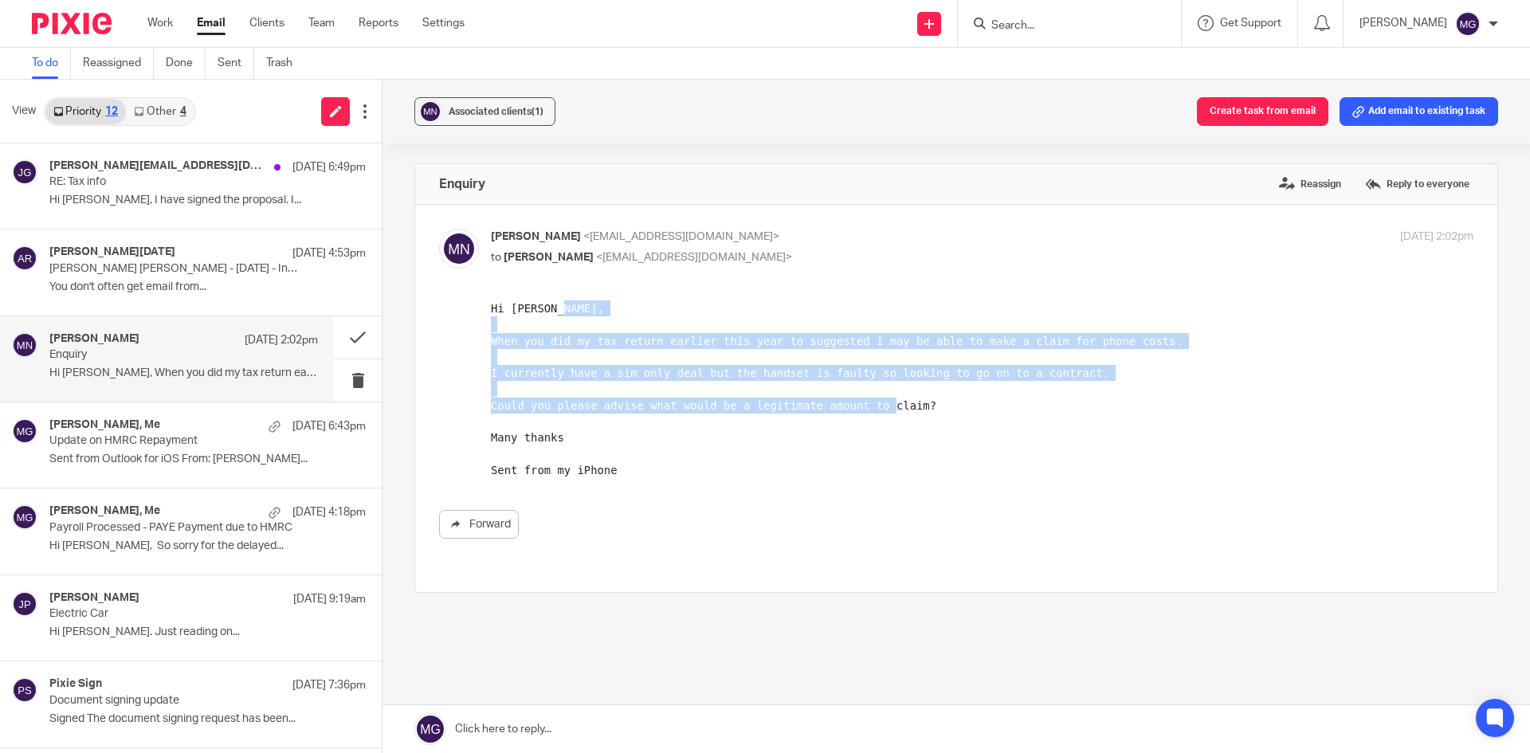
drag, startPoint x: 916, startPoint y: 412, endPoint x: 966, endPoint y: 636, distance: 229.3
click at [491, 335] on html "Hi Mason, When you did my tax return earlier this year to suggested I may be ab…" at bounding box center [982, 389] width 982 height 178
copy pre "When you did my tax return earlier this year to suggested I may be able to make…"
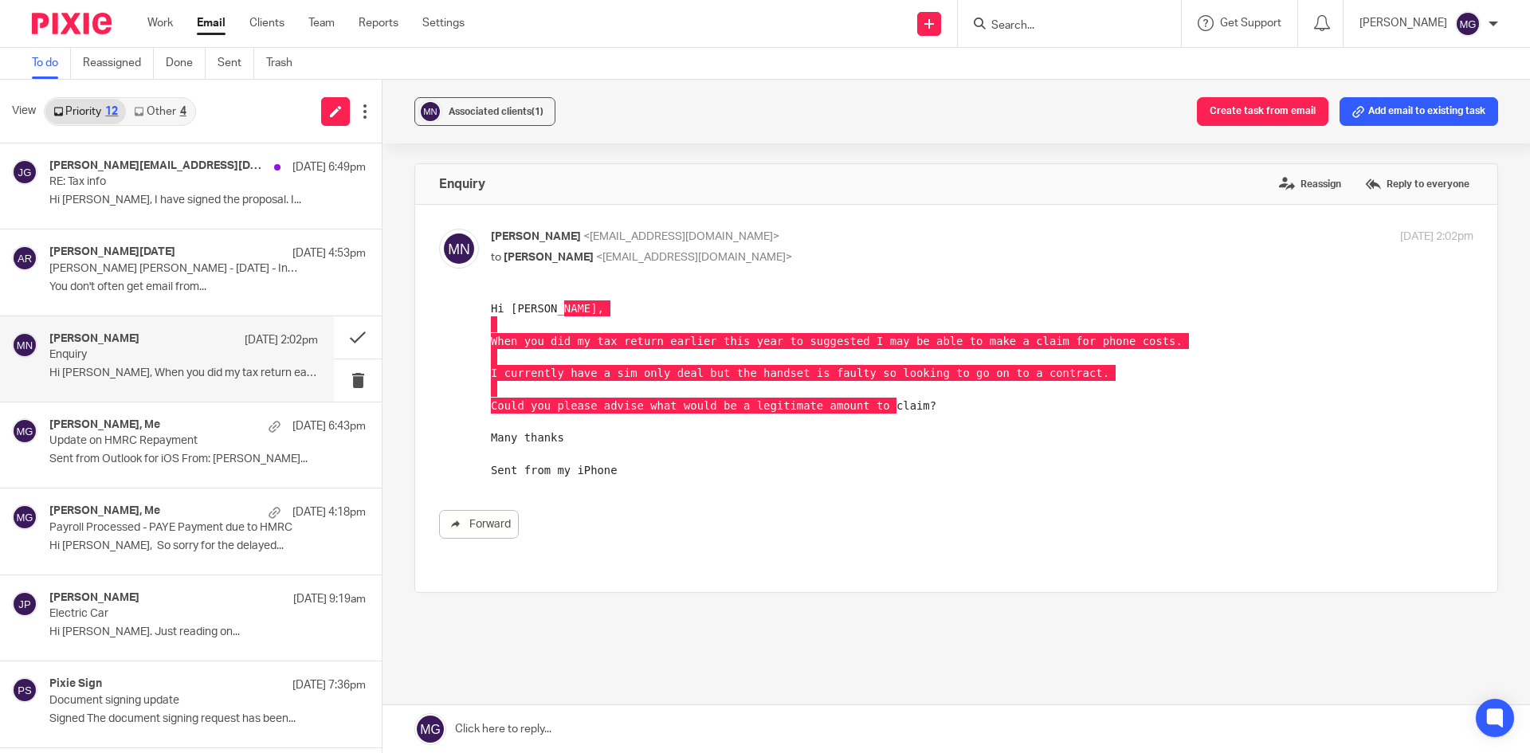
click at [531, 723] on link at bounding box center [955, 729] width 1147 height 48
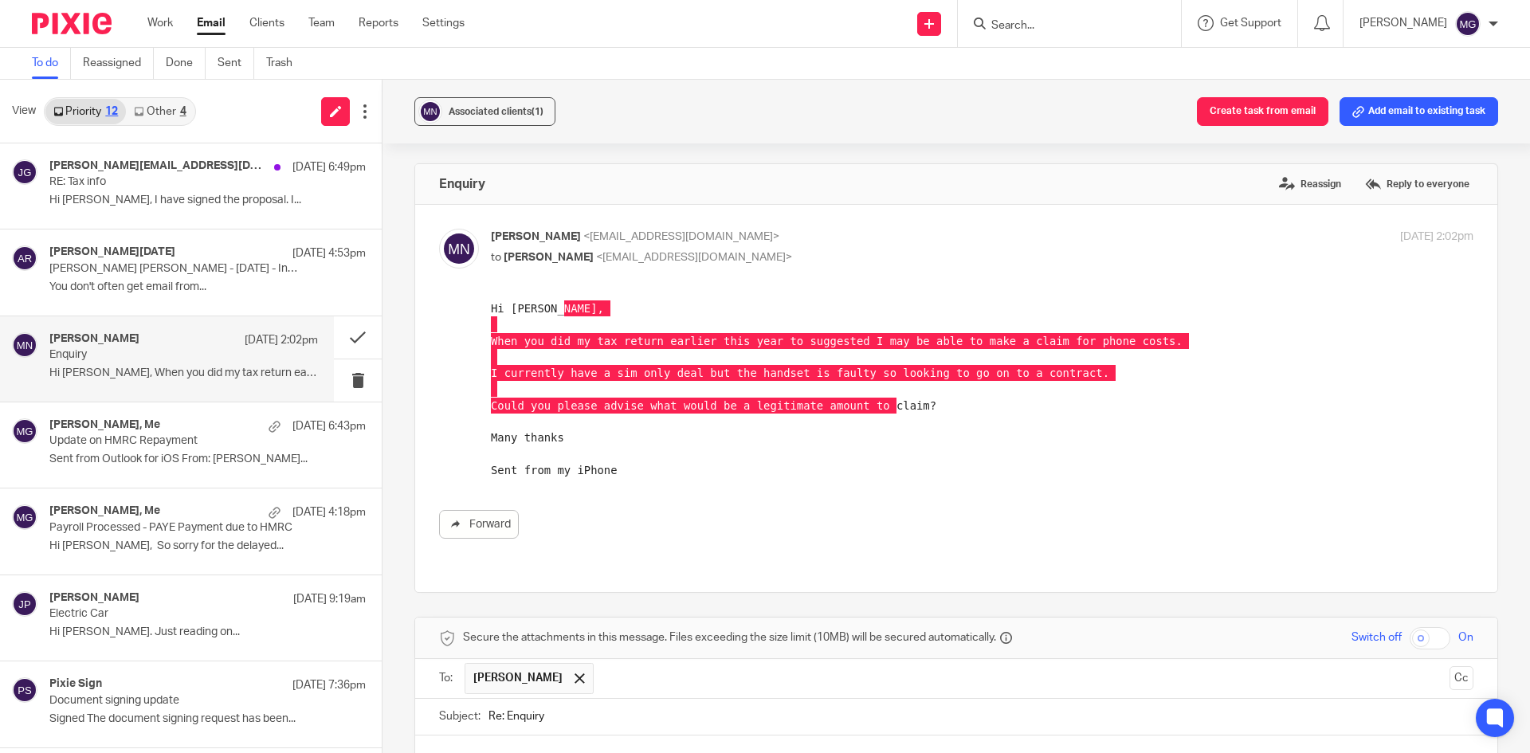
scroll to position [309, 0]
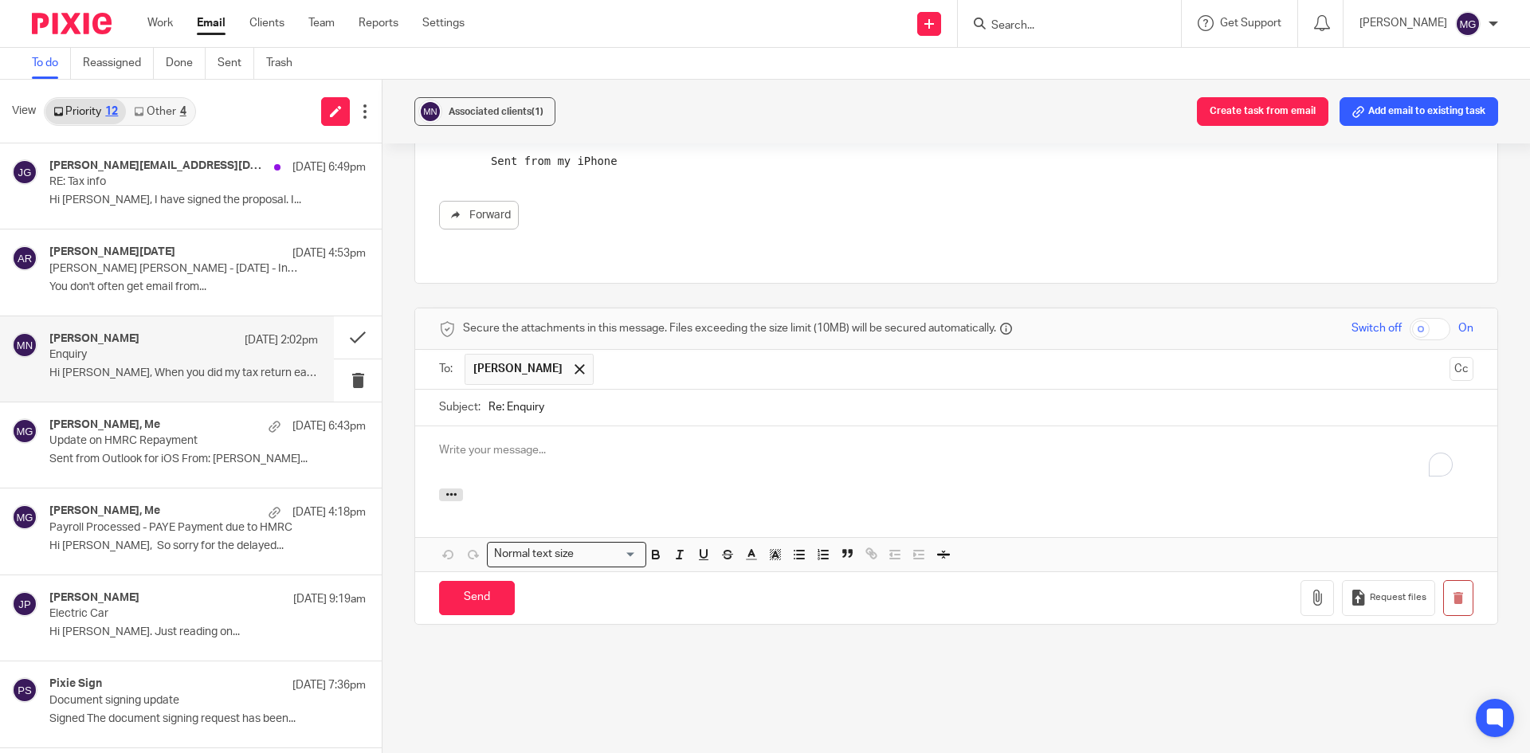
paste div "To enrich screen reader interactions, please activate Accessibility in Grammarl…"
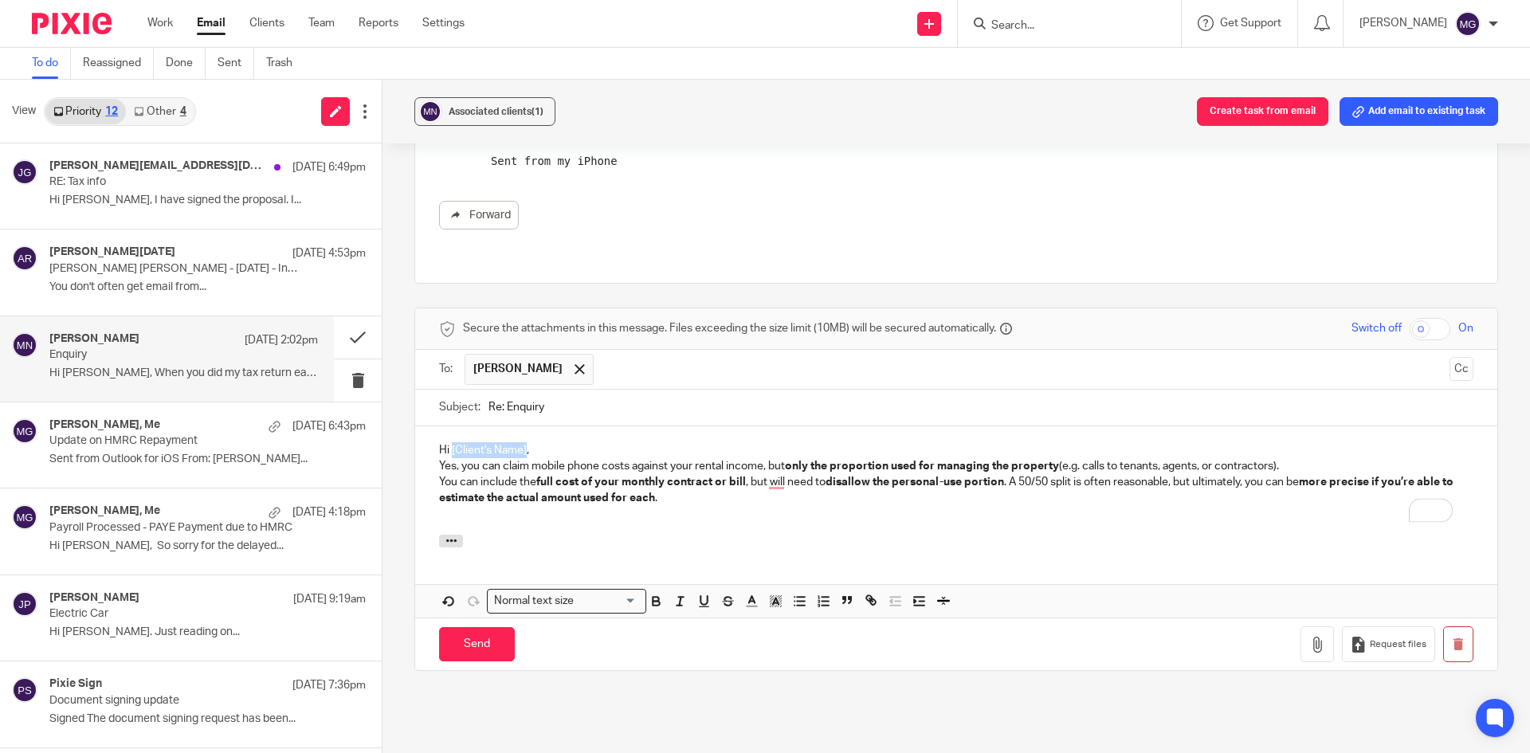
drag, startPoint x: 522, startPoint y: 429, endPoint x: 450, endPoint y: 429, distance: 71.7
click at [450, 442] on p "Hi [Client's Name]," at bounding box center [956, 450] width 1034 height 16
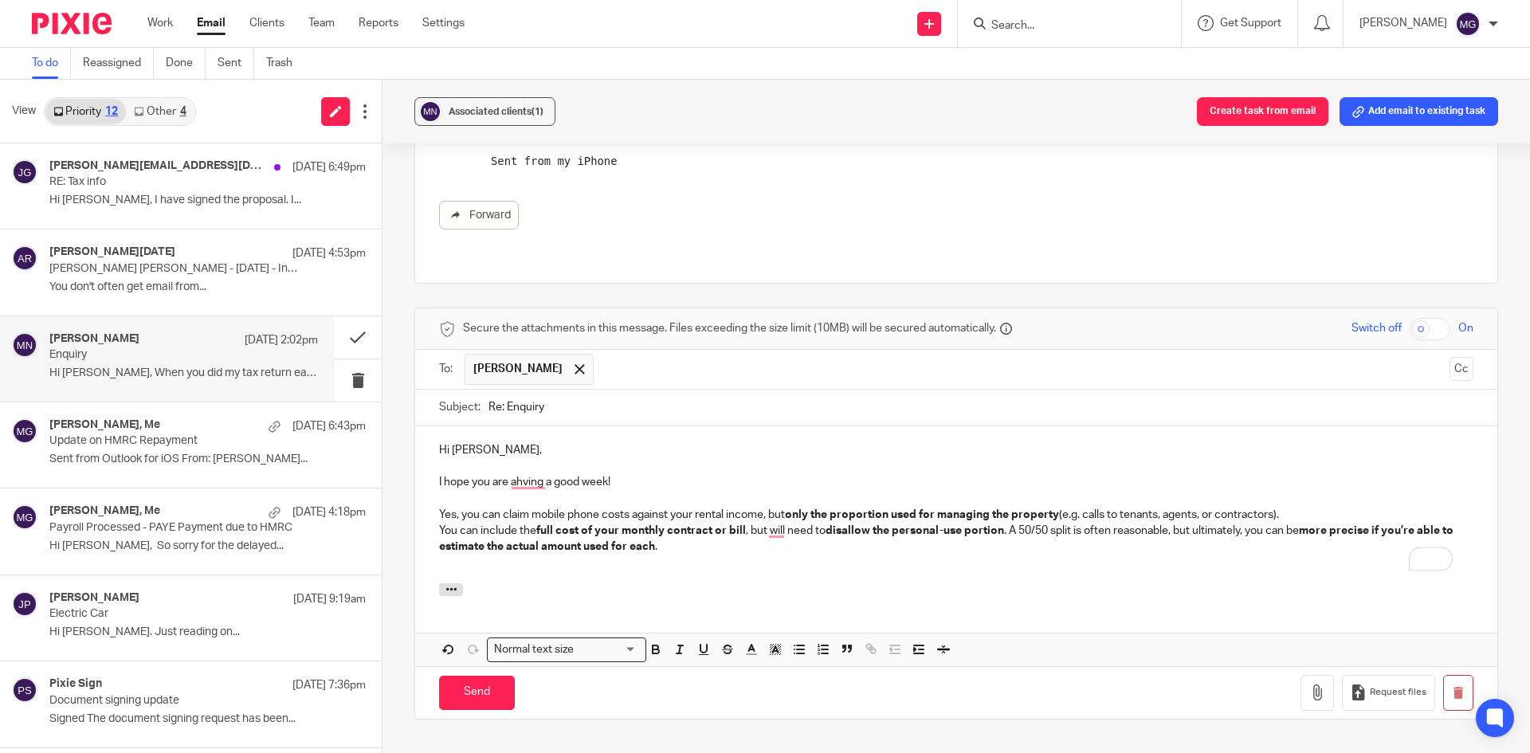
click at [1332, 507] on p "Yes, you can claim mobile phone costs against your rental income, but only the …" at bounding box center [956, 515] width 1034 height 16
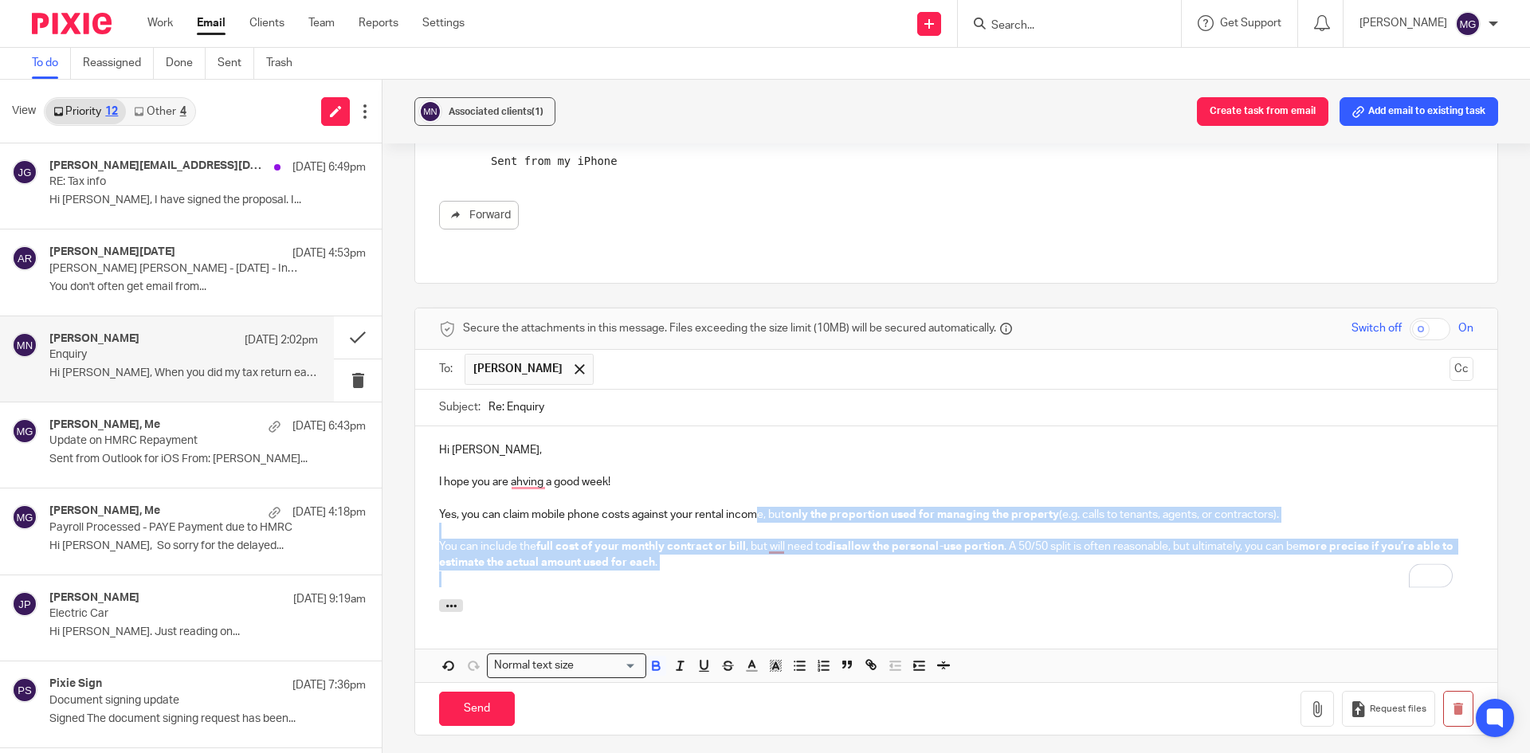
drag, startPoint x: 1026, startPoint y: 560, endPoint x: 755, endPoint y: 500, distance: 277.6
click at [757, 498] on div "Hi Martin, I hope you are ahving a good week! Yes, you can claim mobile phone c…" at bounding box center [956, 512] width 1082 height 173
click at [772, 548] on p "You can include the full cost of your monthly contract or bill, but will need t…" at bounding box center [956, 555] width 1034 height 33
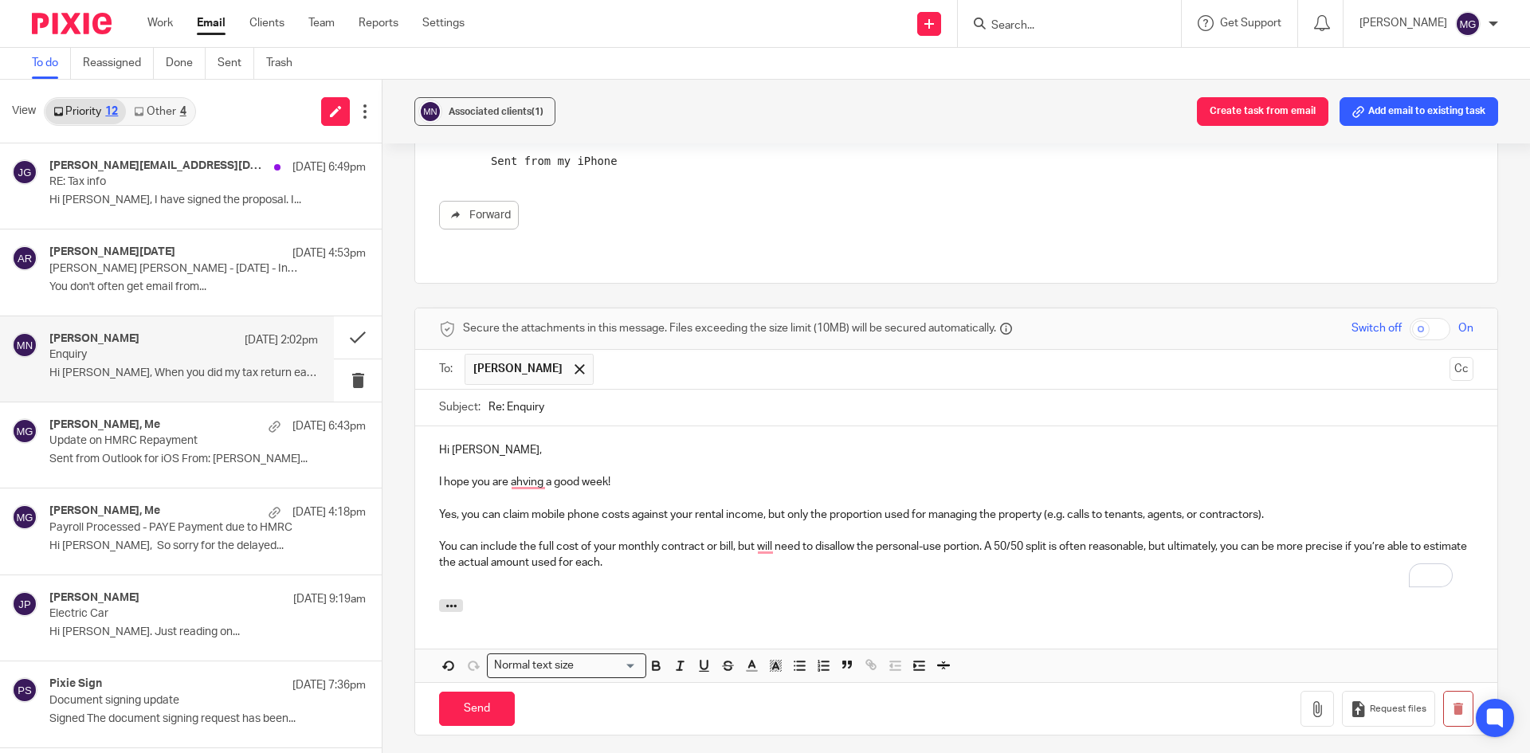
click at [495, 547] on p "You can include the full cost of your monthly contract or bill, but will need t…" at bounding box center [956, 555] width 1034 height 33
click at [1037, 551] on p "You can include the full cost of your monthly contract or bill, but you will ne…" at bounding box center [956, 555] width 1034 height 33
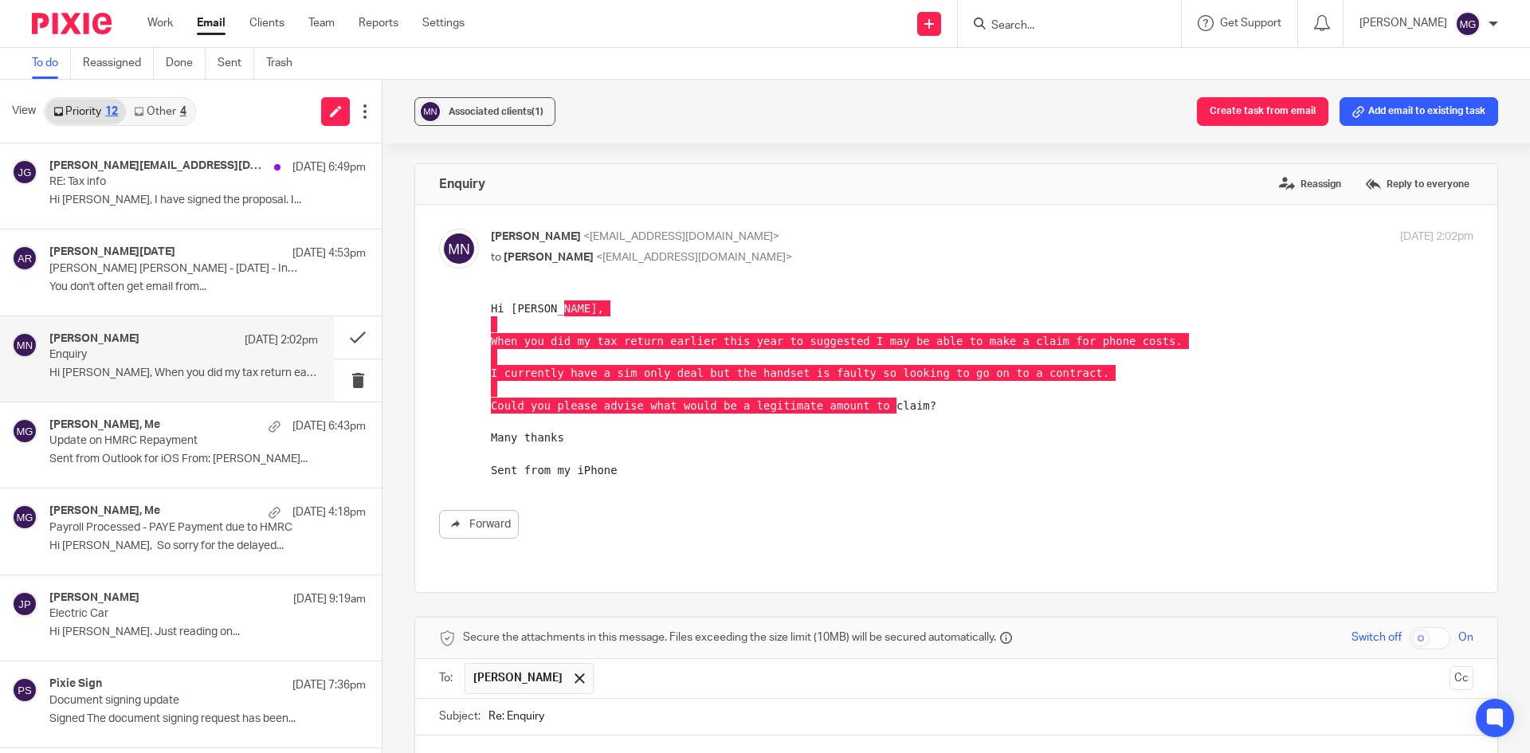
scroll to position [309, 0]
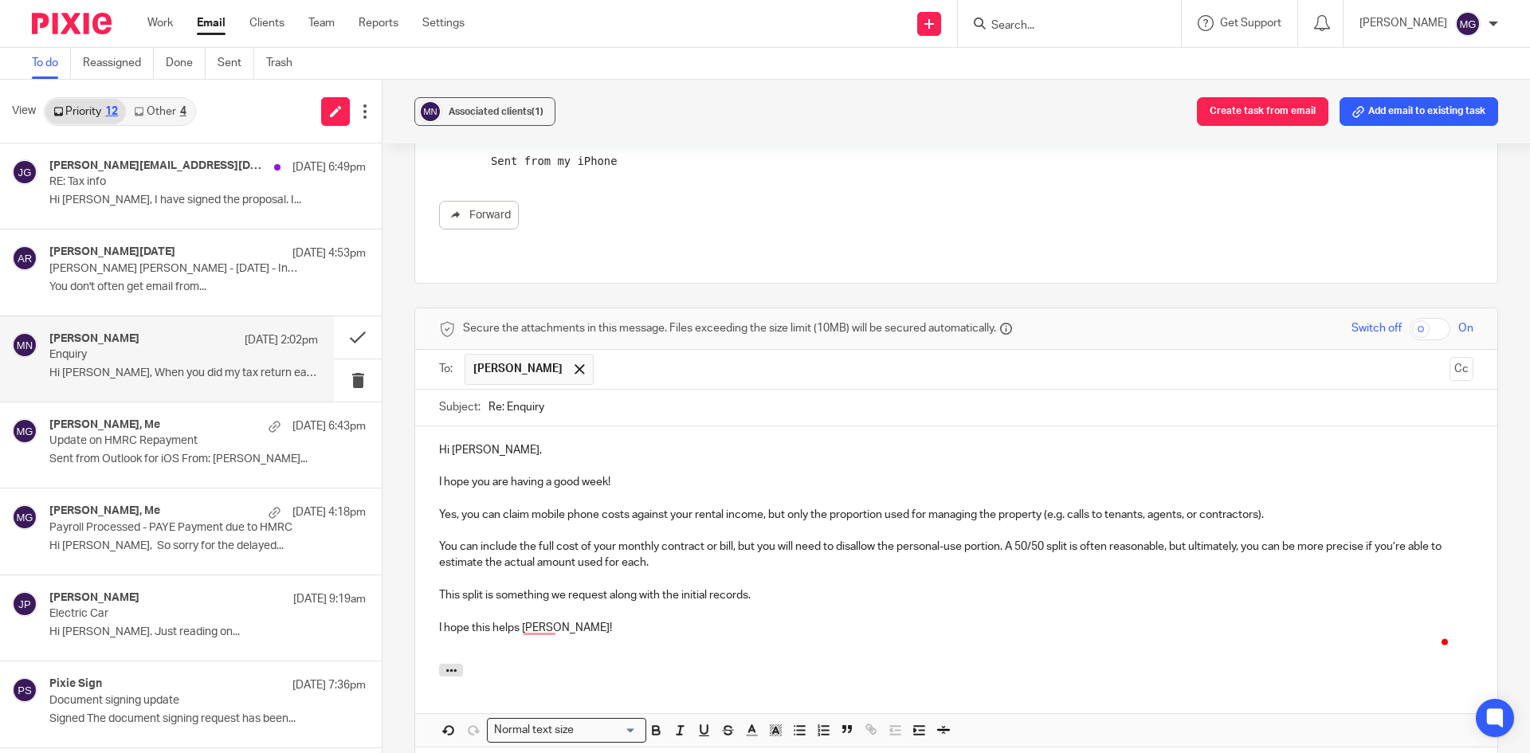
click at [696, 620] on p "I hope this helps Martin!" at bounding box center [956, 628] width 1034 height 16
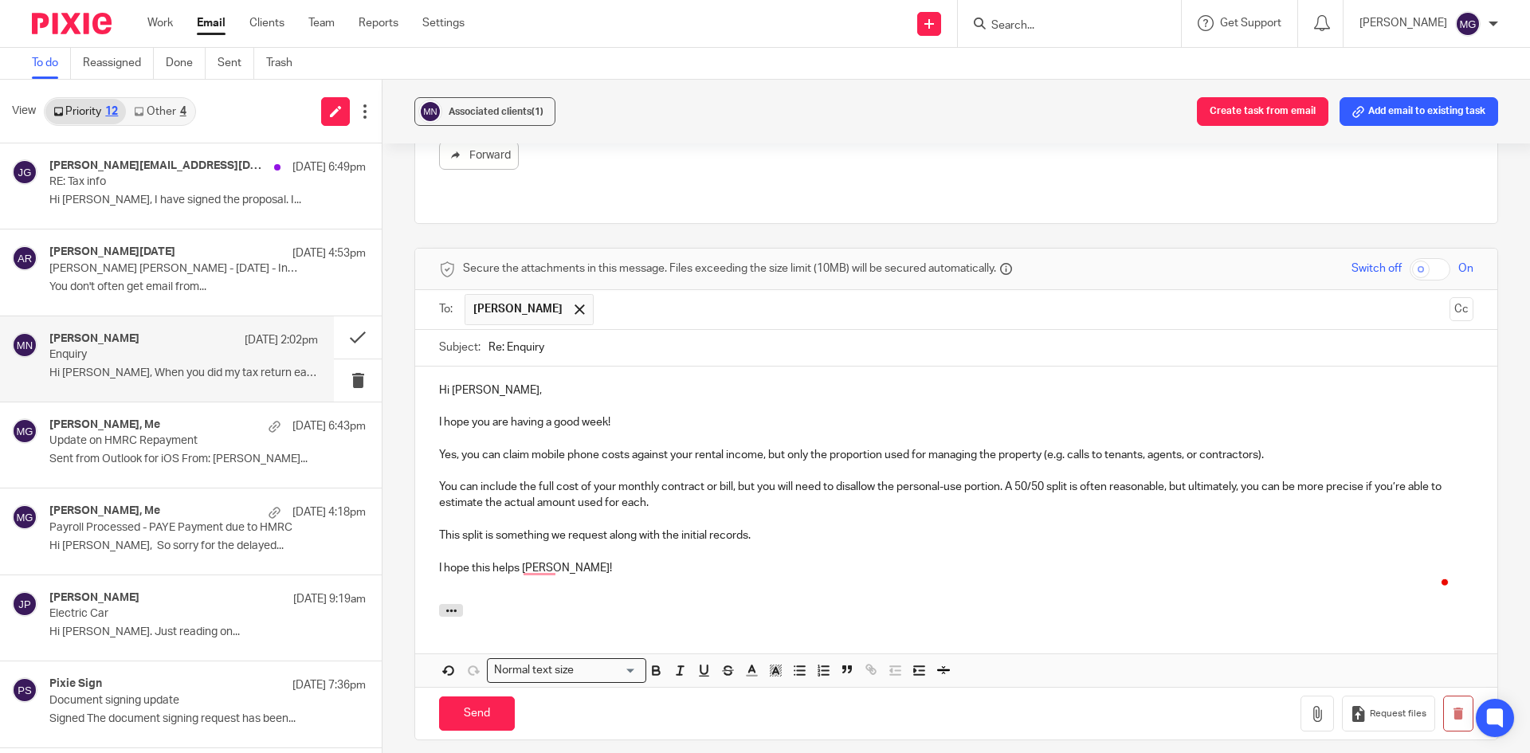
scroll to position [468, 0]
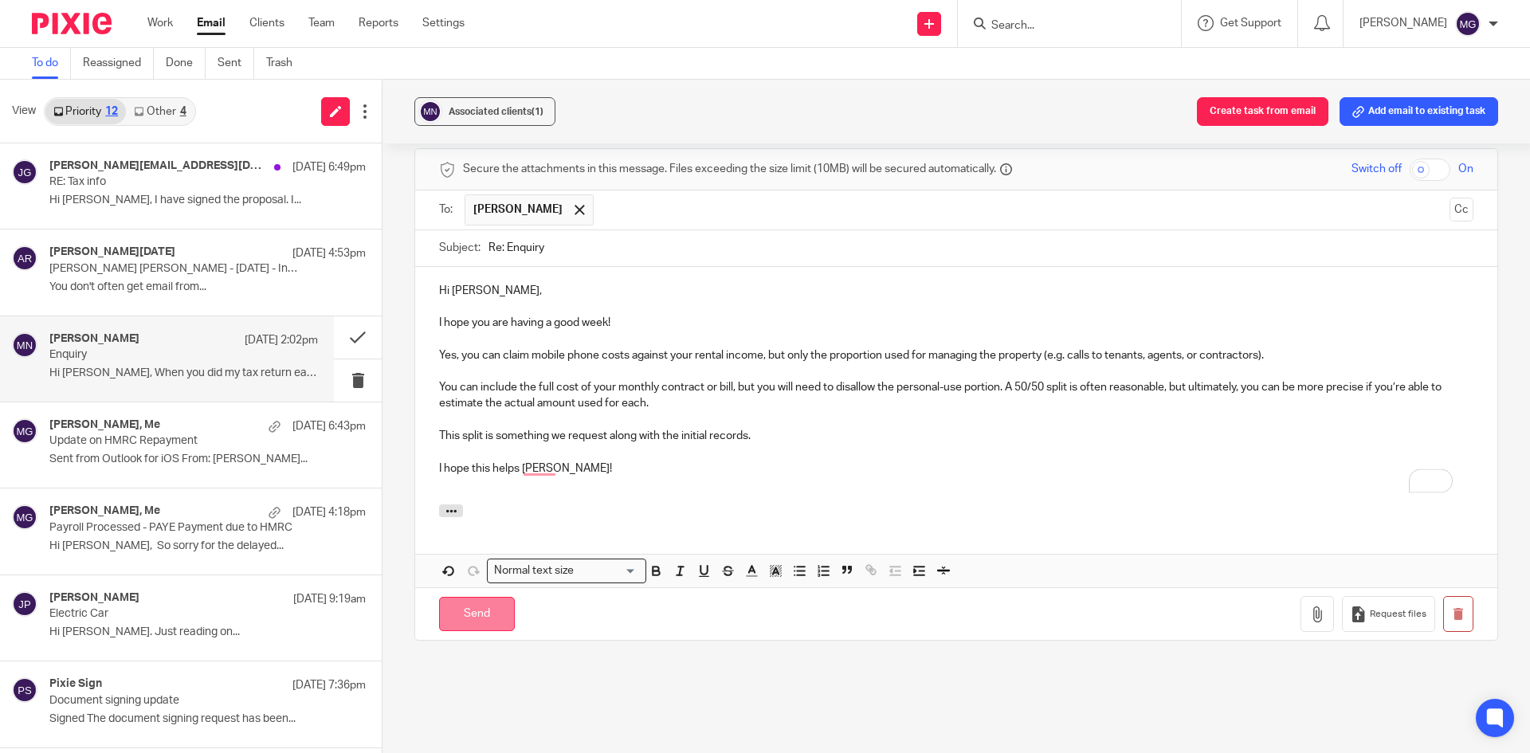
click at [480, 597] on input "Send" at bounding box center [477, 614] width 76 height 34
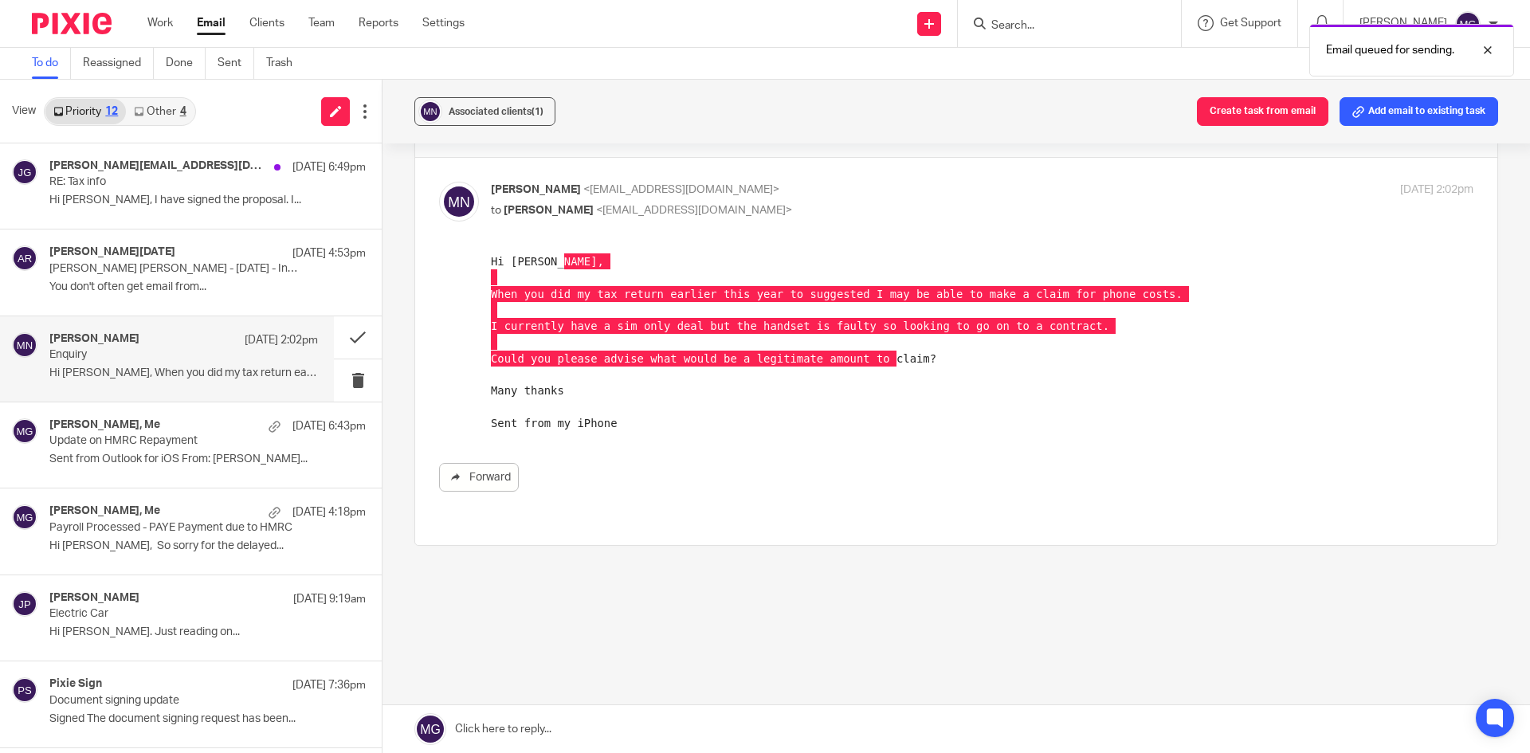
scroll to position [31, 0]
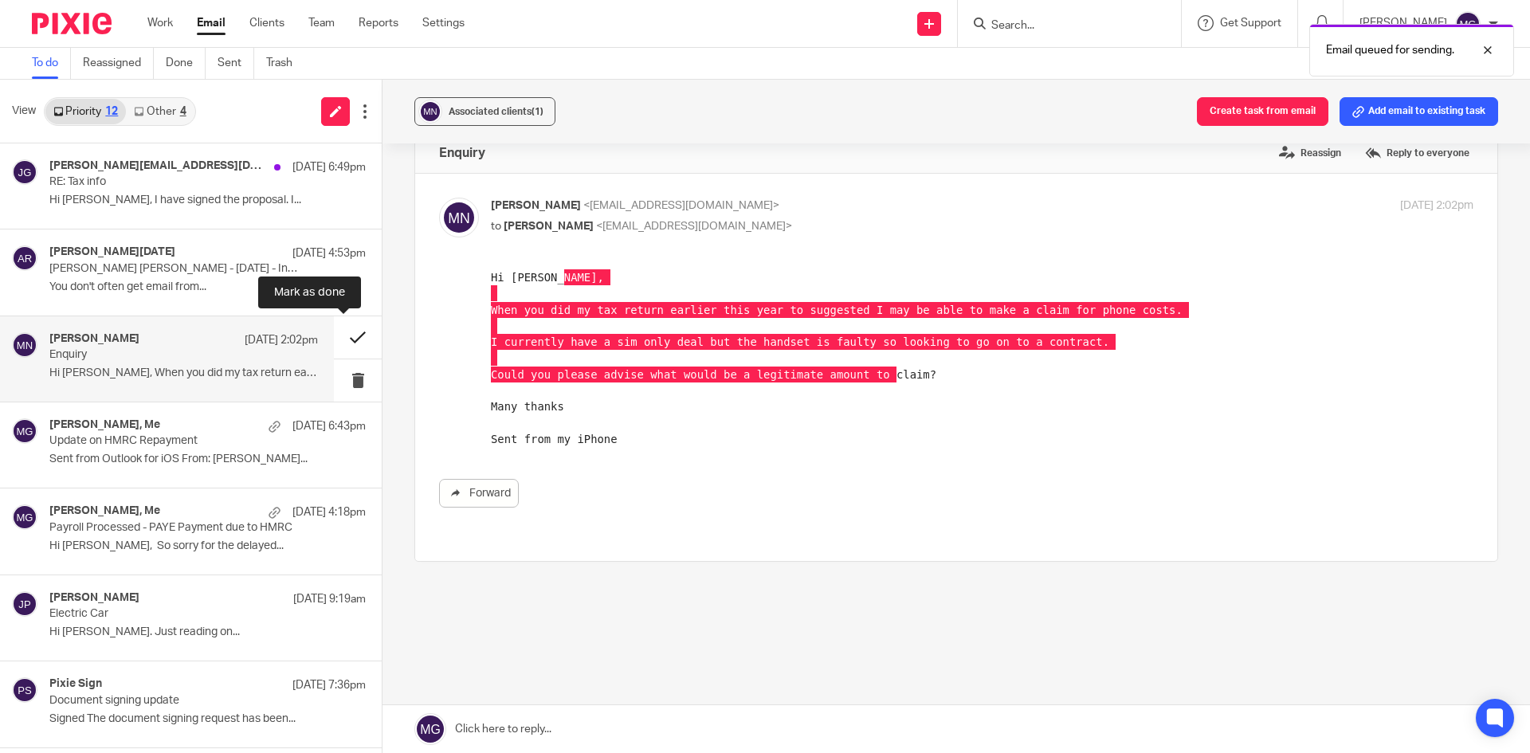
click at [347, 339] on button at bounding box center [358, 337] width 48 height 42
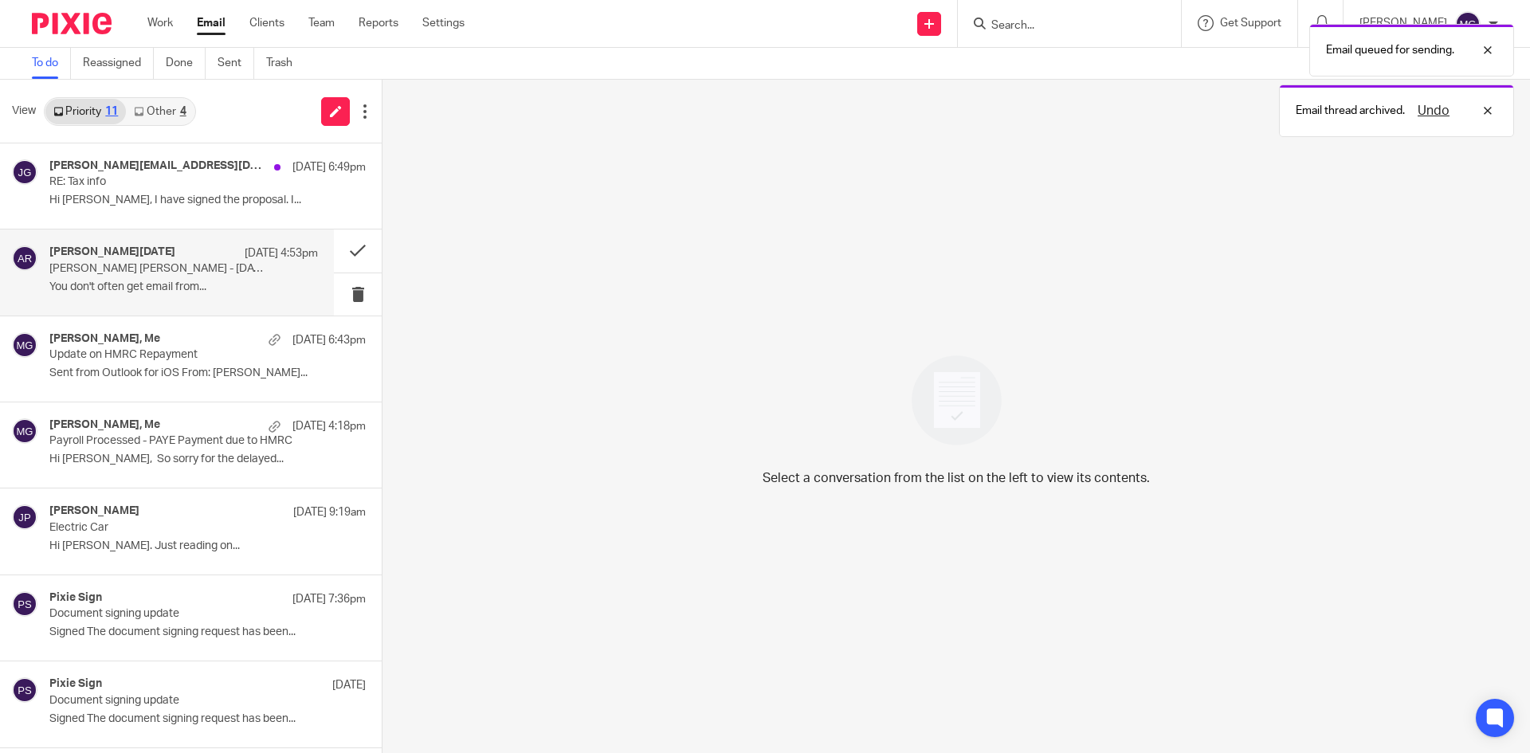
click at [153, 280] on p "You don't often get email from..." at bounding box center [183, 287] width 268 height 14
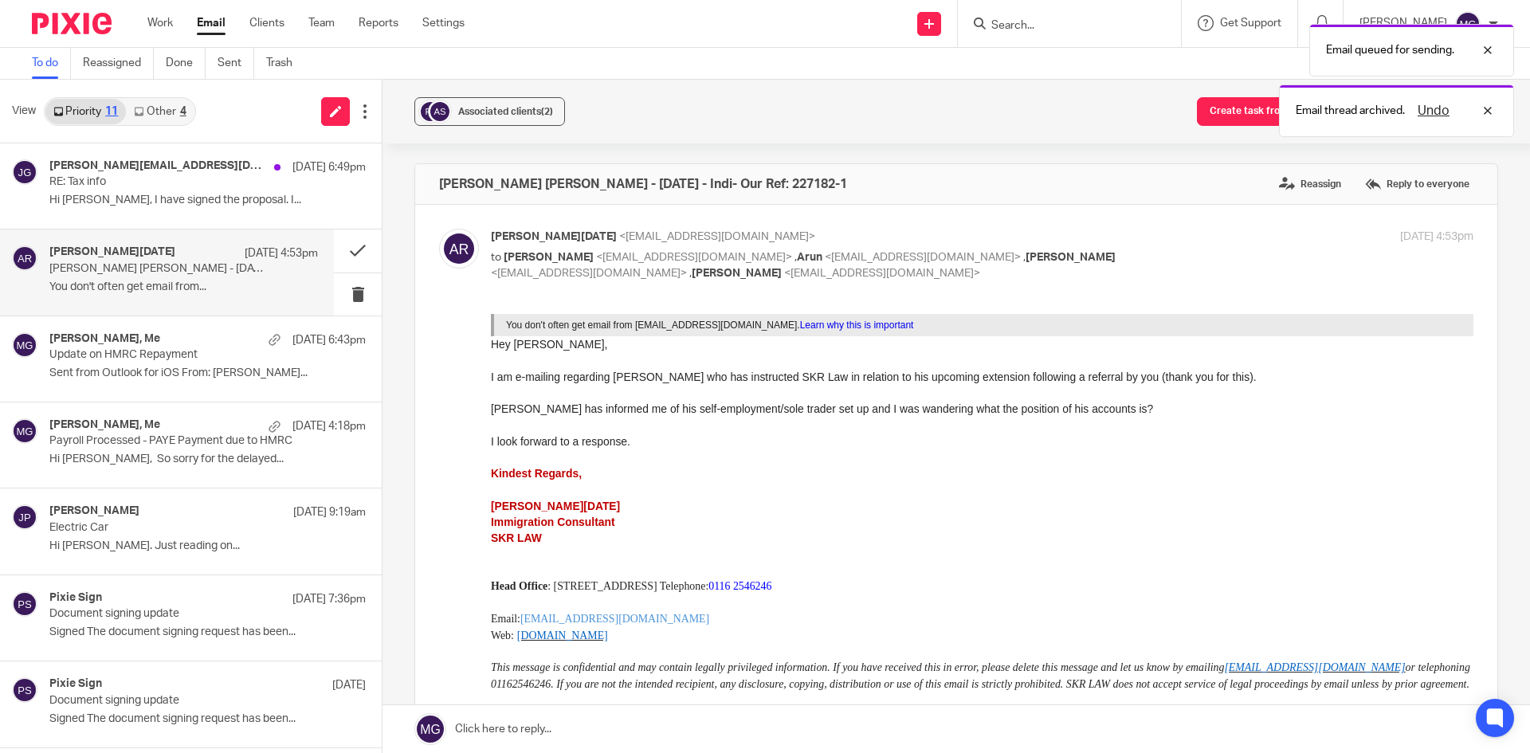
scroll to position [0, 0]
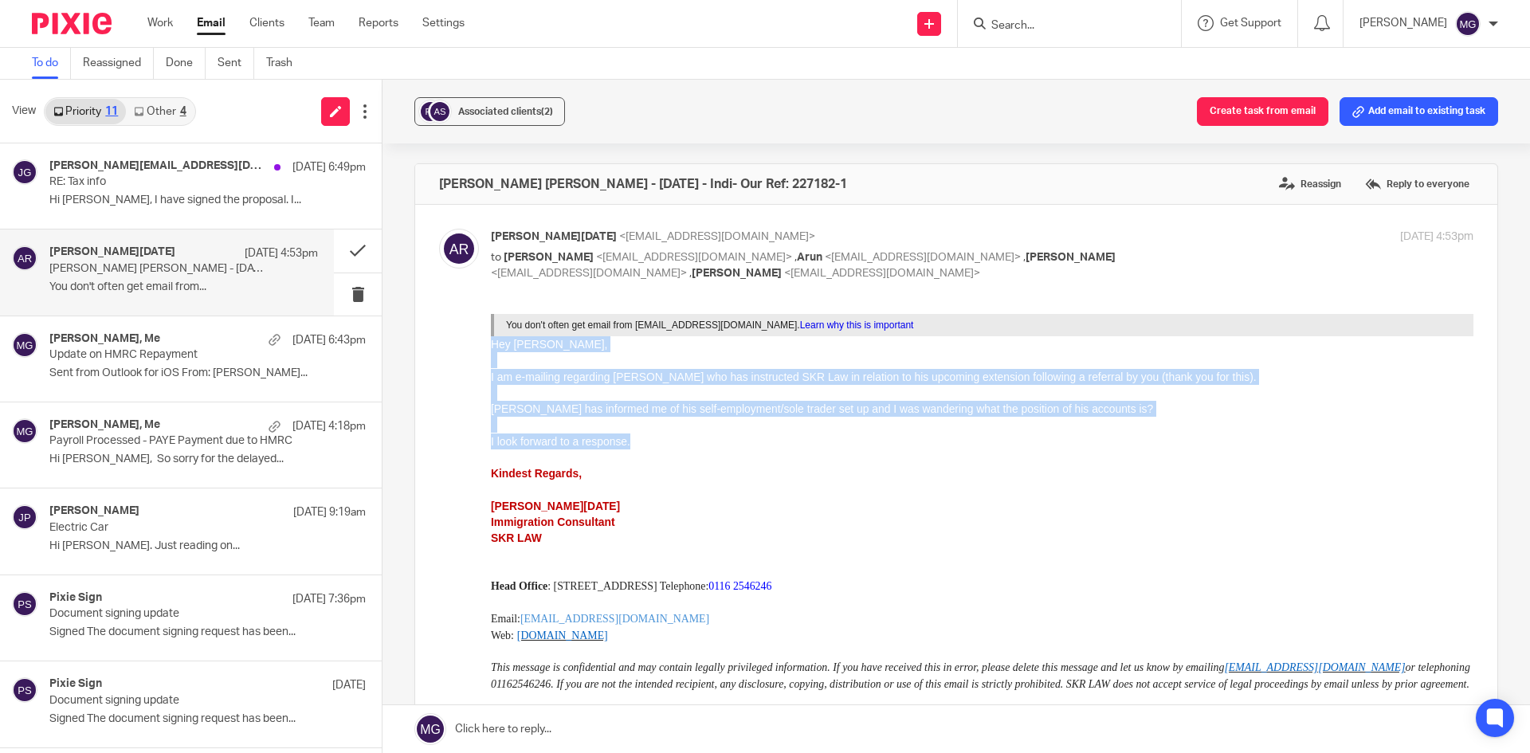
drag, startPoint x: 675, startPoint y: 449, endPoint x: 963, endPoint y: 656, distance: 355.6
click at [491, 343] on html "You don't often get email from akraja@skrlaw.co.uk. Learn why this is important…" at bounding box center [982, 633] width 982 height 640
copy div "Hey Mason, I am e-mailing regarding Mr Singh who has instructed SKR Law in rela…"
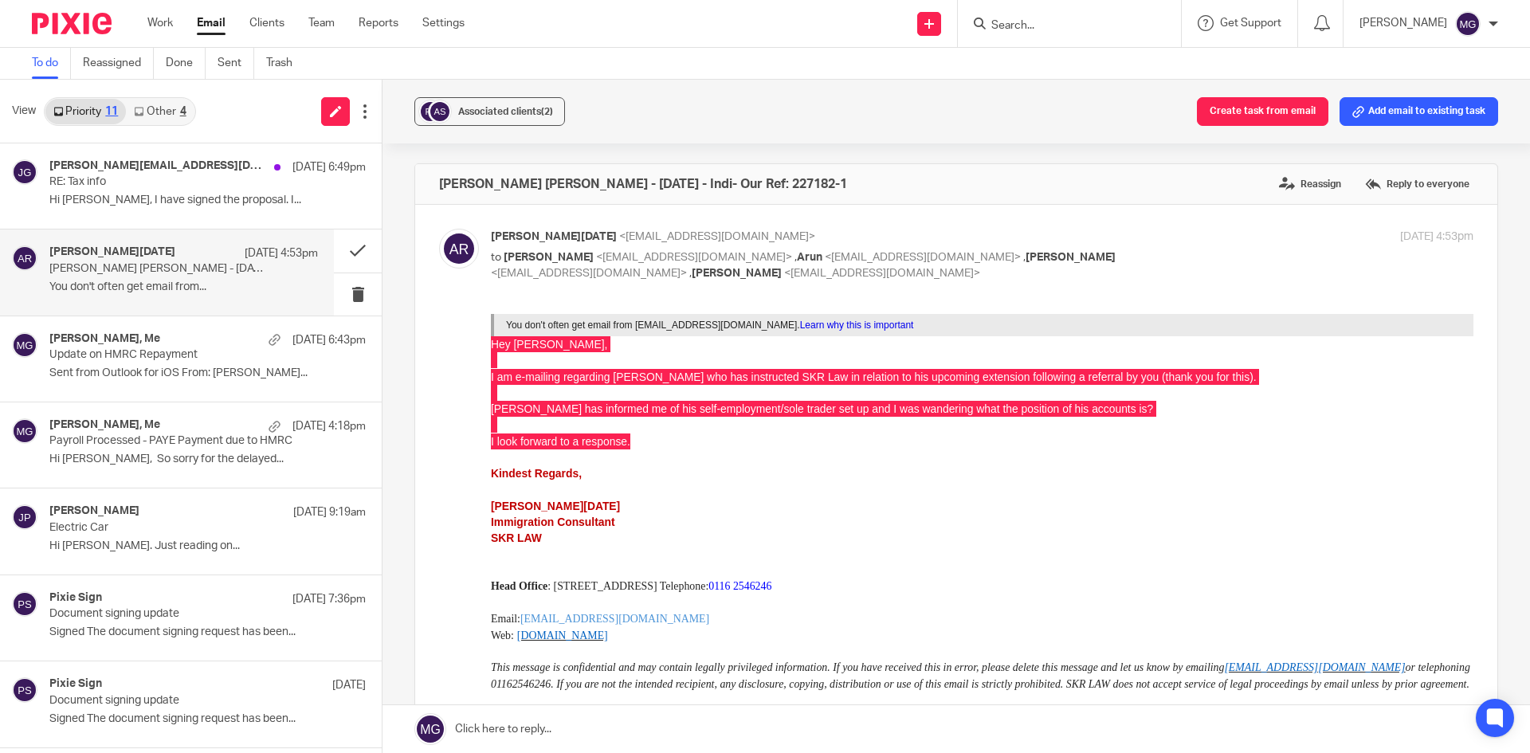
click at [1036, 28] on input "Search" at bounding box center [1061, 26] width 143 height 14
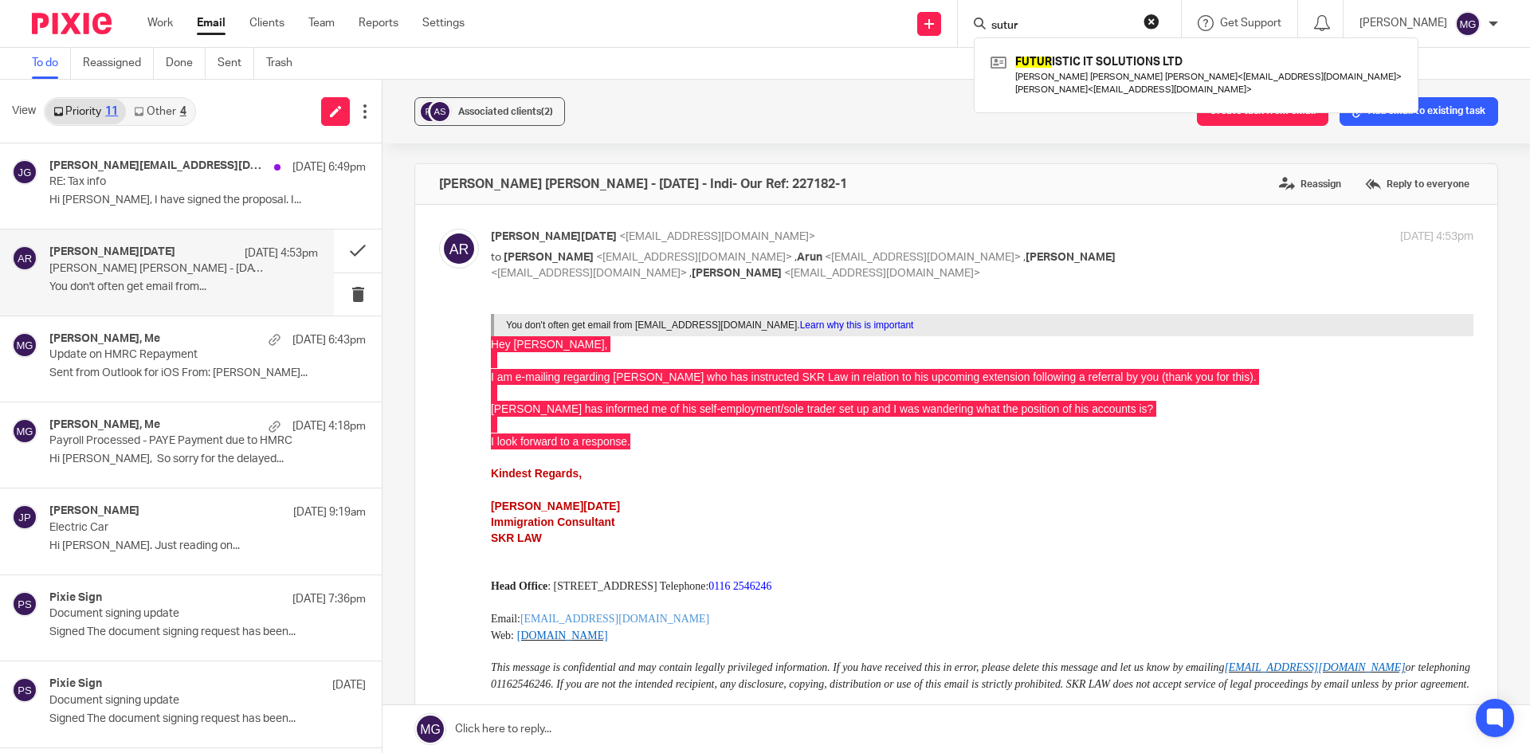
type input "sutur"
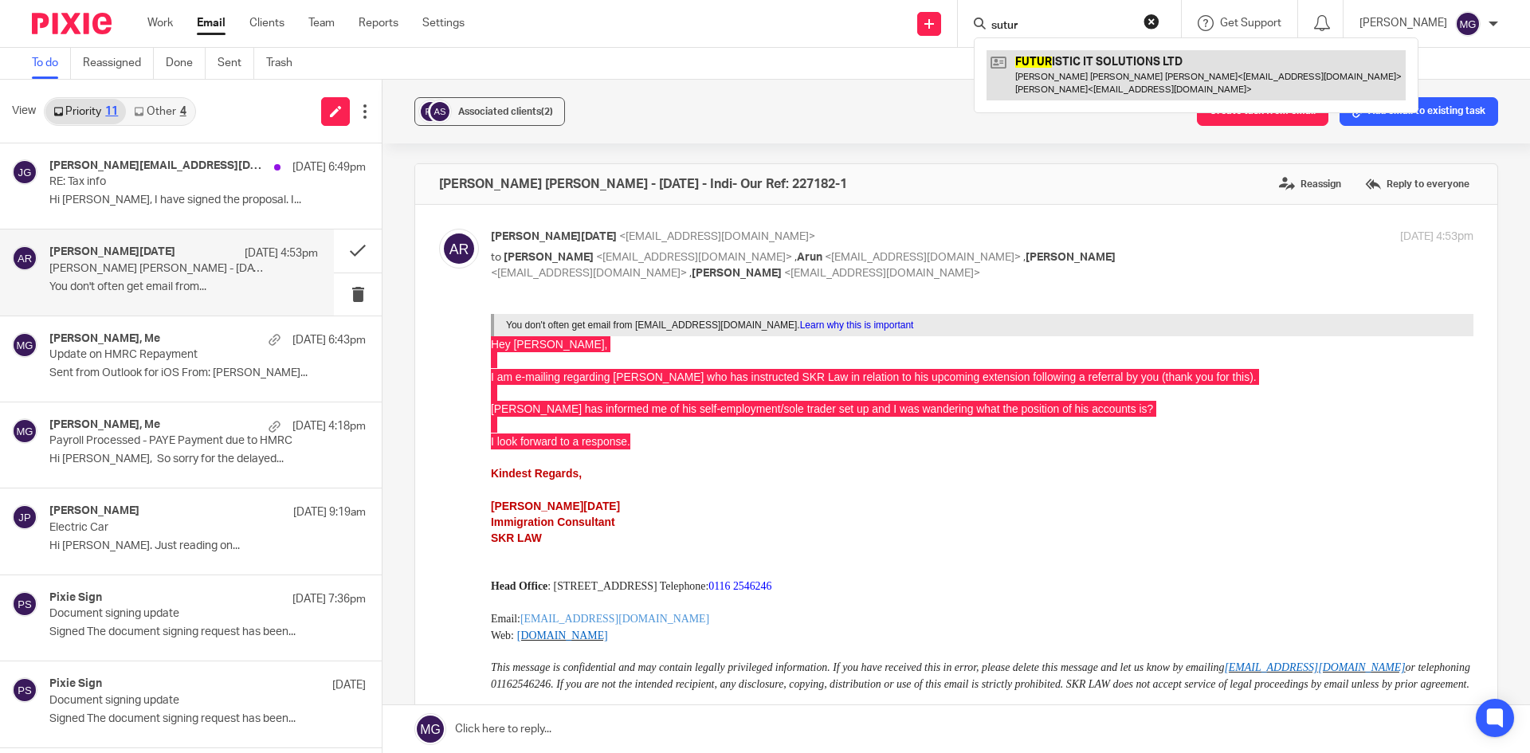
drag, startPoint x: 1069, startPoint y: 43, endPoint x: 1025, endPoint y: 52, distance: 45.5
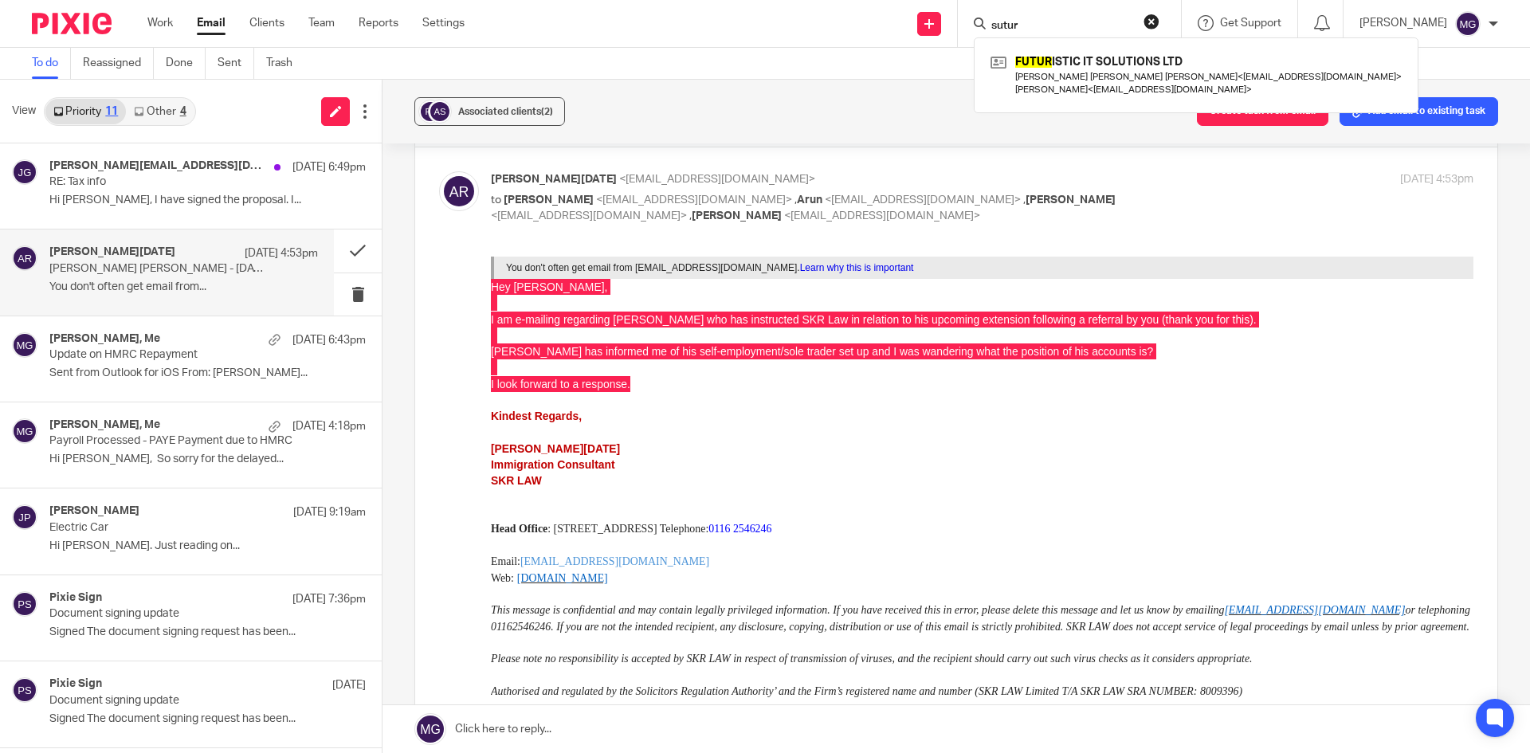
scroll to position [80, 0]
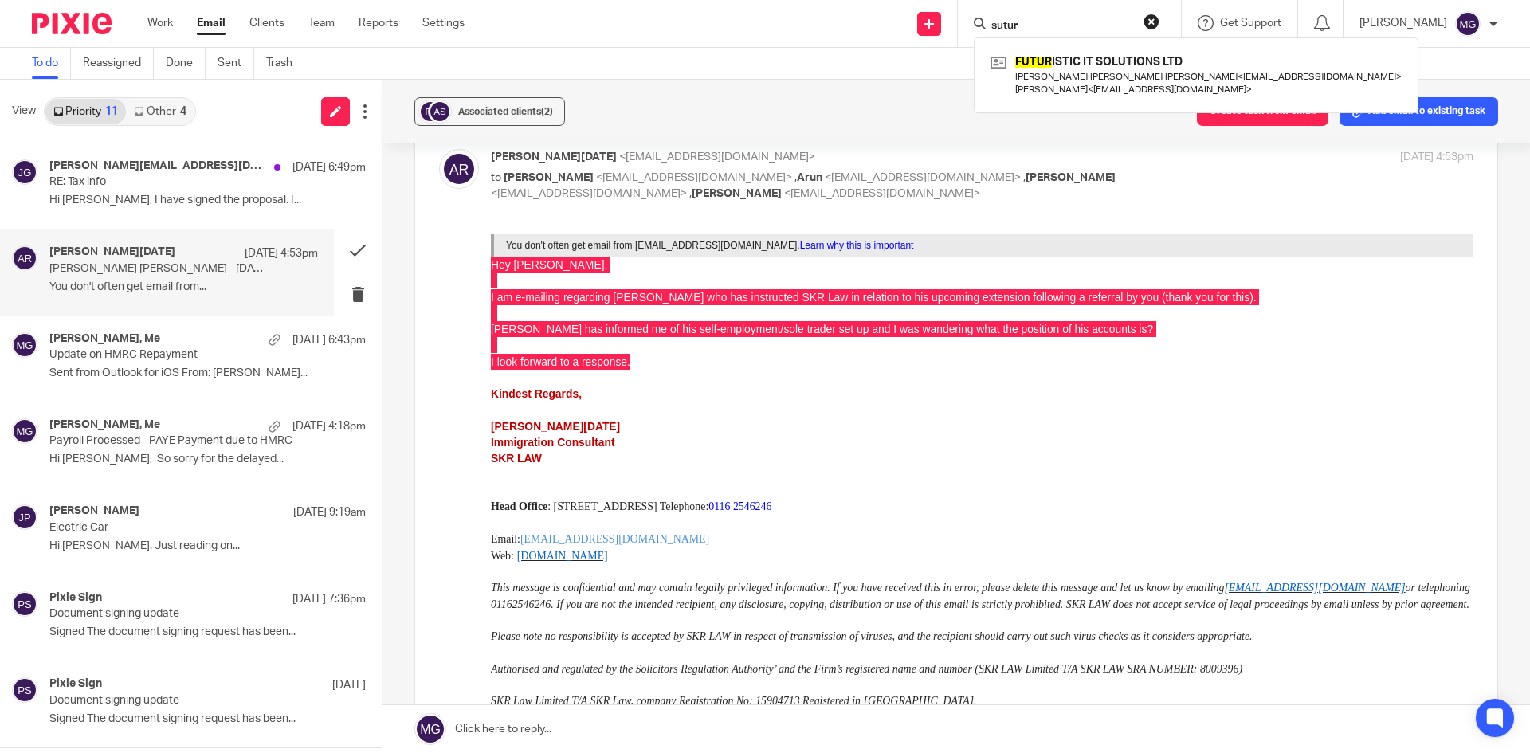
drag, startPoint x: 531, startPoint y: 733, endPoint x: 520, endPoint y: 723, distance: 14.6
click at [531, 732] on link at bounding box center [955, 729] width 1147 height 48
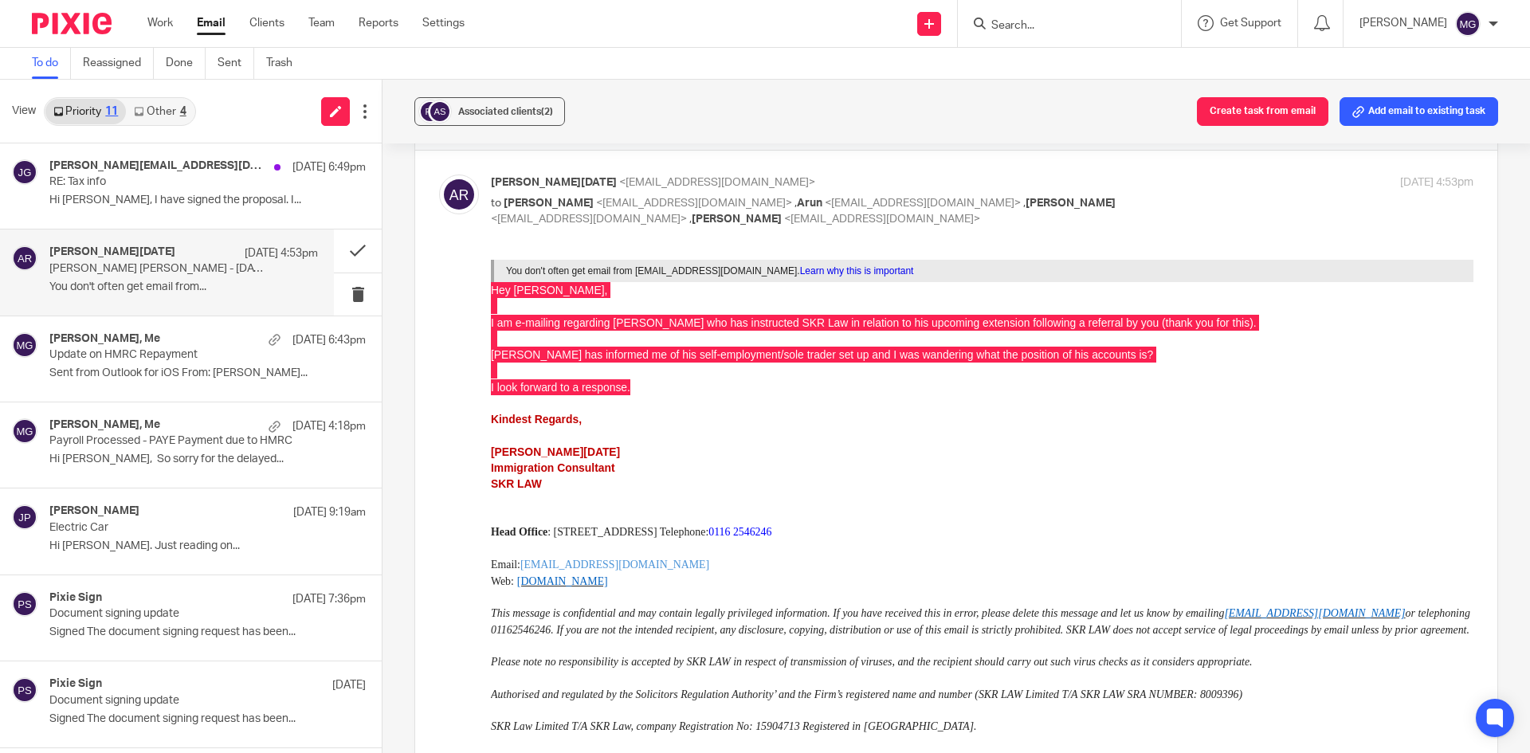
scroll to position [543, 0]
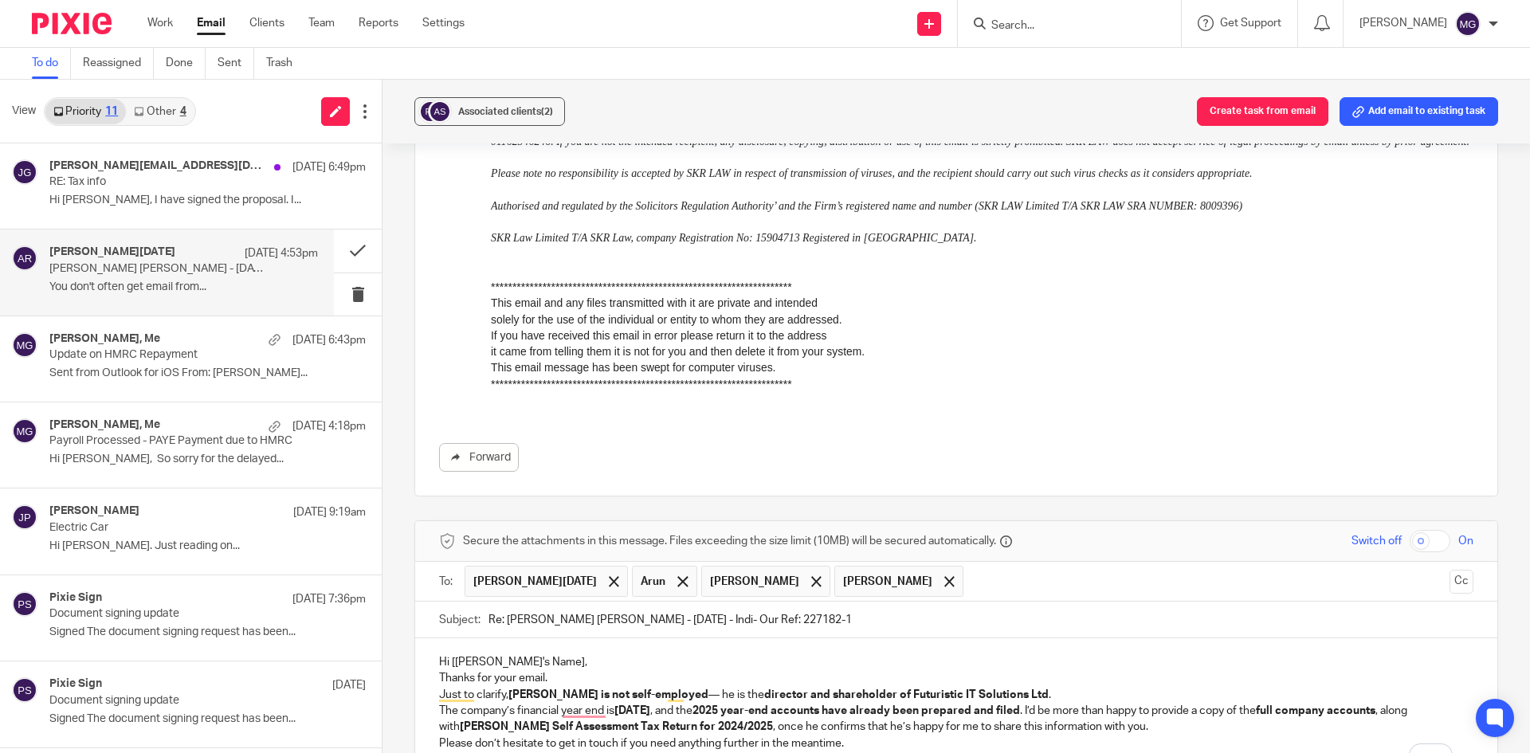
click at [548, 663] on p "Hi [Solicitor's Name]," at bounding box center [956, 662] width 1034 height 16
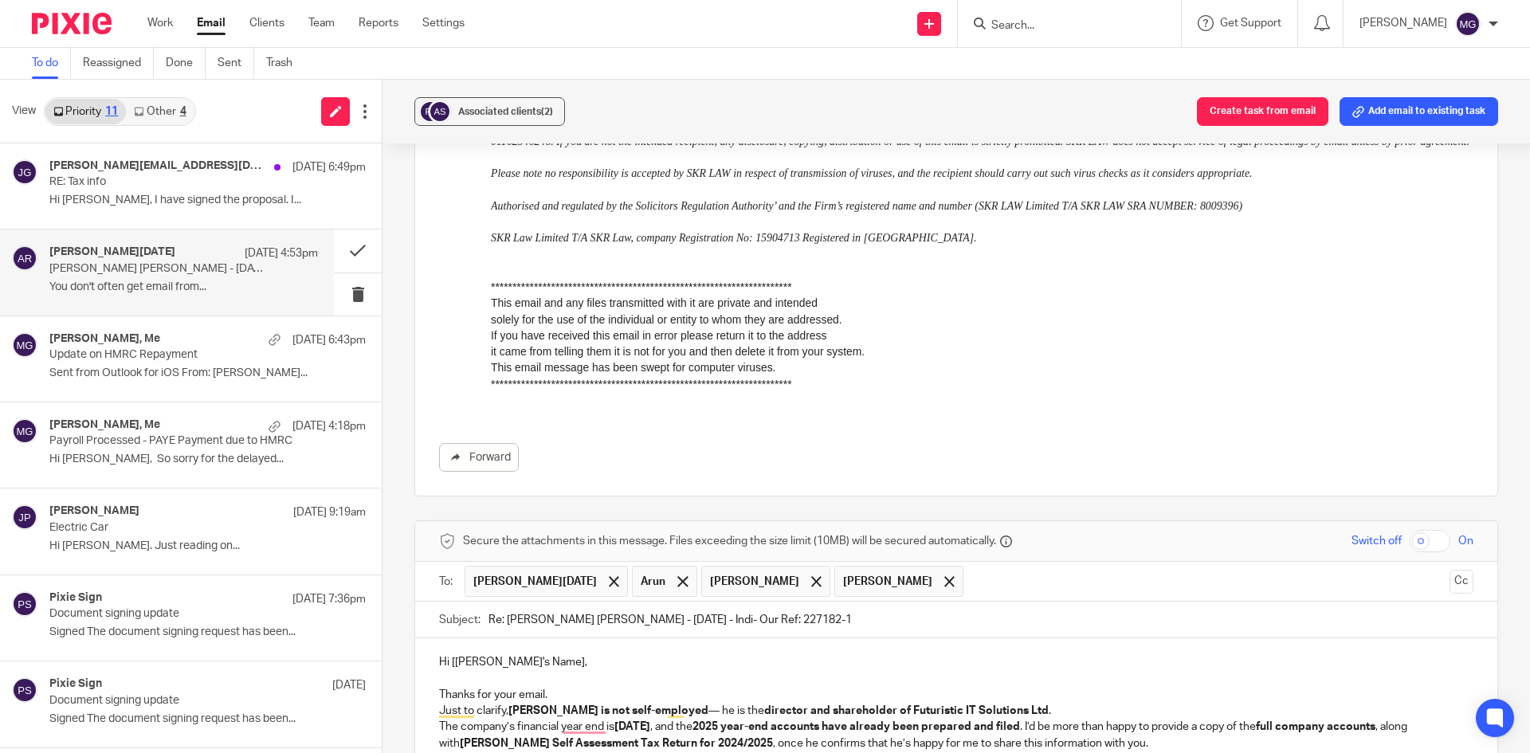
click at [547, 694] on p "Thanks for your email." at bounding box center [956, 695] width 1034 height 16
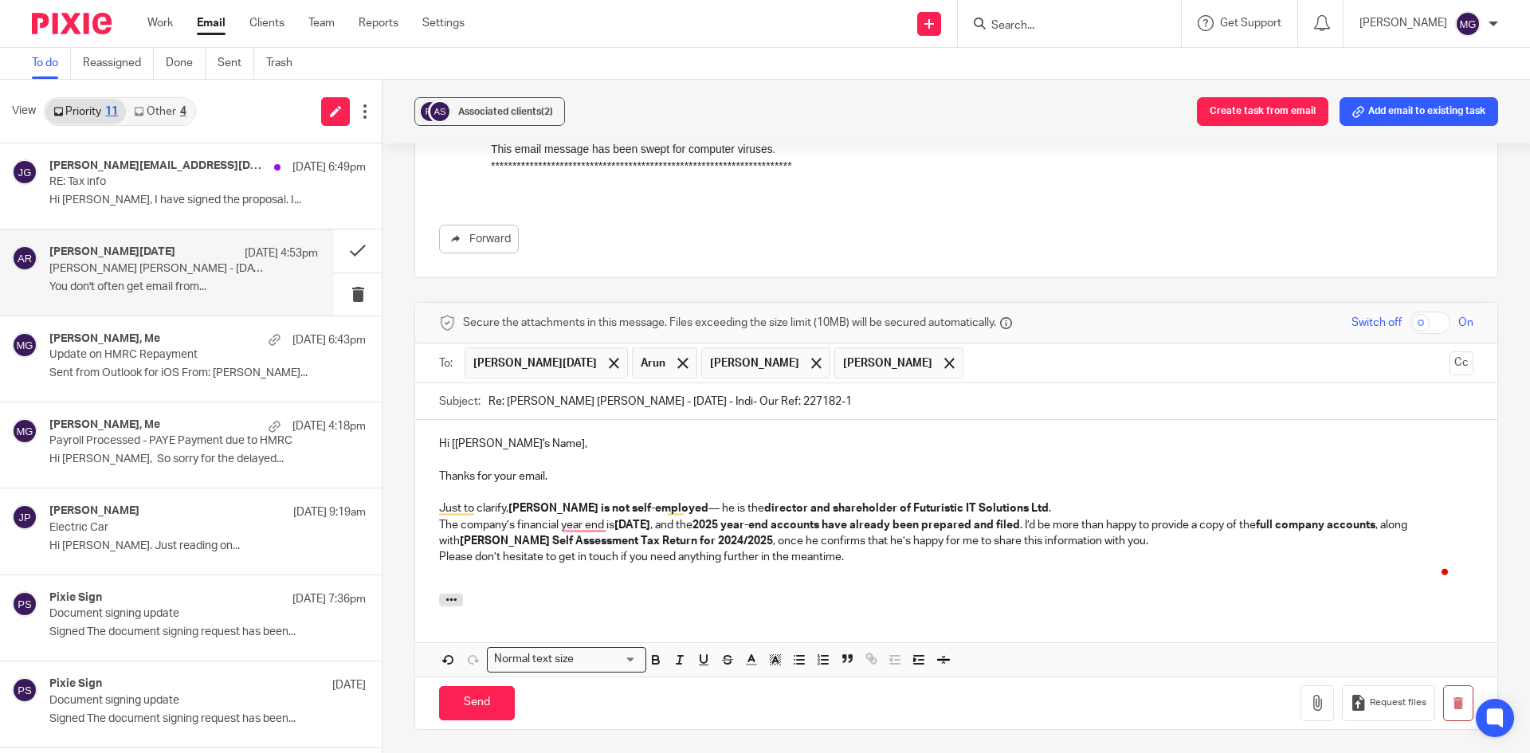
scroll to position [861, 0]
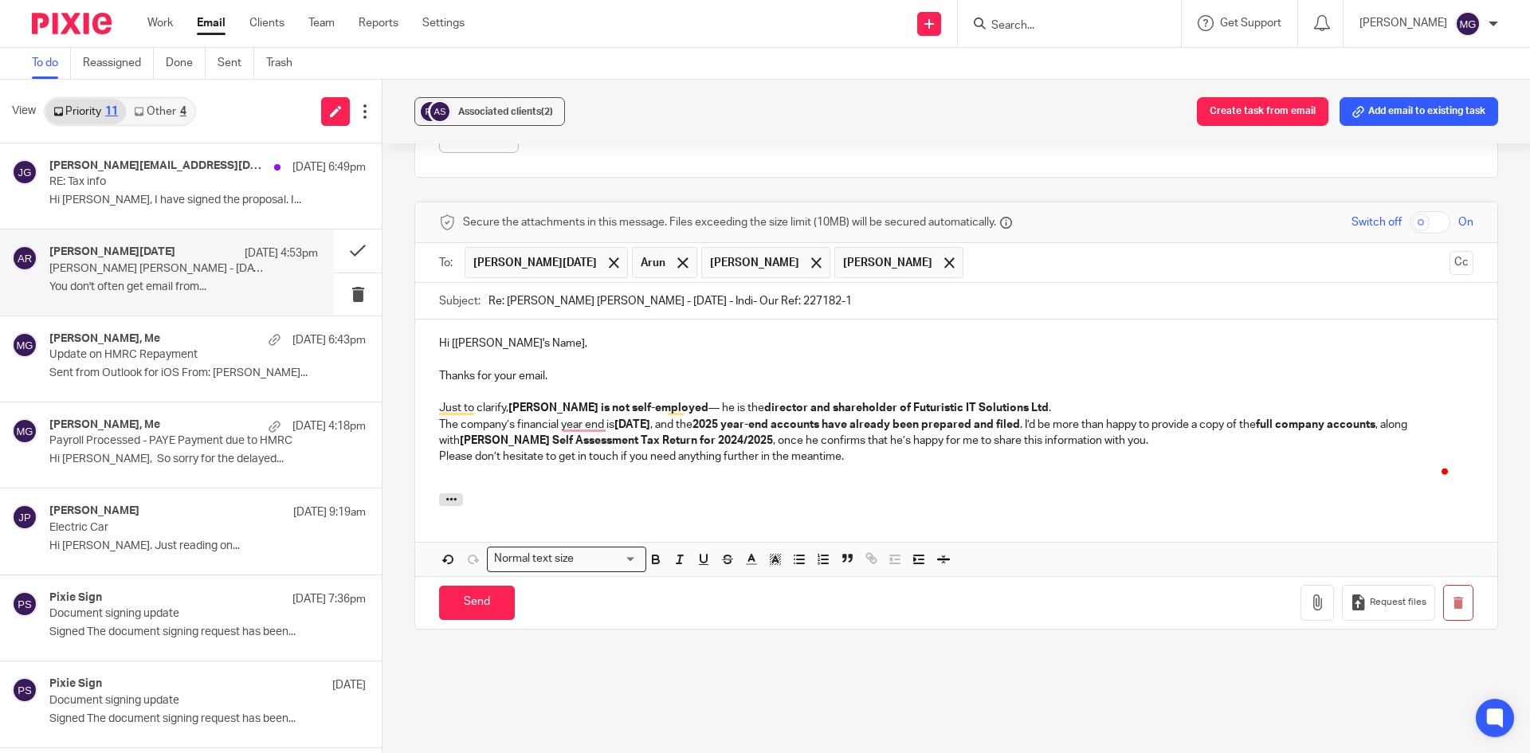
click at [1014, 413] on p "Just to clarify, Mr Singh is not self-employed — he is the director and shareho…" at bounding box center [956, 408] width 1034 height 16
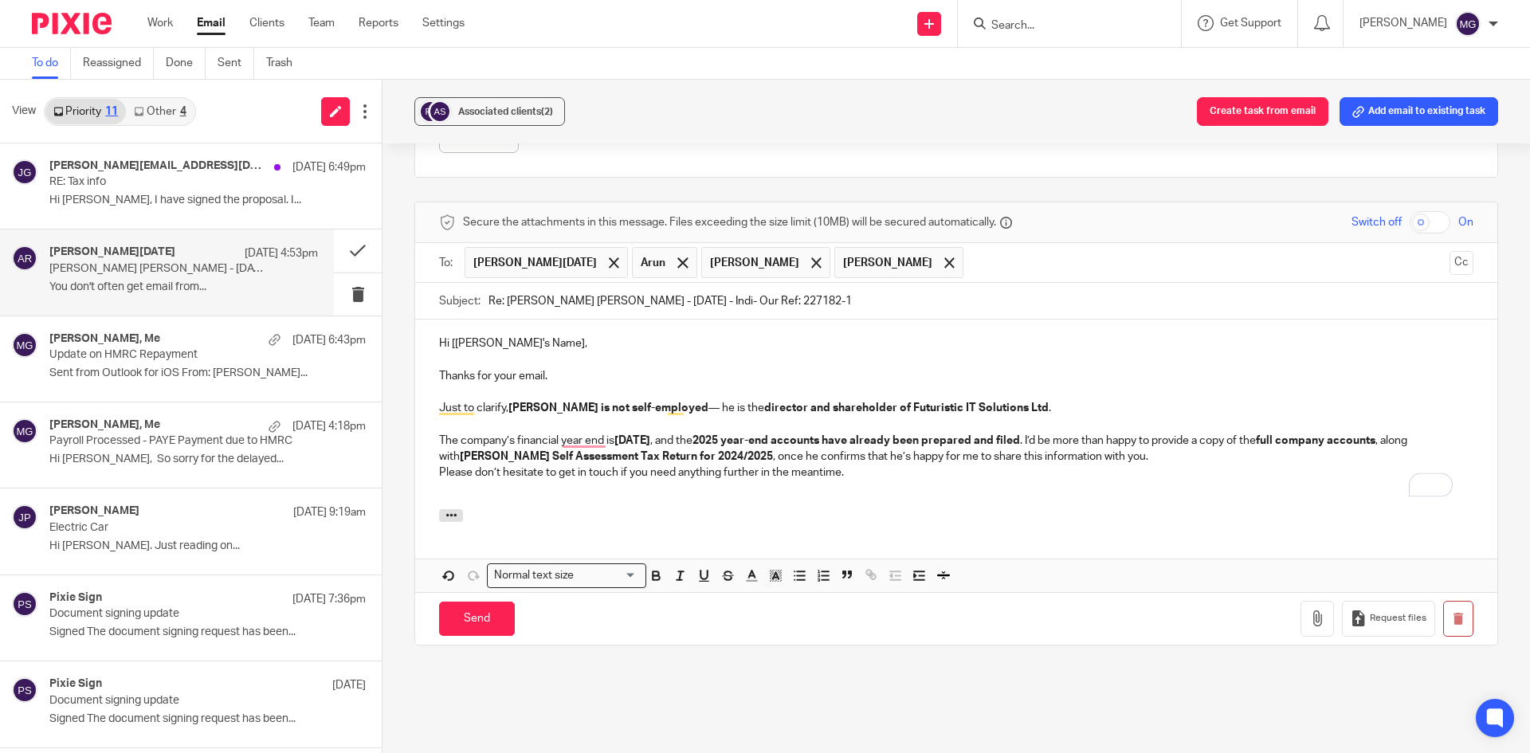
click at [1139, 461] on p "The company’s financial year end is 31 July , and the 2025 year-end accounts ha…" at bounding box center [956, 449] width 1034 height 33
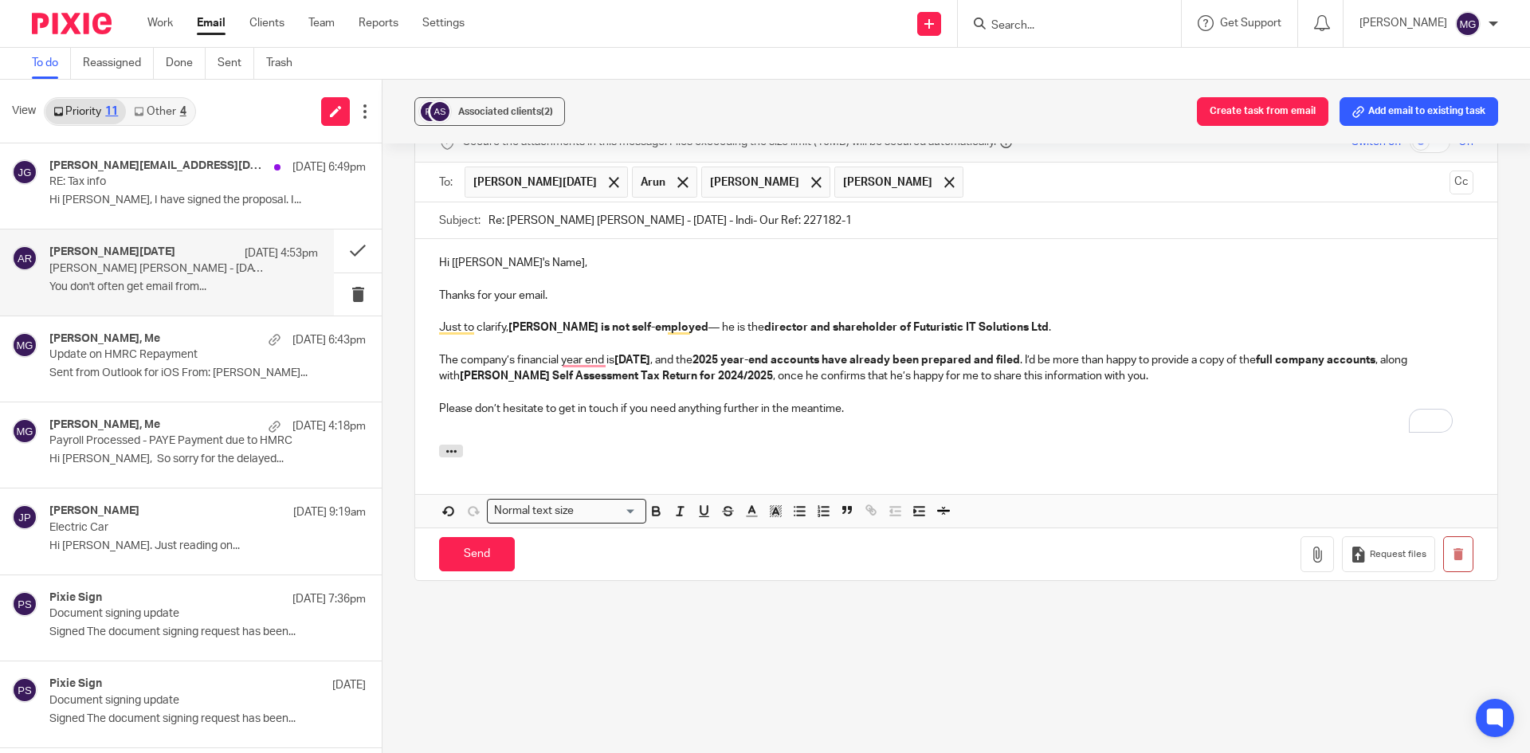
scroll to position [897, 0]
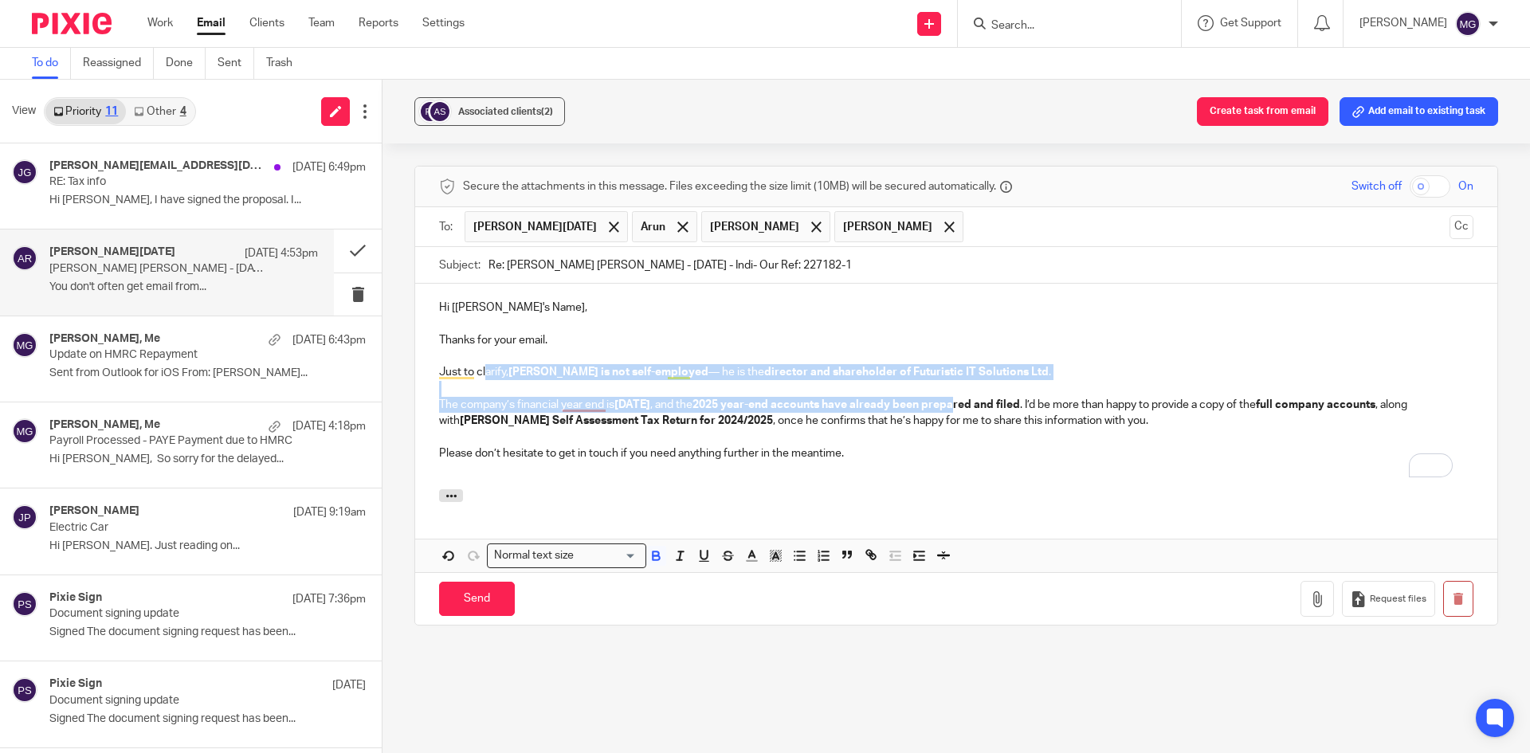
drag, startPoint x: 958, startPoint y: 411, endPoint x: 496, endPoint y: 367, distance: 465.0
click at [484, 364] on div "Hi [Solicitor's Name], Thanks for your email. Just to clarify, Mr Singh is not …" at bounding box center [956, 387] width 1082 height 206
click at [821, 432] on p "To enrich screen reader interactions, please activate Accessibility in Grammarl…" at bounding box center [956, 437] width 1034 height 16
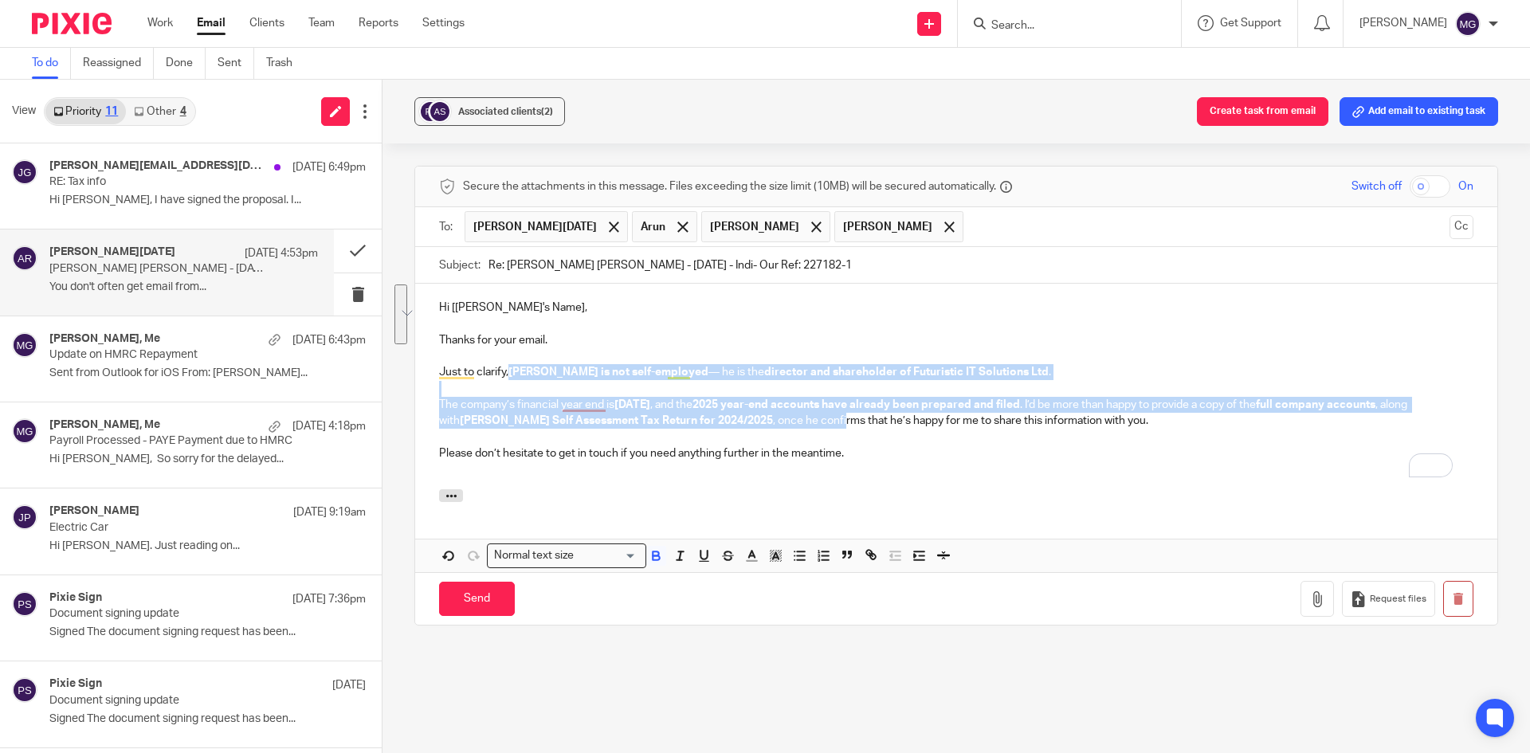
drag, startPoint x: 690, startPoint y: 416, endPoint x: 511, endPoint y: 374, distance: 183.4
click at [511, 374] on div "Hi [Solicitor's Name], Thanks for your email. Just to clarify, Mr Singh is not …" at bounding box center [956, 387] width 1082 height 206
click at [599, 421] on p "The company’s financial year end is 31 July, and the 2025 year-end accounts hav…" at bounding box center [956, 413] width 1034 height 33
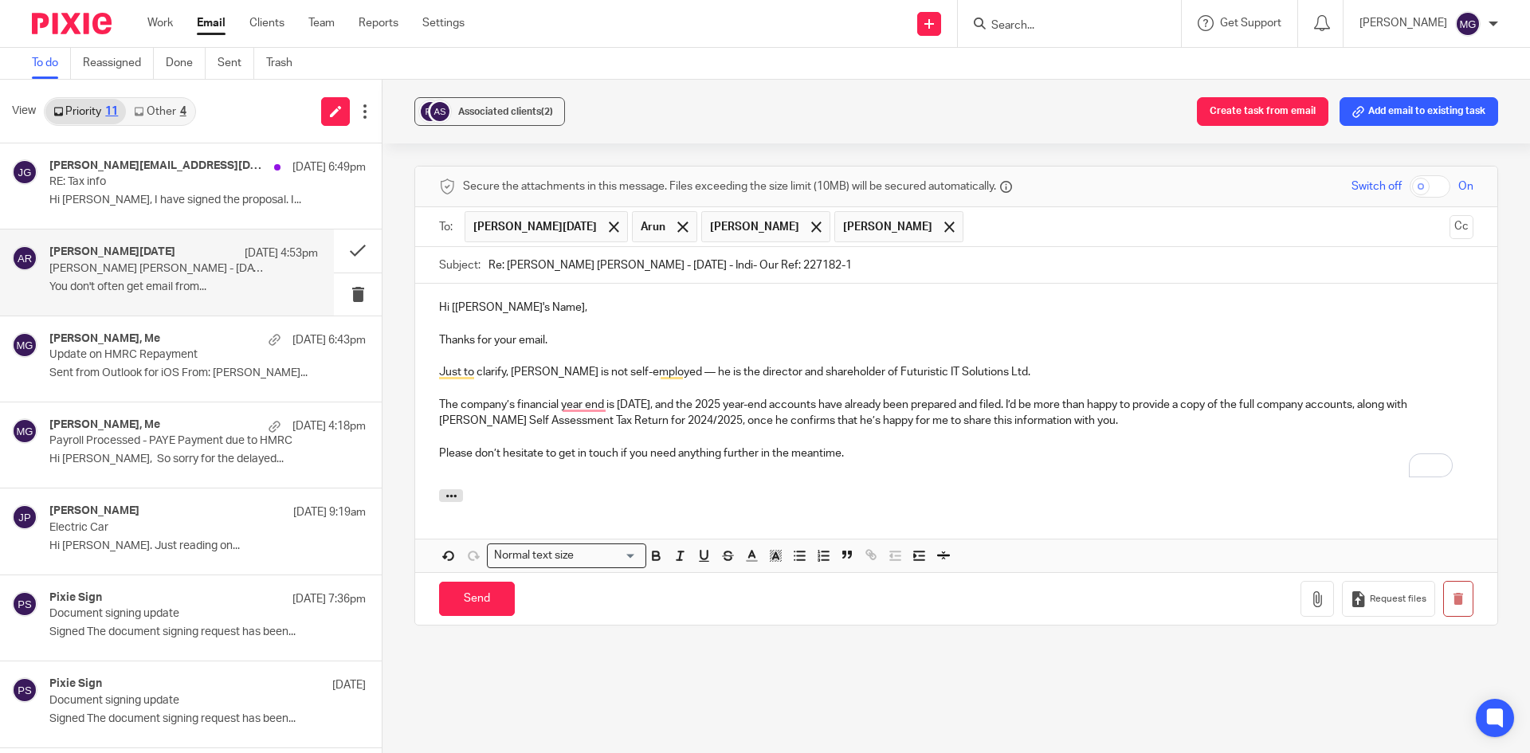
click at [527, 389] on p "To enrich screen reader interactions, please activate Accessibility in Grammarl…" at bounding box center [956, 389] width 1034 height 16
drag, startPoint x: 538, startPoint y: 304, endPoint x: 449, endPoint y: 302, distance: 89.3
click at [449, 302] on p "Hi [Solicitor's Name]," at bounding box center [956, 308] width 1034 height 16
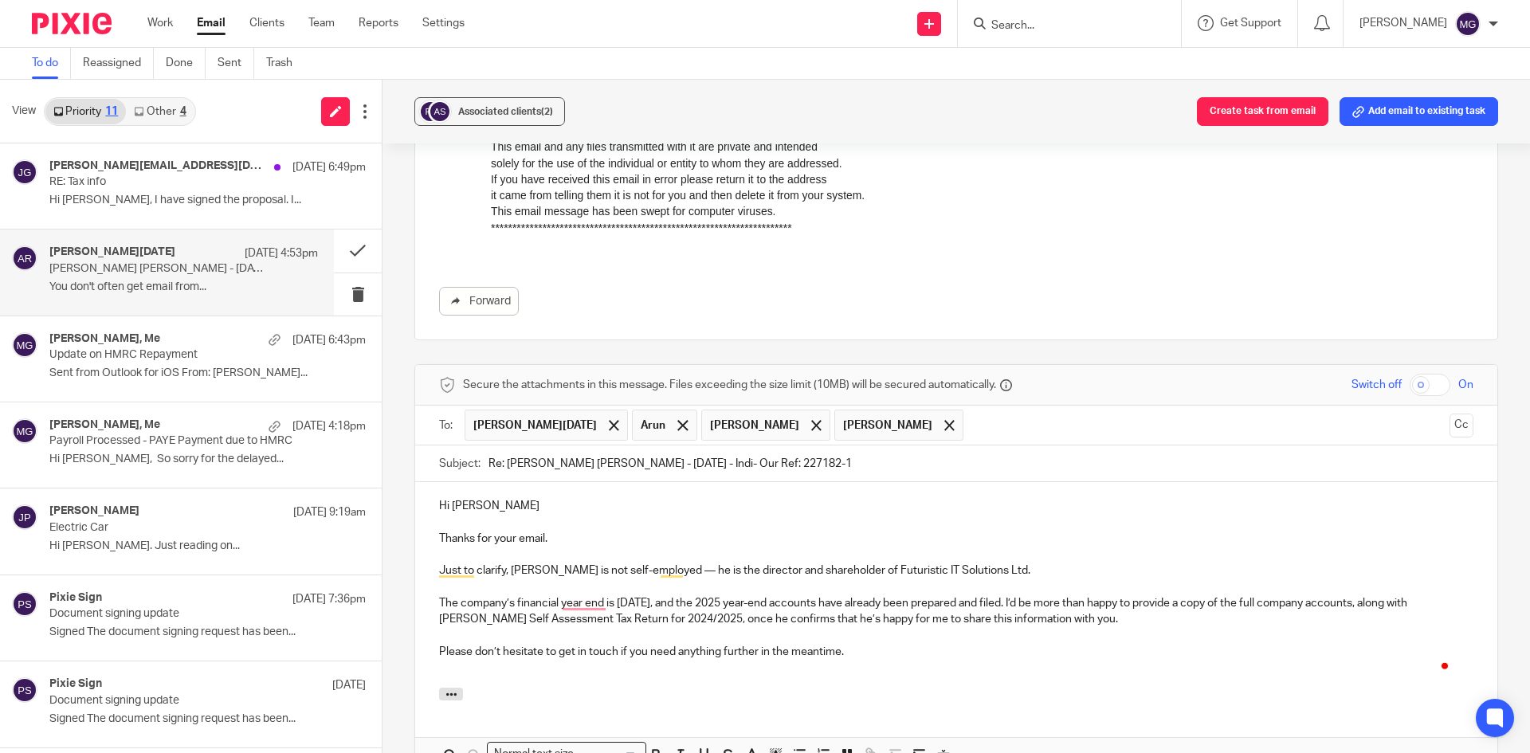
scroll to position [700, 0]
click at [551, 543] on div "Hi Azad Thanks for your email. Just to clarify, Mr Singh is not self-employed —…" at bounding box center [956, 583] width 1082 height 206
click at [551, 534] on p "Thanks for your email." at bounding box center [956, 537] width 1034 height 16
click at [531, 574] on p "Just to clarify, Mr Singh is not self-employed — he is the director and shareho…" at bounding box center [956, 569] width 1034 height 16
click at [672, 570] on p "Just to clarify, Mr Singh is not self-employed — he is the director and shareho…" at bounding box center [956, 569] width 1034 height 16
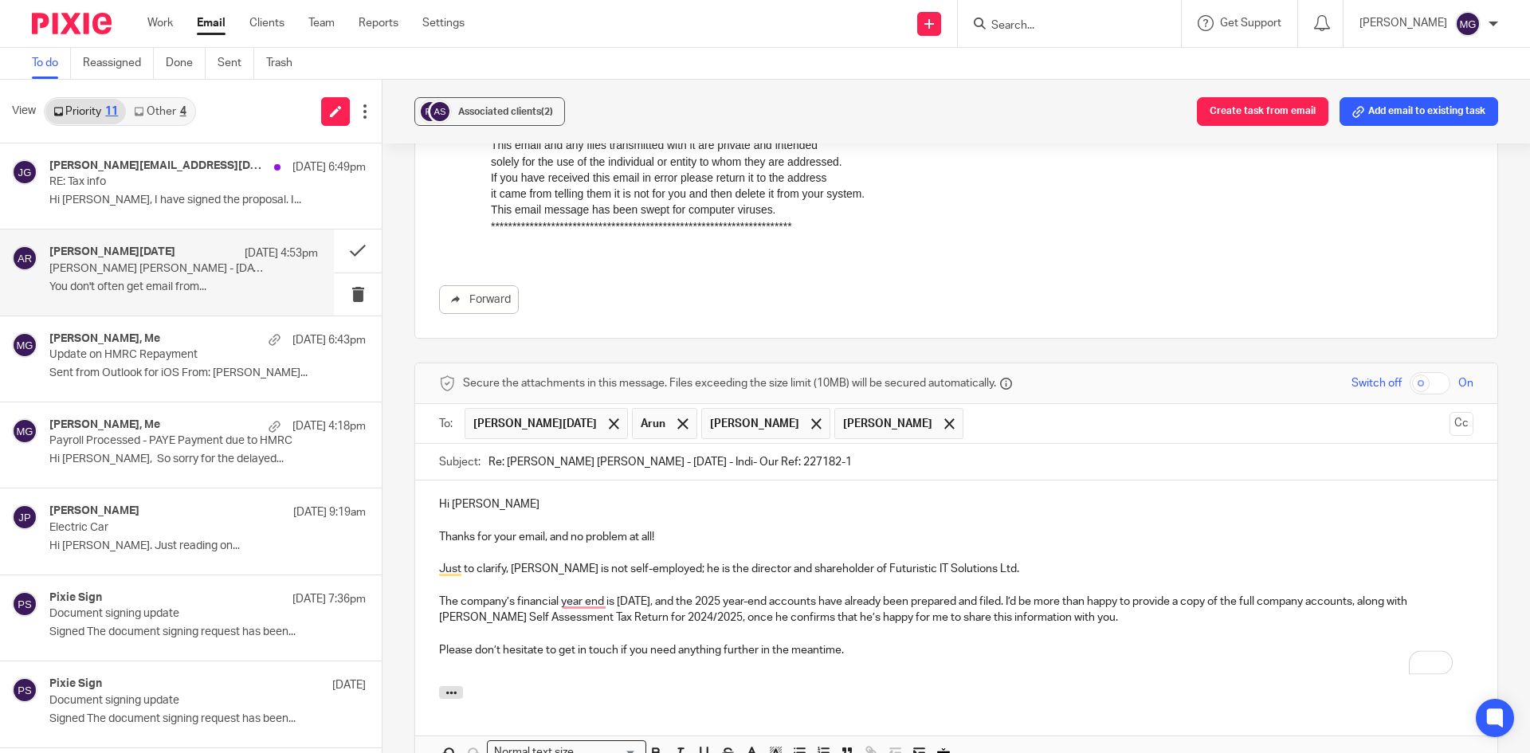
click at [733, 575] on p "Just to clarify, Mr Singh is not self-employed; he is the director and sharehol…" at bounding box center [956, 569] width 1034 height 16
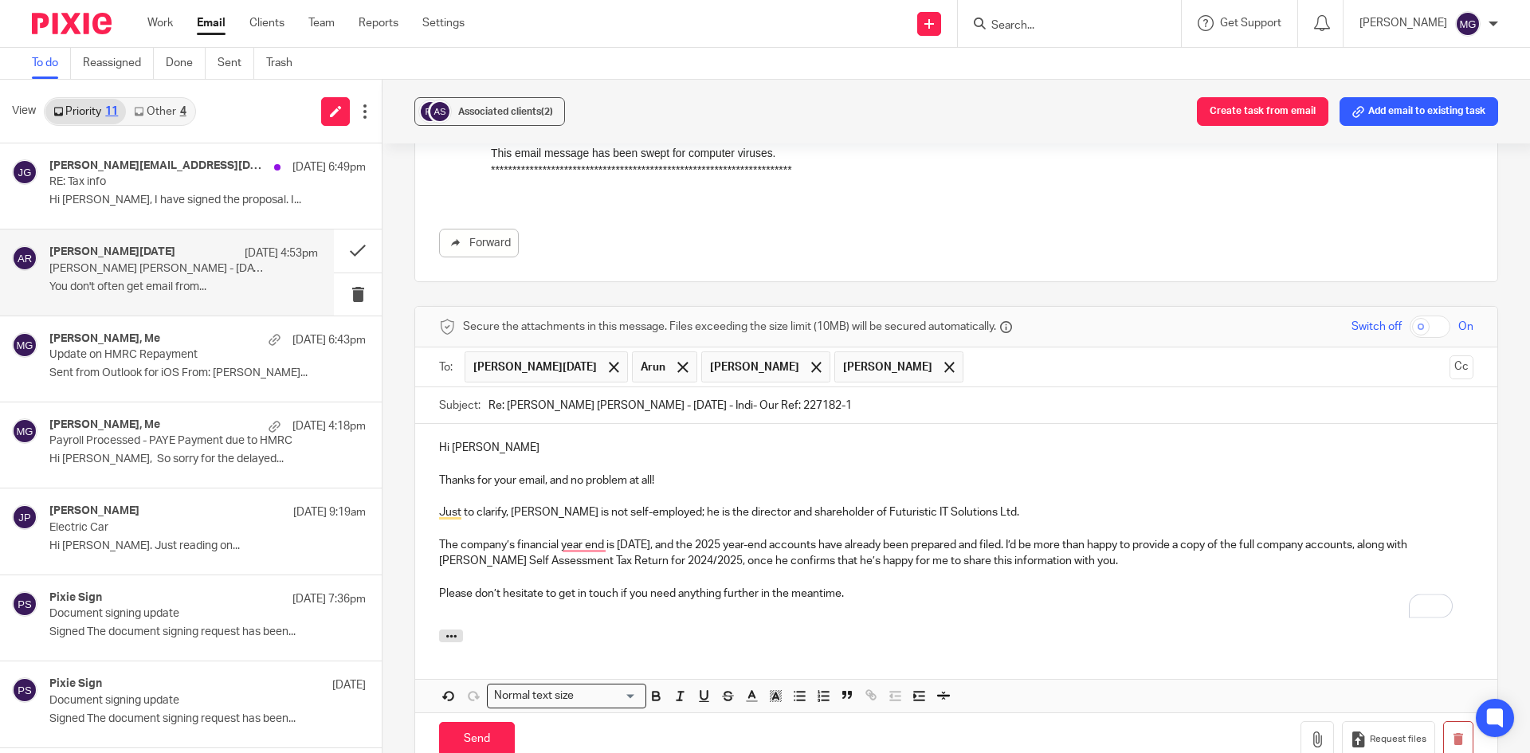
scroll to position [780, 0]
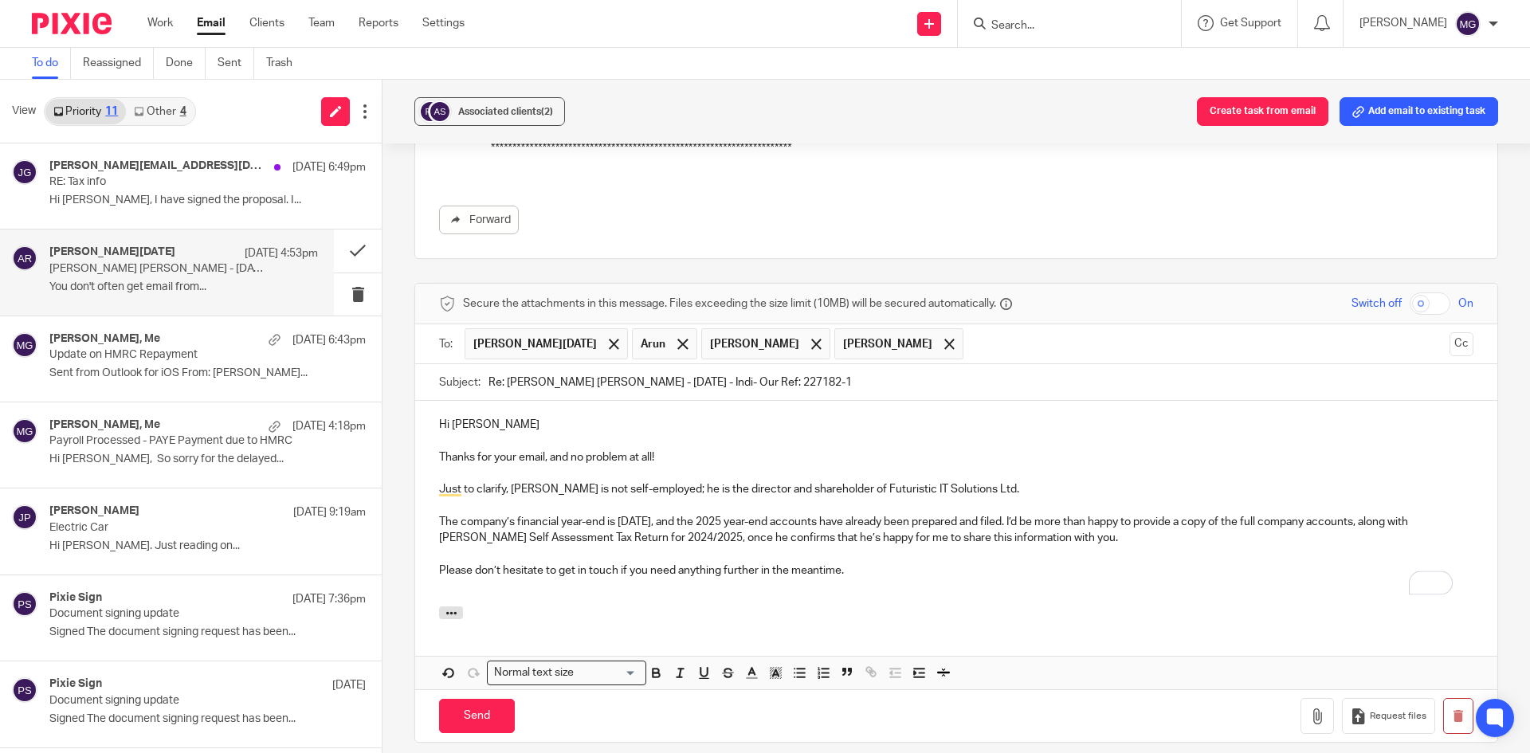
click at [1007, 529] on p "The company’s financial year-end is 31 July, and the 2025 year-end accounts hav…" at bounding box center [956, 530] width 1034 height 33
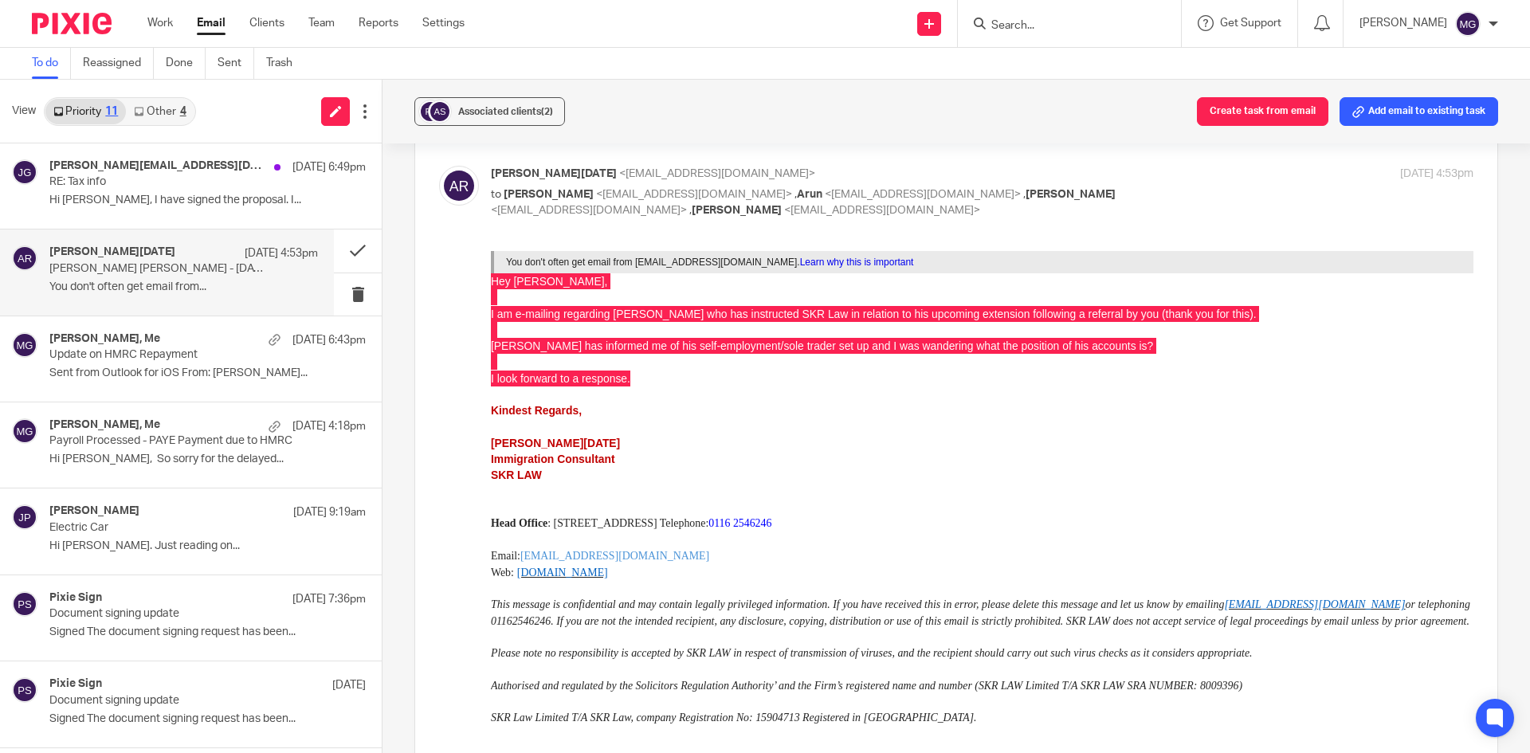
scroll to position [0, 0]
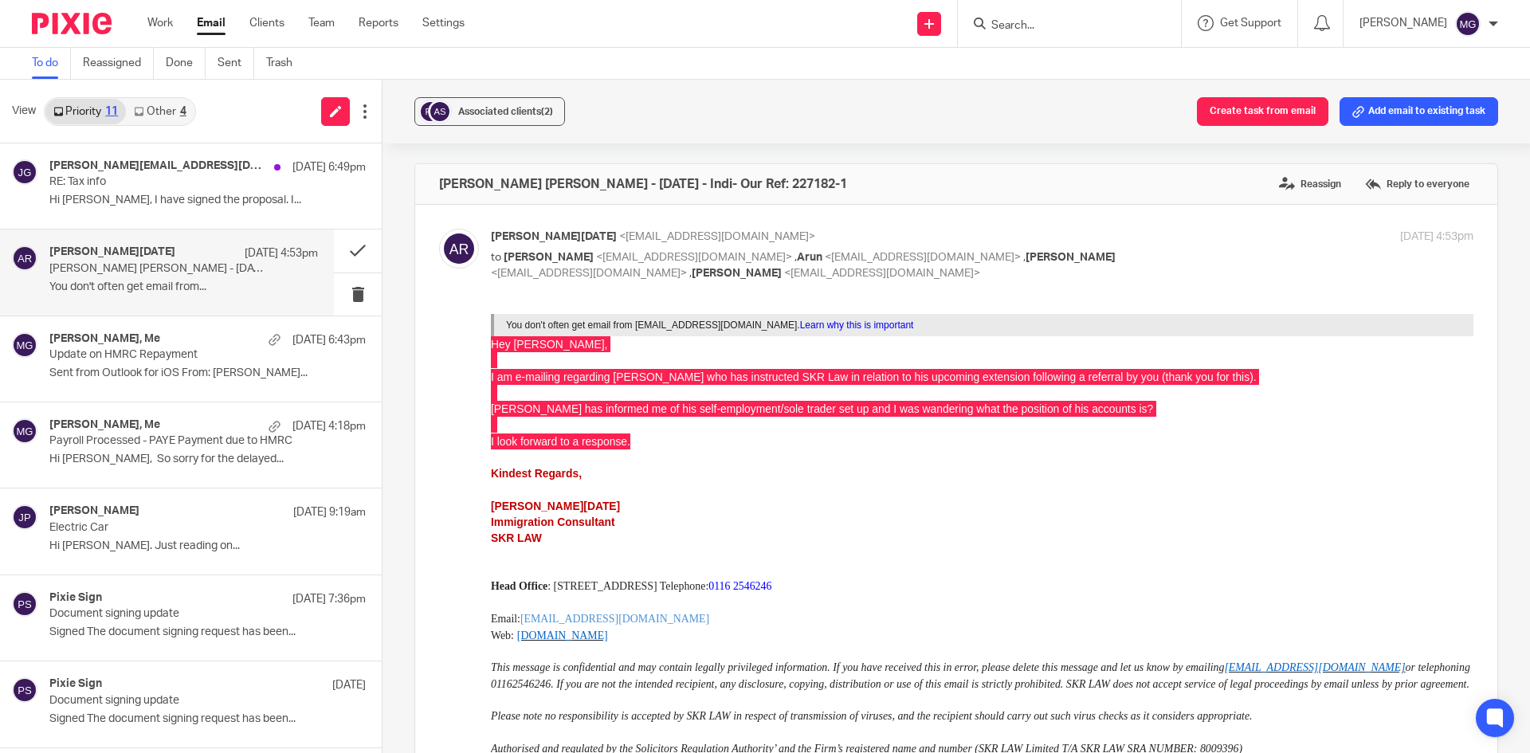
click at [1072, 27] on input "Search" at bounding box center [1061, 26] width 143 height 14
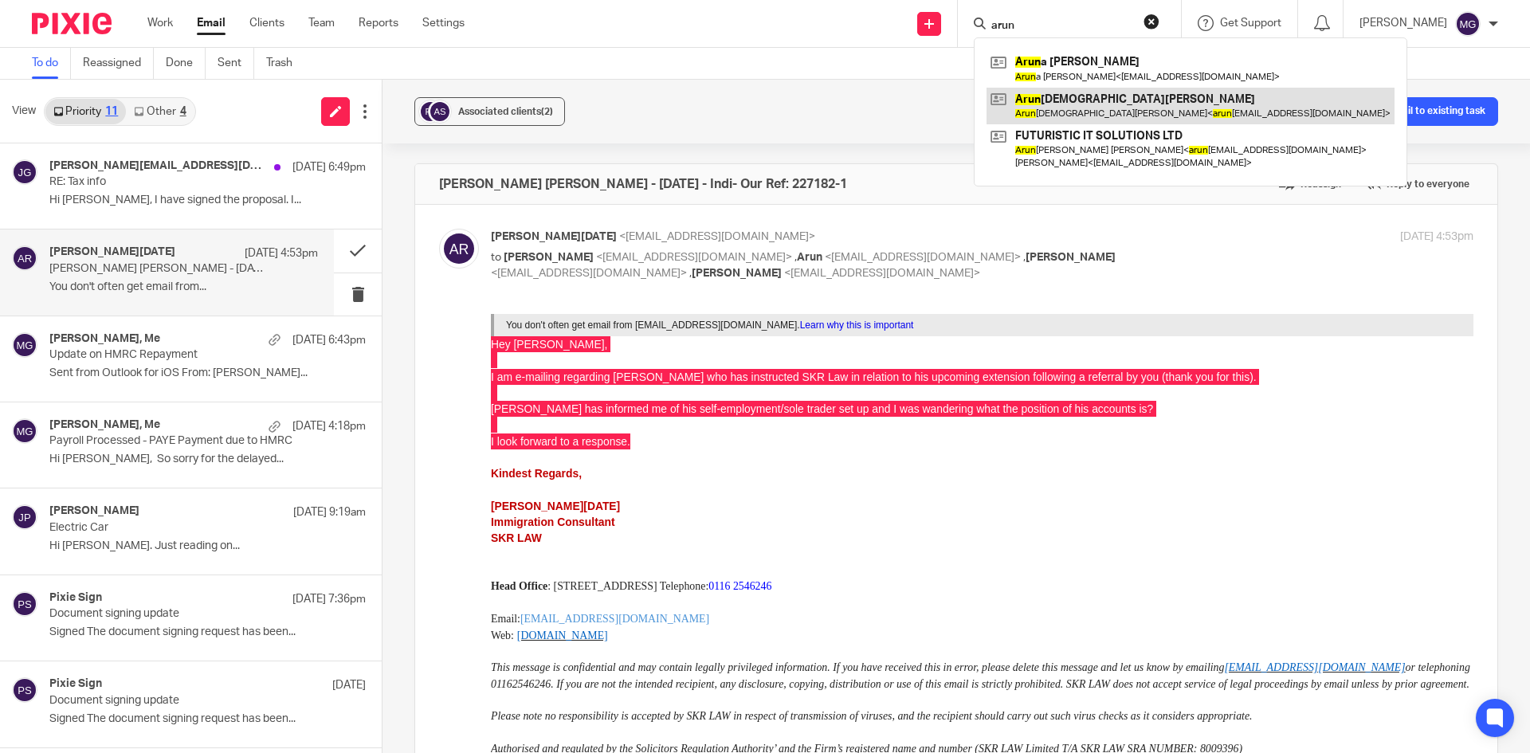
type input "arun"
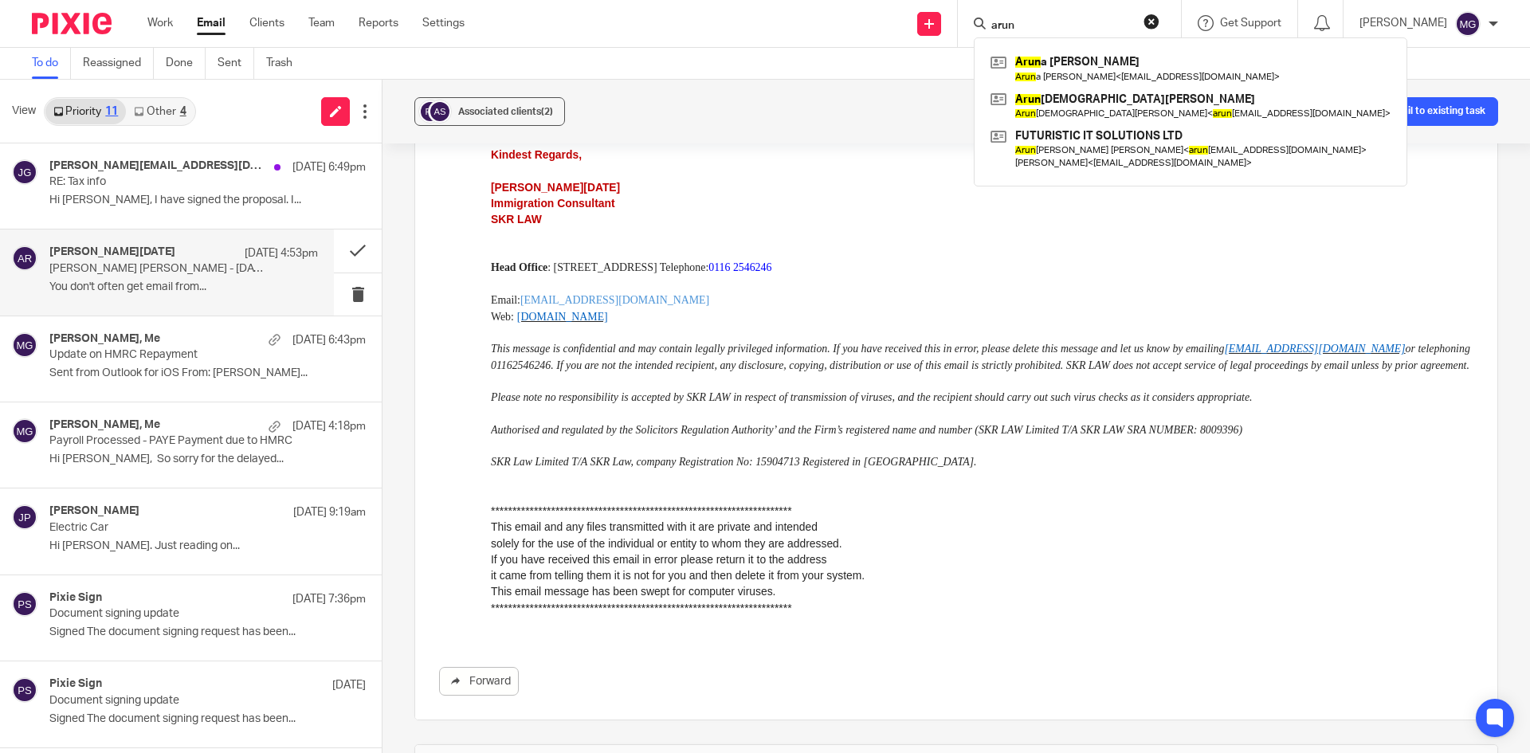
scroll to position [797, 0]
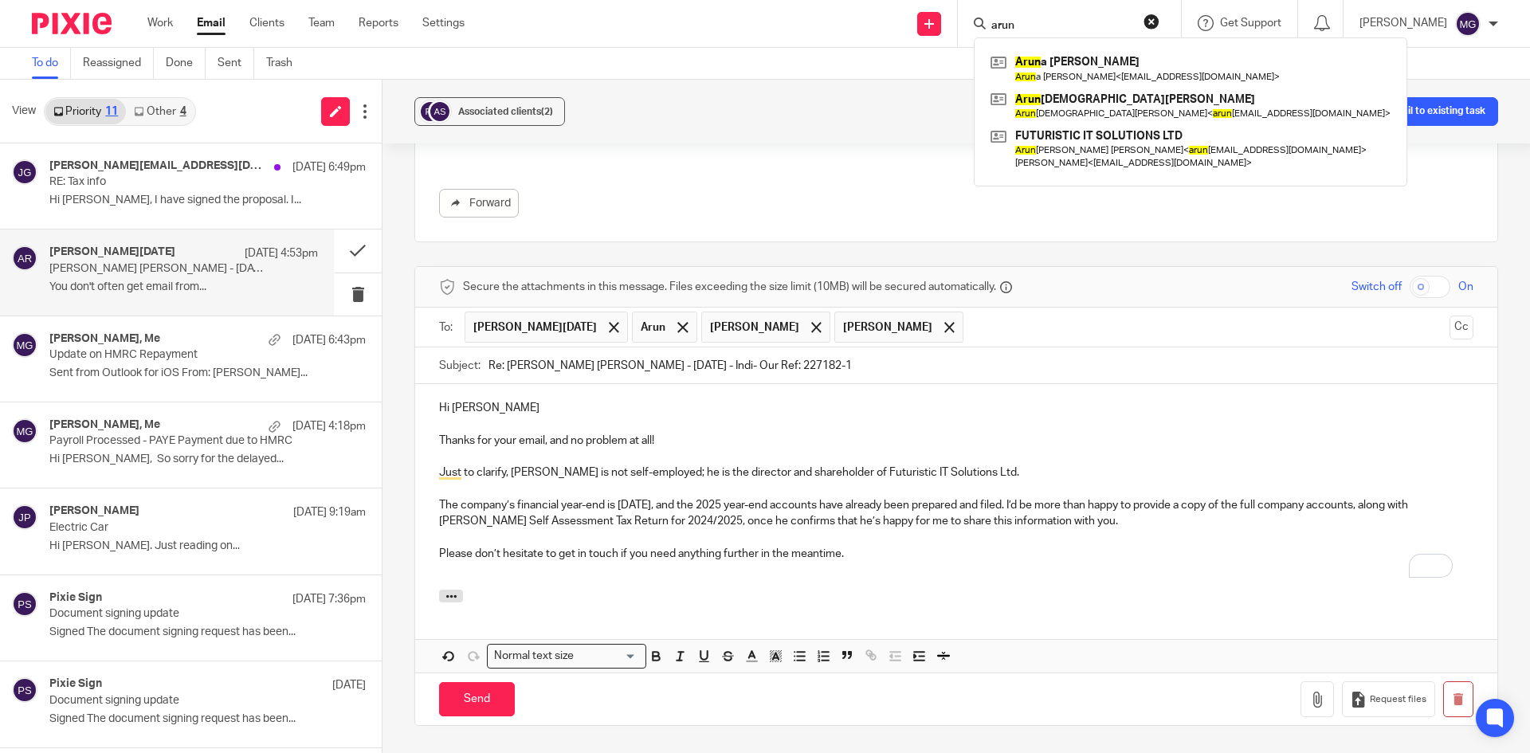
click at [503, 450] on p "To enrich screen reader interactions, please activate Accessibility in Grammarl…" at bounding box center [956, 457] width 1034 height 16
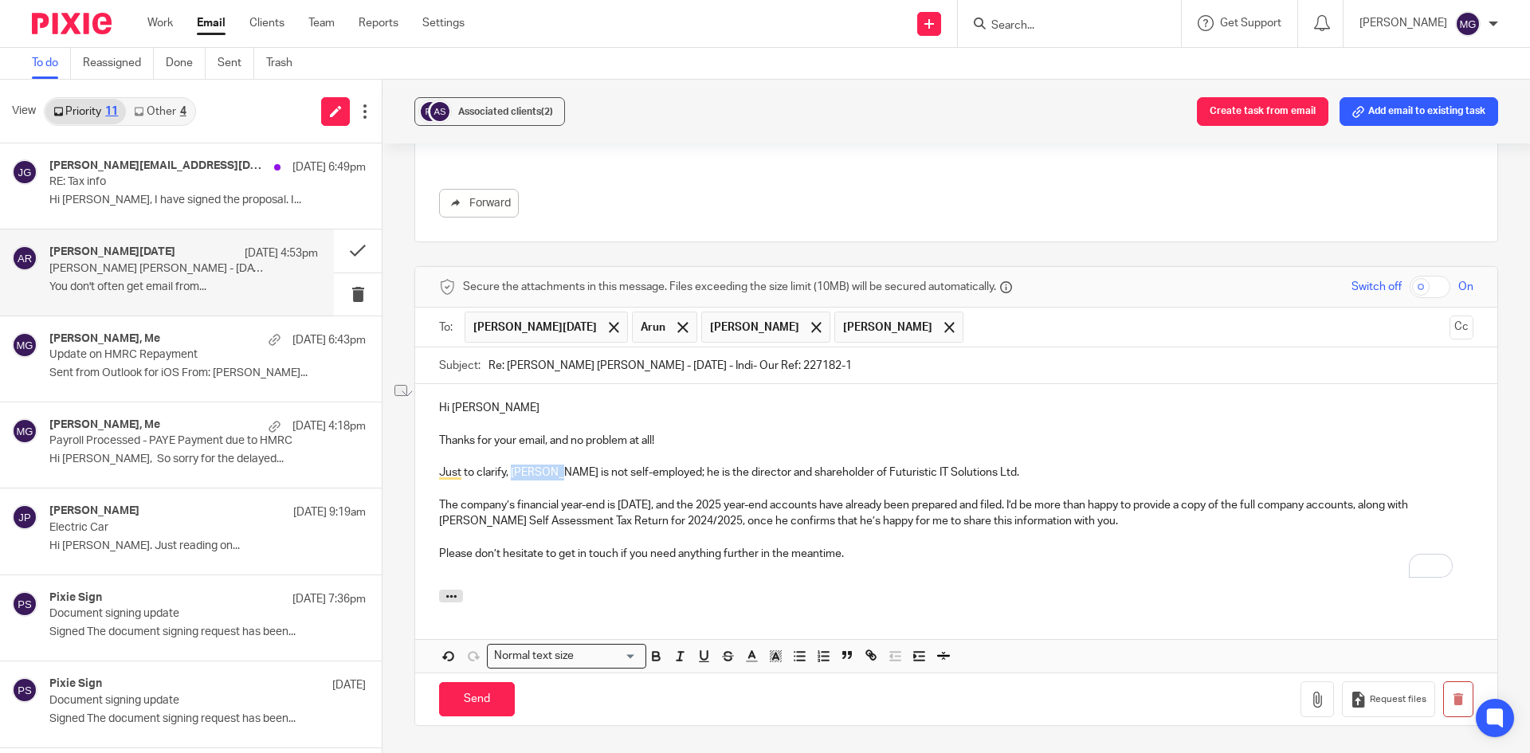
drag, startPoint x: 553, startPoint y: 468, endPoint x: 513, endPoint y: 467, distance: 39.9
click at [513, 467] on p "Just to clarify, Mr Singh is not self-employed; he is the director and sharehol…" at bounding box center [956, 472] width 1034 height 16
click at [1020, 518] on p "The company’s financial year-end is 31 July, and the 2025 year-end accounts hav…" at bounding box center [956, 513] width 1034 height 33
click at [560, 505] on p "The company’s financial year-end is 31 July, and the 2025 year-end accounts hav…" at bounding box center [956, 513] width 1034 height 33
drag, startPoint x: 464, startPoint y: 518, endPoint x: 432, endPoint y: 522, distance: 32.1
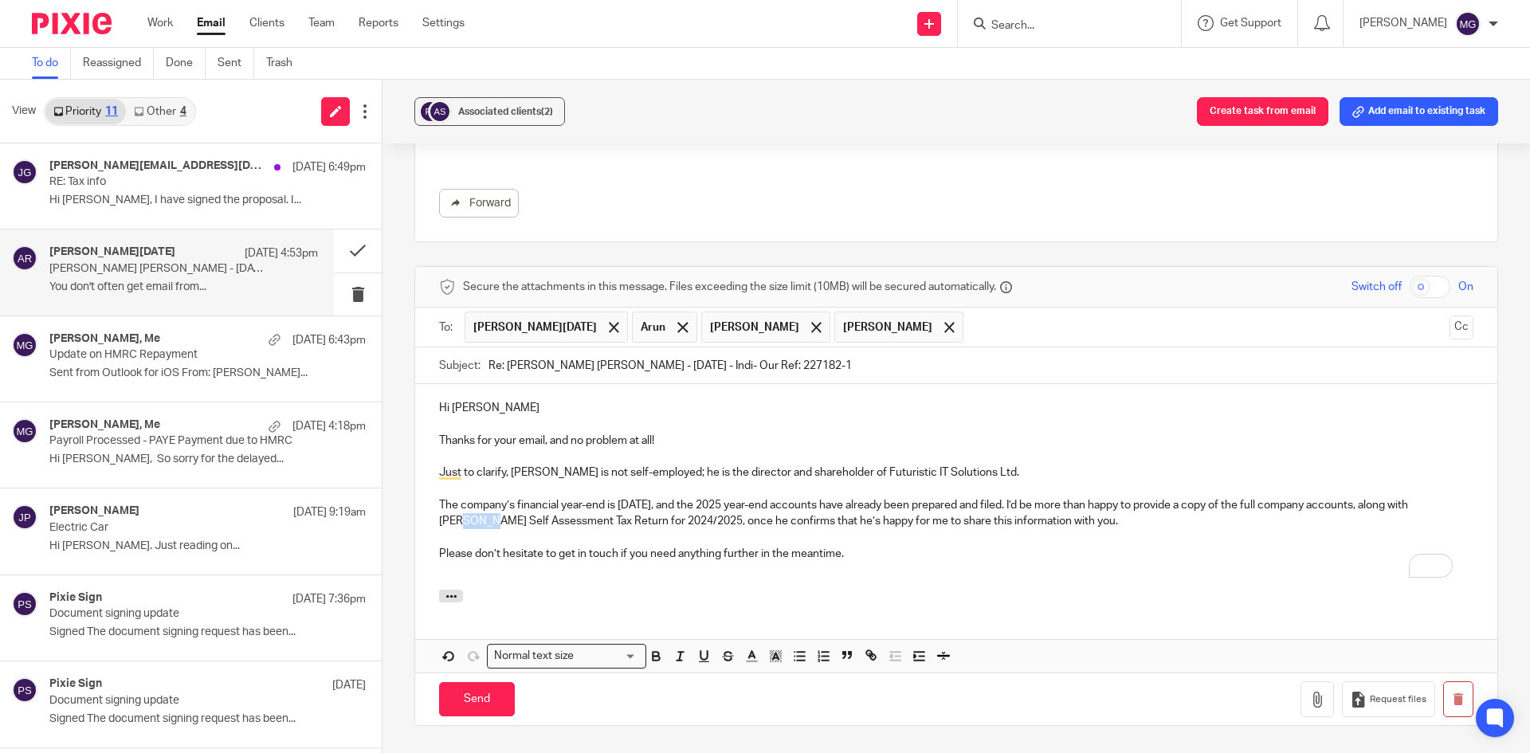
click at [432, 522] on div "Hi Azad Thanks for your email, and no problem at all! Just to clarify, Arun is …" at bounding box center [956, 487] width 1082 height 206
click at [484, 558] on p "Please don’t hesitate to get in touch if you need anything further in the meant…" at bounding box center [956, 554] width 1034 height 16
click at [841, 562] on p "To enrich screen reader interactions, please activate Accessibility in Grammarl…" at bounding box center [956, 570] width 1034 height 16
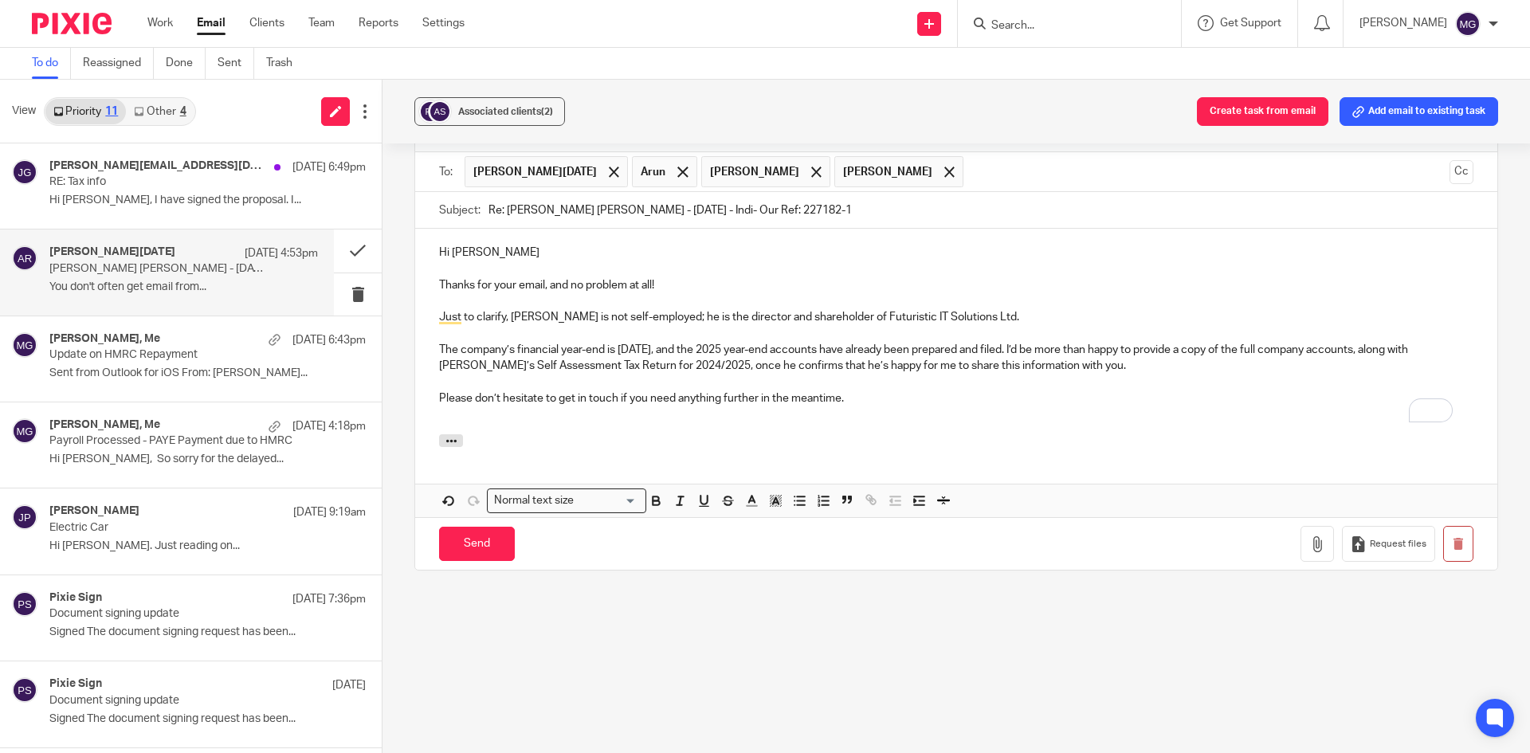
scroll to position [977, 0]
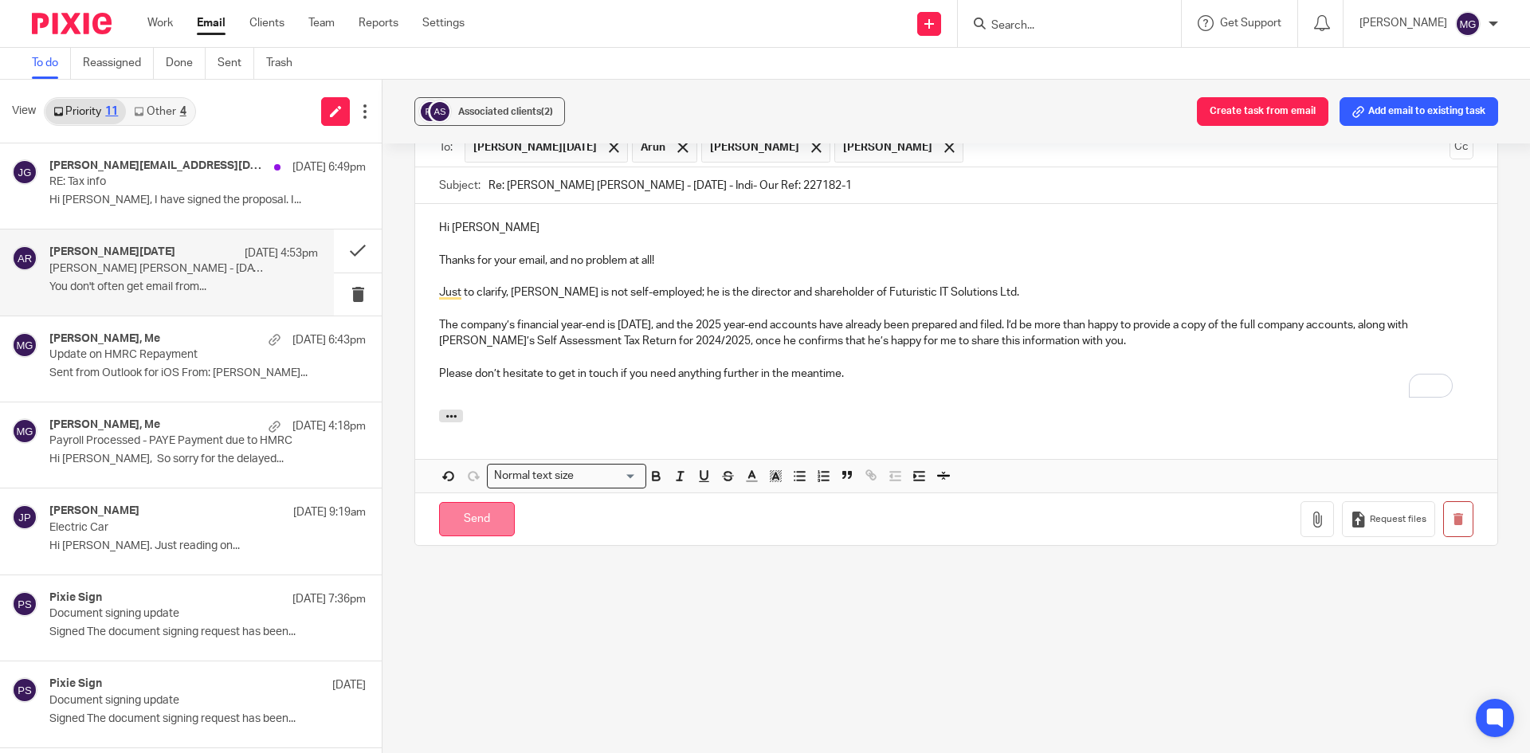
click at [481, 529] on input "Send" at bounding box center [477, 519] width 76 height 34
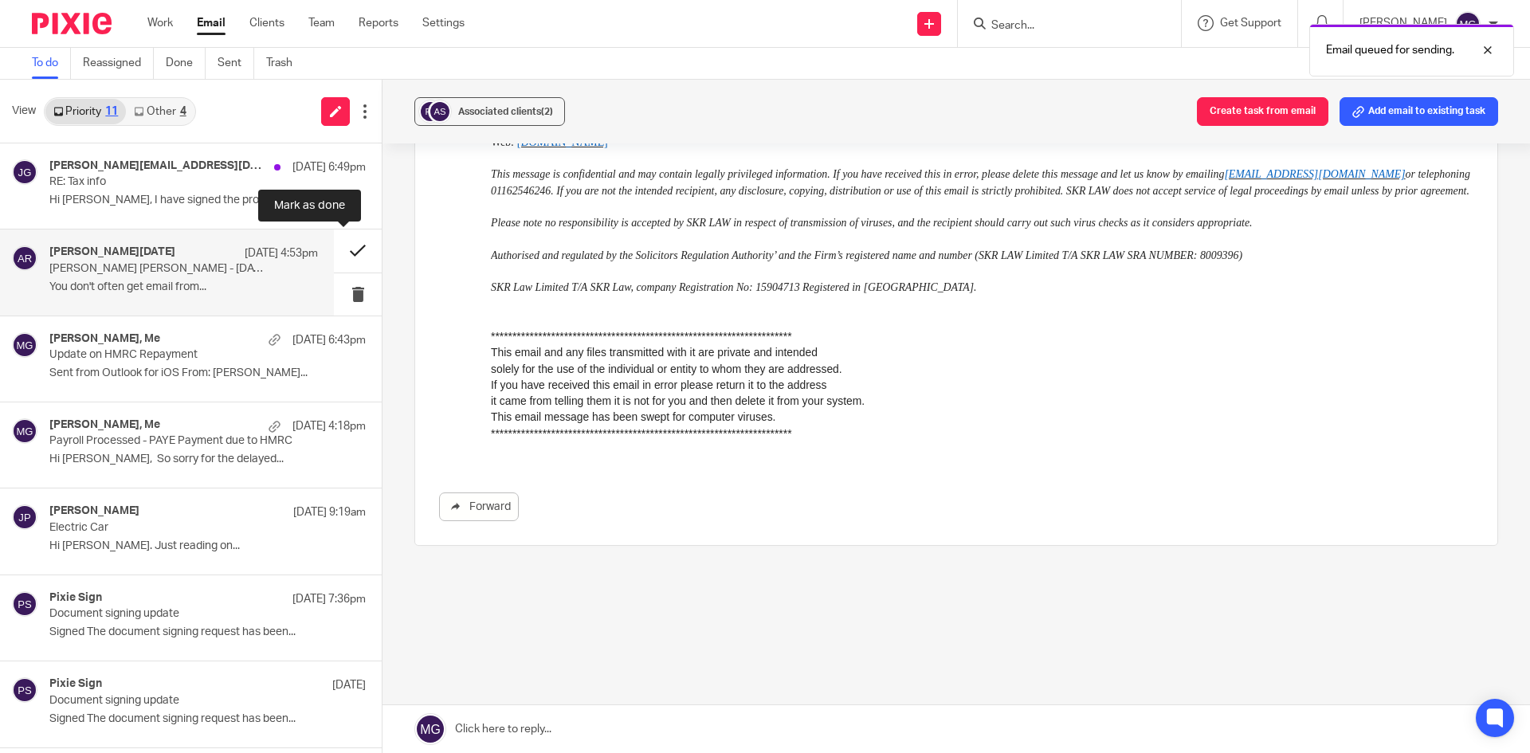
scroll to position [493, 0]
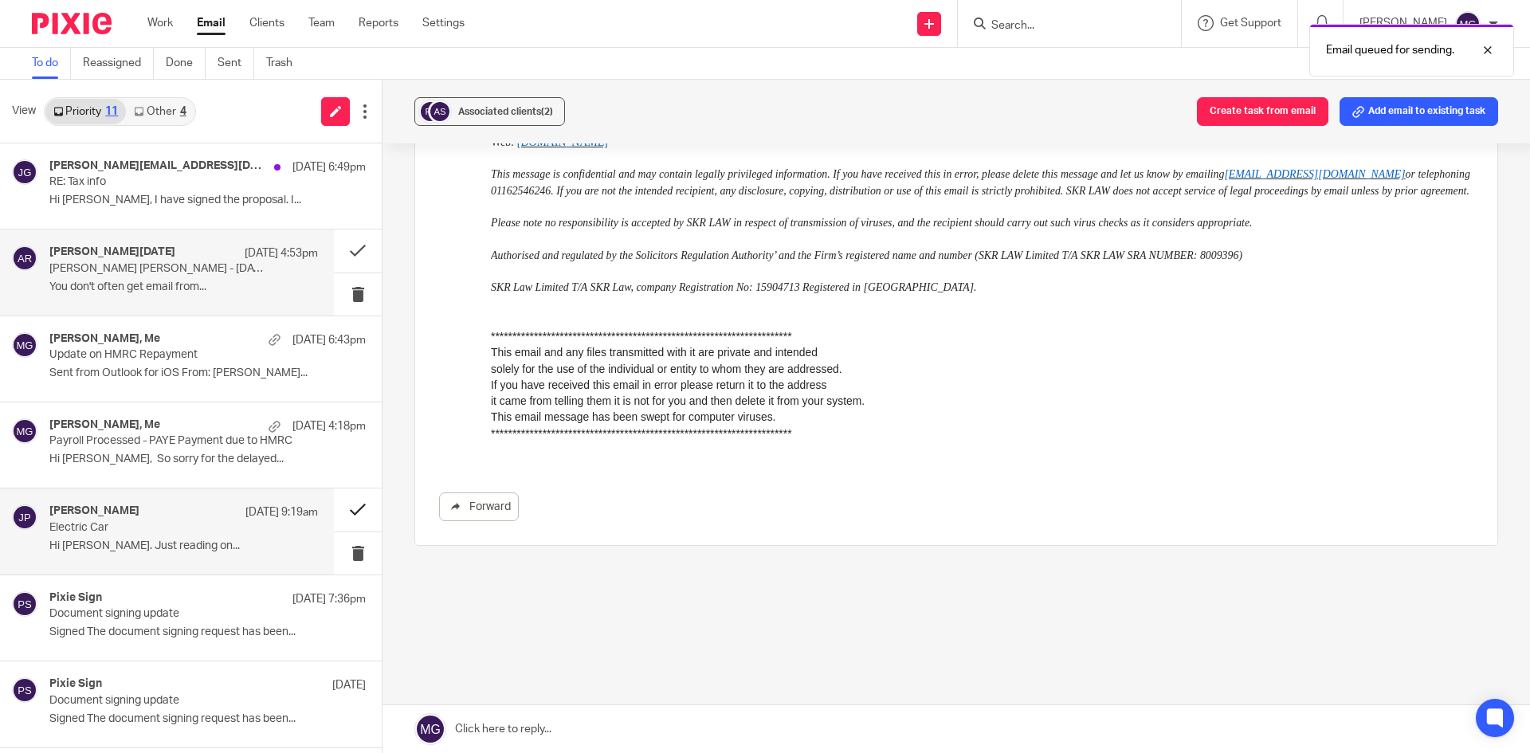
drag, startPoint x: 228, startPoint y: 543, endPoint x: 339, endPoint y: 490, distance: 123.3
click at [226, 541] on p "Hi Mason. Just reading on..." at bounding box center [183, 546] width 268 height 14
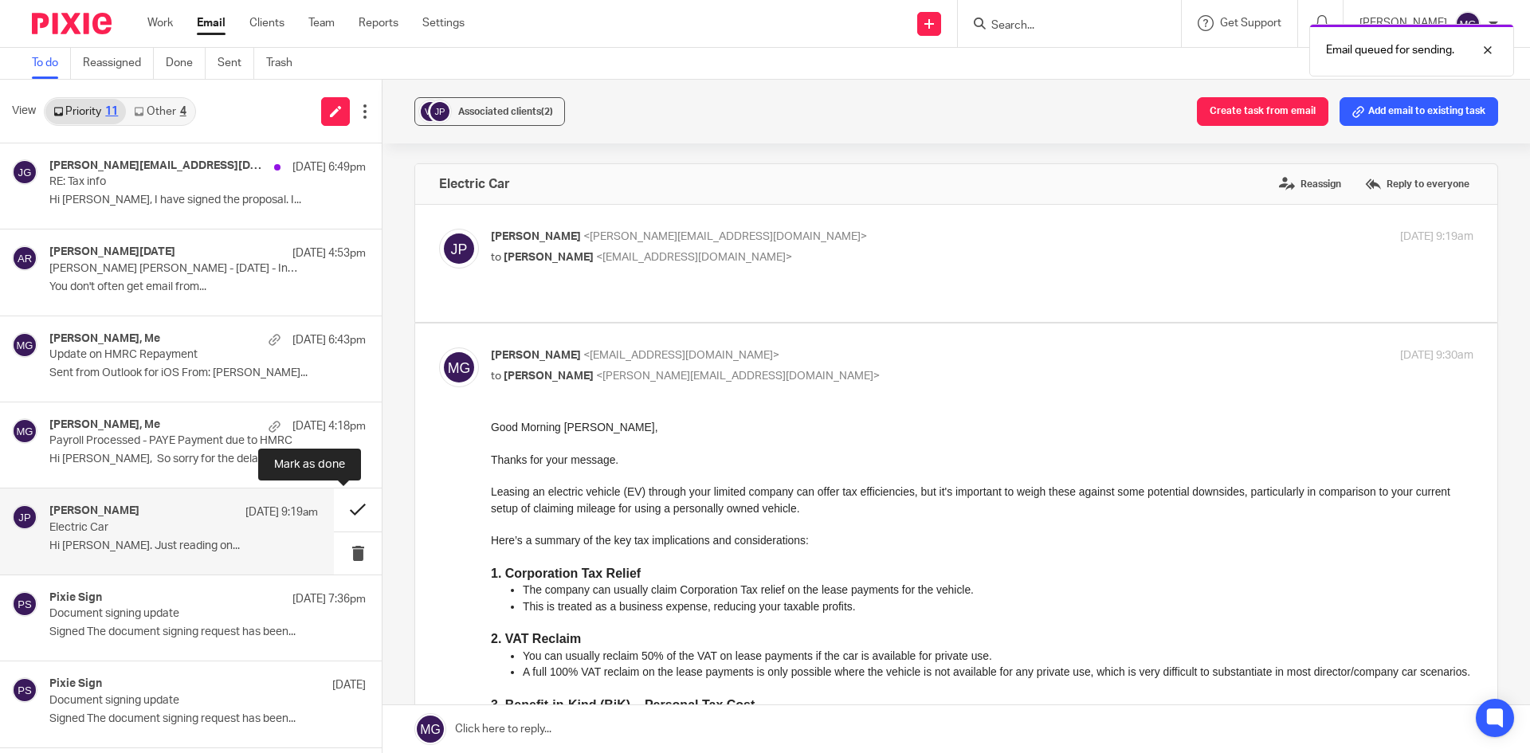
scroll to position [0, 0]
click at [353, 504] on button at bounding box center [358, 509] width 48 height 42
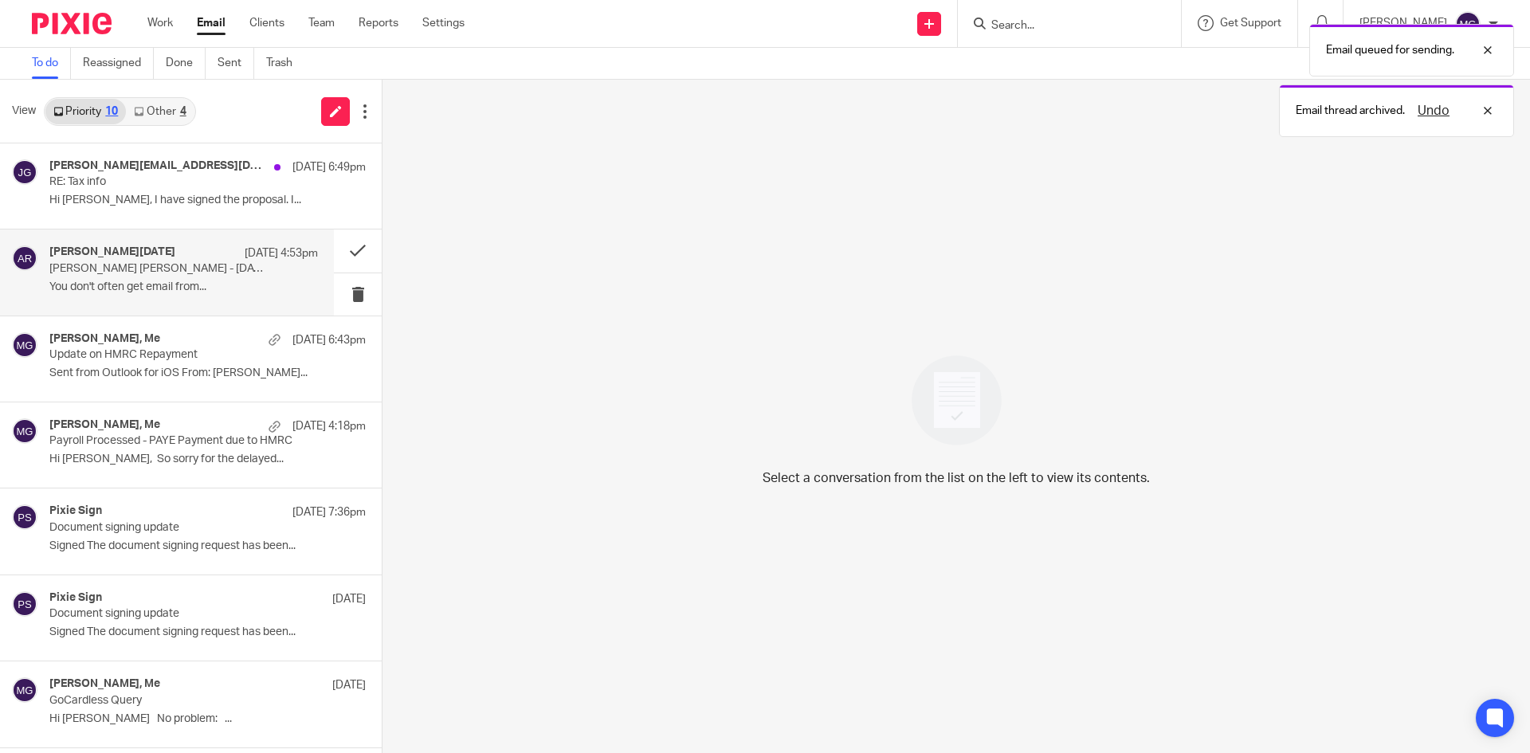
click at [160, 285] on p "You don't often get email from..." at bounding box center [183, 287] width 268 height 14
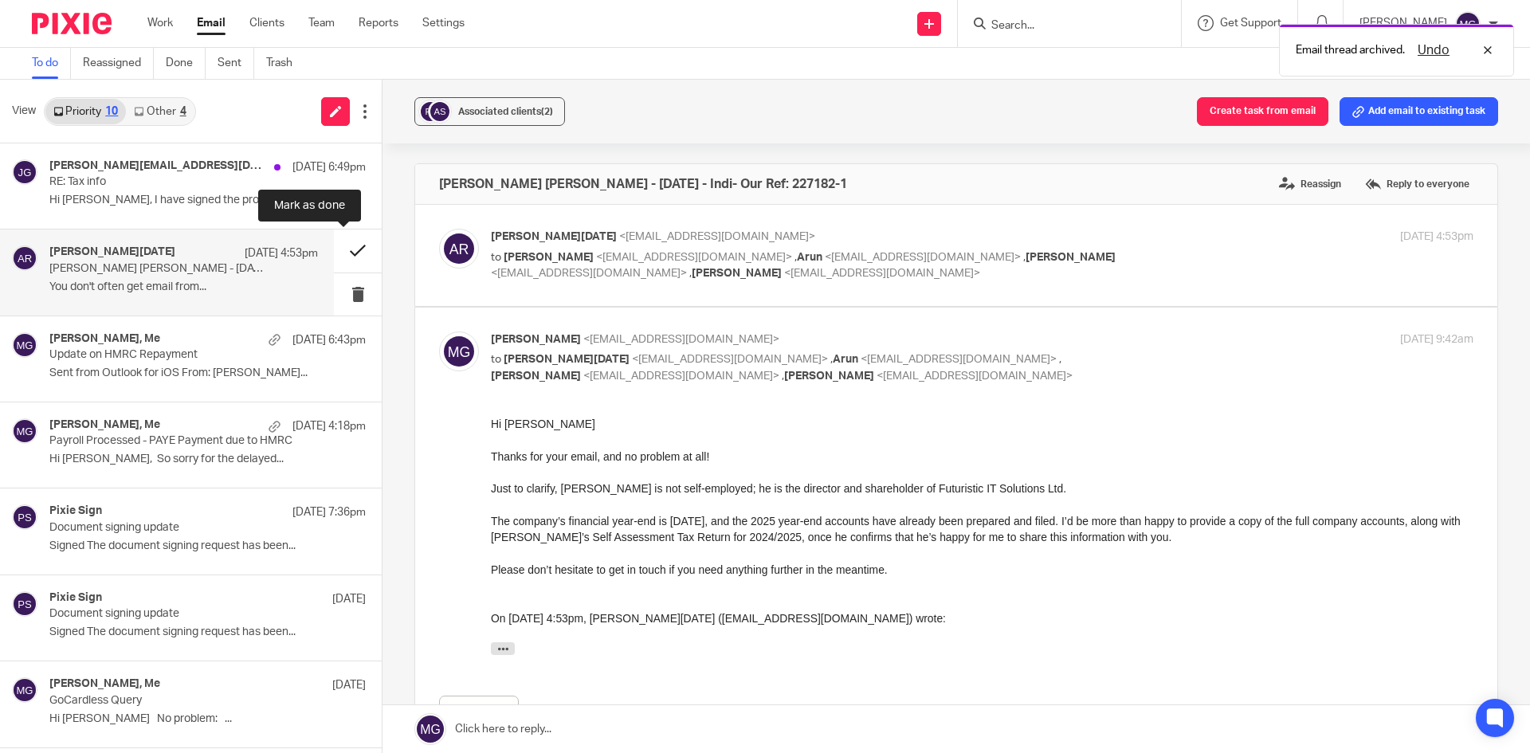
click at [340, 252] on button at bounding box center [358, 250] width 48 height 42
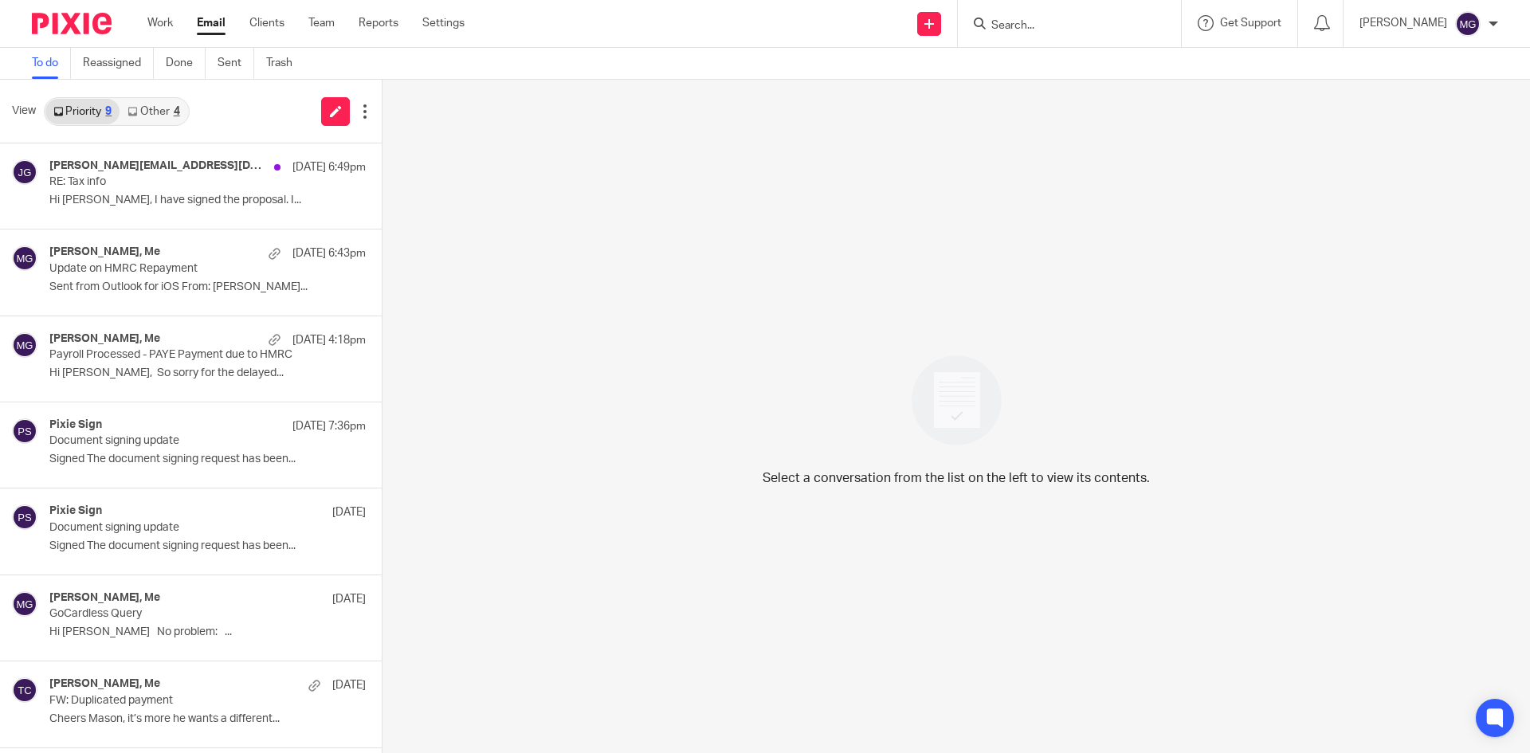
click at [718, 241] on div "Select a conversation from the list on the left to view its contents." at bounding box center [955, 416] width 1147 height 673
click at [166, 112] on link "Other 4" at bounding box center [154, 111] width 68 height 25
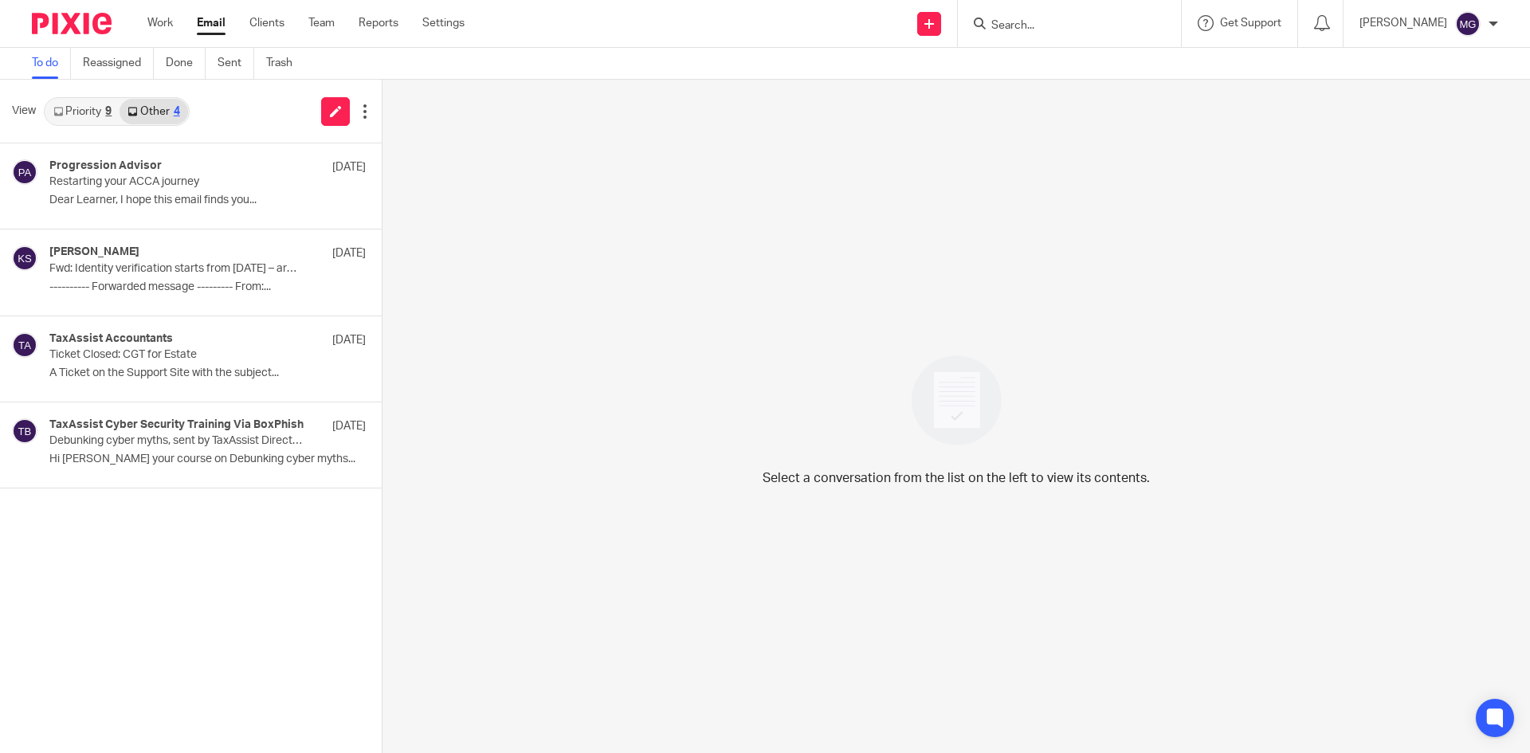
click at [77, 89] on div "View Priority 9 Other 4" at bounding box center [191, 112] width 382 height 64
click at [79, 112] on link "Priority 9" at bounding box center [82, 111] width 74 height 25
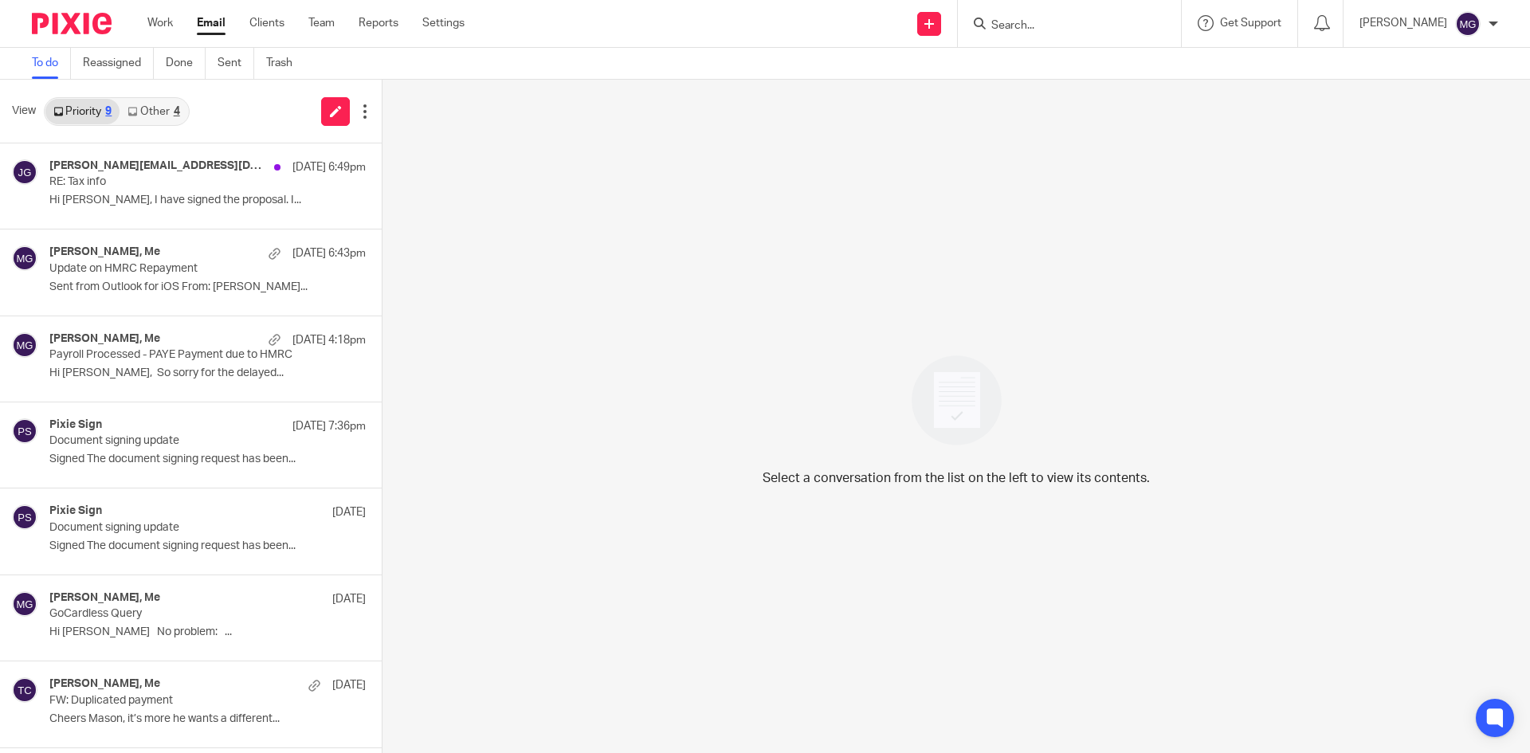
click at [212, 129] on div "View Priority 9 Other 4" at bounding box center [191, 112] width 382 height 64
click at [1029, 20] on input "Search" at bounding box center [1061, 26] width 143 height 14
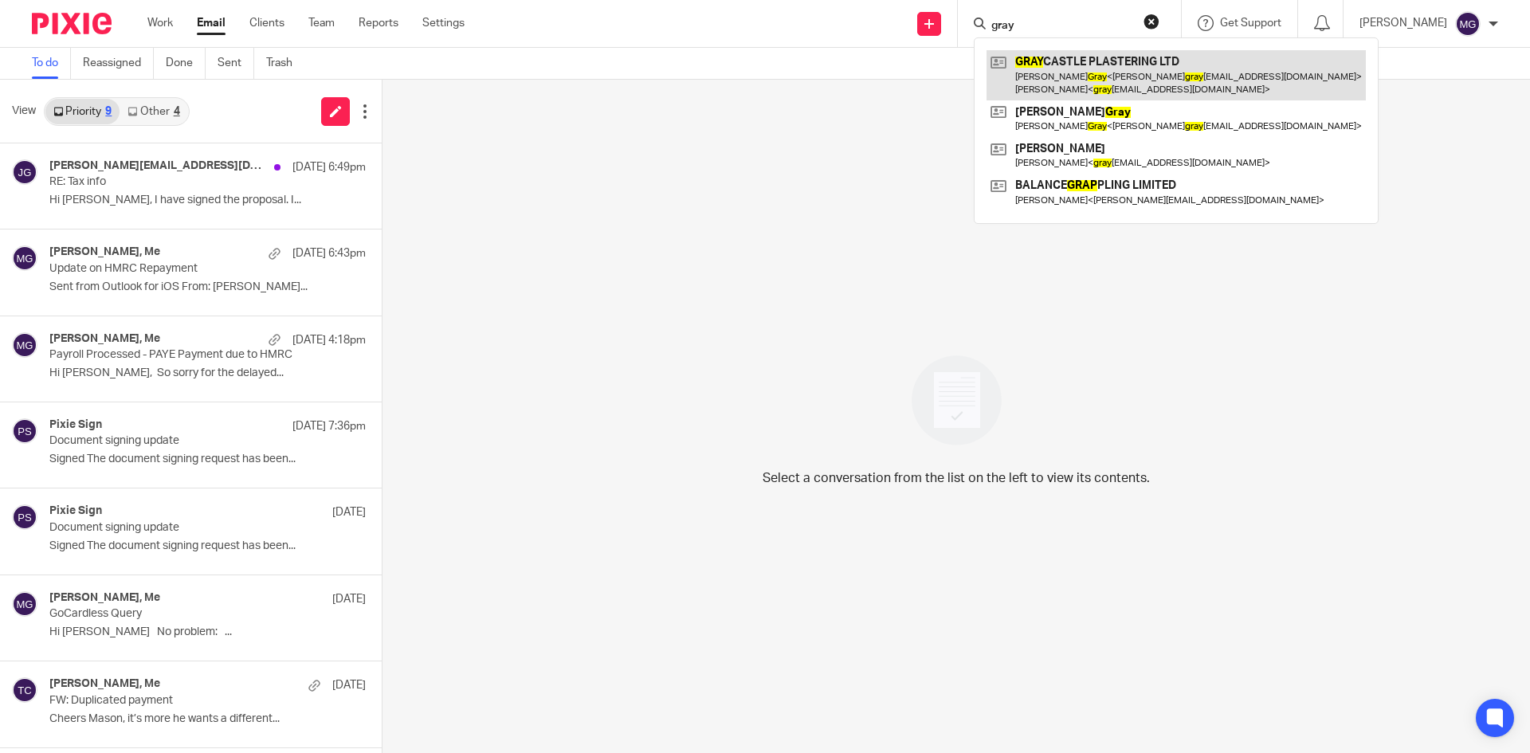
type input "gray"
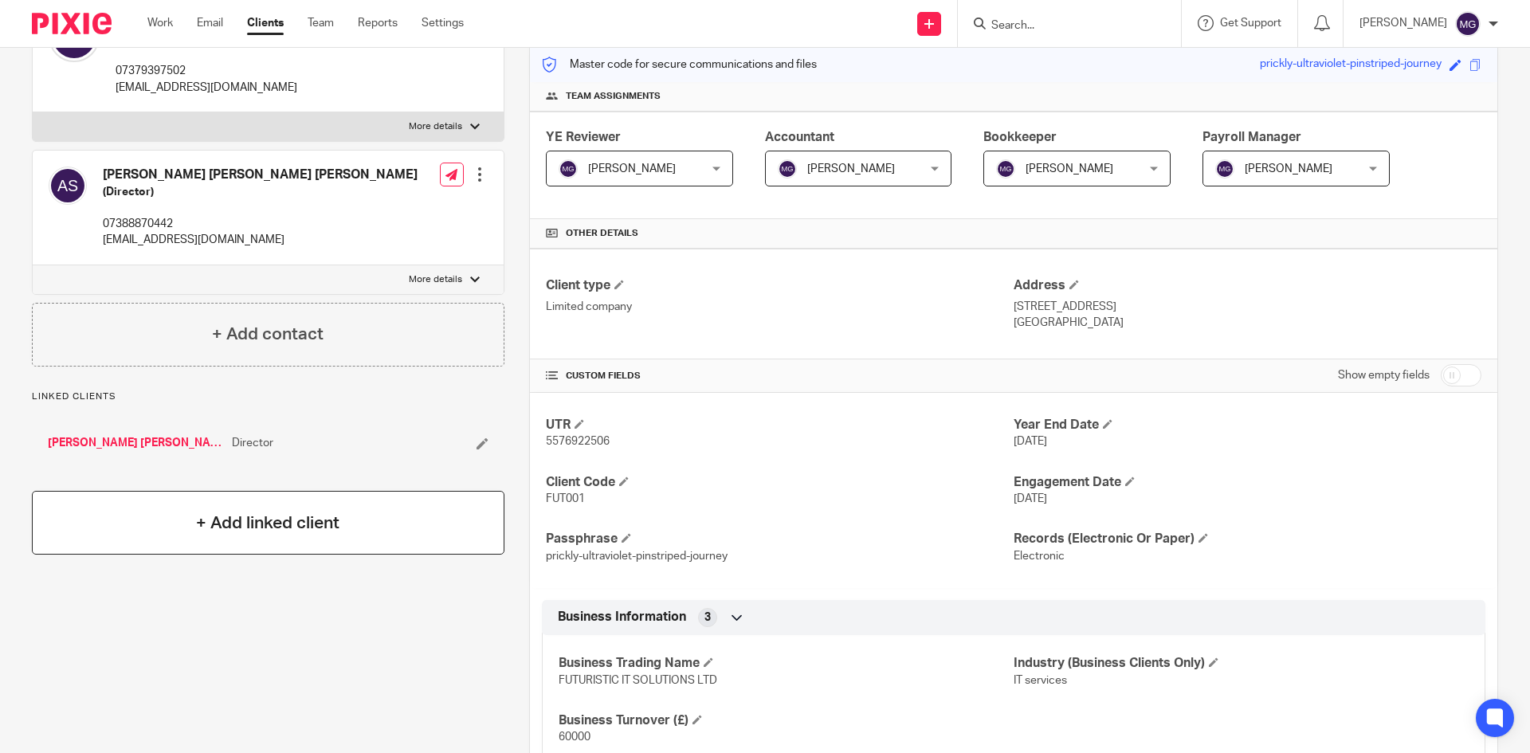
scroll to position [239, 0]
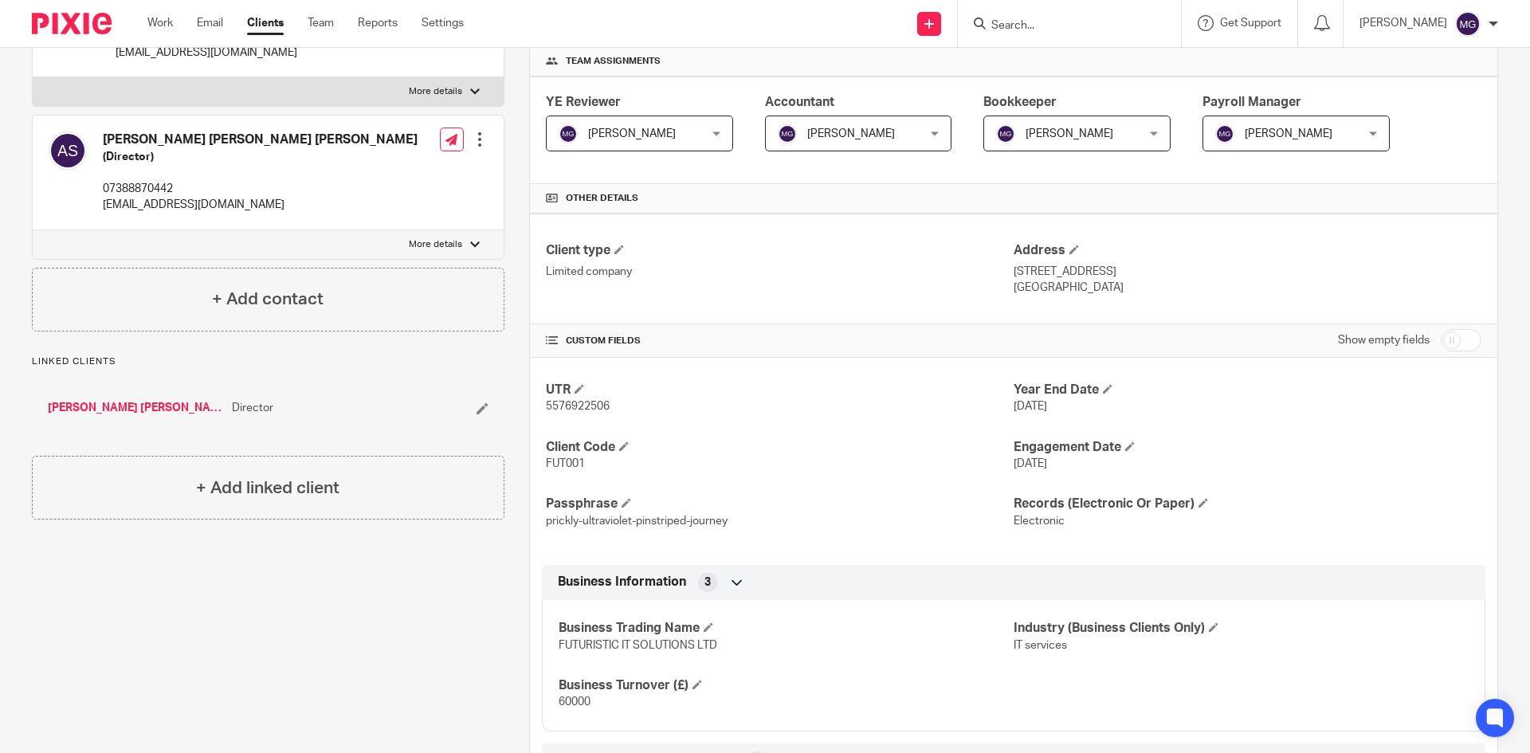
drag, startPoint x: 515, startPoint y: 572, endPoint x: 414, endPoint y: 570, distance: 101.2
click at [515, 572] on div "More details Client manager [PERSON_NAME] [PERSON_NAME] Topia Jaz [PERSON_NAME]…" at bounding box center [1001, 620] width 994 height 1378
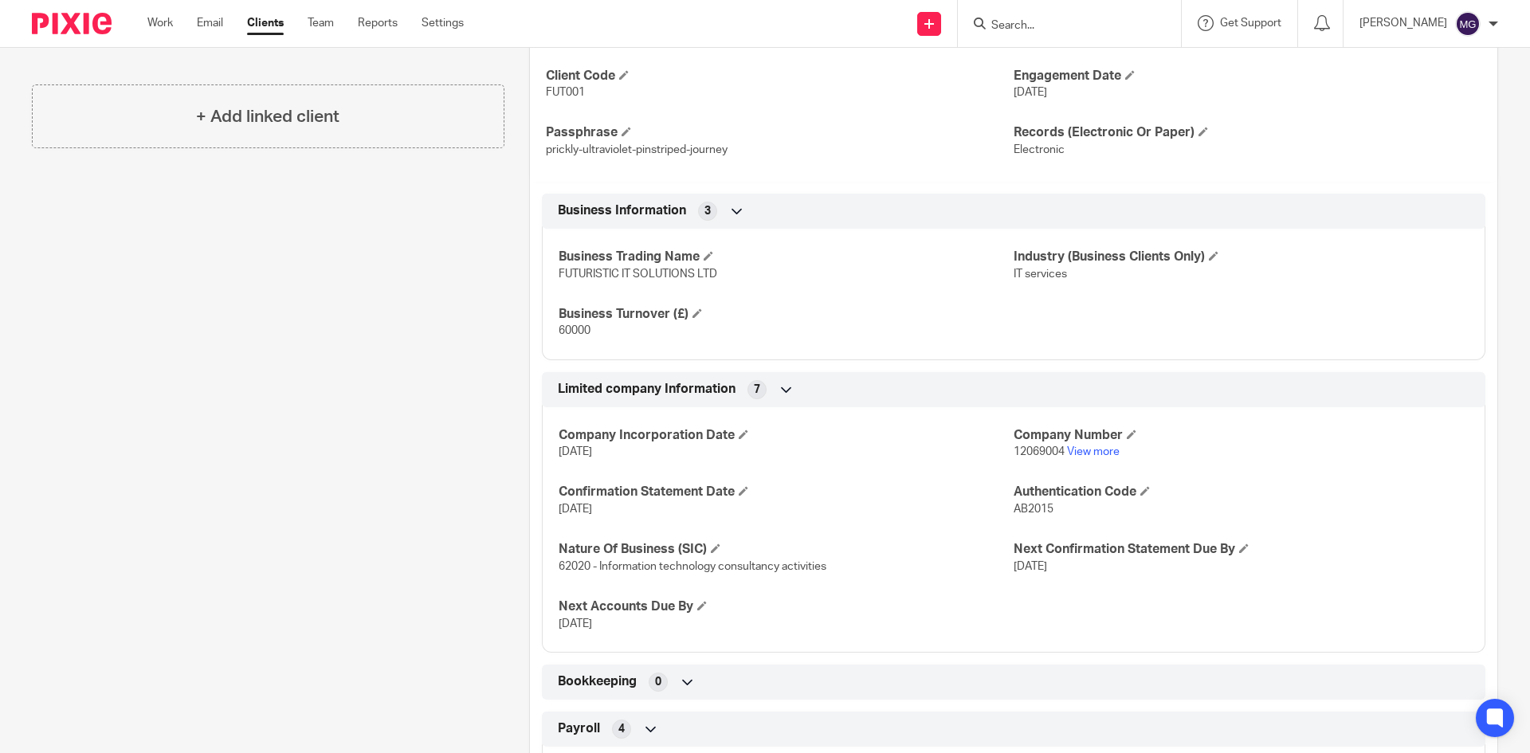
scroll to position [558, 0]
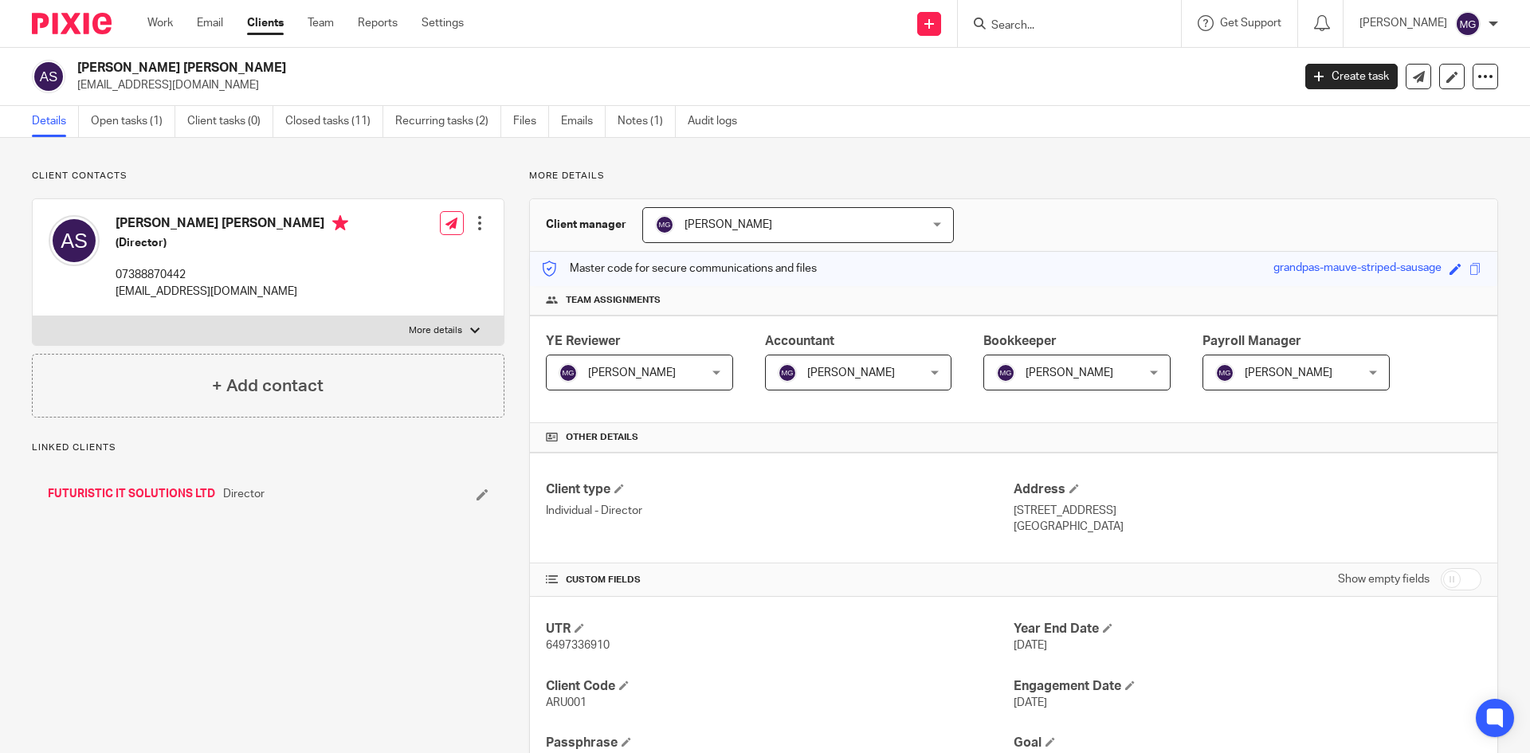
click at [468, 323] on label "More details" at bounding box center [268, 330] width 471 height 29
click at [33, 316] on input "More details" at bounding box center [32, 316] width 1 height 1
checkbox input "true"
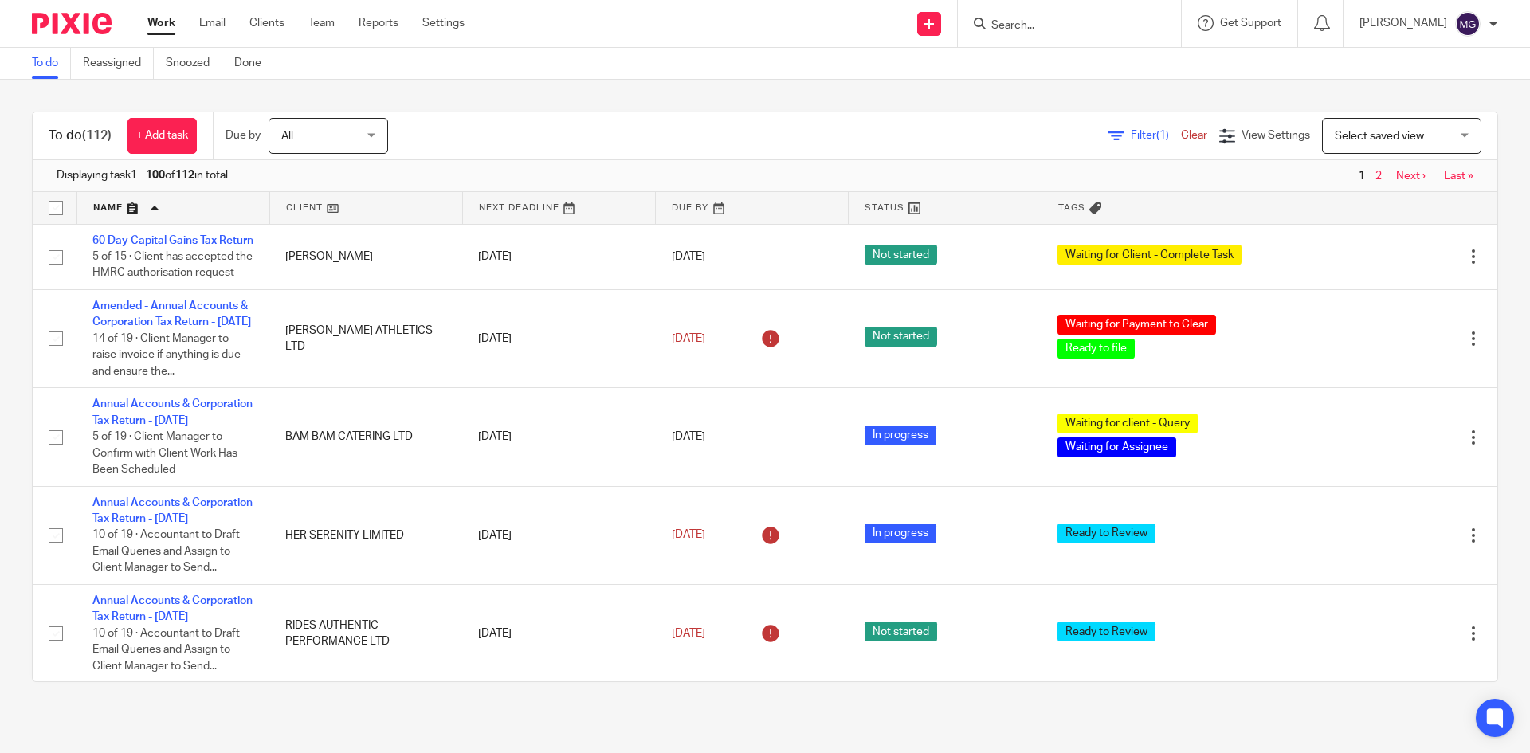
scroll to position [8723, 0]
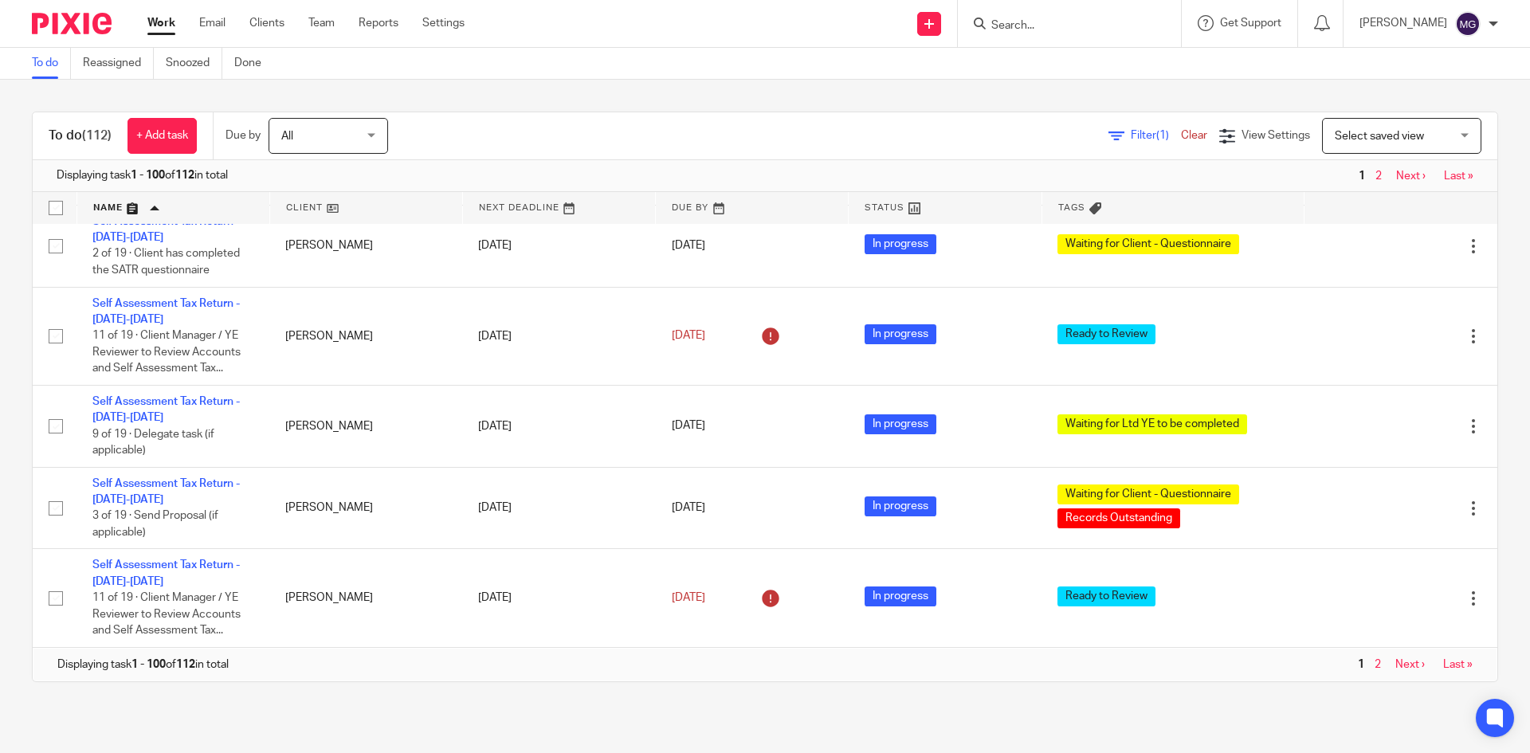
click at [852, 113] on div "To do (112) + Add task Due by All All [DATE] [DATE] This week Next week This mo…" at bounding box center [765, 136] width 1464 height 48
